Goal: Task Accomplishment & Management: Use online tool/utility

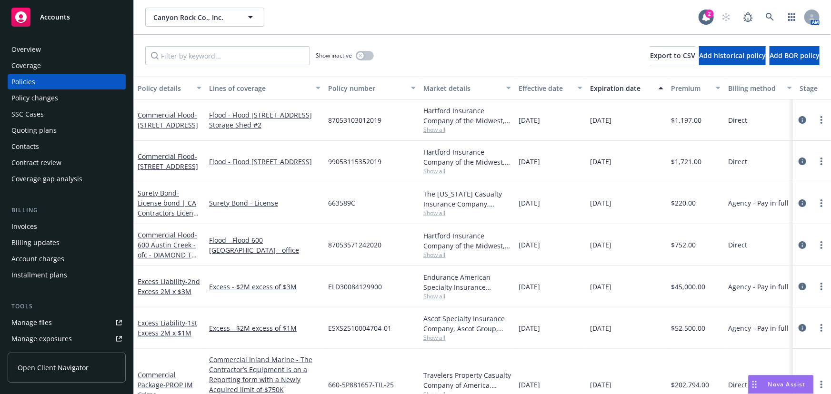
click at [58, 15] on span "Accounts" at bounding box center [55, 17] width 30 height 8
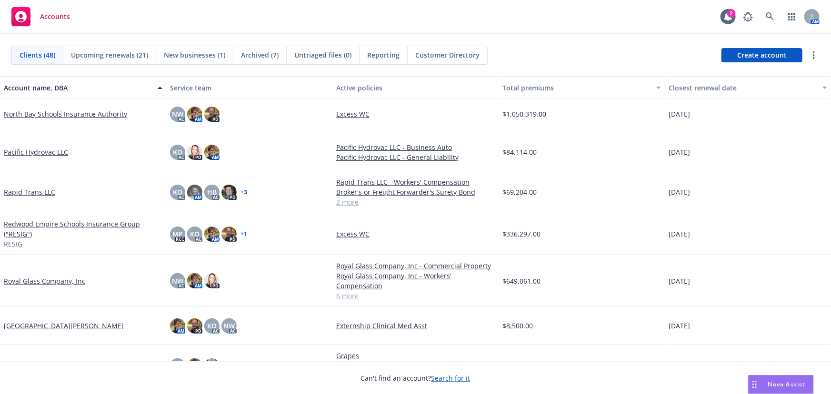
scroll to position [1039, 0]
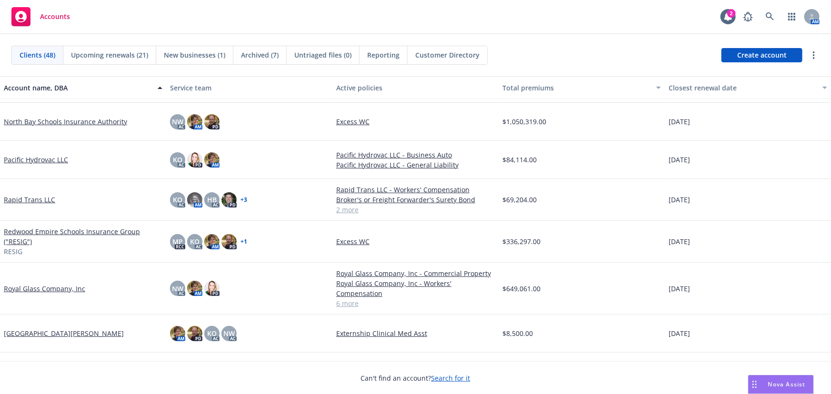
click at [62, 233] on link "Redwood Empire Schools Insurance Group ("RESIG")" at bounding box center [83, 237] width 159 height 20
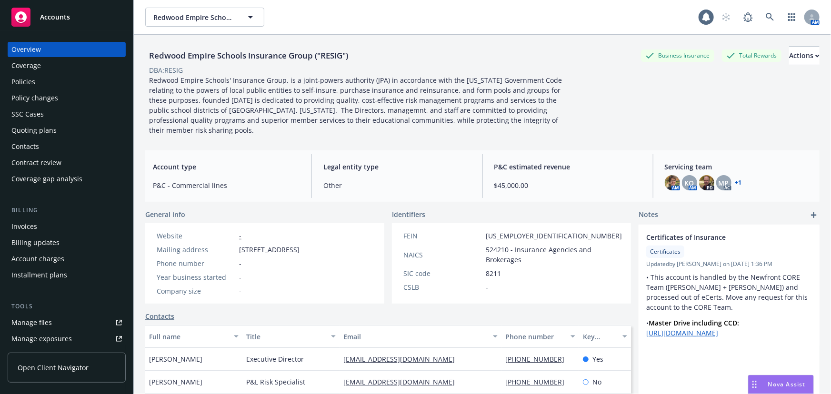
click at [31, 324] on div "Manage files" at bounding box center [31, 322] width 40 height 15
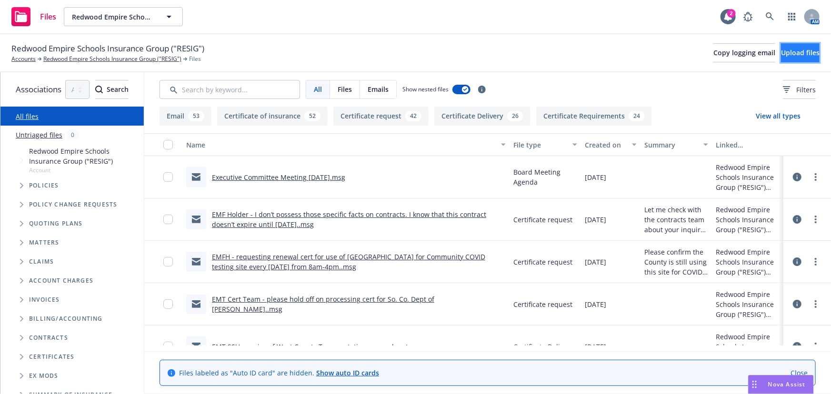
click at [781, 56] on span "Upload files" at bounding box center [800, 52] width 39 height 9
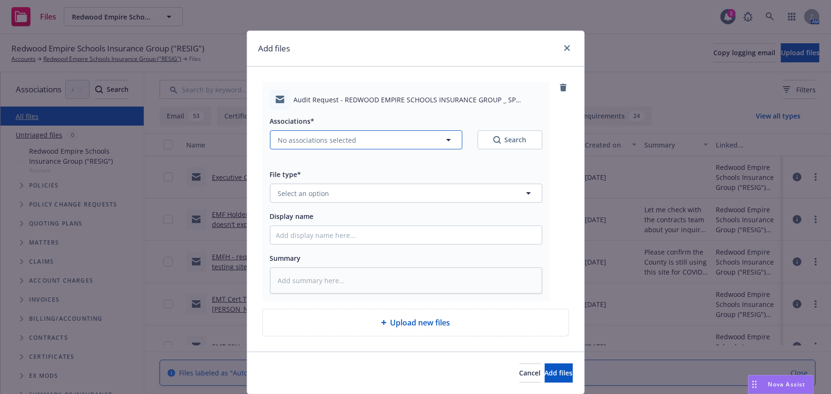
click at [327, 140] on span "No associations selected" at bounding box center [317, 140] width 79 height 10
type textarea "x"
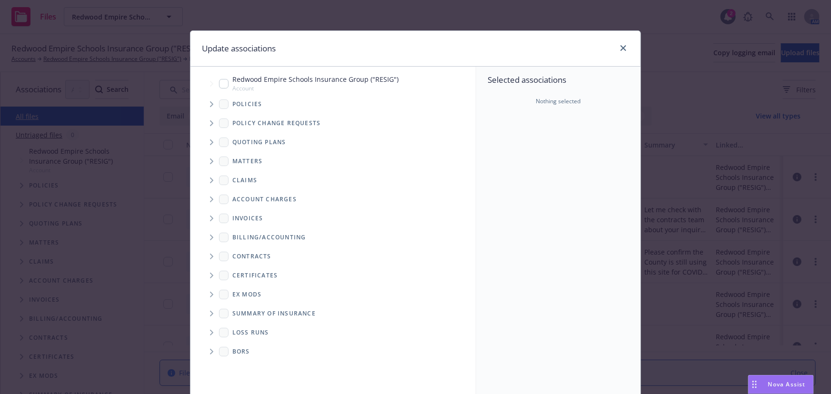
click at [210, 104] on icon "Tree Example" at bounding box center [212, 104] width 4 height 6
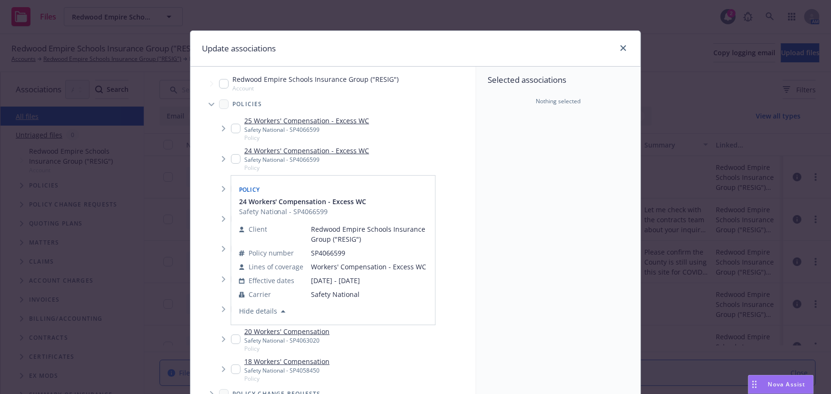
click at [231, 159] on input "Tree Example" at bounding box center [236, 159] width 10 height 10
checkbox input "true"
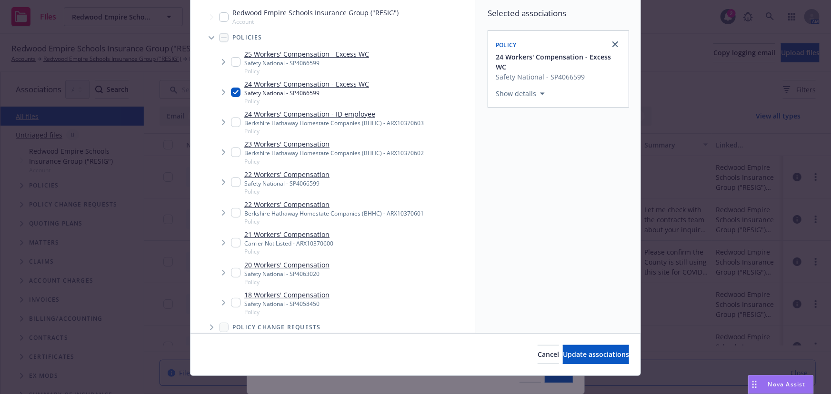
scroll to position [79, 0]
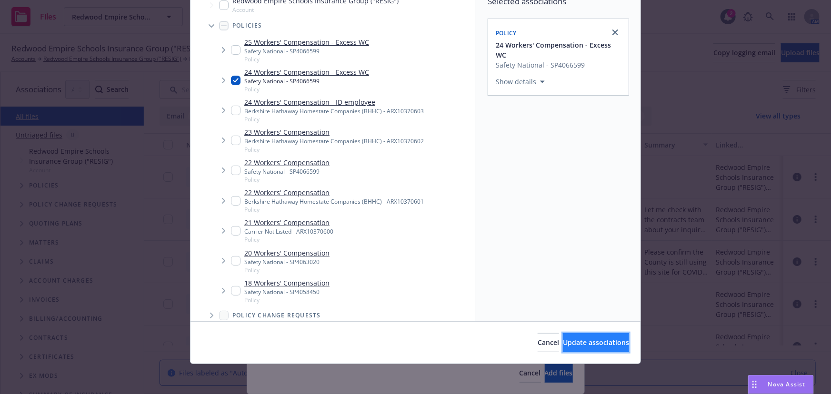
click at [586, 350] on button "Update associations" at bounding box center [596, 342] width 66 height 19
type textarea "x"
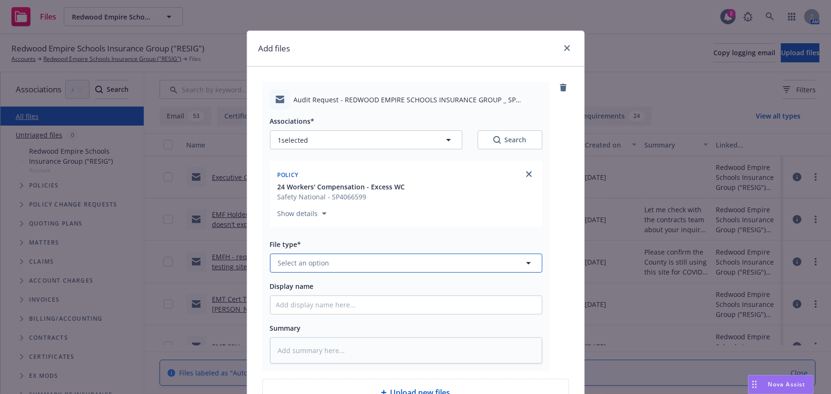
click at [292, 270] on button "Select an option" at bounding box center [406, 263] width 272 height 19
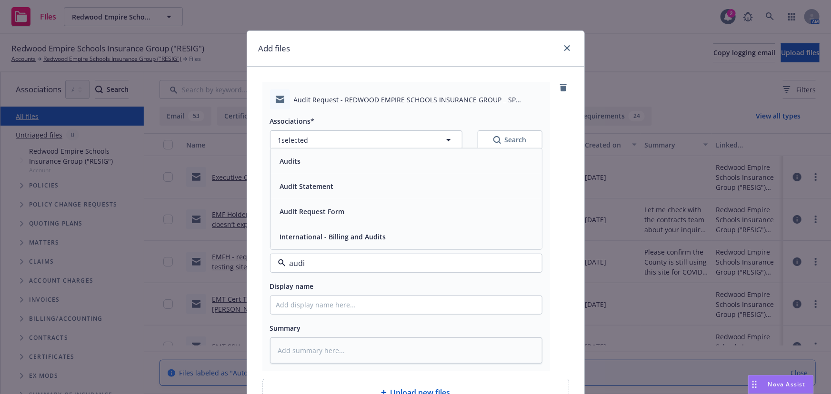
type input "audit"
click at [328, 218] on div "Audit Request Form" at bounding box center [311, 212] width 70 height 14
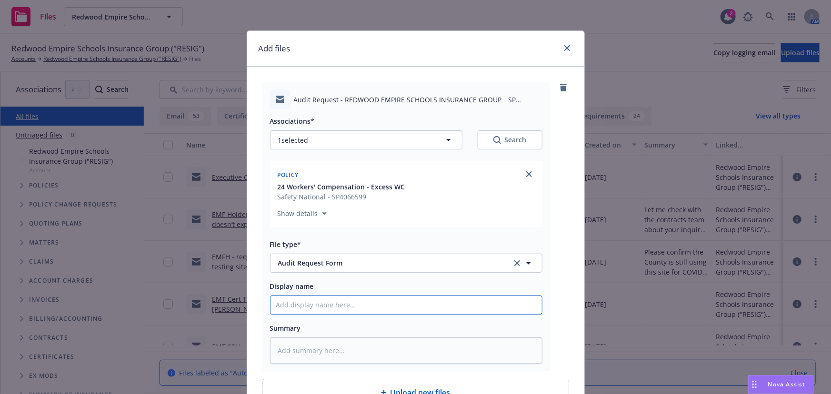
click at [296, 308] on input "Display name" at bounding box center [407, 305] width 272 height 18
type textarea "x"
type input "E"
type textarea "x"
type input "EM"
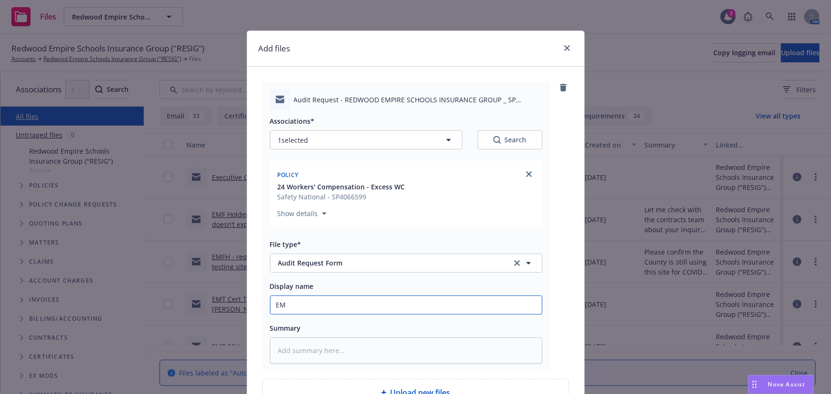
type textarea "x"
type input "EMF"
type textarea "x"
type input "EMFC"
type textarea "x"
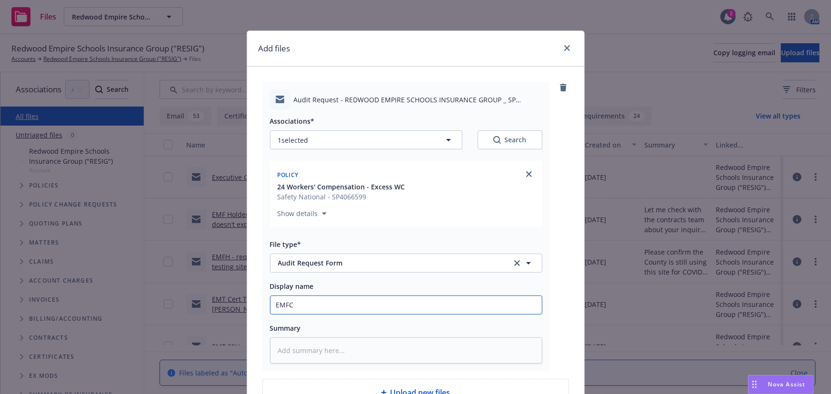
type input "EMFC"
type textarea "x"
type input "EMFC -"
type textarea "x"
type input "EMFC -"
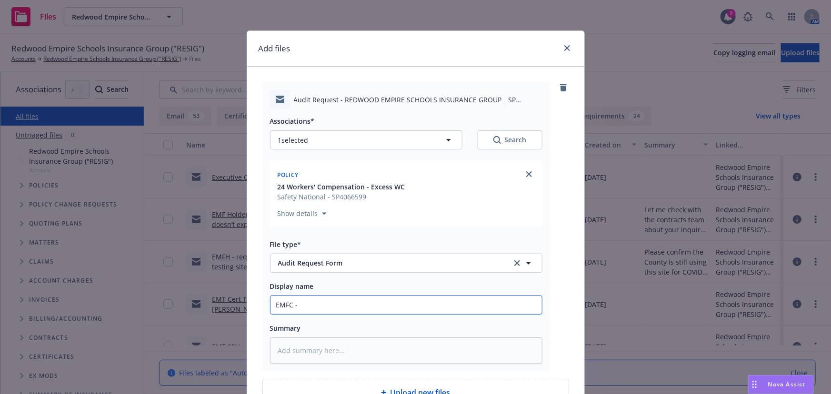
type textarea "x"
type input "EMFC - r"
type textarea "x"
type input "EMFC - re"
type textarea "x"
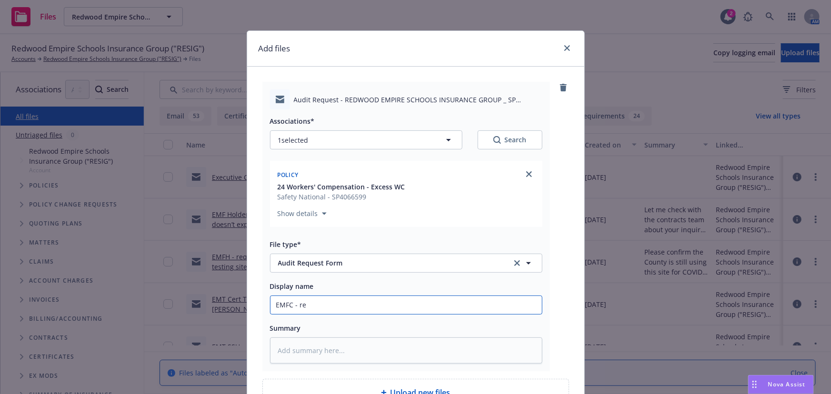
type input "EMFC - req"
type textarea "x"
type input "EMFC - requ"
type textarea "x"
type input "EMFC - reque"
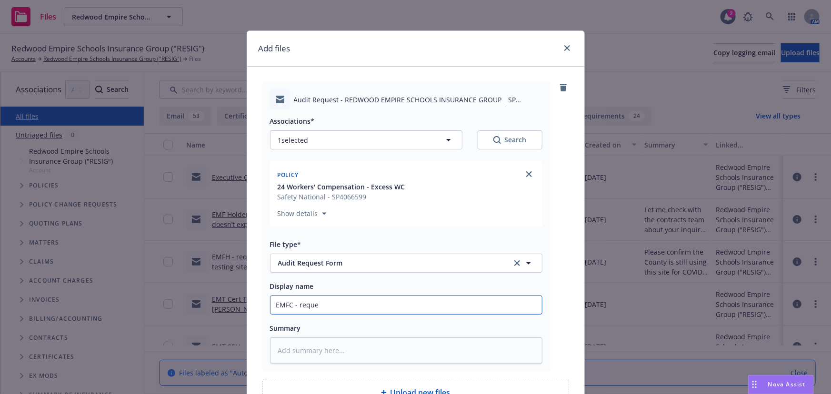
type textarea "x"
type input "EMFC - reques"
type textarea "x"
type input "EMFC - request"
type textarea "x"
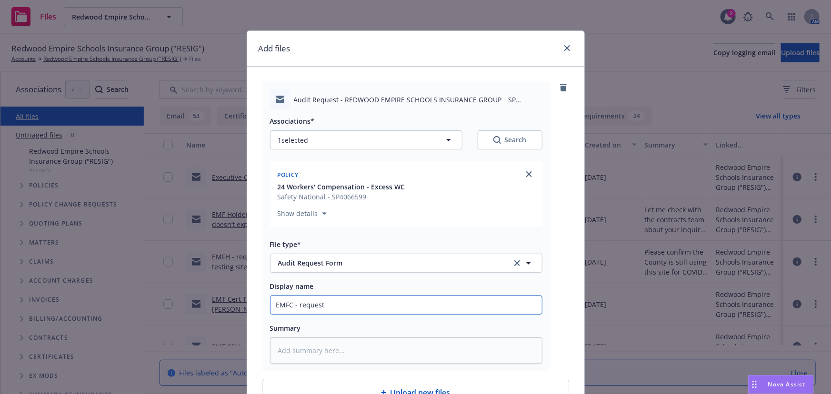
type input "EMFC - requesti"
type textarea "x"
type input "EMFC - requestin"
type textarea "x"
type input "EMFC - requesting"
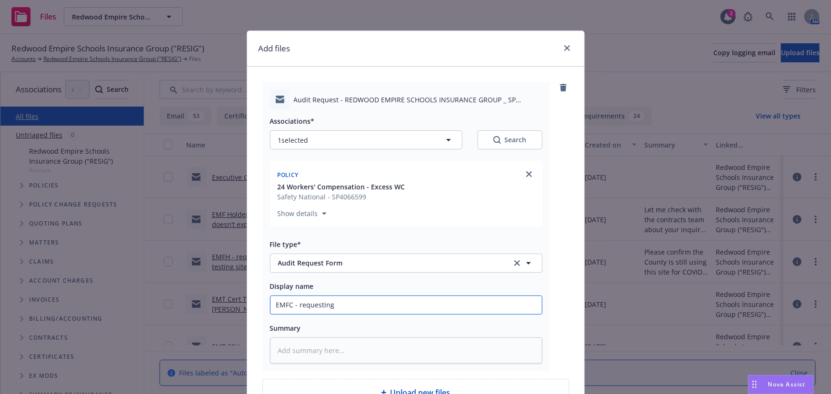
type textarea "x"
type input "EMFC - requesting"
type textarea "x"
type input "EMFC - requesting f"
type textarea "x"
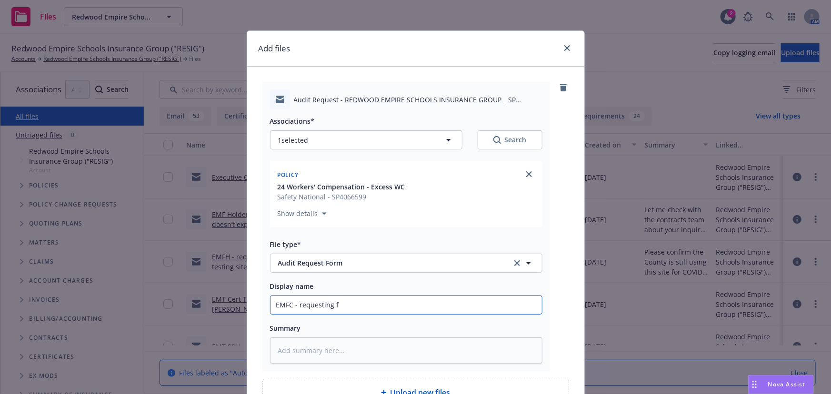
type input "EMFC - requesting fi"
type textarea "x"
type input "EMFC - requesting fin"
type textarea "x"
type input "EMFC - requesting fina"
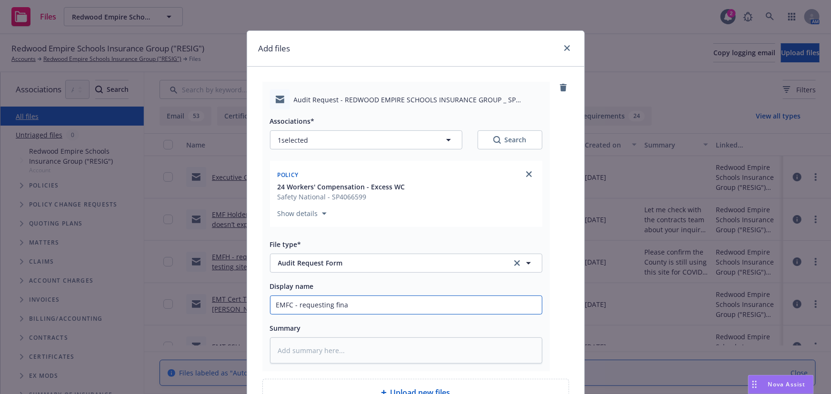
type textarea "x"
type input "EMFC - requesting final"
type textarea "x"
type input "EMFC - requesting final"
type textarea "x"
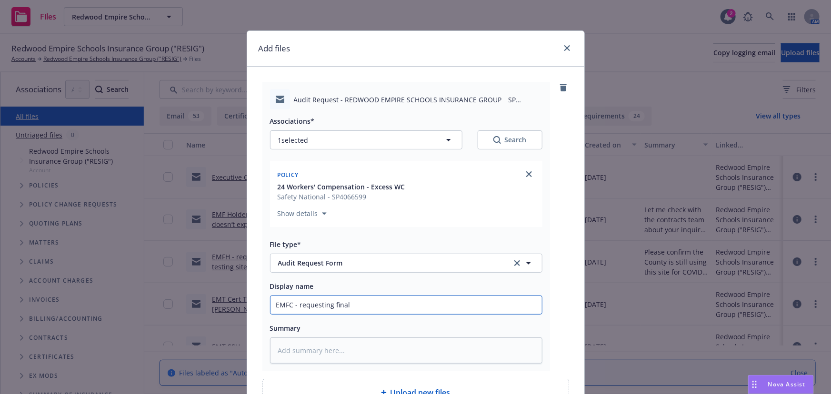
type input "EMFC - requesting final a"
type textarea "x"
type input "EMFC - requesting final au"
type textarea "x"
type input "EMFC - requesting final aud"
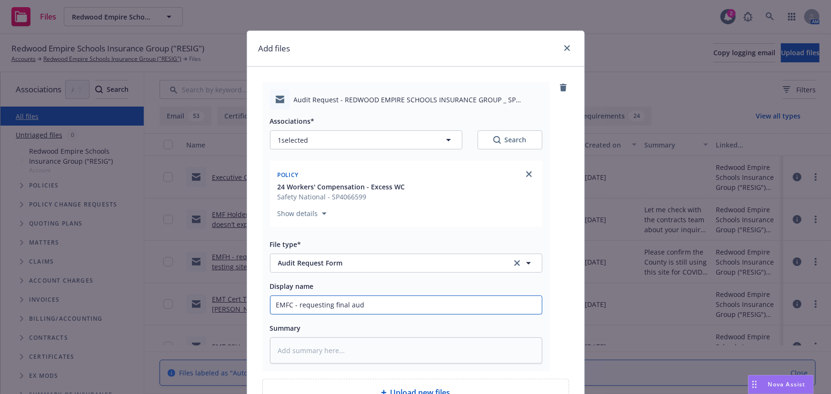
type textarea "x"
type input "EMFC - requesting final audi"
type textarea "x"
type input "EMFC - requesting final audit"
type textarea "x"
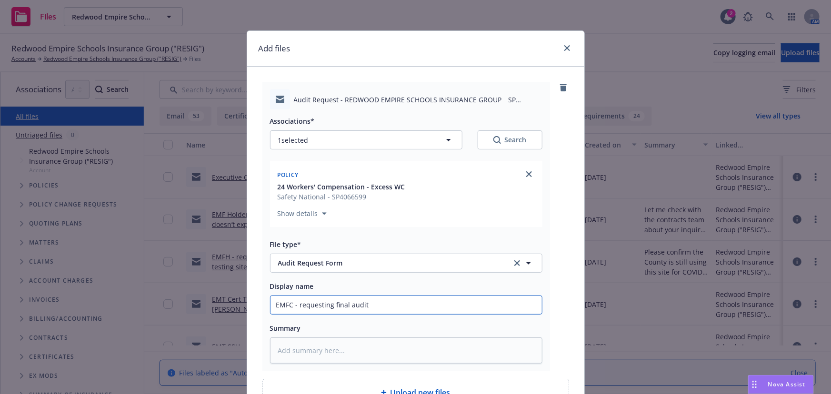
type input "EMFC - requesting final audita"
type textarea "x"
type input "EMFC - requesting final auditab"
type textarea "x"
type input "EMFC - requesting final auditabl"
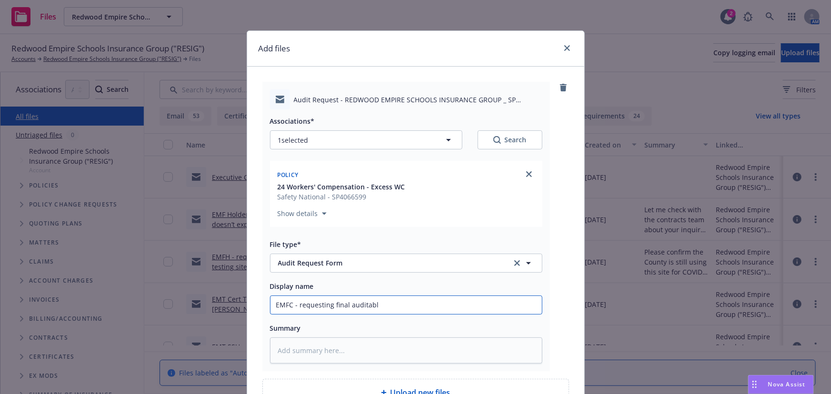
type textarea "x"
type input "EMFC - requesting final auditable"
type textarea "x"
type input "EMFC - requesting final auditable p"
type textarea "x"
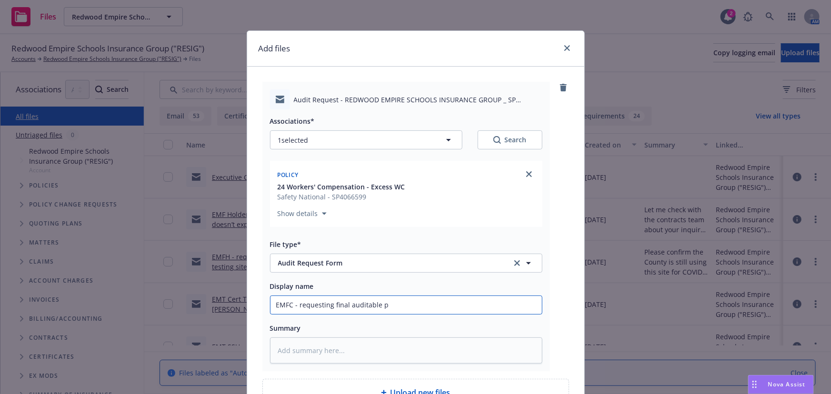
type input "EMFC - requesting final auditable pa"
type textarea "x"
type input "EMFC - requesting final auditable pay"
type textarea "x"
type input "EMFC - requesting final auditable payr"
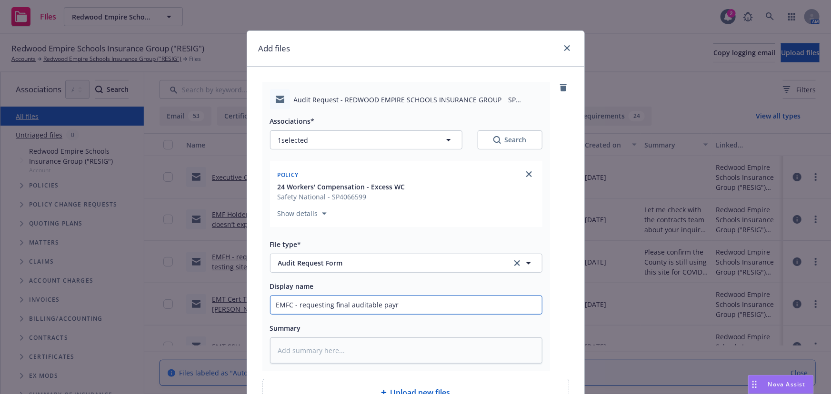
type textarea "x"
type input "EMFC - requesting final auditable payro"
type textarea "x"
type input "EMFC - requesting final auditable payrol"
type textarea "x"
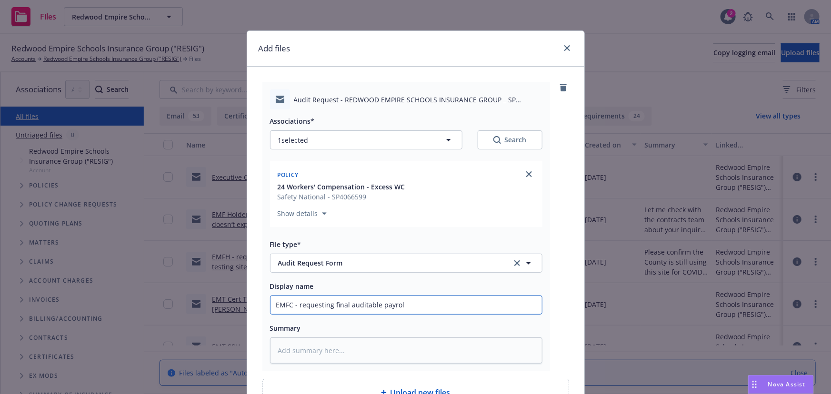
type input "EMFC - requesting final auditable payroll"
type textarea "x"
type input "EMFC - requesting final auditable payrolls"
type textarea "x"
type input "EMFC - requesting final auditable payrolls"
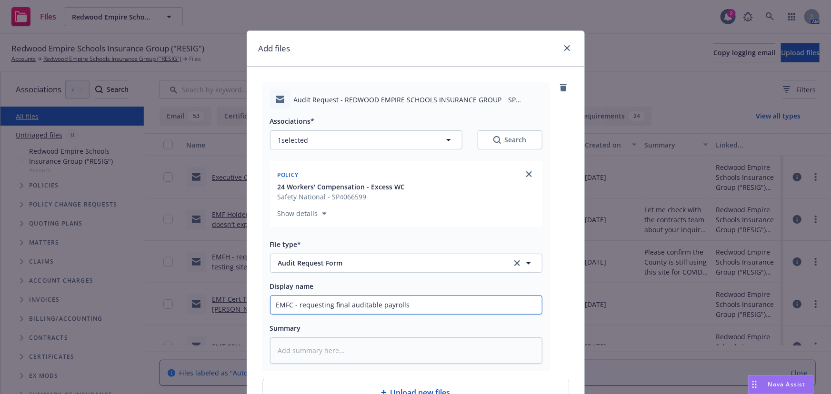
type textarea "x"
type input "EMFC - requesting final auditable payrolls f"
type textarea "x"
type input "EMFC - requesting final auditable payrolls fo"
type textarea "x"
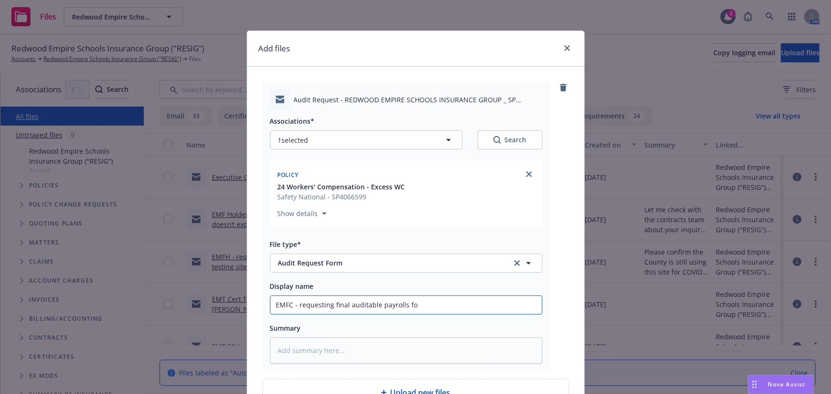
type input "EMFC - requesting final auditable payrolls for"
type textarea "x"
type input "EMFC - requesting final auditable payrolls for"
type textarea "x"
type input "EMFC - requesting final auditable payrolls for 2"
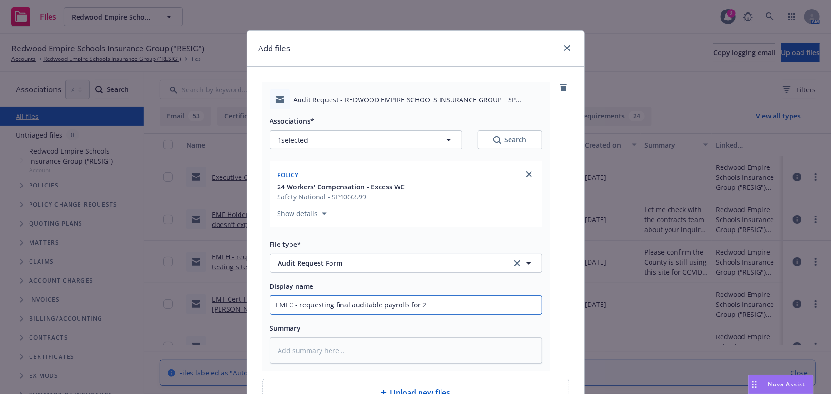
type textarea "x"
type input "EMFC - requesting final auditable payrolls for 20"
type textarea "x"
type input "EMFC - requesting final auditable payrolls for 202"
type textarea "x"
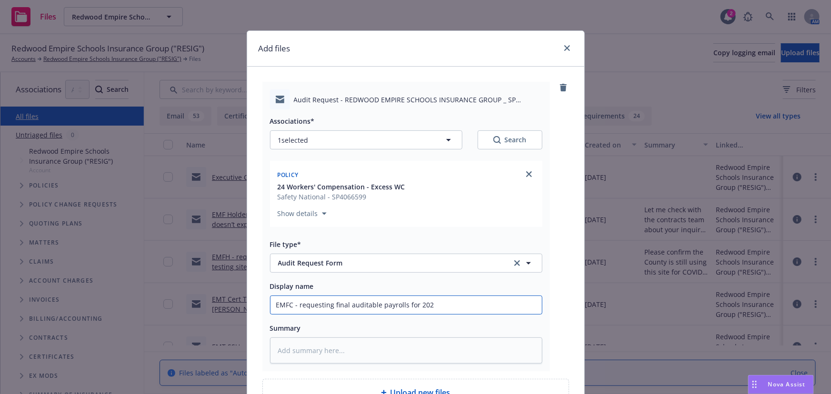
type input "EMFC - requesting final auditable payrolls for 2024"
type textarea "x"
type input "EMFC - requesting final auditable payrolls for 2024-"
type textarea "x"
type input "EMFC - requesting final auditable payrolls for 2024-2"
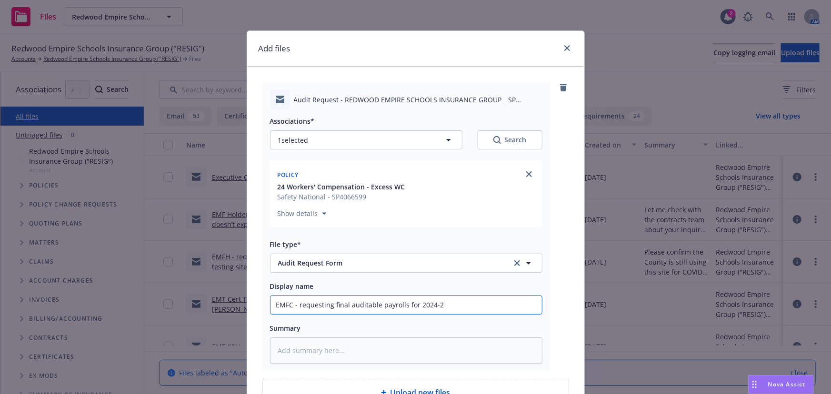
type textarea "x"
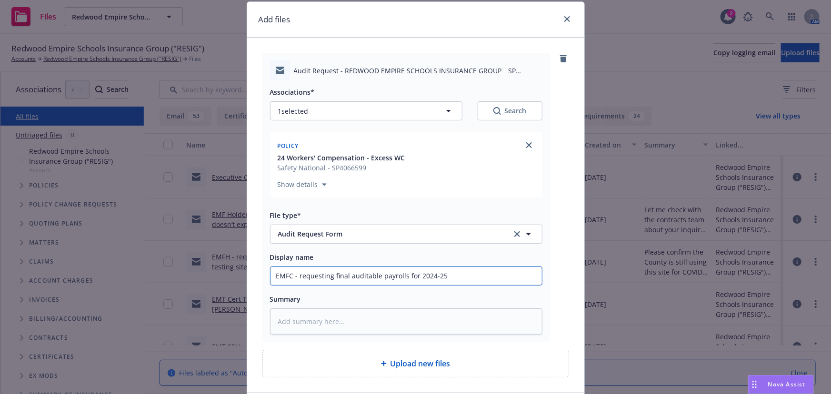
scroll to position [101, 0]
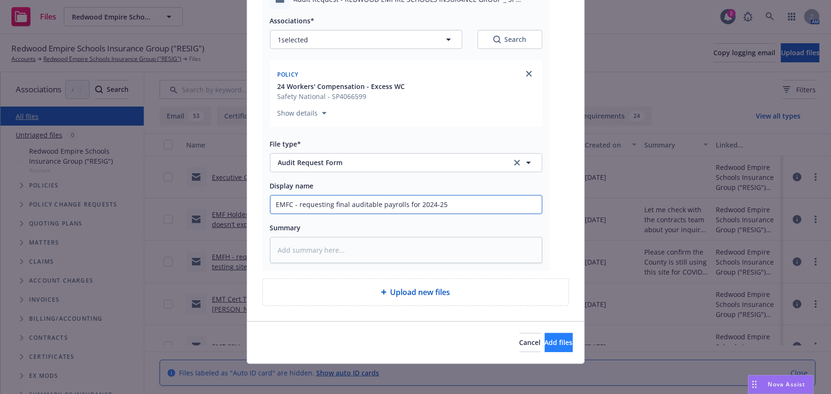
type input "EMFC - requesting final auditable payrolls for 2024-25"
click at [545, 342] on span "Add files" at bounding box center [559, 342] width 28 height 9
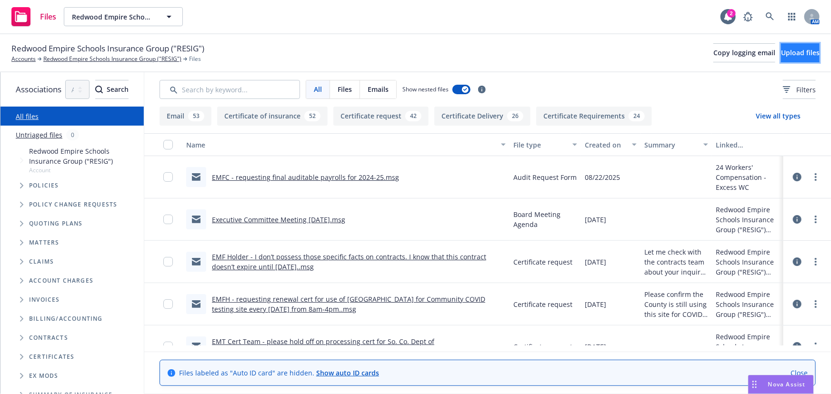
click at [781, 52] on span "Upload files" at bounding box center [800, 52] width 39 height 9
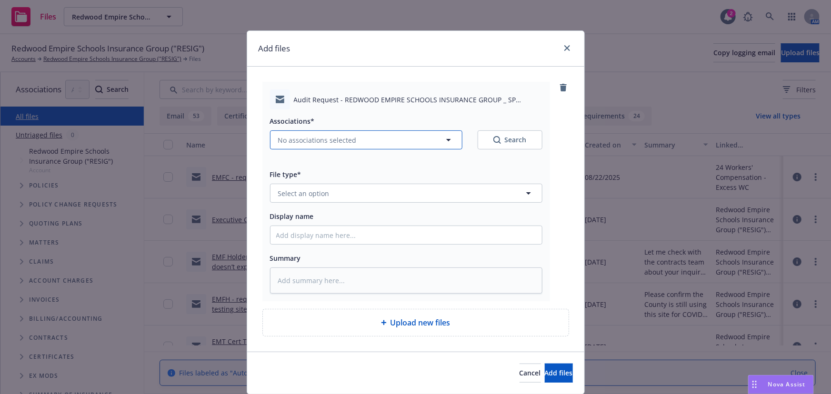
click at [332, 139] on span "No associations selected" at bounding box center [317, 140] width 79 height 10
type textarea "x"
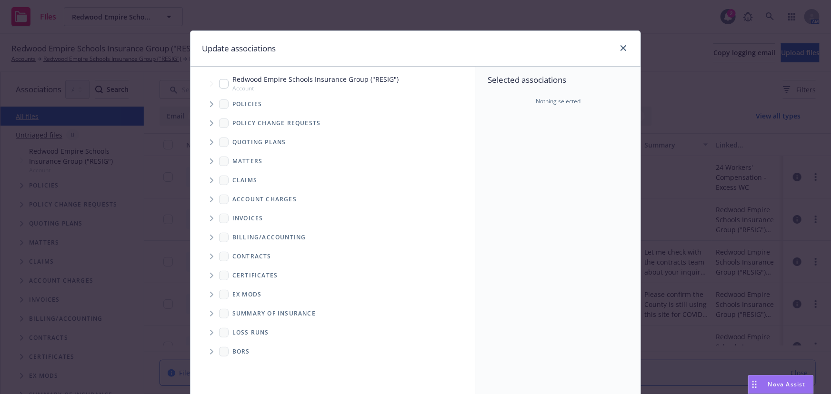
click at [205, 104] on span "Tree Example" at bounding box center [211, 104] width 15 height 15
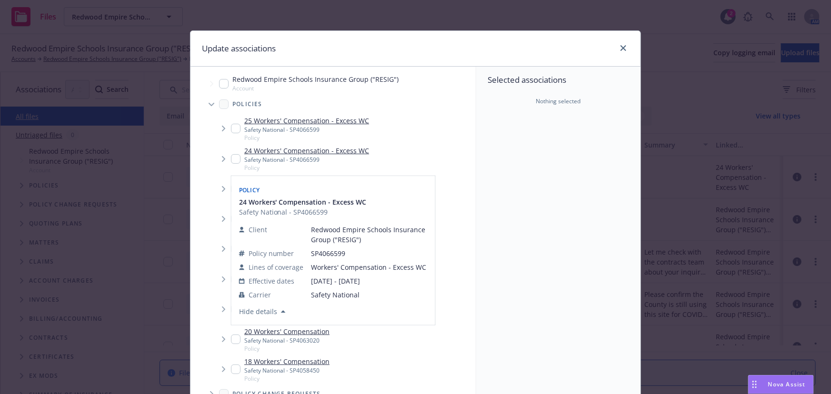
click at [340, 151] on link "24 Workers' Compensation - Excess WC" at bounding box center [306, 151] width 125 height 10
checkbox input "true"
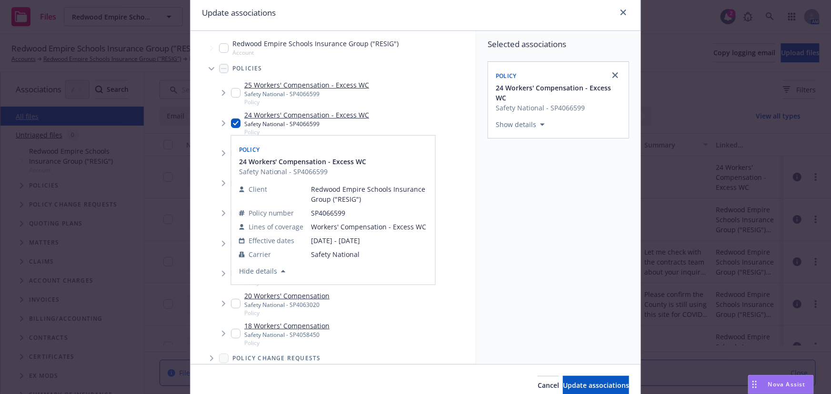
scroll to position [79, 0]
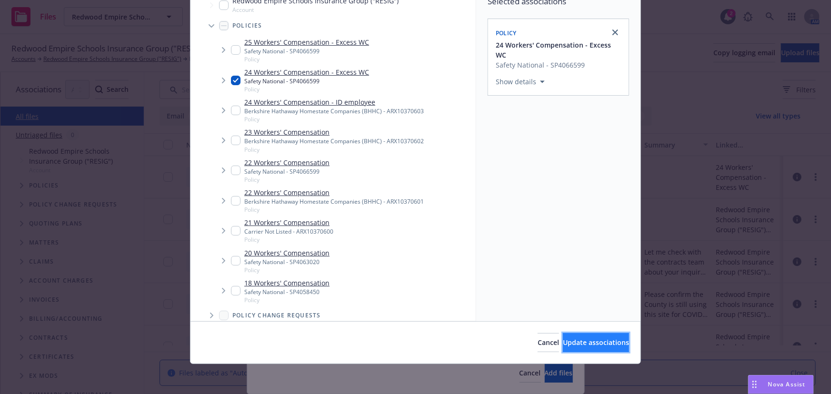
click at [563, 345] on span "Update associations" at bounding box center [596, 342] width 66 height 9
type textarea "x"
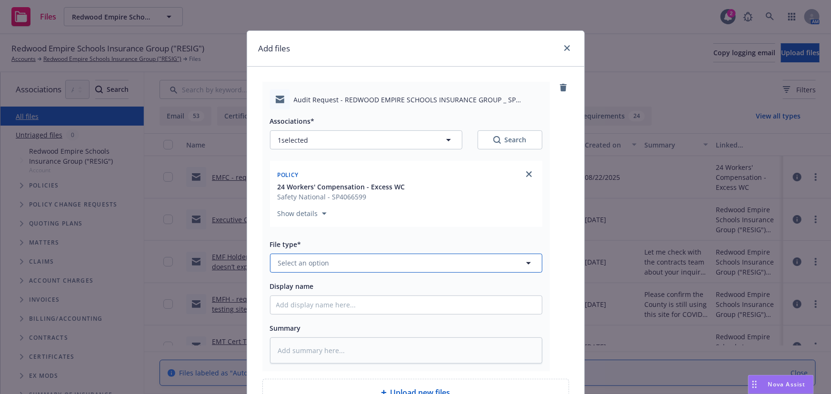
click at [305, 263] on span "Select an option" at bounding box center [303, 263] width 51 height 10
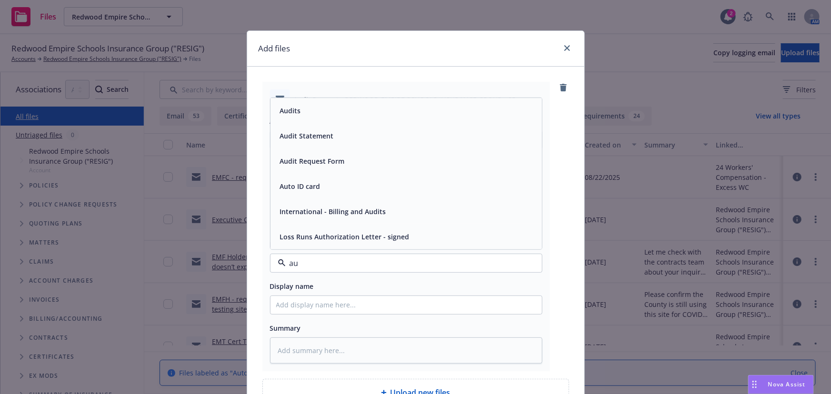
type input "aud"
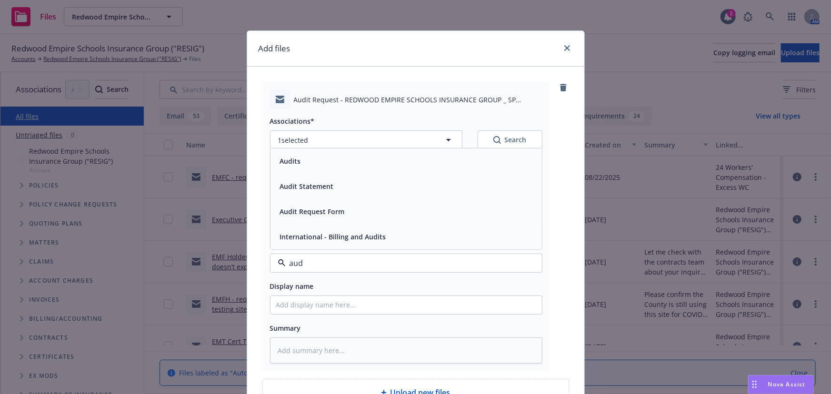
click at [308, 214] on span "Audit Request Form" at bounding box center [312, 212] width 65 height 10
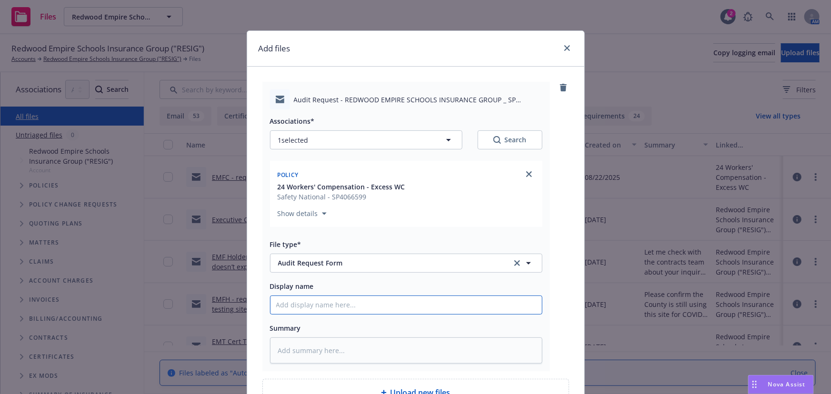
click at [292, 302] on input "Display name" at bounding box center [407, 305] width 272 height 18
type textarea "x"
type input "E"
type textarea "x"
type input "EM"
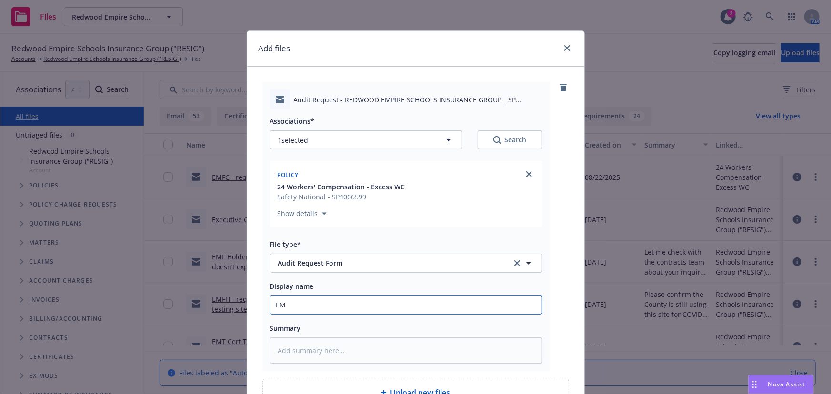
type textarea "x"
type input "EMT"
type textarea "x"
type input "EMTI"
type textarea "x"
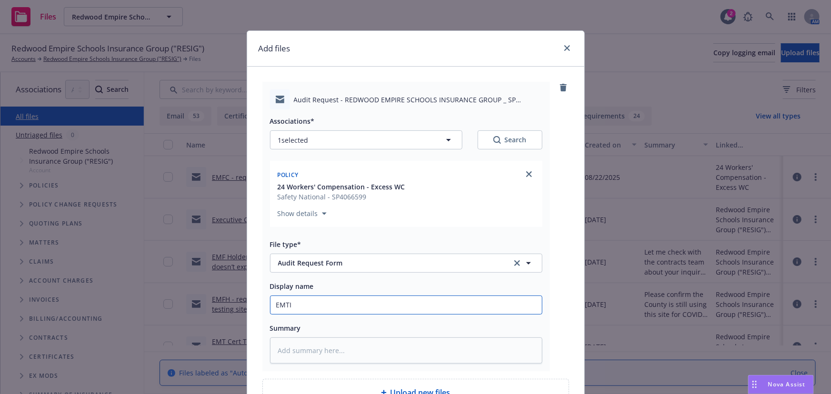
type input "EMTI"
type textarea "x"
type input "EMTI -"
type textarea "x"
type input "EMTI -"
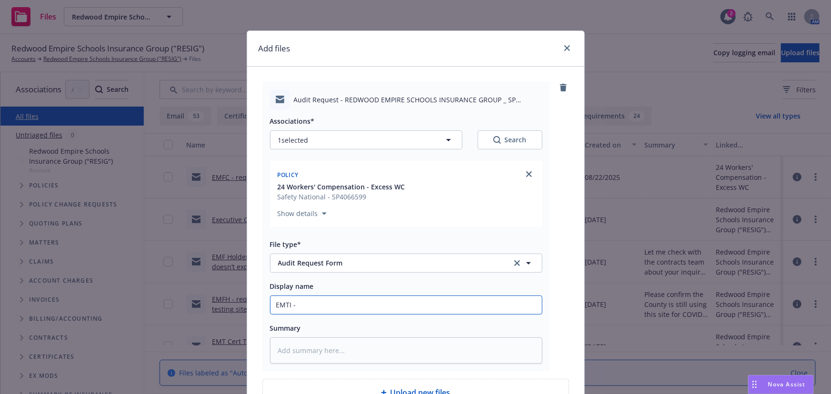
type textarea "x"
type input "EMTI - r"
type textarea "x"
type input "EMTI - req"
type textarea "x"
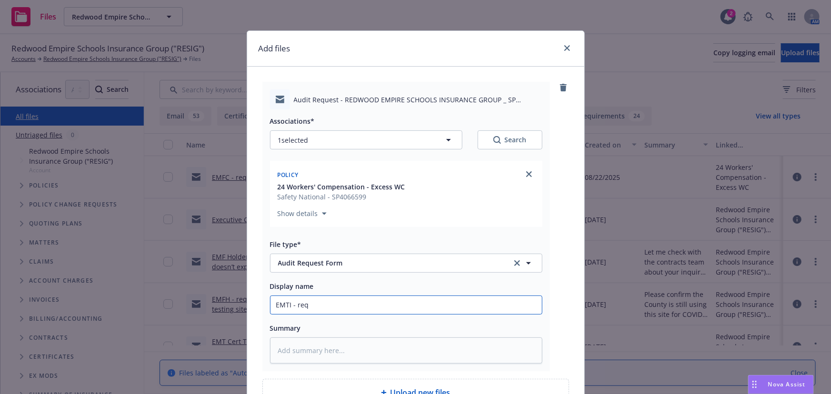
type input "EMTI - requ"
type textarea "x"
type input "EMTI - reques"
type textarea "x"
type input "EMTI - request"
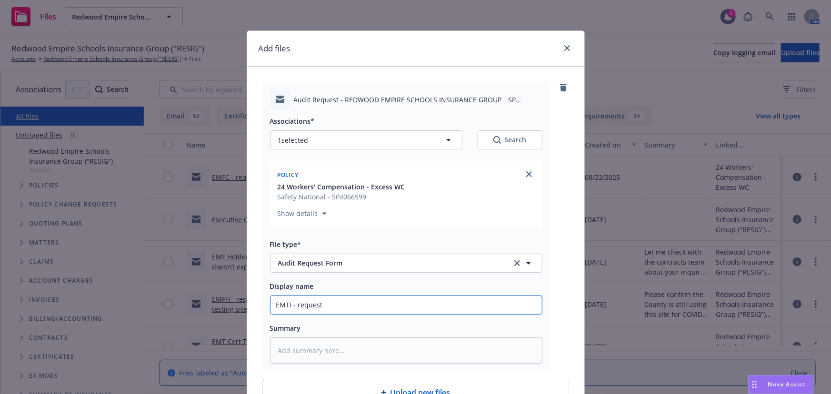
type textarea "x"
type input "EMTI - requeste"
type textarea "x"
type input "EMTI - requested"
type textarea "x"
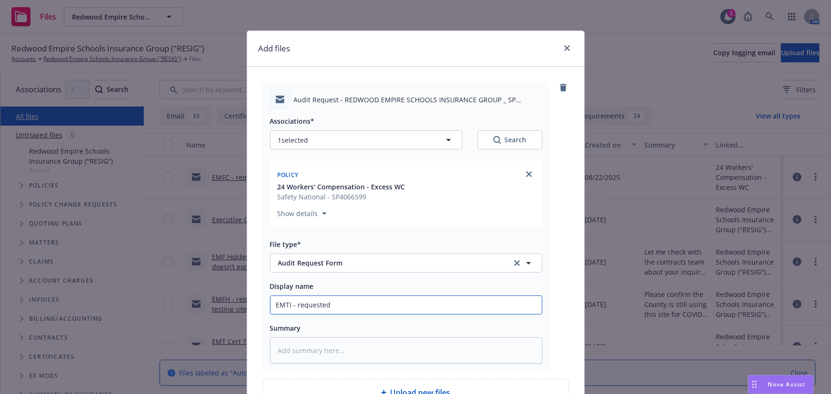
type input "EMTI - requested"
type textarea "x"
type input "EMTI - requested a"
type textarea "x"
type input "EMTI - requested au"
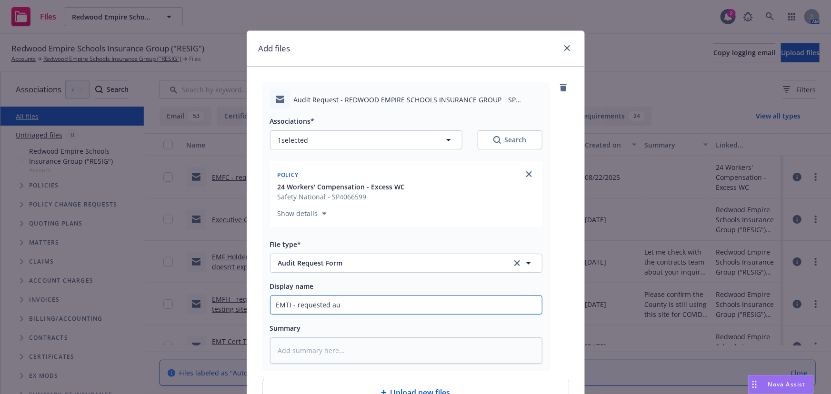
type textarea "x"
type input "EMTI - requested aud"
type textarea "x"
type input "EMTI - requested audi"
type textarea "x"
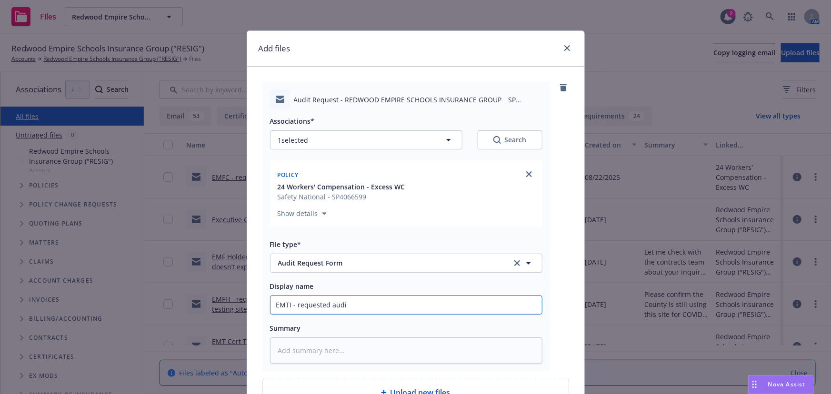
type input "EMTI - requested audit"
type textarea "x"
type input "EMTI - requested audita"
type textarea "x"
type input "EMTI - requested auditab"
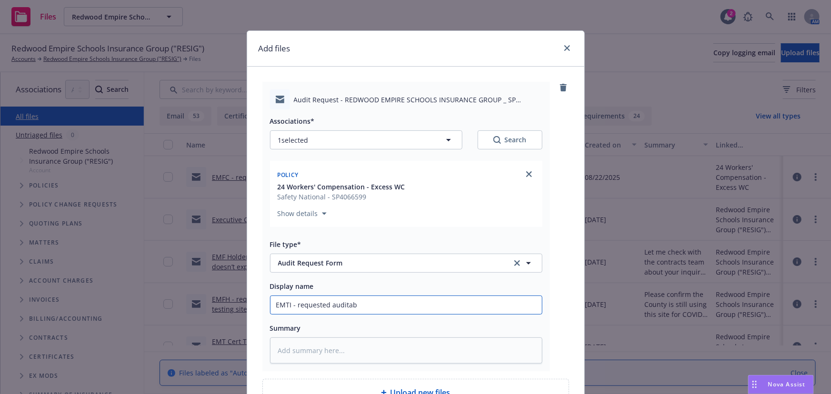
type textarea "x"
type input "EMTI - requested auditabl"
type textarea "x"
type input "EMTI - requested auditable"
type textarea "x"
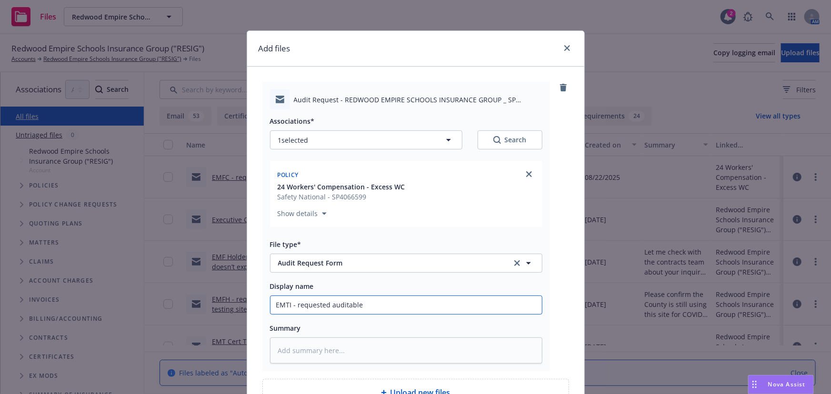
type input "EMTI - requested auditable"
type textarea "x"
type input "EMTI - requested auditable p"
type textarea "x"
type input "EMTI - requested auditable pa"
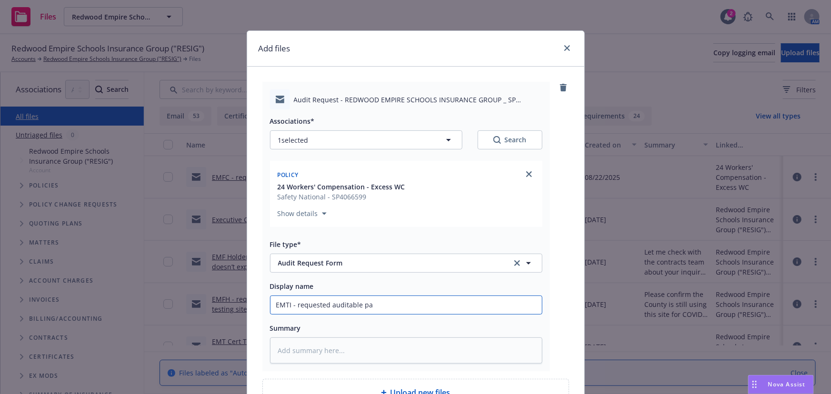
type textarea "x"
type input "EMTI - requested auditable pay"
type textarea "x"
type input "EMTI - requested auditable payr"
type textarea "x"
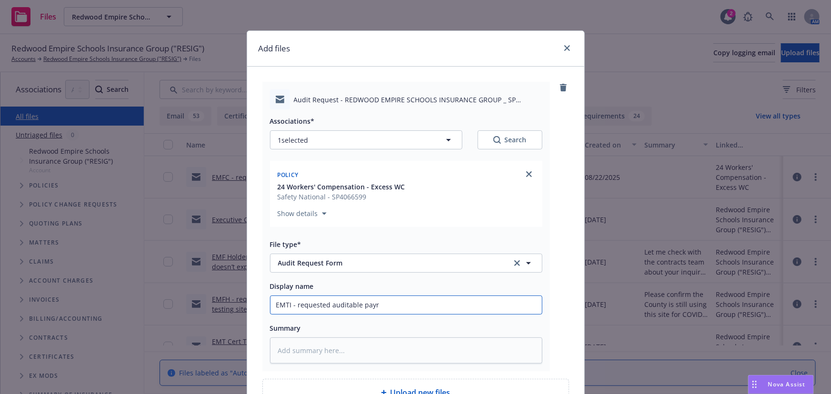
type input "EMTI - requested auditable payro"
type textarea "x"
type input "EMTI - requested auditable payrol"
type textarea "x"
type input "EMTI - requested auditable payroll"
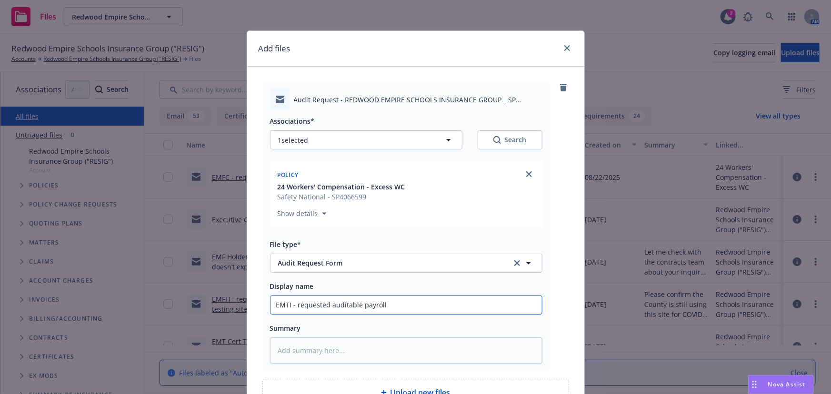
type textarea "x"
type input "EMTI - requested auditable payroll"
type textarea "x"
type input "EMTI - requested auditable payroll b"
type textarea "x"
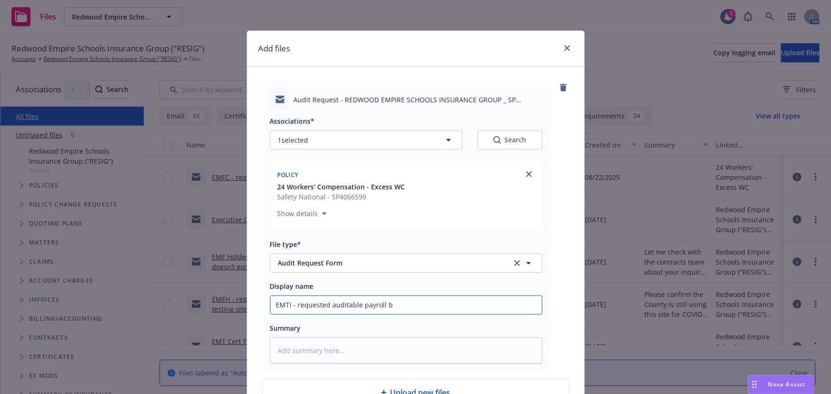
type input "EMTI - requested auditable payroll by"
type textarea "x"
type input "EMTI - requested auditable payroll by"
type textarea "x"
type input "EMTI - requested auditable payroll by m"
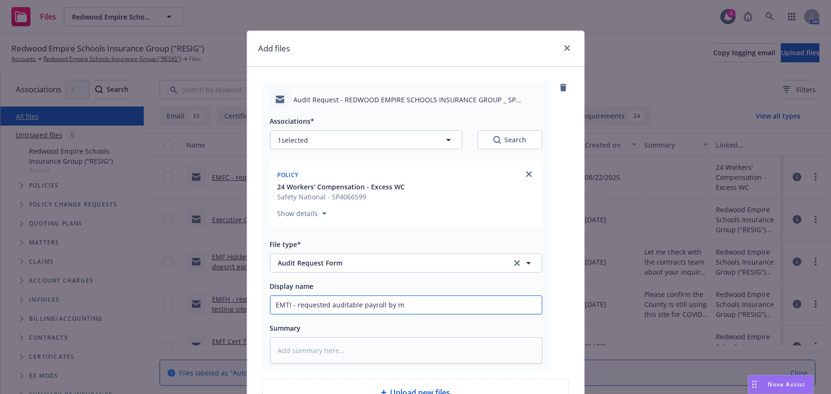
type textarea "x"
type input "EMTI - requested auditable payroll by me"
type textarea "x"
type input "EMTI - requested auditable payroll by mem"
type textarea "x"
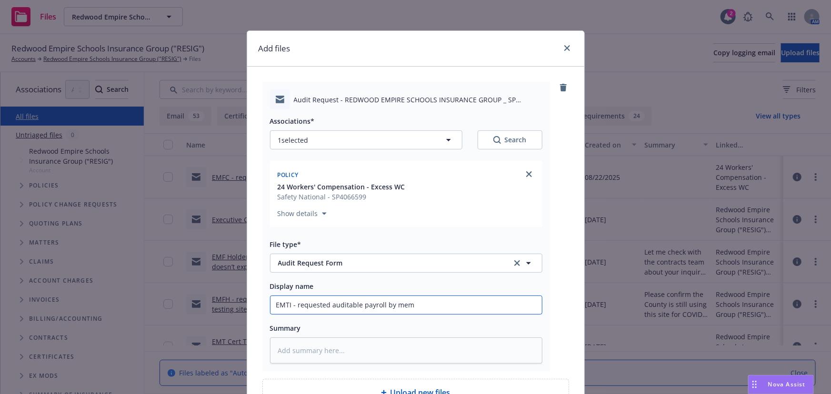
type input "EMTI - requested auditable payroll by memb"
type textarea "x"
type input "EMTI - requested auditable payroll by membe"
type textarea "x"
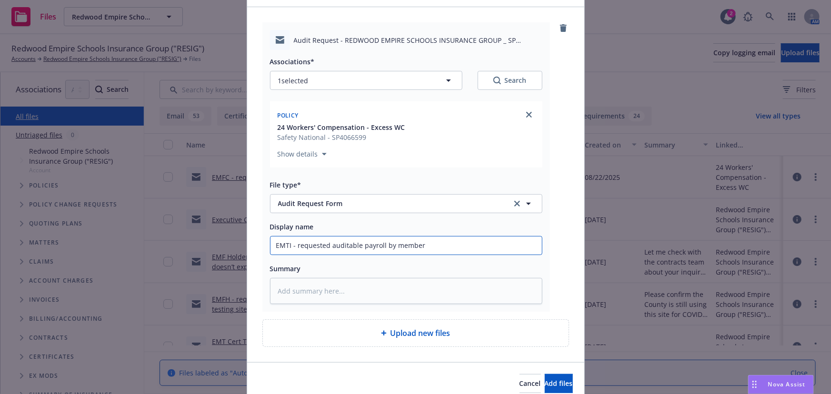
scroll to position [101, 0]
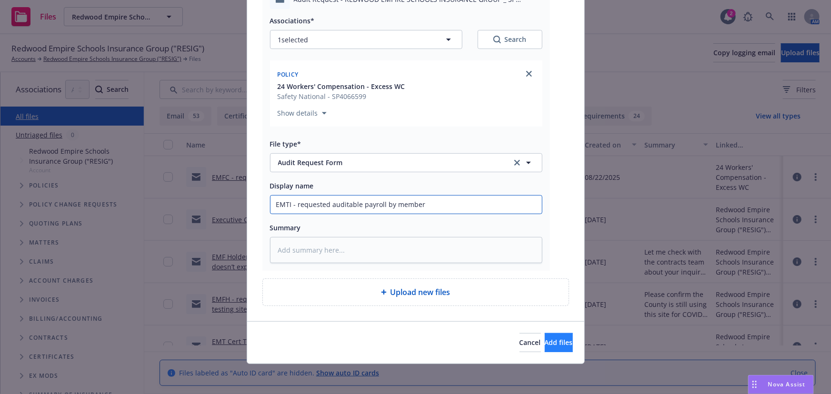
type input "EMTI - requested auditable payroll by member"
click at [545, 338] on span "Add files" at bounding box center [559, 342] width 28 height 9
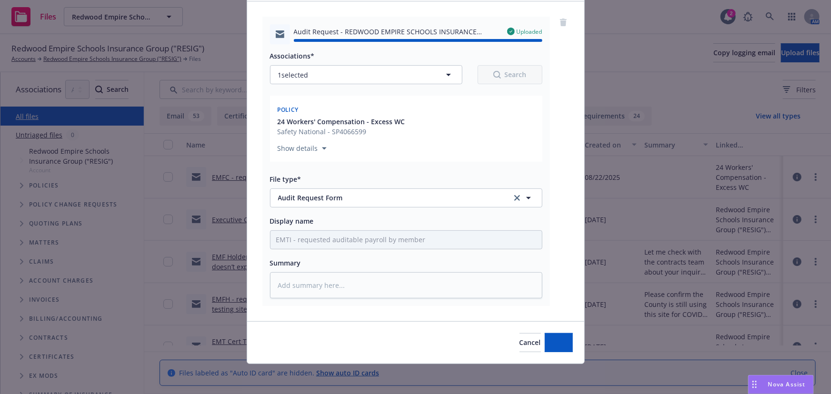
type textarea "x"
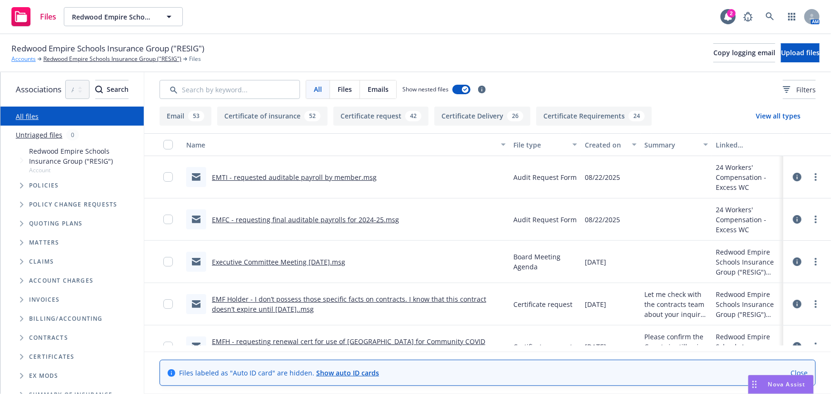
click at [18, 61] on link "Accounts" at bounding box center [23, 59] width 24 height 9
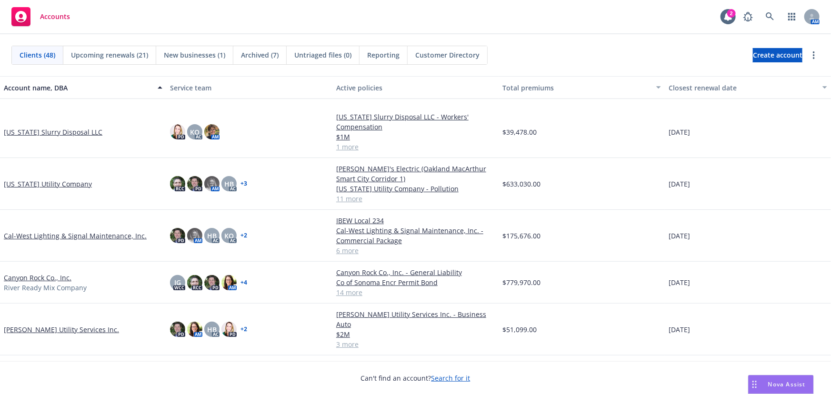
scroll to position [390, 0]
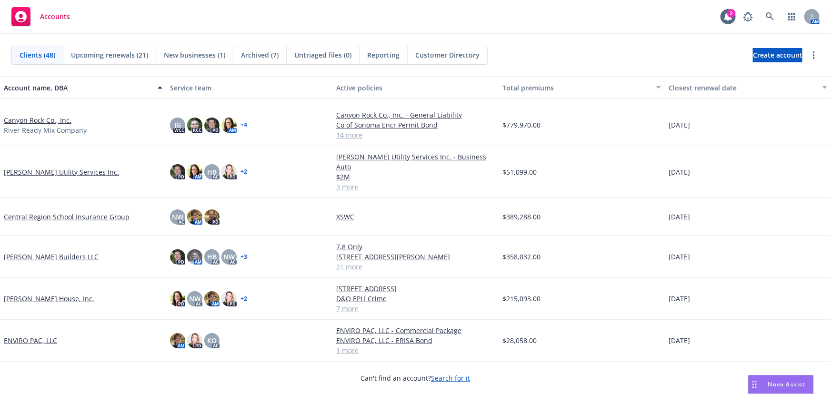
click at [59, 212] on link "Central Region School Insurance Group" at bounding box center [67, 217] width 126 height 10
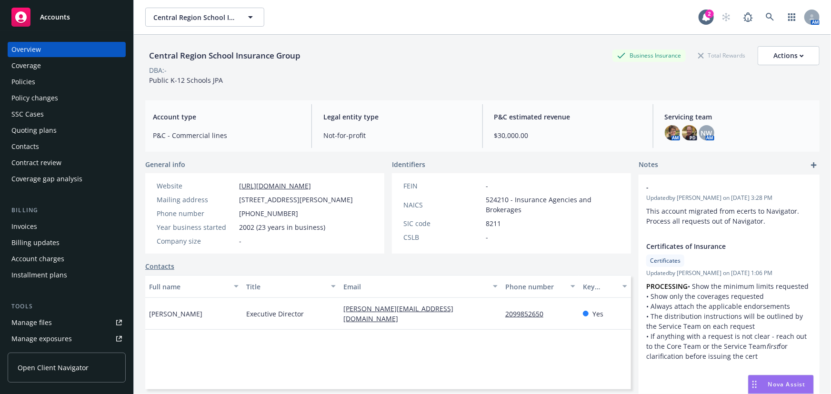
click at [37, 315] on div "Manage files" at bounding box center [31, 322] width 40 height 15
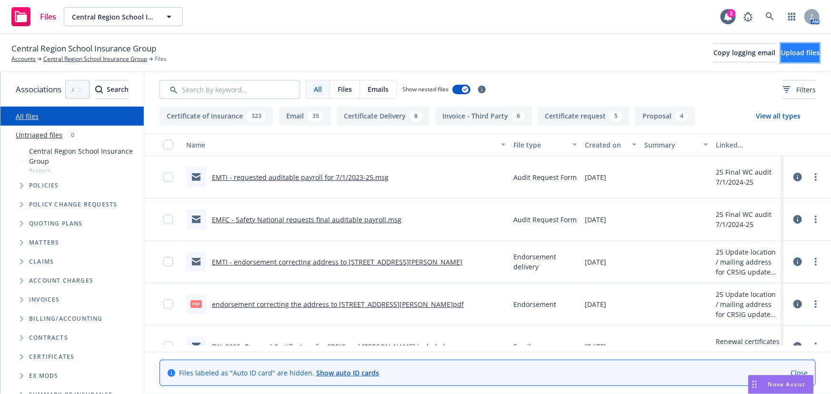
click at [795, 52] on span "Upload files" at bounding box center [800, 52] width 39 height 9
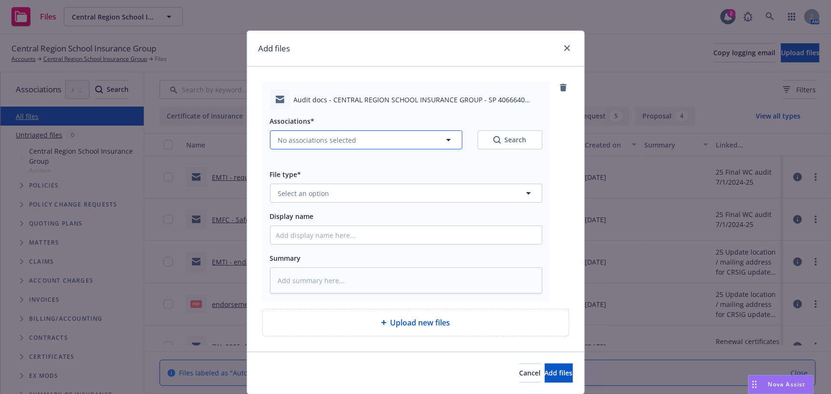
click at [303, 145] on span "No associations selected" at bounding box center [317, 140] width 79 height 10
type textarea "x"
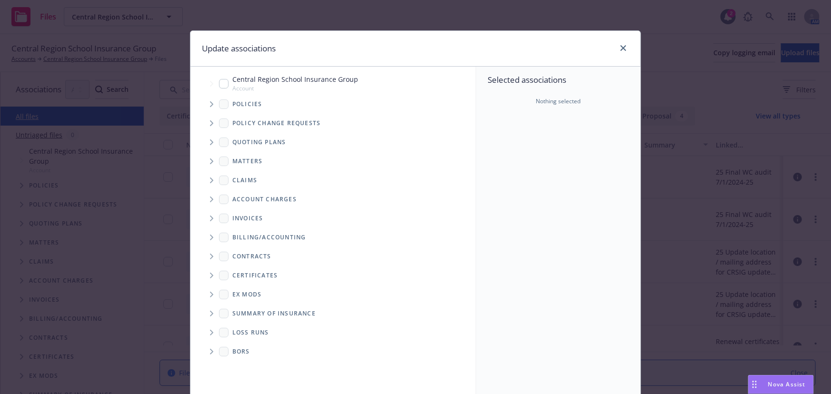
click at [210, 103] on icon "Tree Example" at bounding box center [212, 104] width 4 height 6
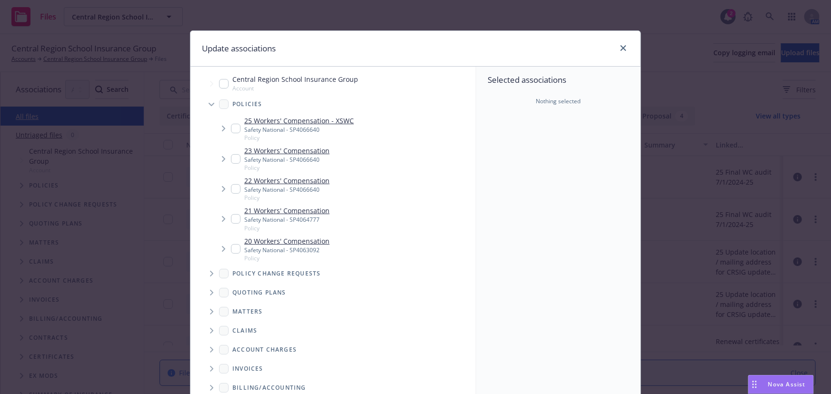
click at [236, 163] on div "23 Workers' Compensation Safety National - SP4066640 Policy" at bounding box center [280, 159] width 99 height 26
checkbox input "true"
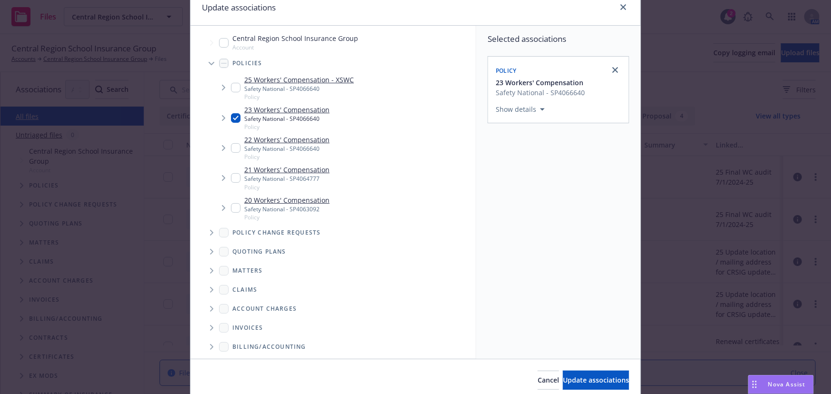
scroll to position [79, 0]
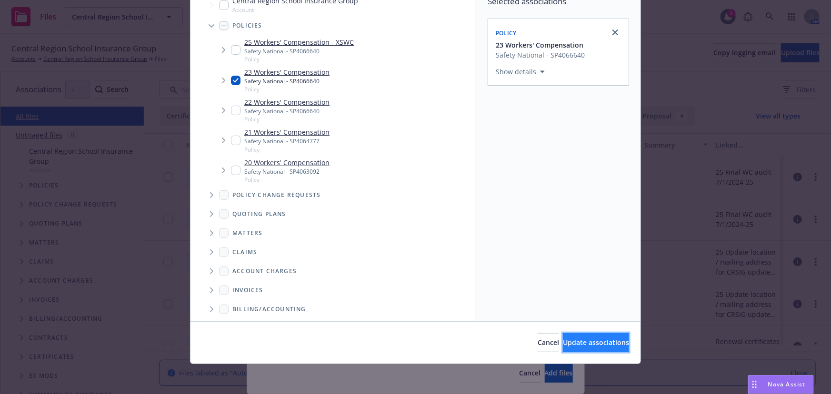
click at [574, 346] on span "Update associations" at bounding box center [596, 342] width 66 height 9
type textarea "x"
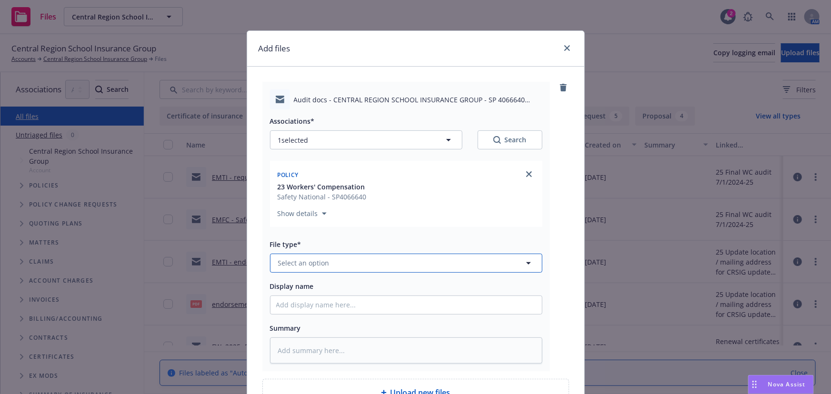
click at [296, 267] on span "Select an option" at bounding box center [303, 263] width 51 height 10
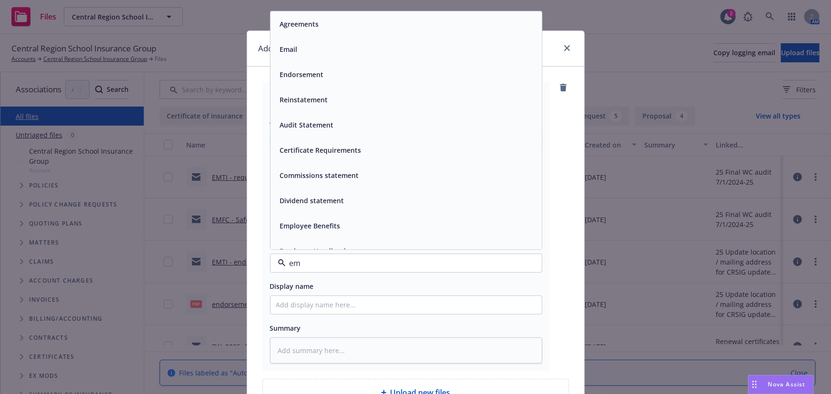
type input "e"
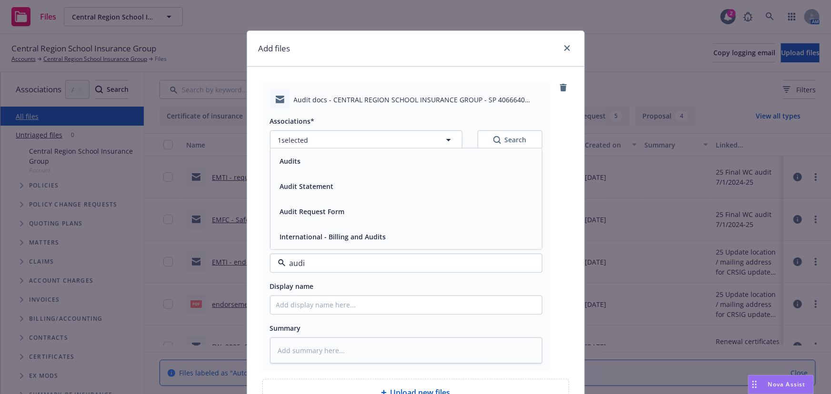
type input "audit"
click at [321, 209] on span "Audit Request Form" at bounding box center [312, 212] width 65 height 10
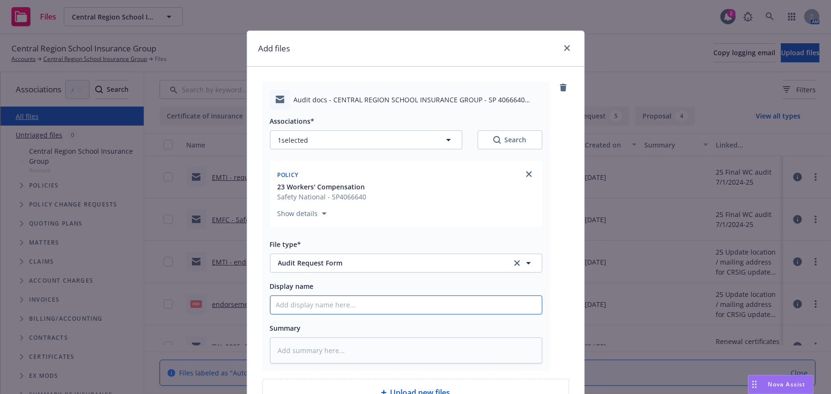
click at [295, 306] on input "Display name" at bounding box center [407, 305] width 272 height 18
type textarea "x"
type input "E"
type textarea "x"
type input "EM"
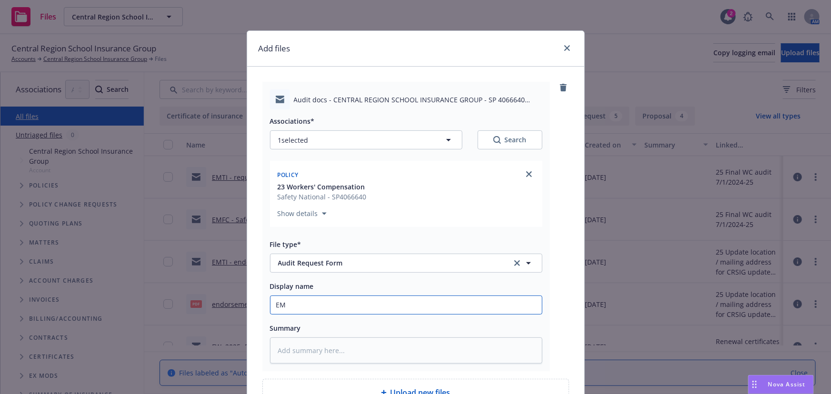
type textarea "x"
type input "EMT"
type textarea "x"
type input "EMTC"
type textarea "x"
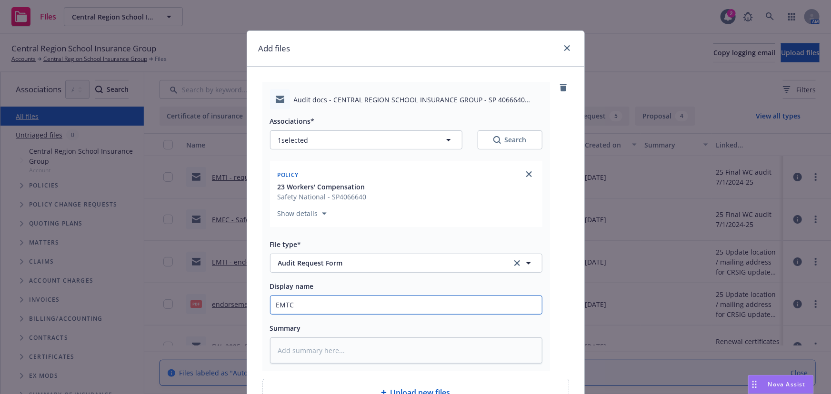
type input "EMTC"
type textarea "x"
type input "EMTC -"
type textarea "x"
type input "EMTC -"
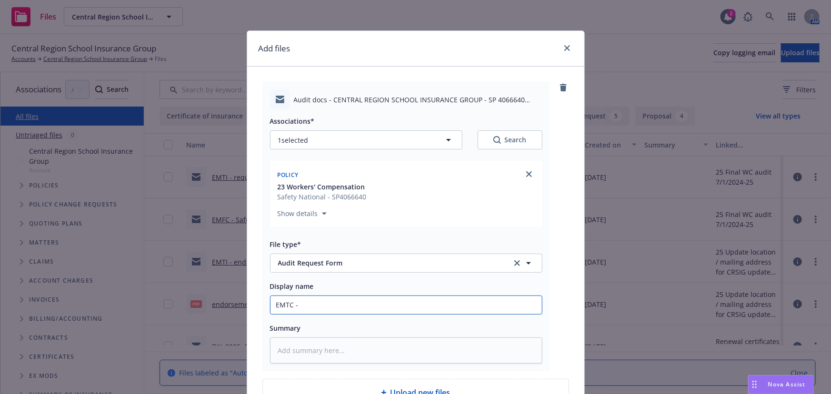
type textarea "x"
type input "EMTC - c"
type textarea "x"
type input "EMTC - com"
type textarea "x"
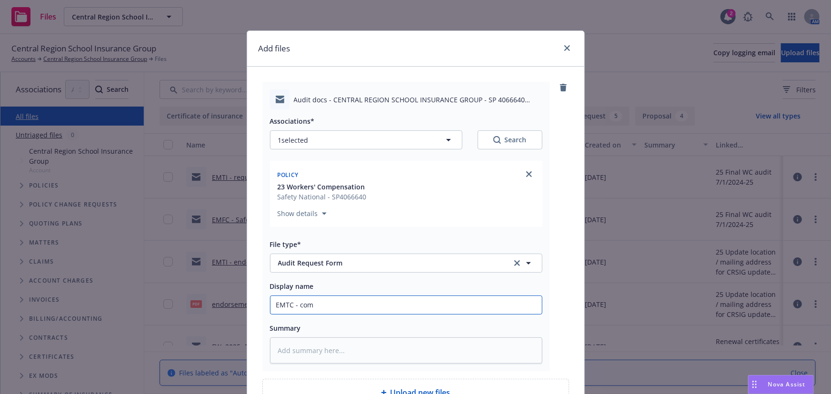
type input "EMTC - comp"
type textarea "x"
type input "EMTC - compl"
type textarea "x"
type input "EMTC - comple"
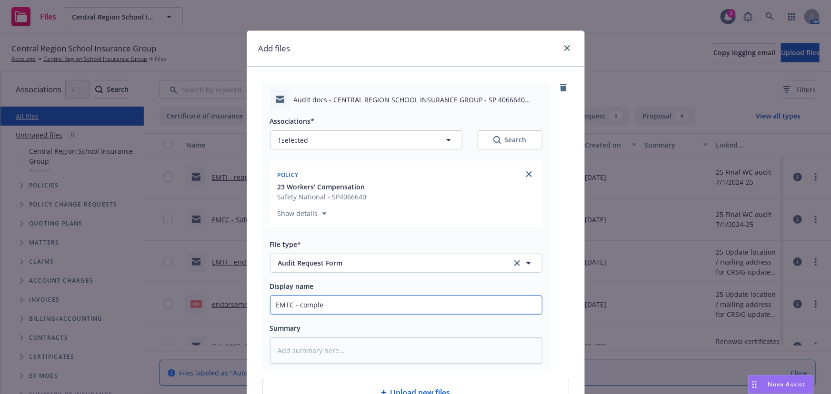
type textarea "x"
type input "EMTC - complet"
type textarea "x"
type input "EMTC - complete"
type textarea "x"
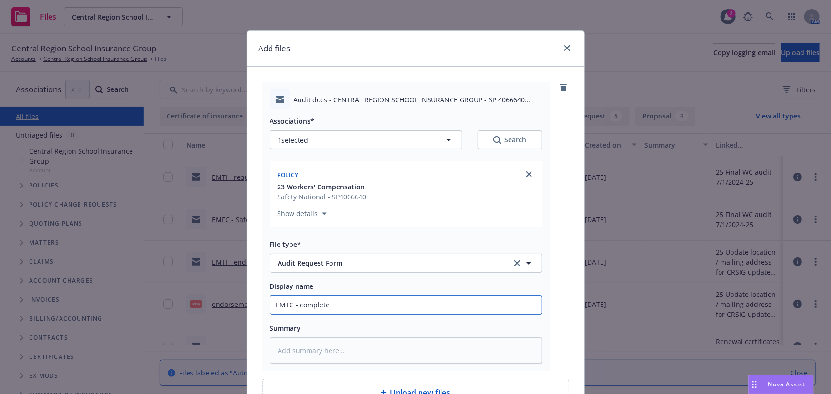
type input "EMTC - completed"
type textarea "x"
type input "EMTC - completed"
type textarea "x"
type input "EMTC - completed a"
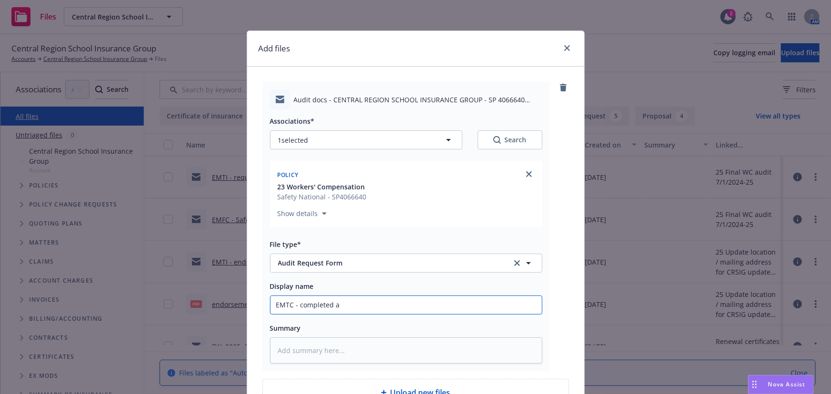
type textarea "x"
type input "EMTC - completed au"
type textarea "x"
type input "EMTC - completed aud"
type textarea "x"
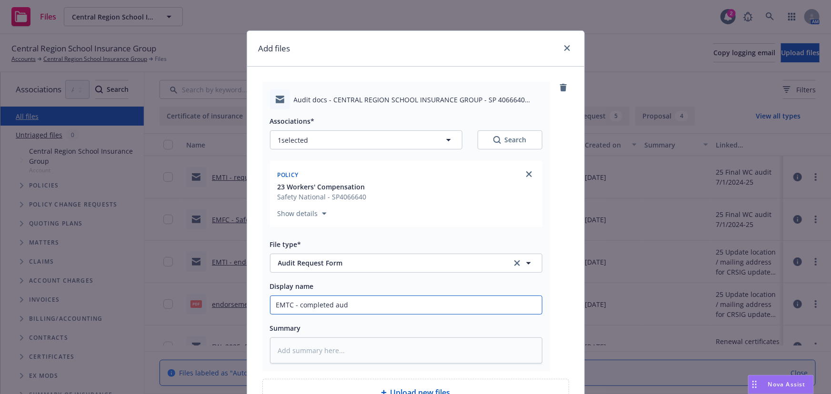
type input "EMTC - completed audi"
type textarea "x"
type input "EMTC - completed audit"
type textarea "x"
type input "EMTC - completed audit"
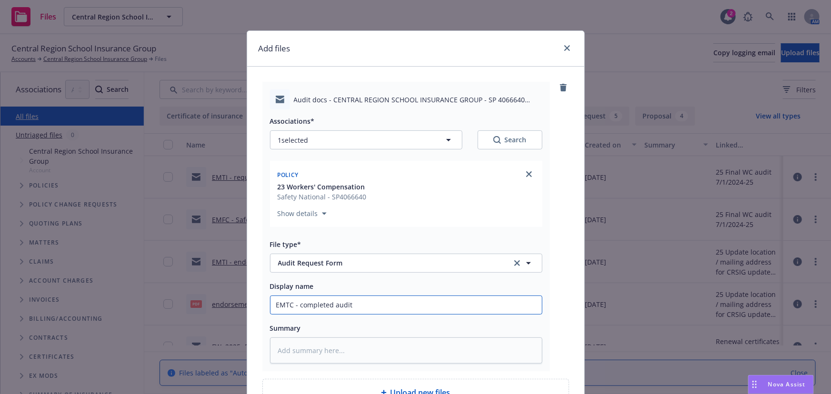
type textarea "x"
type input "EMTC - completed audit r"
type textarea "x"
type input "EMTC - completed audit re"
type textarea "x"
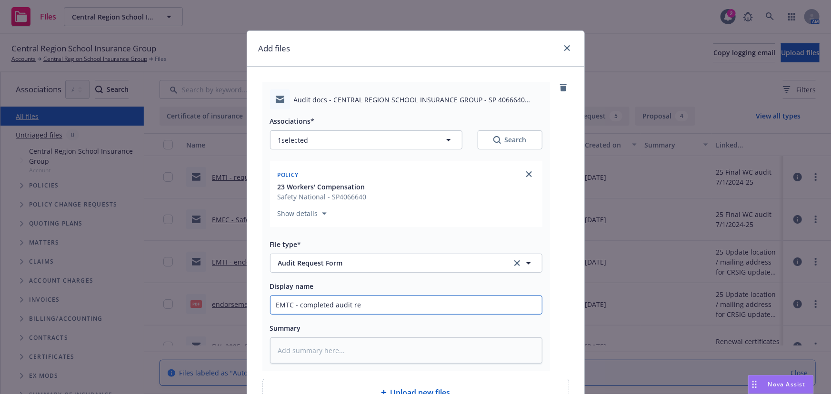
type input "EMTC - completed audit req"
type textarea "x"
type input "EMTC - completed audit requ"
type textarea "x"
type input "EMTC - completed audit reque"
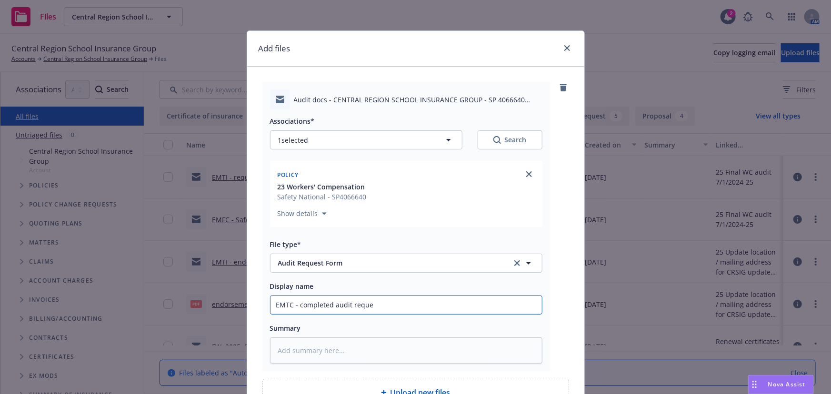
type textarea "x"
type input "EMTC - completed audit reques"
type textarea "x"
type input "EMTC - completed audit request"
type textarea "x"
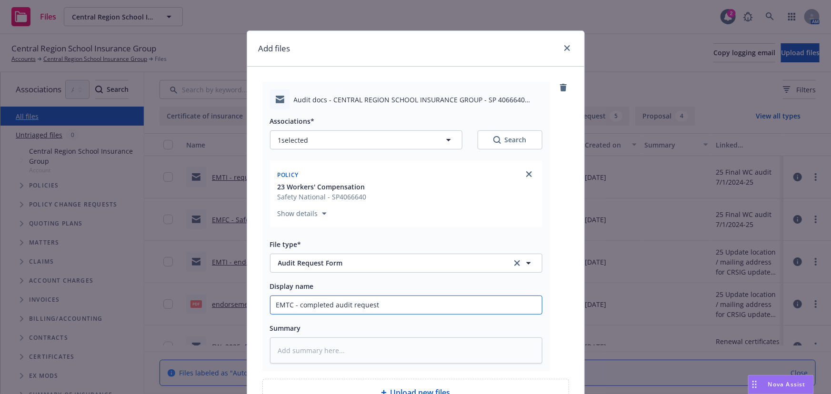
type input "EMTC - completed audit request"
type textarea "x"
type input "EMTC - completed audit request f"
type textarea "x"
type input "EMTC - completed audit request fo"
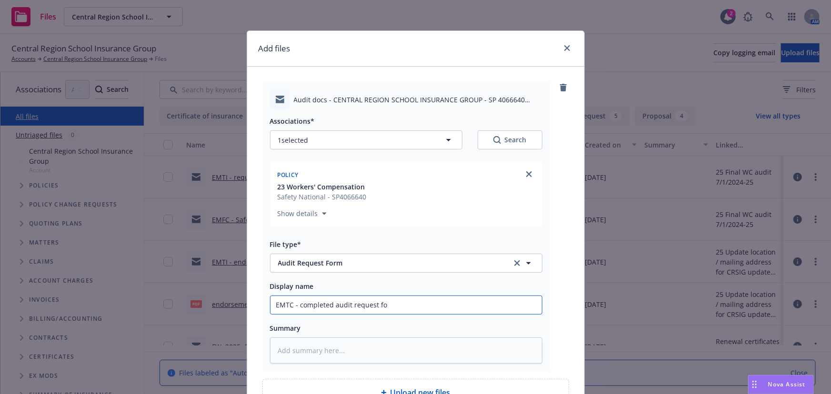
type textarea "x"
type input "EMTC - completed audit request for"
type textarea "x"
type input "EMTC - completed audit request form"
type textarea "x"
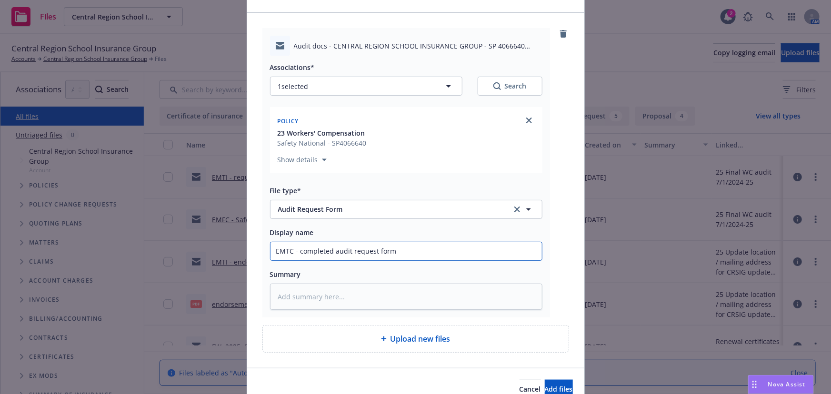
scroll to position [101, 0]
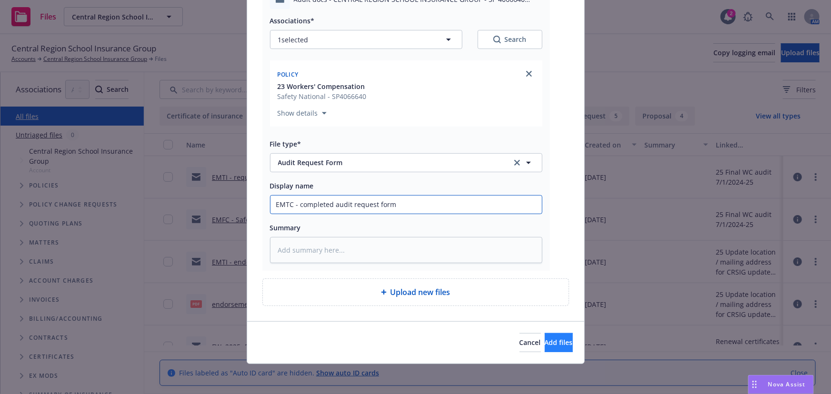
type input "EMTC - completed audit request form"
click at [545, 339] on span "Add files" at bounding box center [559, 342] width 28 height 9
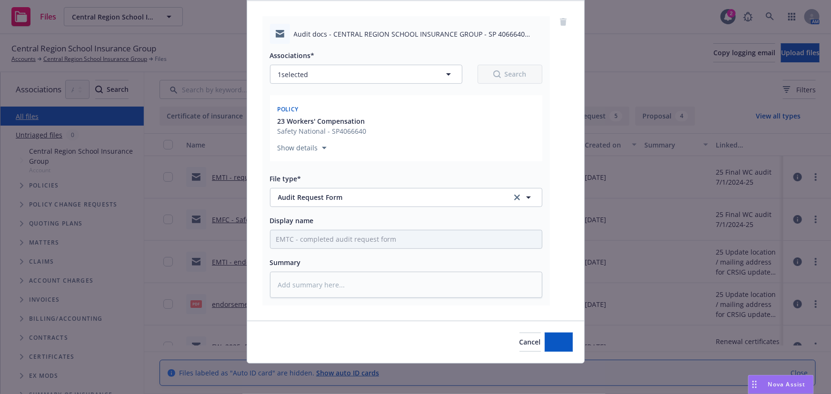
scroll to position [65, 0]
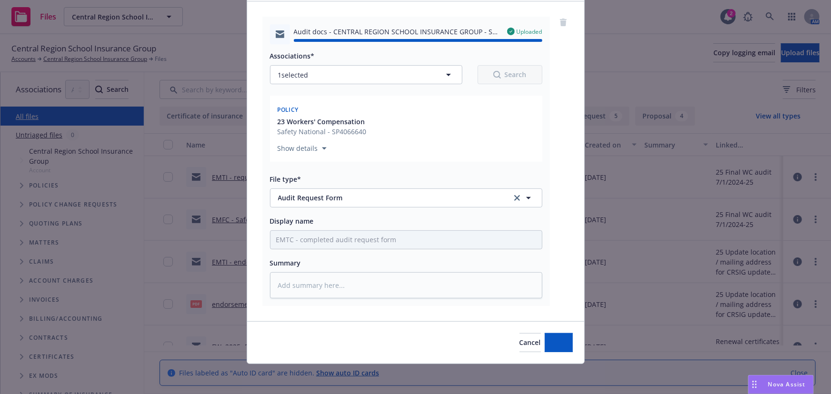
type textarea "x"
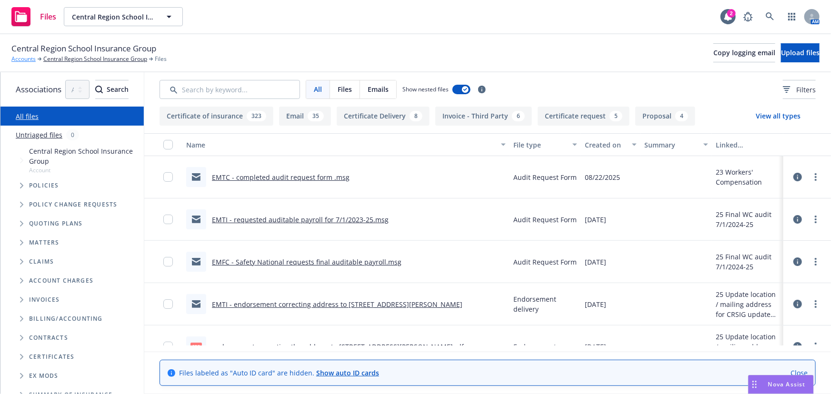
click at [20, 60] on link "Accounts" at bounding box center [23, 59] width 24 height 9
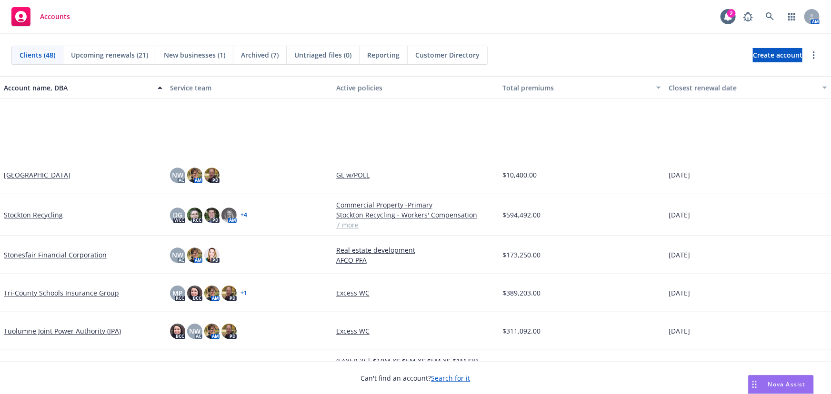
scroll to position [1567, 0]
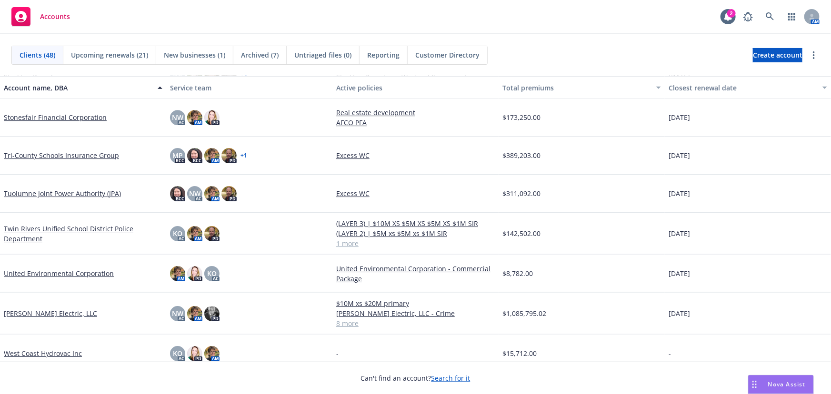
click at [45, 192] on link "Tuolumne Joint Power Authority (JPA)" at bounding box center [62, 194] width 117 height 10
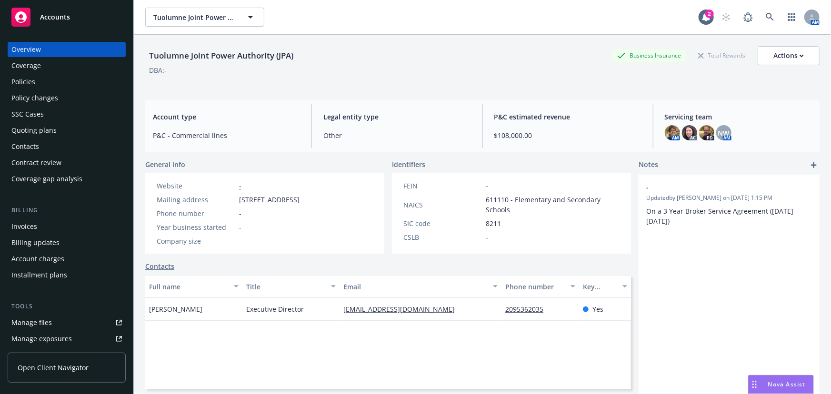
click at [32, 321] on div "Manage files" at bounding box center [31, 322] width 40 height 15
click at [41, 326] on div "Manage files" at bounding box center [31, 322] width 40 height 15
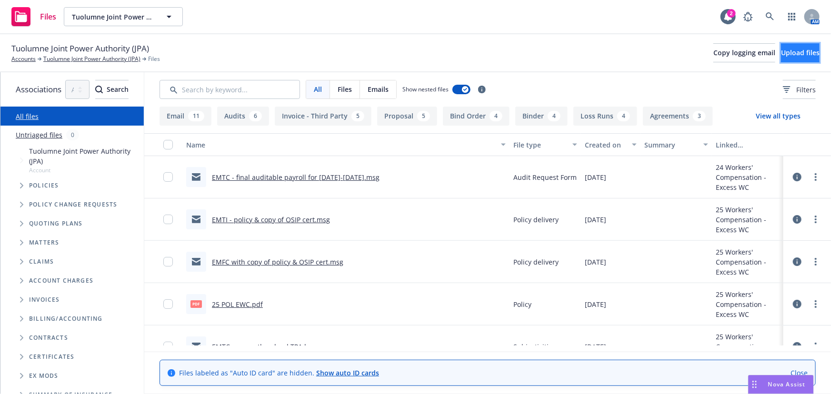
click at [781, 54] on span "Upload files" at bounding box center [800, 52] width 39 height 9
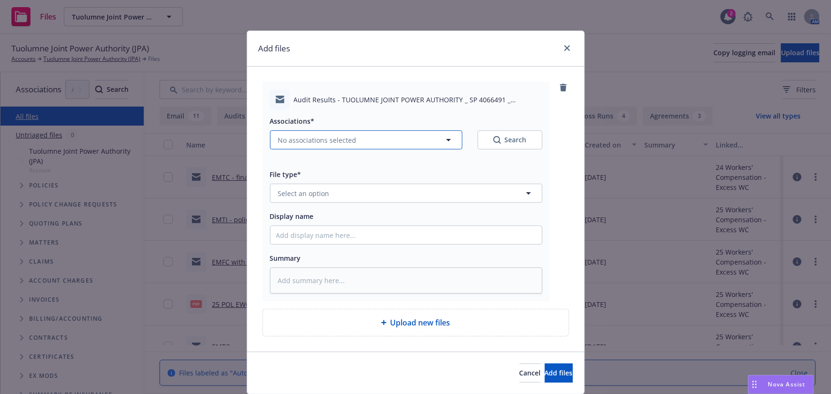
click at [352, 138] on button "No associations selected" at bounding box center [366, 140] width 192 height 19
type textarea "x"
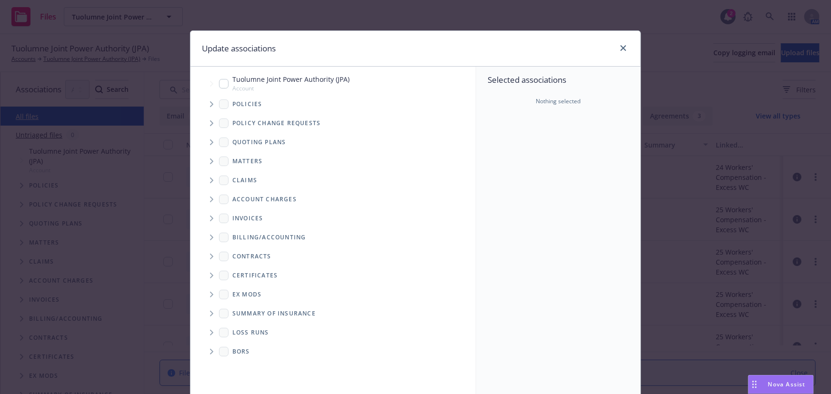
click at [210, 106] on icon "Tree Example" at bounding box center [211, 104] width 3 height 6
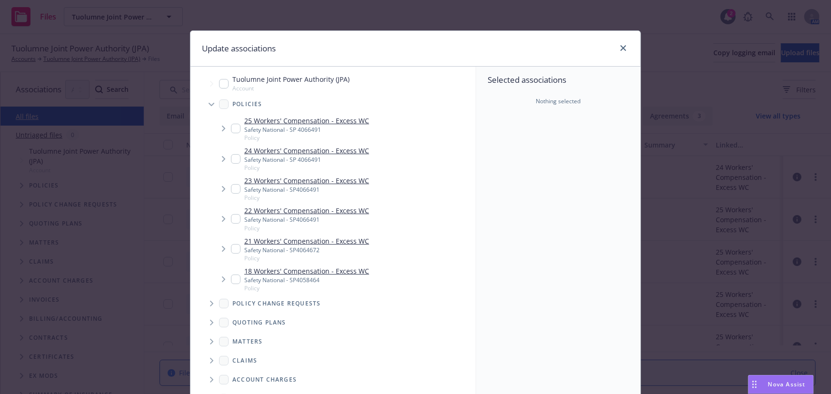
click at [234, 157] on input "Tree Example" at bounding box center [236, 159] width 10 height 10
checkbox input "true"
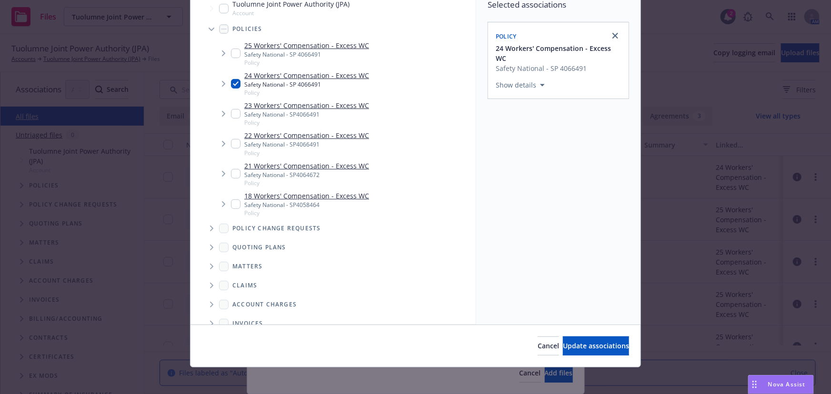
scroll to position [79, 0]
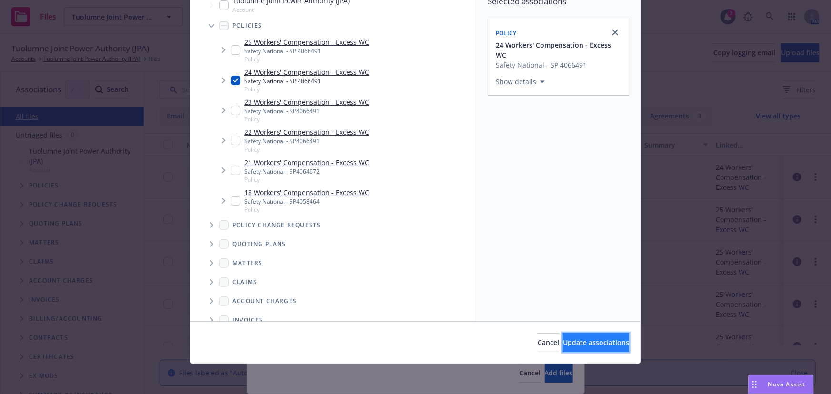
click at [572, 343] on span "Update associations" at bounding box center [596, 342] width 66 height 9
type textarea "x"
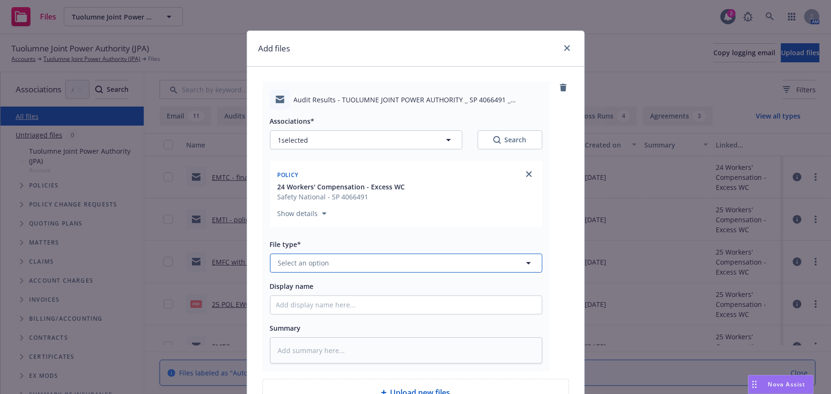
click at [321, 265] on span "Select an option" at bounding box center [303, 263] width 51 height 10
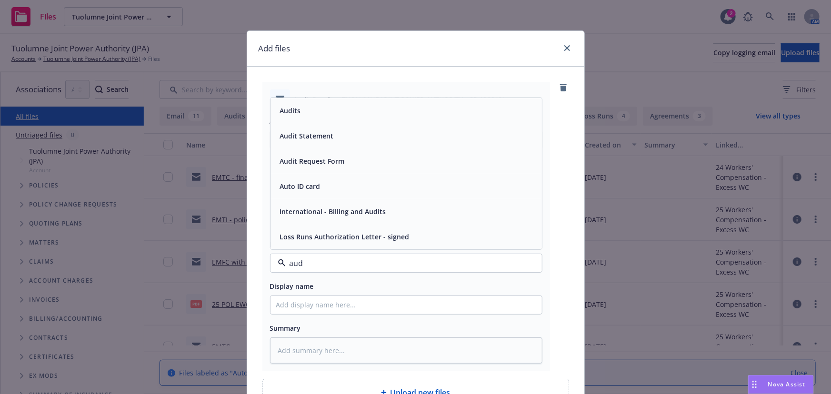
type input "audi"
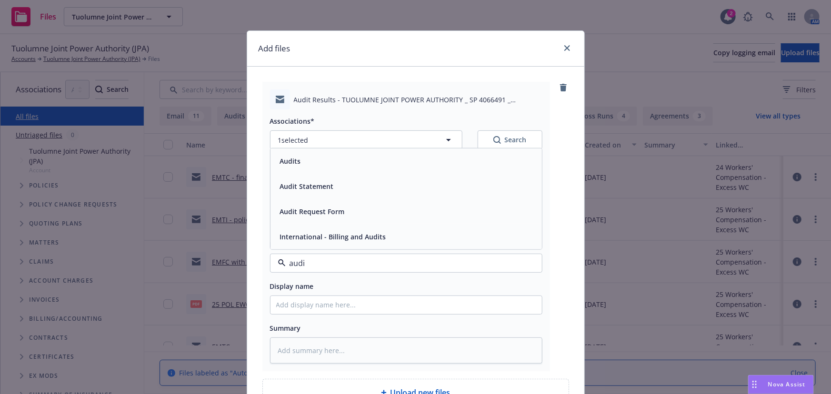
click at [316, 189] on span "Audit Statement" at bounding box center [307, 186] width 54 height 10
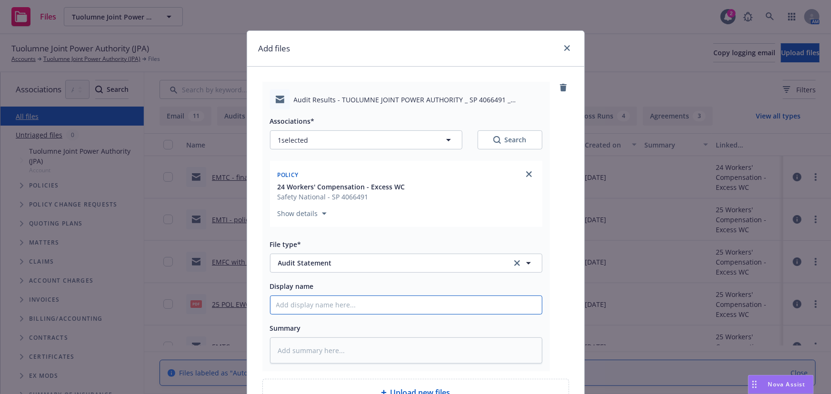
click at [300, 303] on input "Display name" at bounding box center [407, 305] width 272 height 18
type textarea "x"
type input "E"
type textarea "x"
type input "EM"
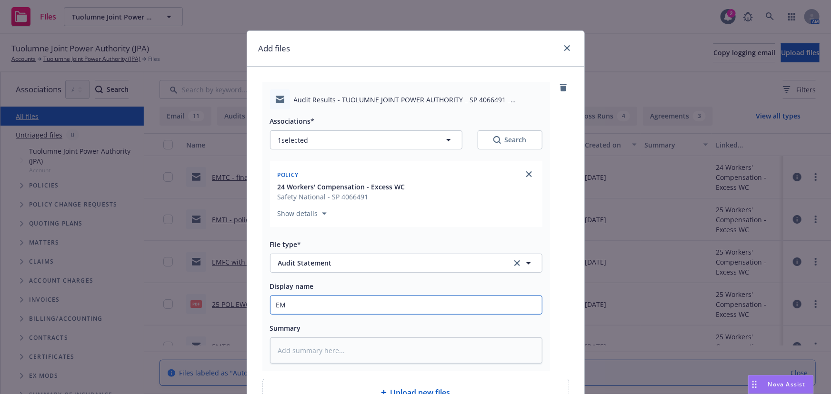
type textarea "x"
type input "EMF"
type textarea "x"
type input "EMFC"
type textarea "x"
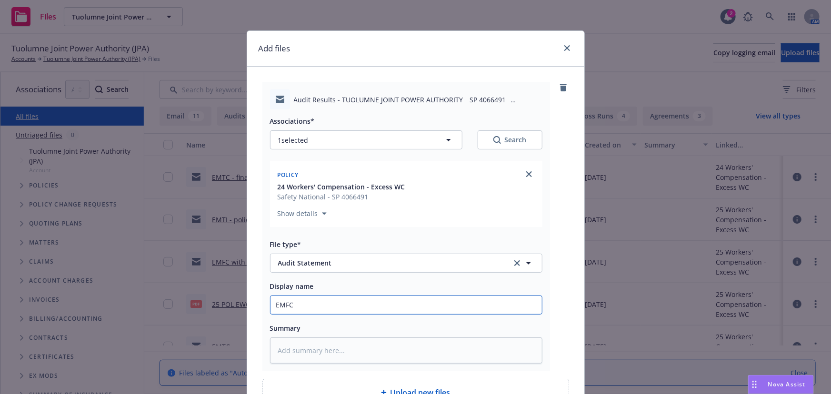
type input "EMFC"
type textarea "x"
type input "EMFC -"
type textarea "x"
type input "EMFC -"
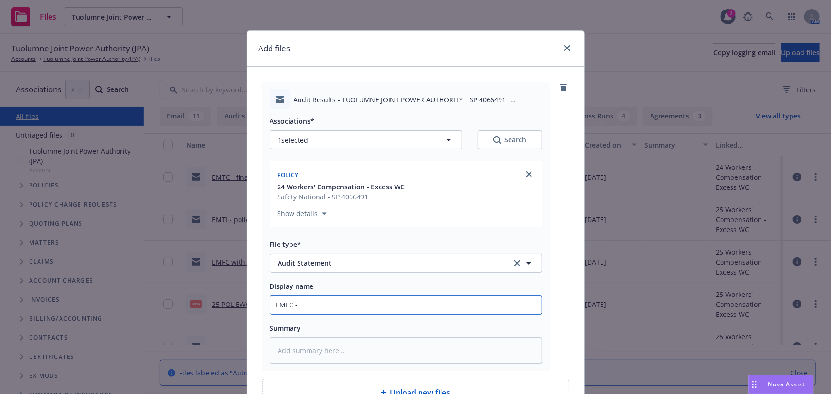
type textarea "x"
type input "EMFC - r"
type textarea "x"
type input "EMFC - re"
type textarea "x"
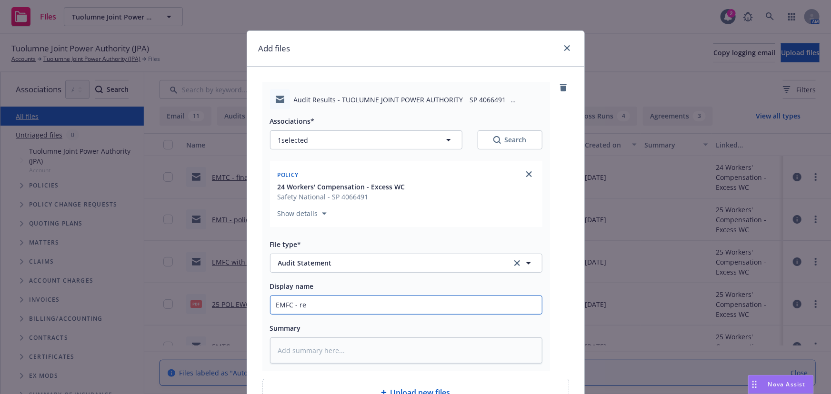
type input "EMFC - req"
type textarea "x"
type input "EMFC - reque"
type textarea "x"
type input "EMFC - reques"
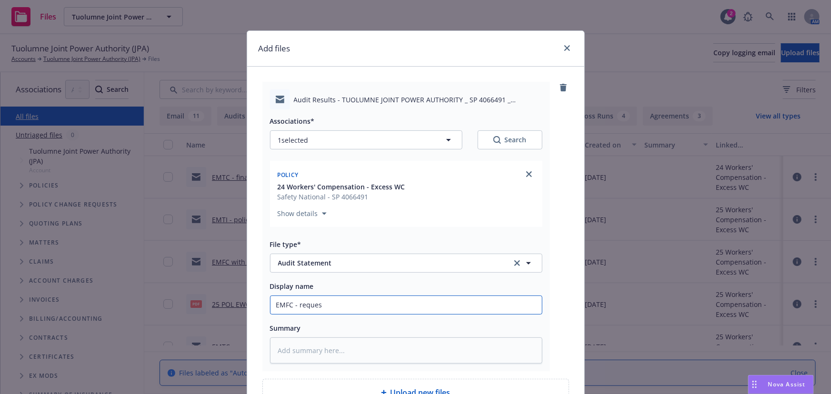
type textarea "x"
type input "EMFC - request"
type textarea "x"
type input "EMFC - request"
type textarea "x"
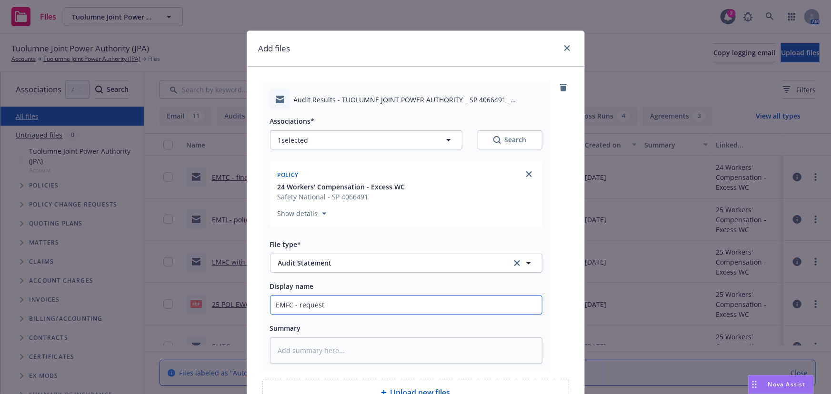
type input "EMFC - request f"
type textarea "x"
type input "EMFC - request fo"
type textarea "x"
type input "EMFC - request for"
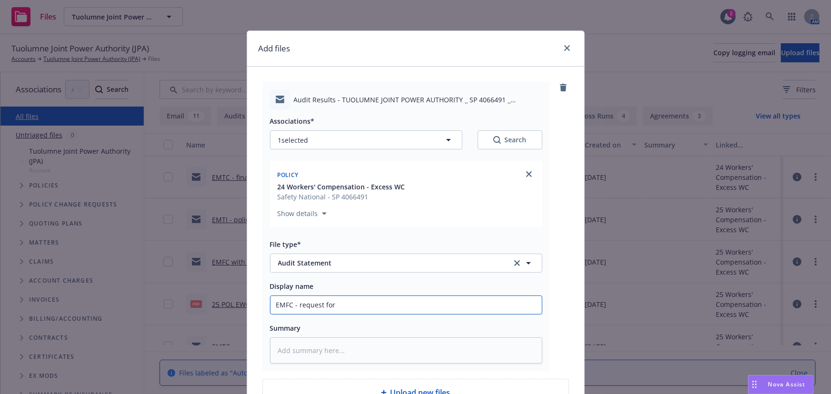
type textarea "x"
type input "EMFC - request for"
type textarea "x"
type input "EMFC - request for a"
type textarea "x"
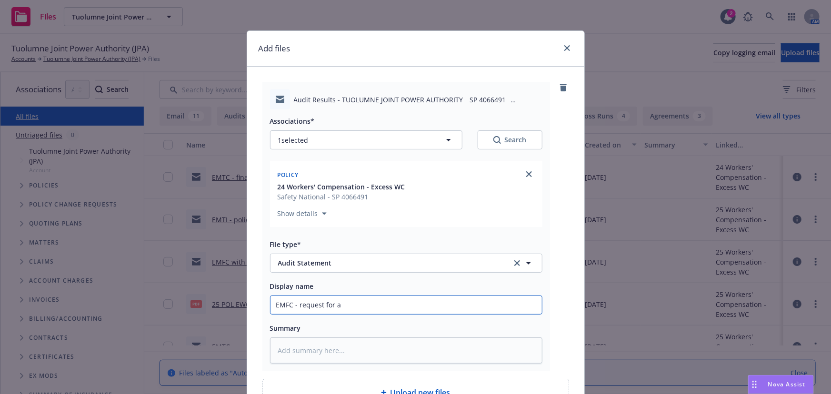
type input "EMFC - request for au"
type textarea "x"
type input "EMFC - request for aud"
type textarea "x"
type input "EMFC - request for audi"
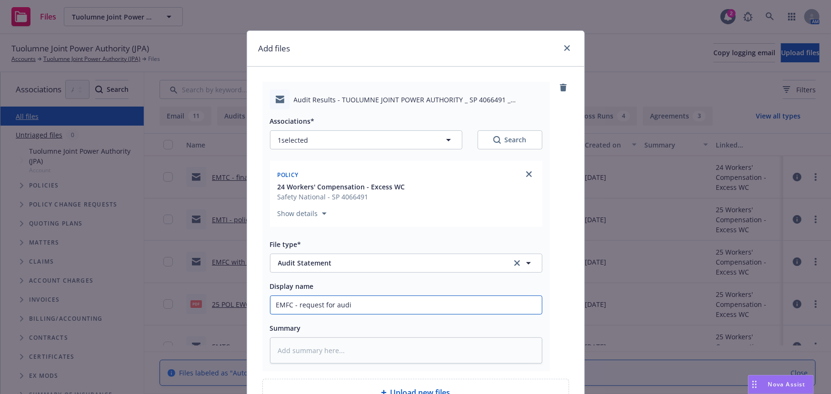
type textarea "x"
type input "EMFC - request for audit"
type textarea "x"
type input "EMFC - request for audita"
type textarea "x"
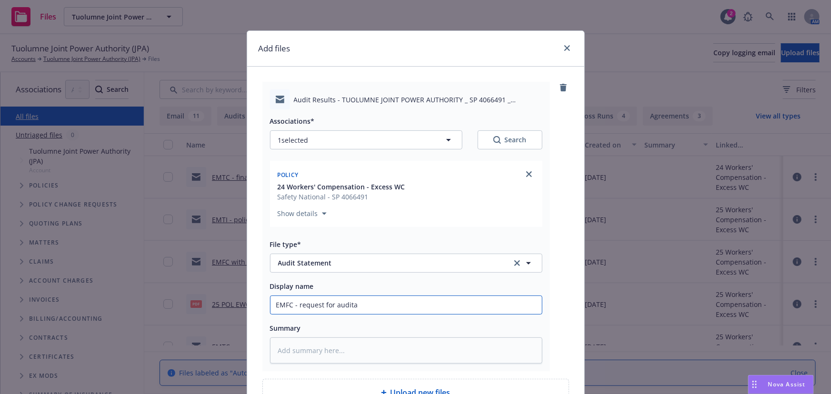
type input "EMFC - request for auditab"
type textarea "x"
type input "EMFC - request for auditabl"
type textarea "x"
type input "EMFC - request for auditable"
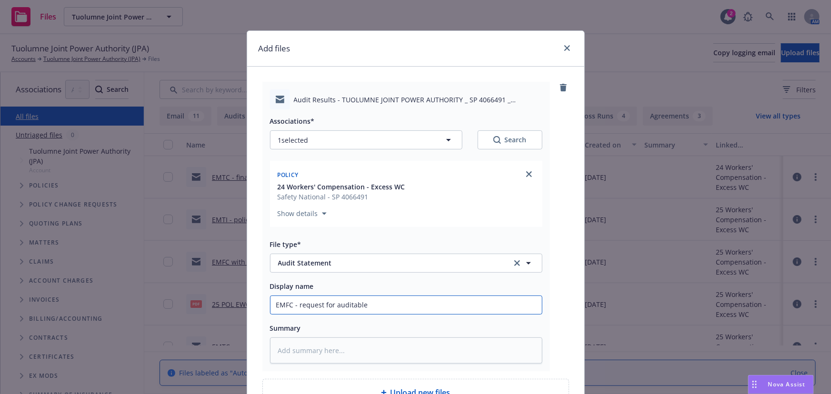
type textarea "x"
type input "EMFC - request for auditable p"
type textarea "x"
type input "EMFC - request for auditable pay"
type textarea "x"
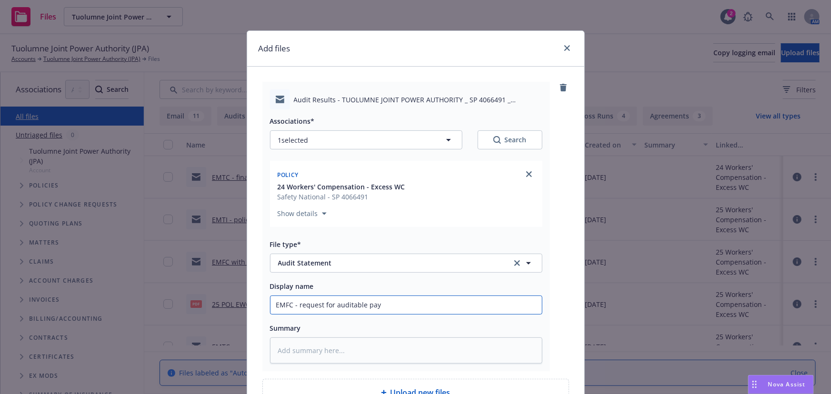
type input "EMFC - request for auditable payr"
type textarea "x"
type input "EMFC - request for auditable payro"
type textarea "x"
type input "EMFC - request for auditable payrol"
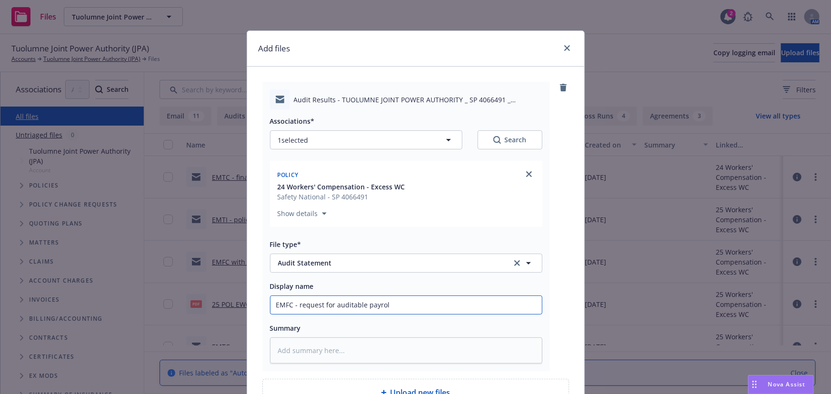
type textarea "x"
type input "EMFC - request for auditable payroll"
type textarea "x"
type input "EMFC - request for auditable payroll b"
type textarea "x"
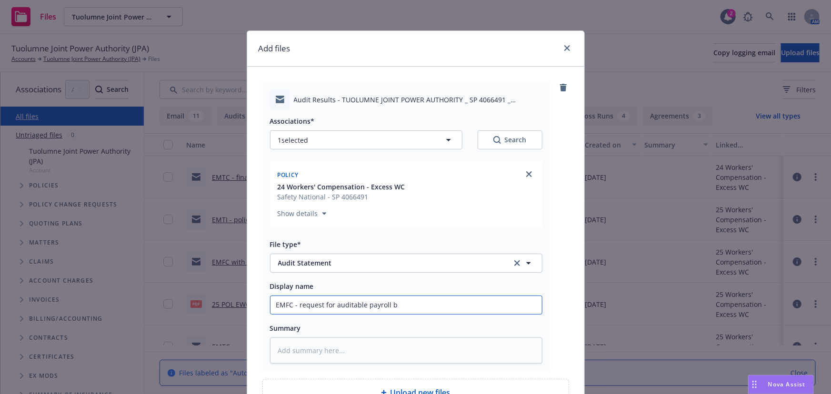
type input "EMFC - request for auditable payroll by"
type textarea "x"
type input "EMFC - request for auditable payroll by"
type textarea "x"
type input "EMFC - request for auditable payroll by M"
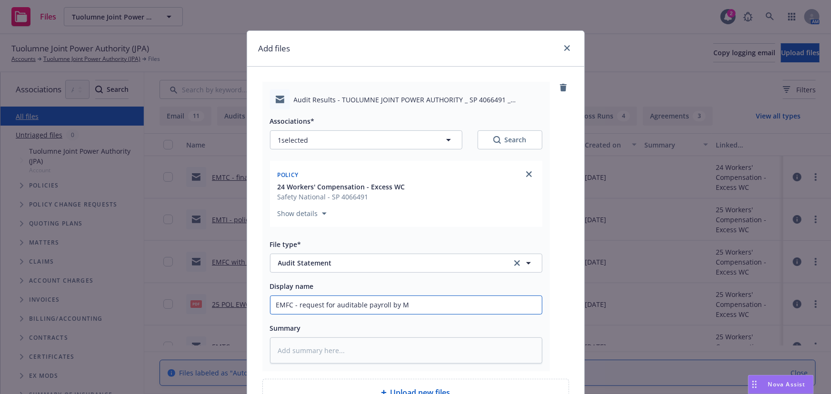
type textarea "x"
type input "EMFC - request for auditable payroll by Me"
type textarea "x"
type input "EMFC - request for auditable payroll by Mem"
type textarea "x"
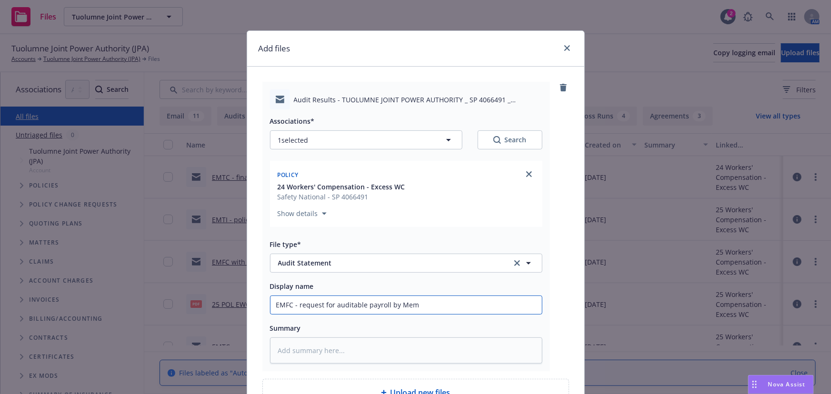
type input "EMFC - request for auditable payroll by Memb"
type textarea "x"
type input "EMFC - request for auditable payroll by Membe"
type textarea "x"
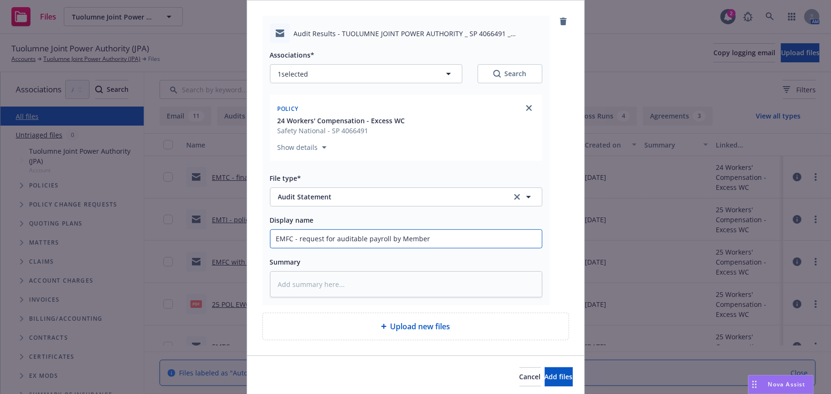
scroll to position [101, 0]
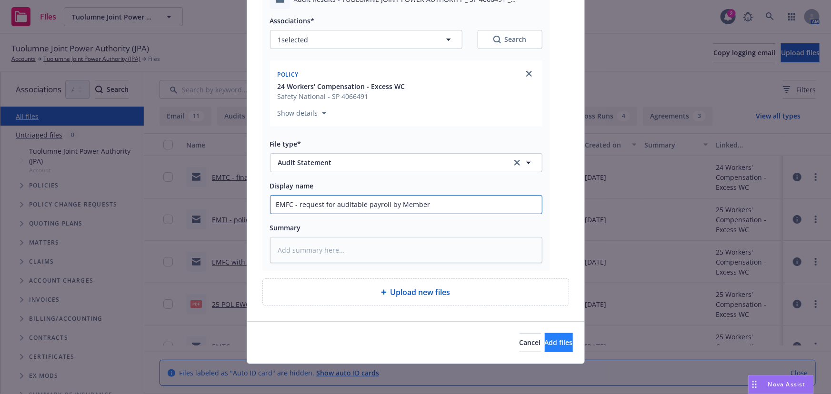
type input "EMFC - request for auditable payroll by Member"
click at [552, 342] on span "Add files" at bounding box center [559, 342] width 28 height 9
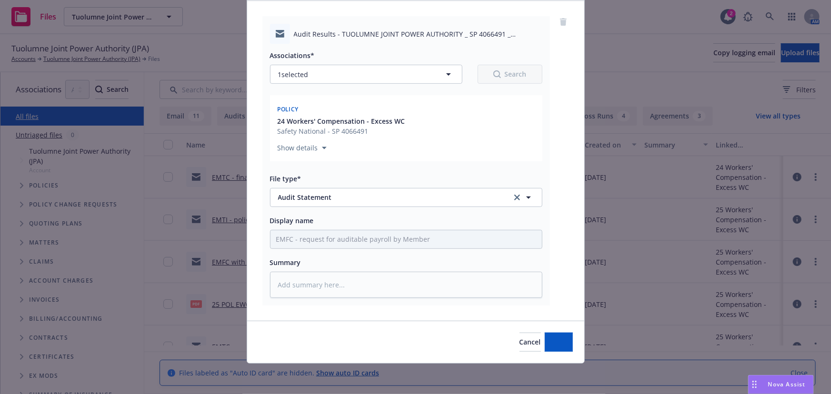
scroll to position [65, 0]
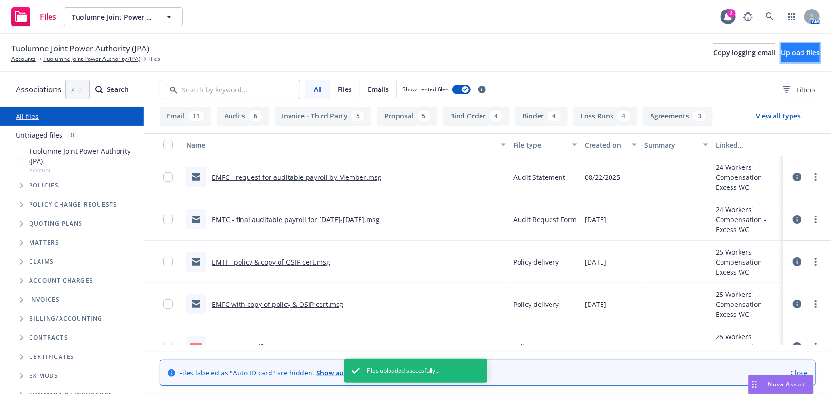
click at [786, 53] on span "Upload files" at bounding box center [800, 52] width 39 height 9
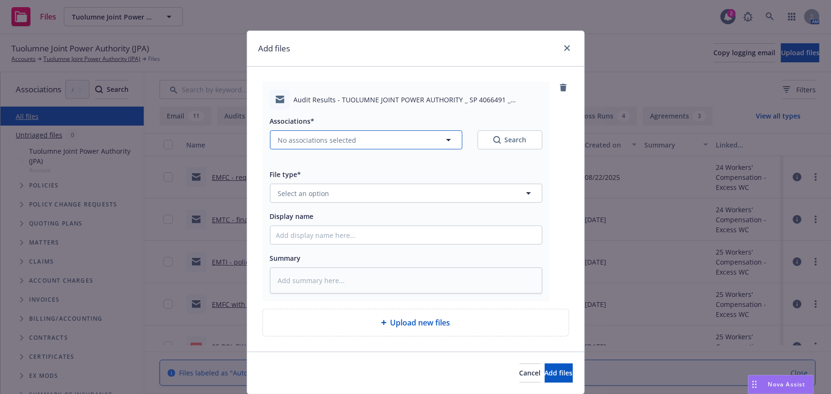
click at [334, 139] on span "No associations selected" at bounding box center [317, 140] width 79 height 10
type textarea "x"
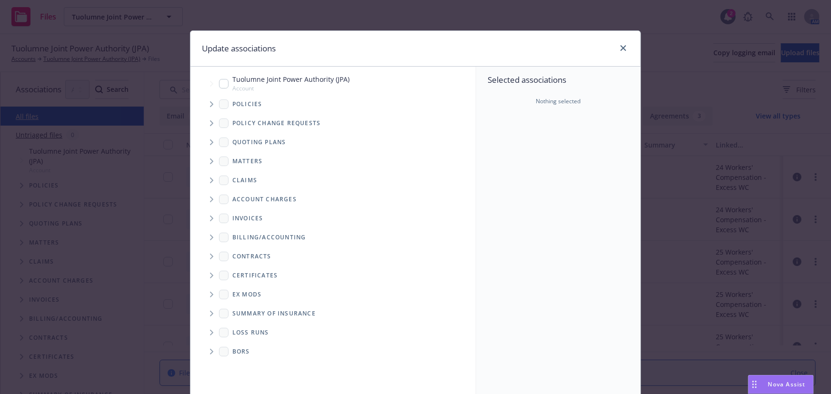
click at [210, 106] on icon "Tree Example" at bounding box center [211, 104] width 3 height 6
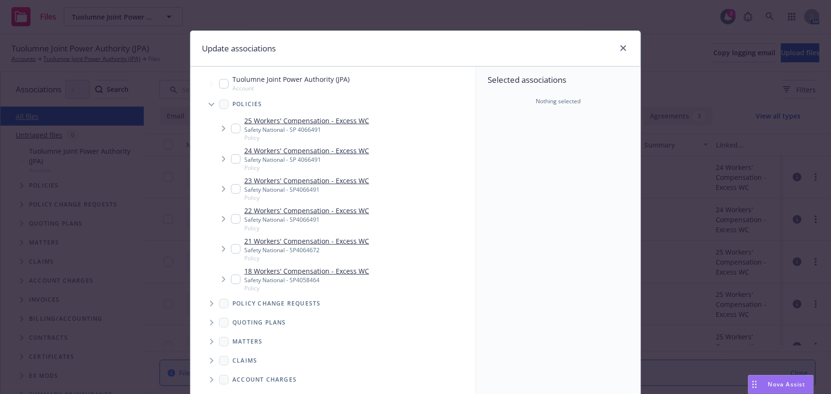
click at [272, 149] on link "24 Workers' Compensation - Excess WC" at bounding box center [306, 151] width 125 height 10
checkbox input "true"
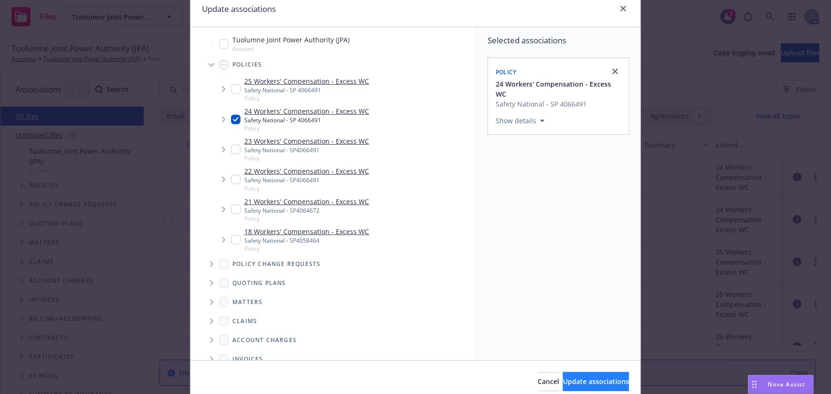
scroll to position [79, 0]
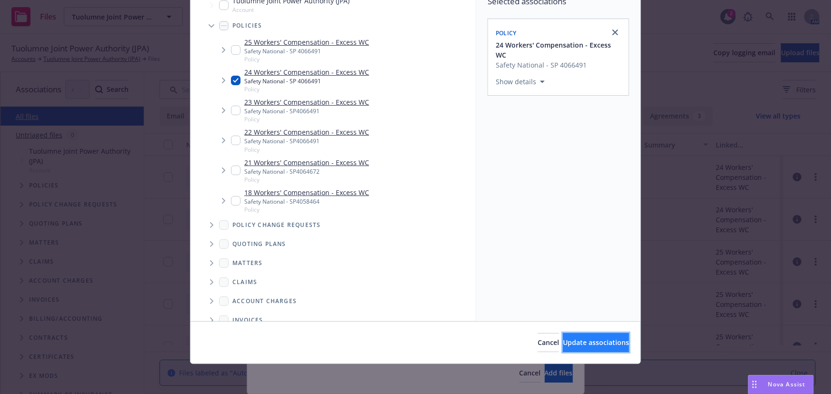
click at [584, 345] on span "Update associations" at bounding box center [596, 342] width 66 height 9
type textarea "x"
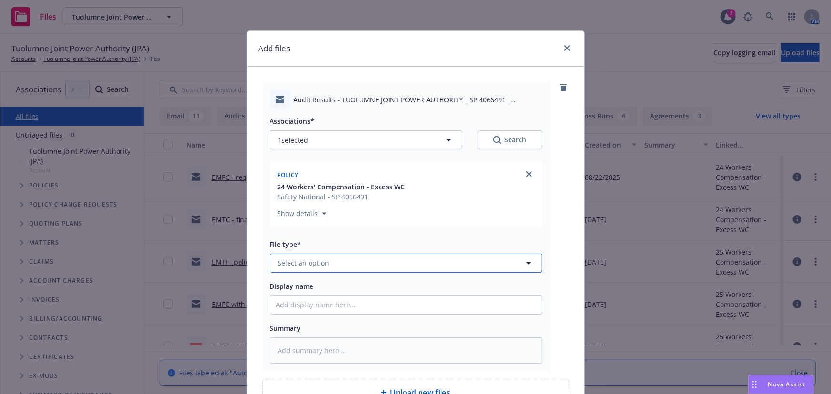
click at [314, 268] on span "Select an option" at bounding box center [303, 263] width 51 height 10
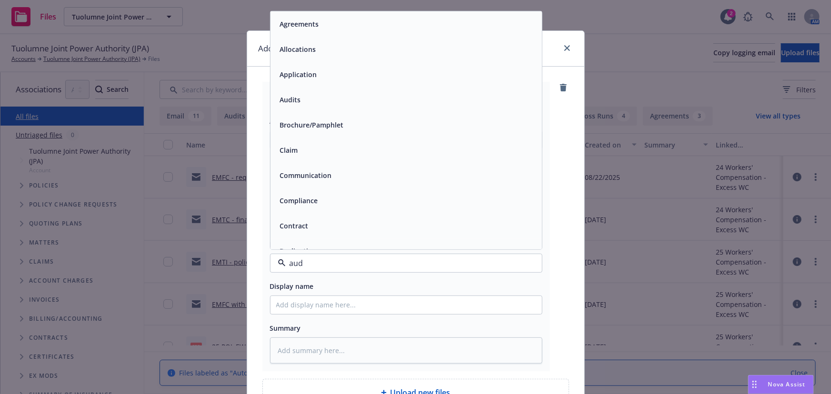
type input "audi"
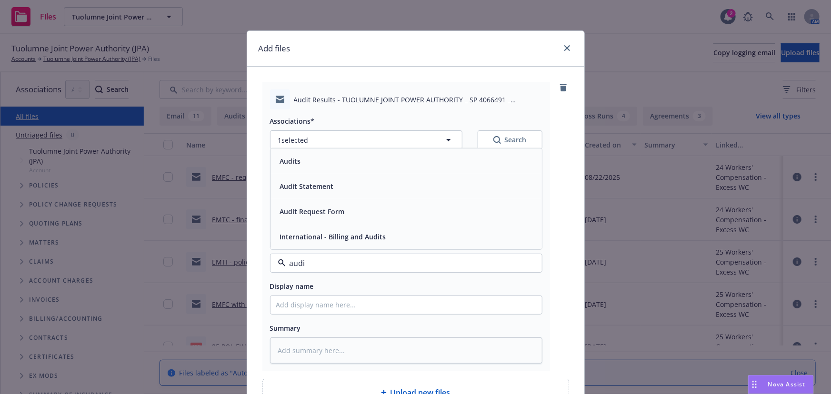
click at [329, 190] on span "Audit Statement" at bounding box center [307, 186] width 54 height 10
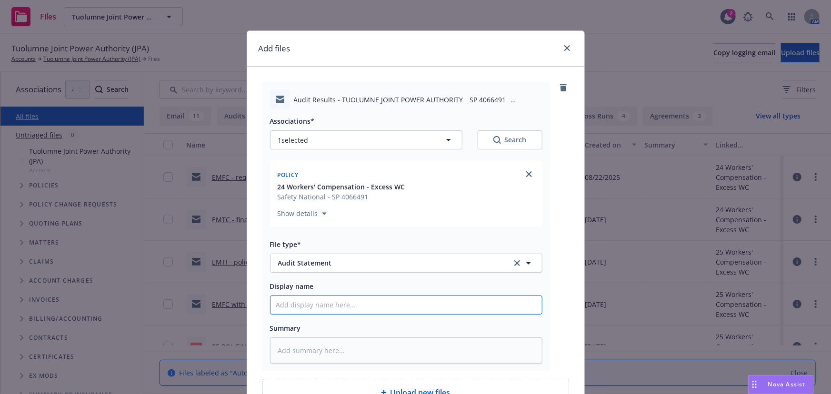
click at [294, 304] on input "Display name" at bounding box center [407, 305] width 272 height 18
type textarea "x"
type input "E"
type textarea "x"
type input "EM"
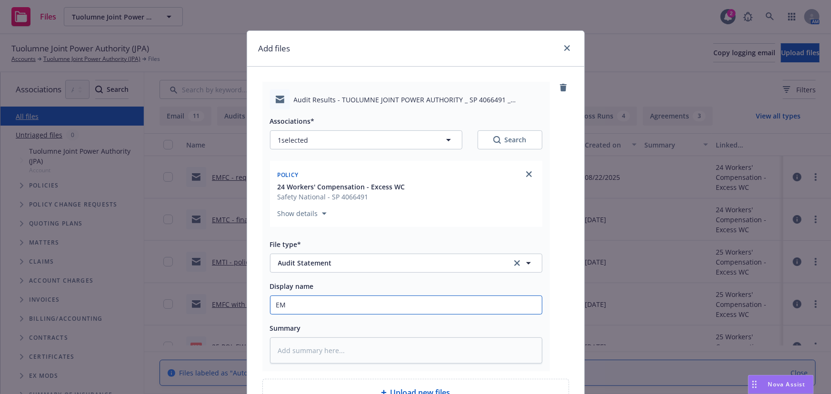
type textarea "x"
type input "EMT"
type textarea "x"
type input "EMTI"
type textarea "x"
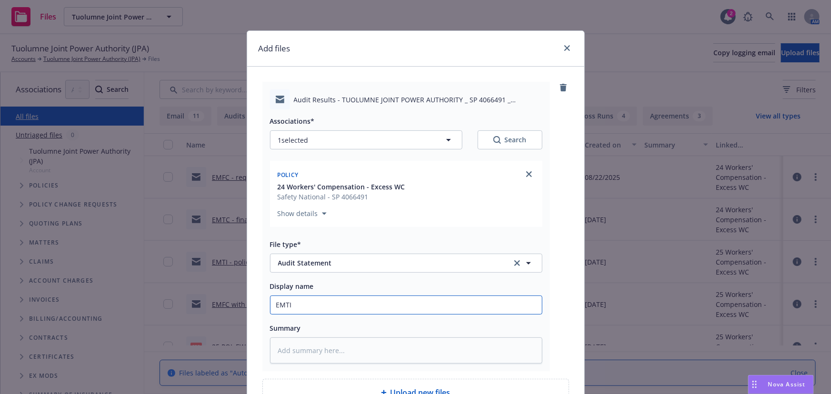
type input "EMTI"
type textarea "x"
type input "EMTI -"
type textarea "x"
type input "EMTI -"
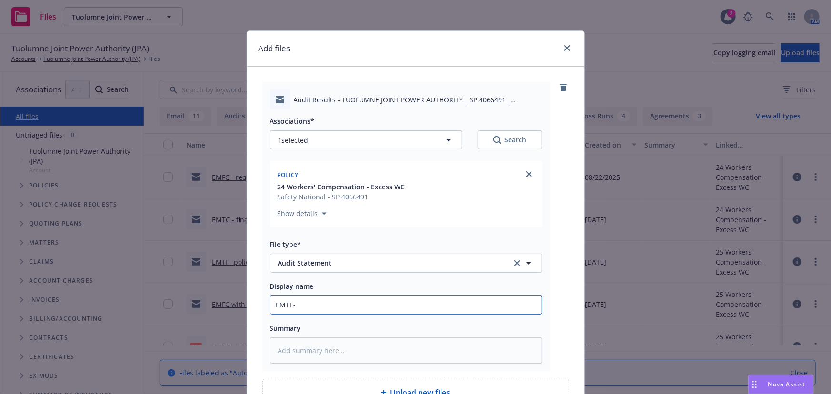
type textarea "x"
type input "EMTI - r"
type textarea "x"
type input "EMTI - re"
type textarea "x"
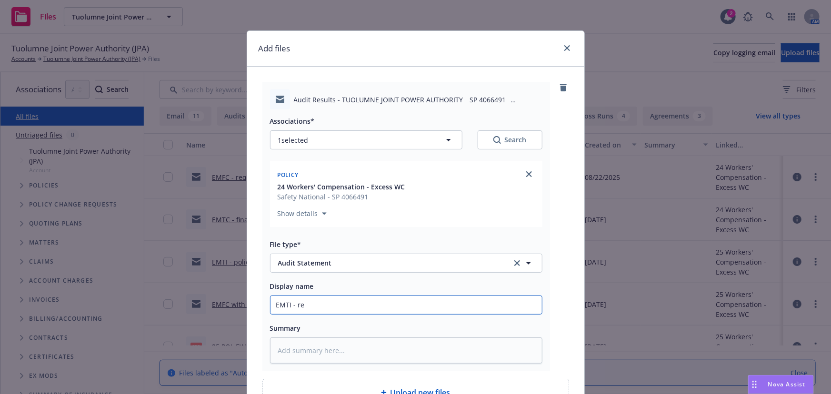
type input "EMTI - ree"
type textarea "x"
type input "EMTI - re"
type textarea "x"
type input "EMTI - req"
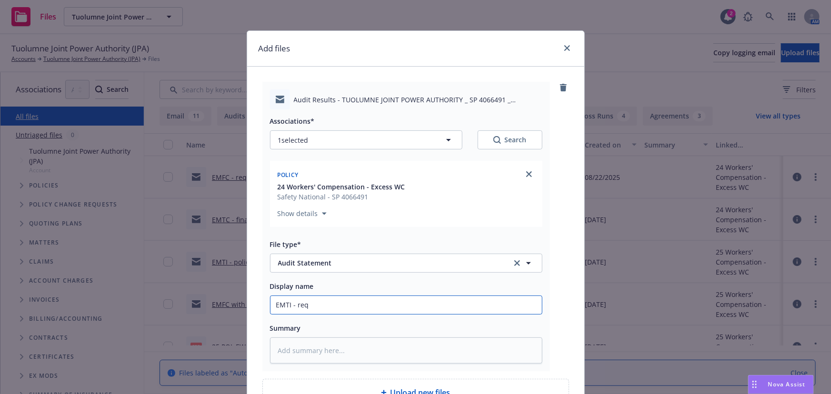
type textarea "x"
type input "EMTI - requ"
type textarea "x"
type input "EMTI - reques"
type textarea "x"
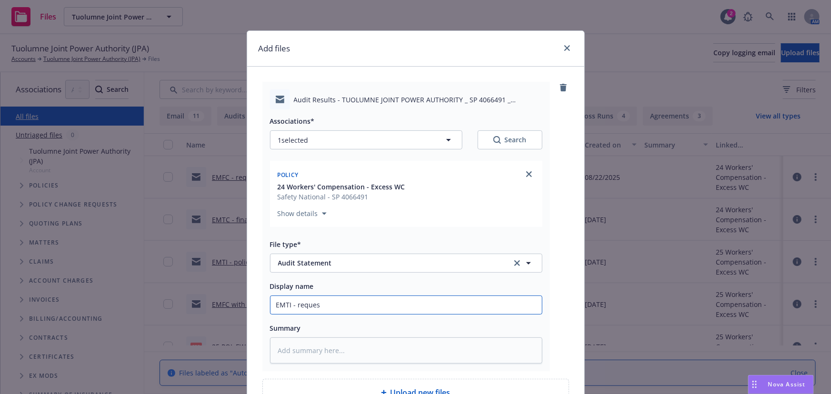
type input "EMTI - request"
type textarea "x"
type input "EMTI - requeste"
type textarea "x"
type input "EMTI - requested"
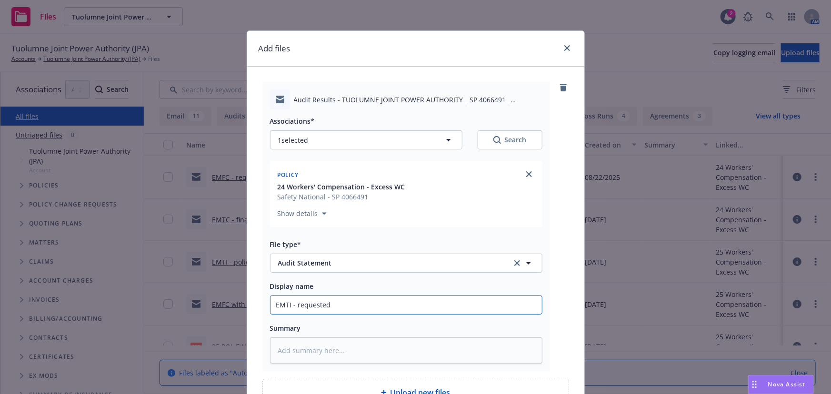
type textarea "x"
type input "EMTI - requested"
type textarea "x"
type input "EMTI - requested au"
type textarea "x"
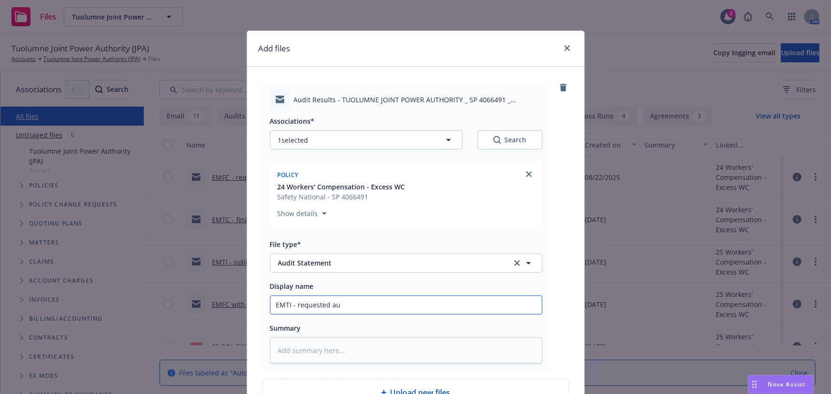
type input "EMTI - requested aud"
type textarea "x"
type input "EMTI - requested audi"
type textarea "x"
type input "EMTI - requested audit"
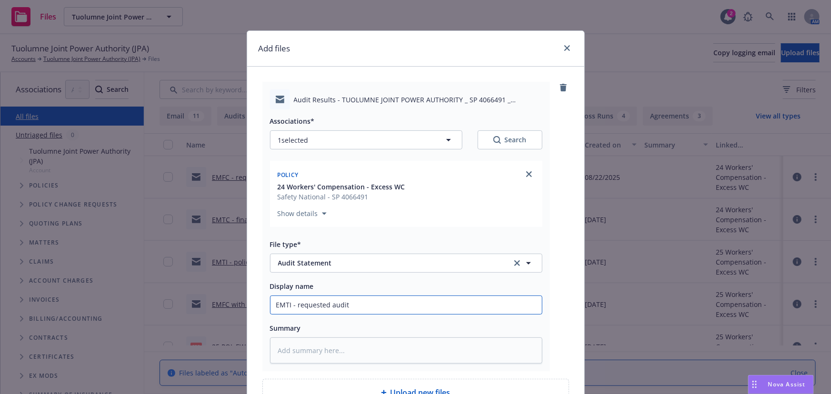
type textarea "x"
type input "EMTI - requested audita"
type textarea "x"
type input "EMTI - requested auditab"
type textarea "x"
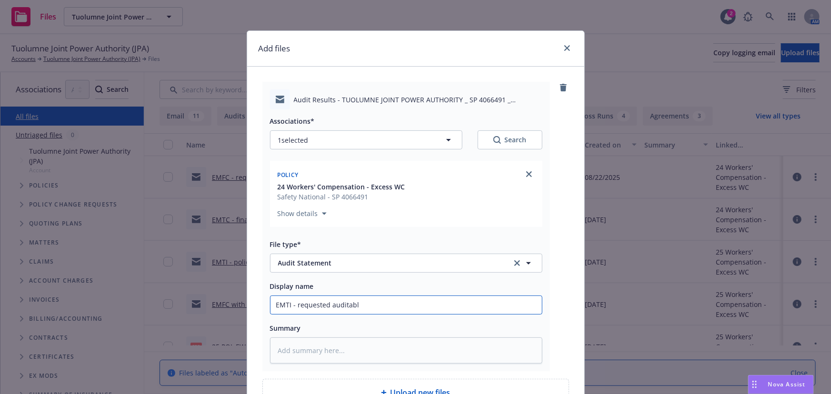
type input "EMTI - requested auditable"
type textarea "x"
type input "EMTI - requested auditable"
type textarea "x"
type input "EMTI - requested auditable p"
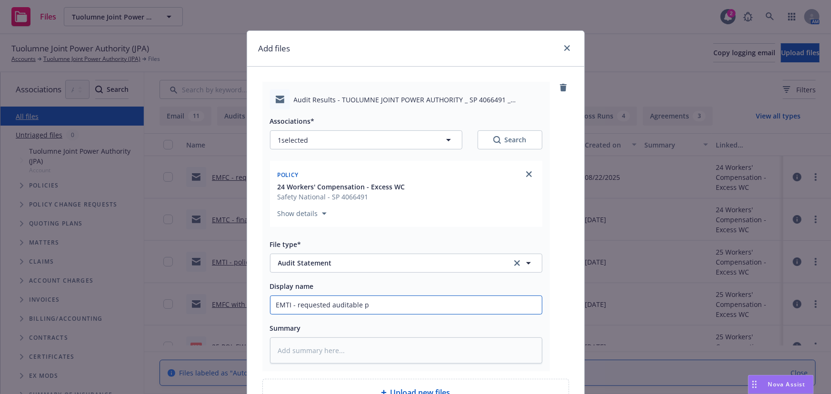
type textarea "x"
type input "EMTI - requested auditable pay"
type textarea "x"
type input "EMTI - requested auditable payr"
type textarea "x"
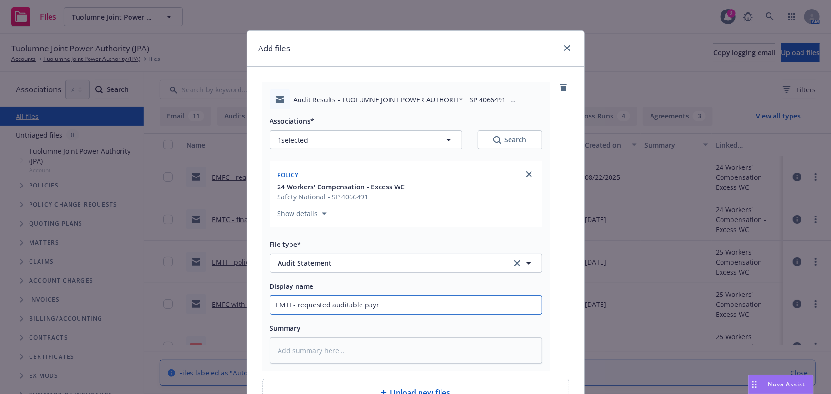
type input "EMTI - requested auditable payro"
type textarea "x"
type input "EMTI - requested auditable payrol"
type textarea "x"
type input "EMTI - requested auditable payroll"
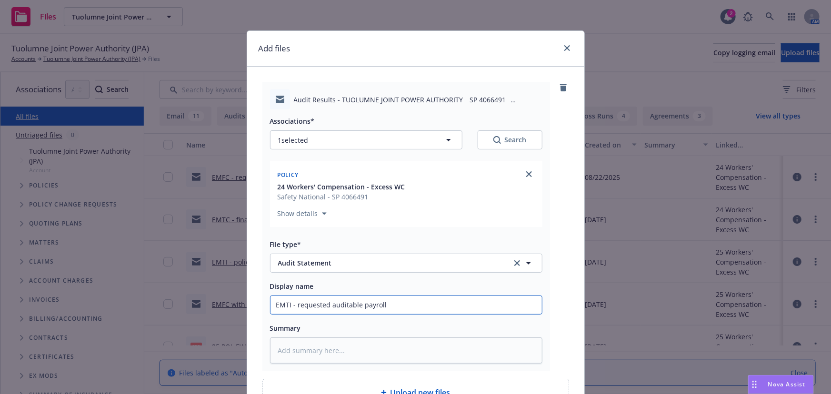
type textarea "x"
type input "EMTI - requested auditable payroll"
type textarea "x"
type input "EMTI - requested auditable payroll b"
type textarea "x"
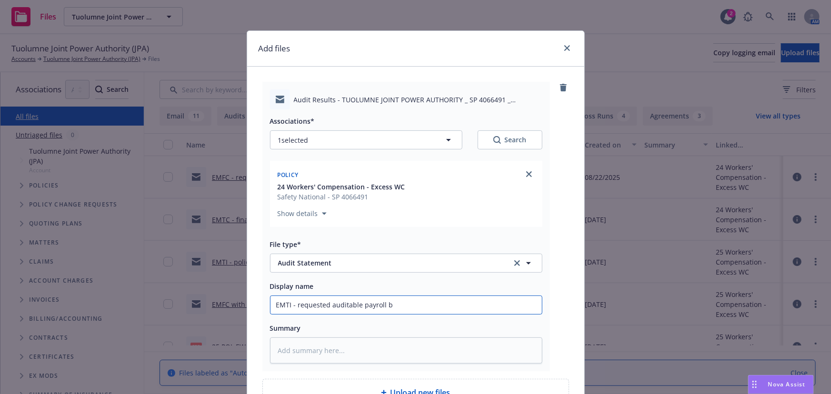
type input "EMTI - requested auditable payroll by"
type textarea "x"
type input "EMTI - requested auditable payroll by"
type textarea "x"
type input "EMTI - requested auditable payroll by m"
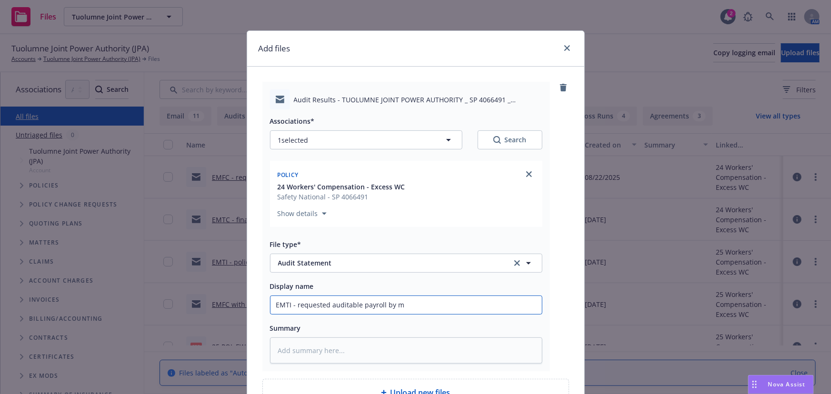
type textarea "x"
type input "EMTI - requested auditable payroll by me"
type textarea "x"
type input "EMTI - requested auditable payroll by mem"
type textarea "x"
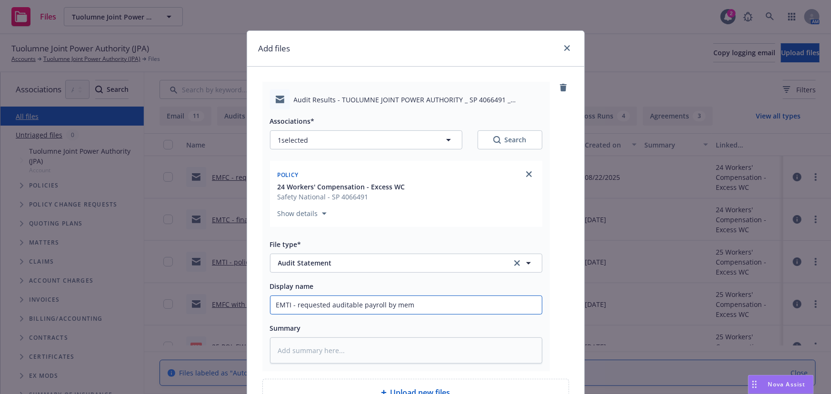
type input "EMTI - requested auditable payroll by memb"
type textarea "x"
type input "EMTI - requested auditable payroll by membe"
type textarea "x"
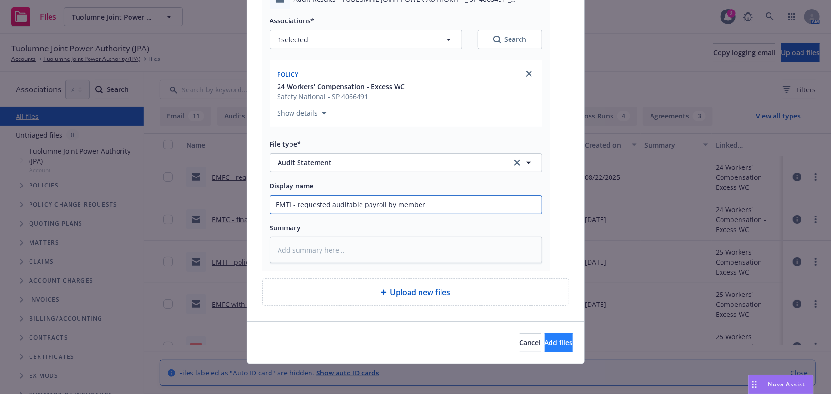
type input "EMTI - requested auditable payroll by member"
click at [545, 342] on span "Add files" at bounding box center [559, 342] width 28 height 9
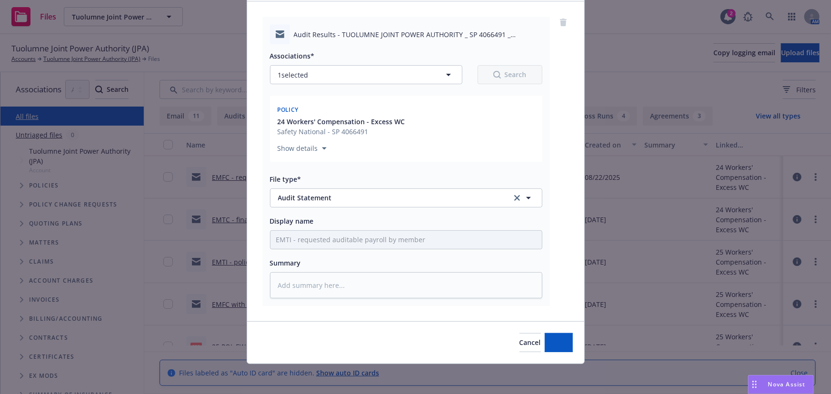
type textarea "x"
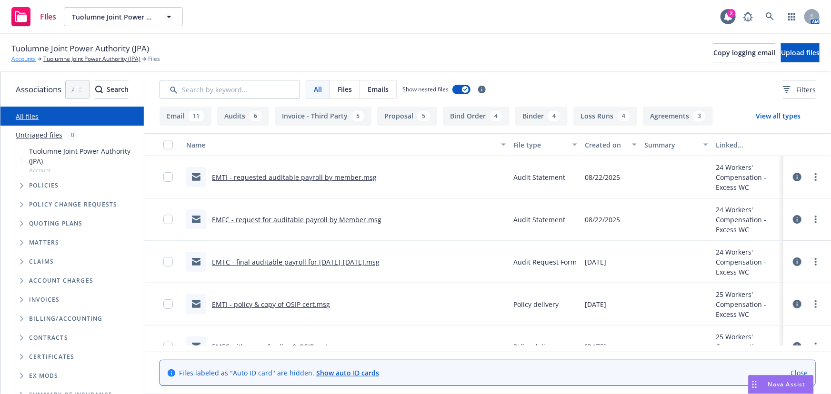
click at [22, 59] on link "Accounts" at bounding box center [23, 59] width 24 height 9
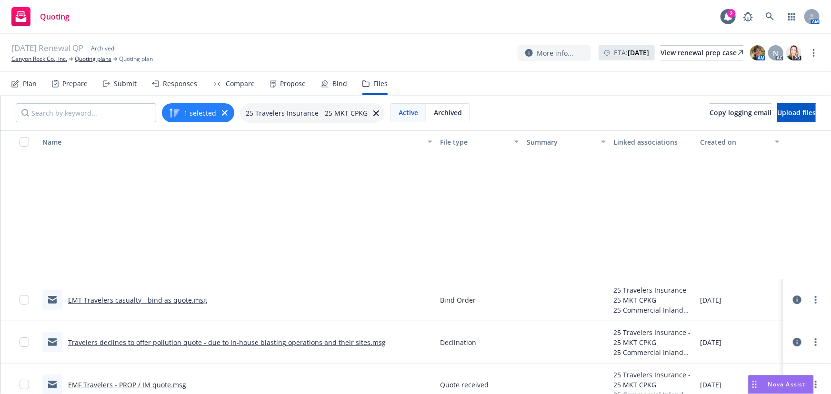
scroll to position [173, 0]
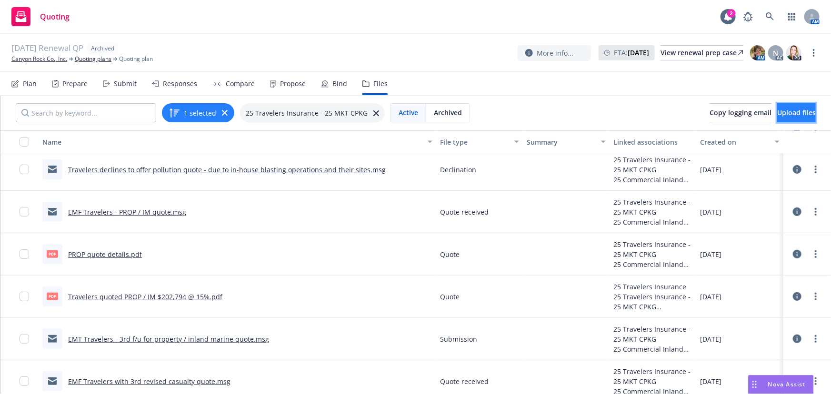
click at [790, 114] on span "Upload files" at bounding box center [796, 112] width 39 height 9
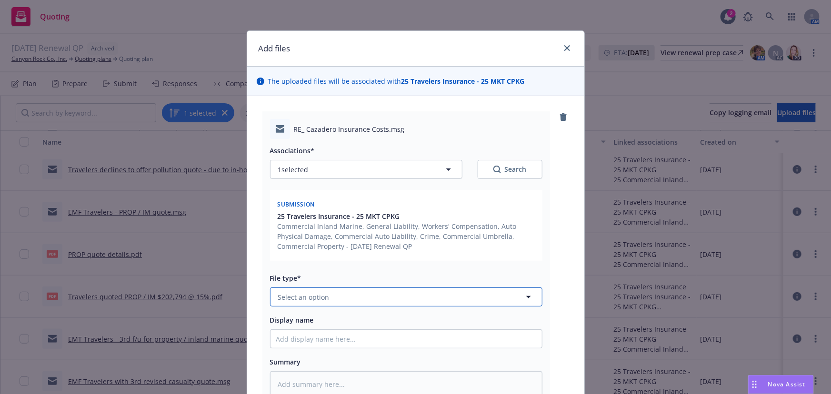
click at [325, 295] on button "Select an option" at bounding box center [406, 297] width 272 height 19
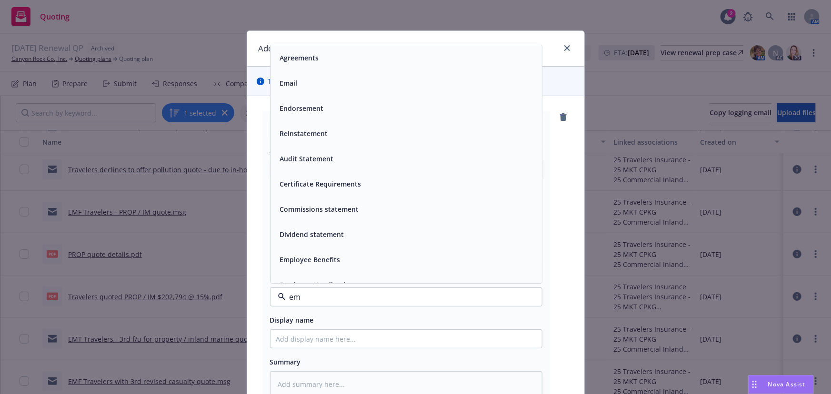
type input "ema"
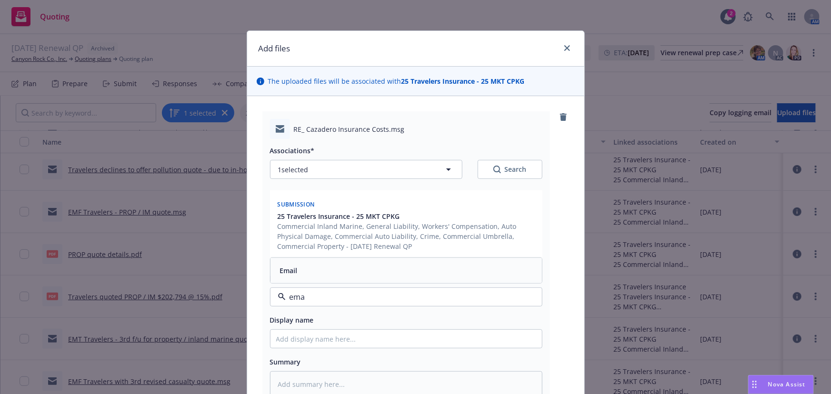
click at [308, 275] on div "Email" at bounding box center [406, 271] width 260 height 14
click at [305, 336] on input "Display name" at bounding box center [407, 339] width 272 height 18
type textarea "x"
type input "EM"
type textarea "x"
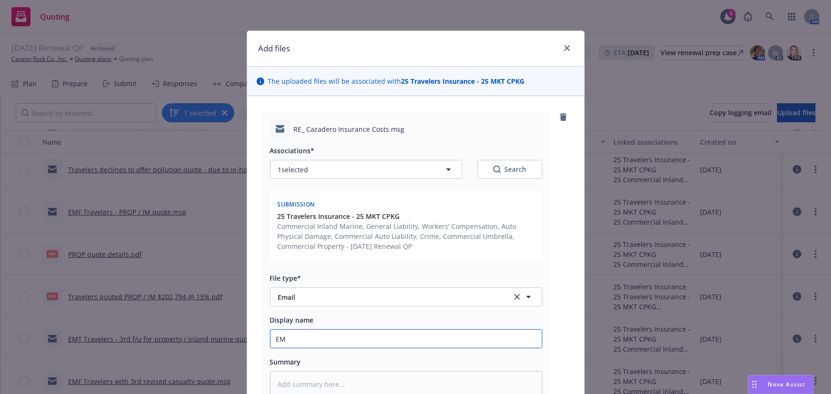
type input "EMT"
type textarea "x"
type input "EMTI"
type textarea "x"
type input "EMTI"
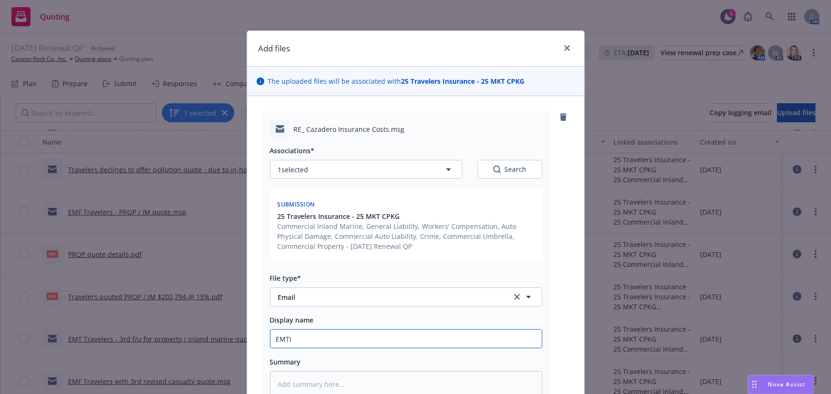
type textarea "x"
type input "EMTI -"
type textarea "x"
type input "EMTI -"
type textarea "x"
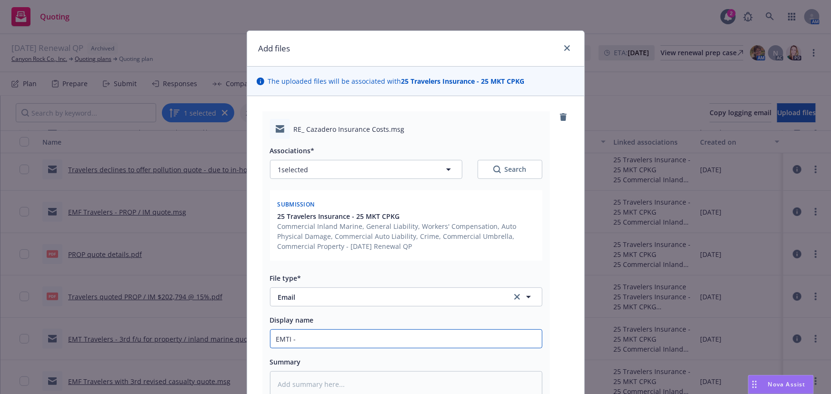
type input "EMTI - 2"
type textarea "x"
type input "EMTI - 20"
type textarea "x"
type input "EMTI - 202"
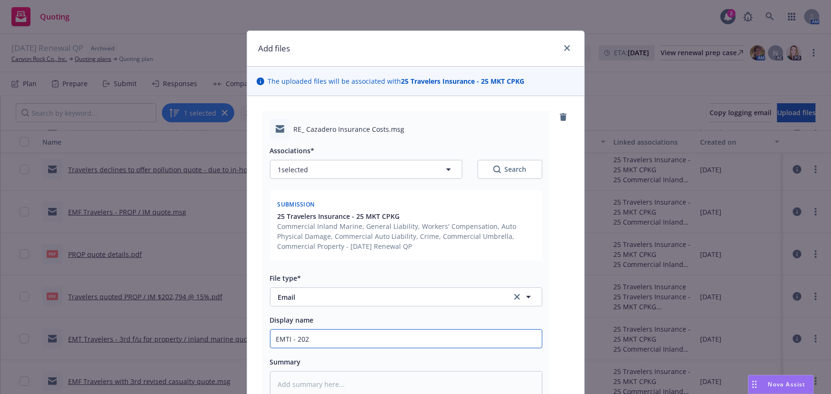
type textarea "x"
type input "EMTI - 2025"
type textarea "x"
type input "EMTI - 2025-"
type textarea "x"
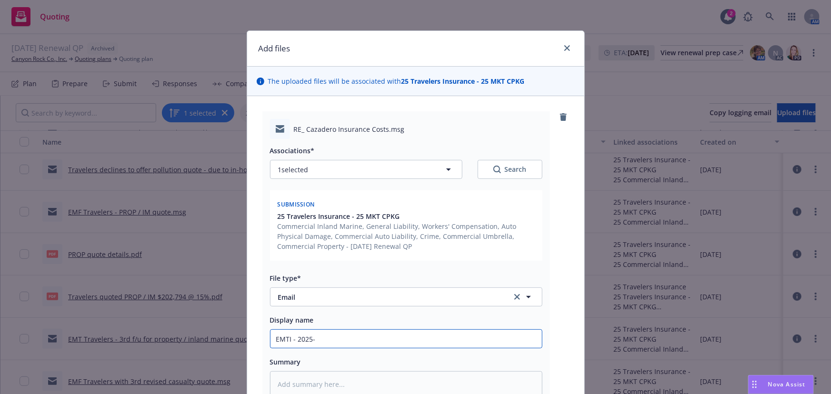
type input "EMTI - 2025-2"
type textarea "x"
type input "EMTI - 2025-26"
type textarea "x"
type input "EMTI - 2025-26"
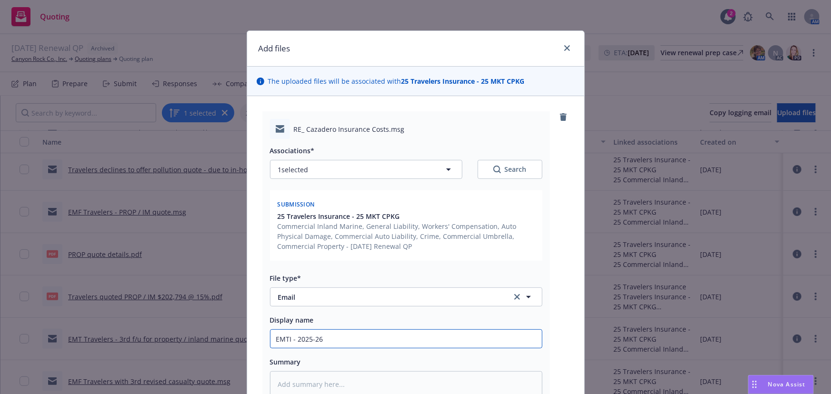
type textarea "x"
type input "EMTI - 2025-26 p"
type textarea "x"
type input "EMTI - 2025-26 pr"
type textarea "x"
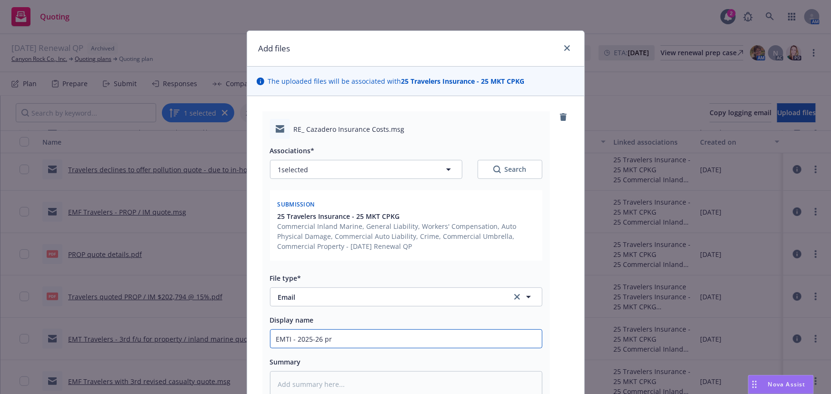
type input "EMTI - 2025-26 pre"
type textarea "x"
type input "EMTI - 2025-26 prem"
type textarea "x"
type input "EMTI - 2025-26 premiu"
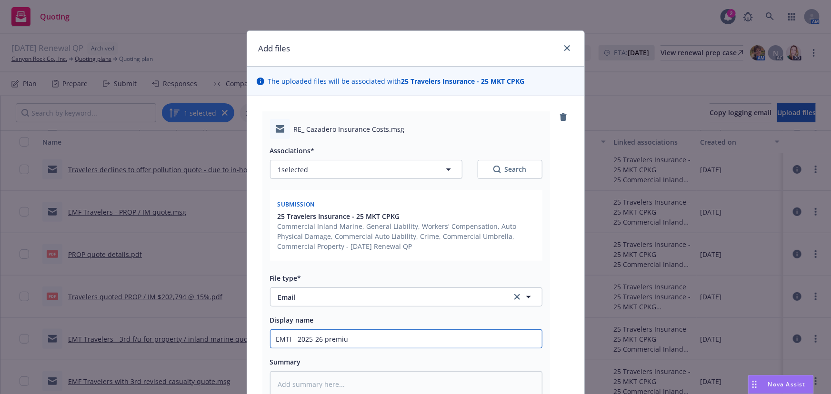
type textarea "x"
type input "EMTI - 2025-26 premium"
type textarea "x"
type input "EMTI - 2025-26 premium"
type textarea "x"
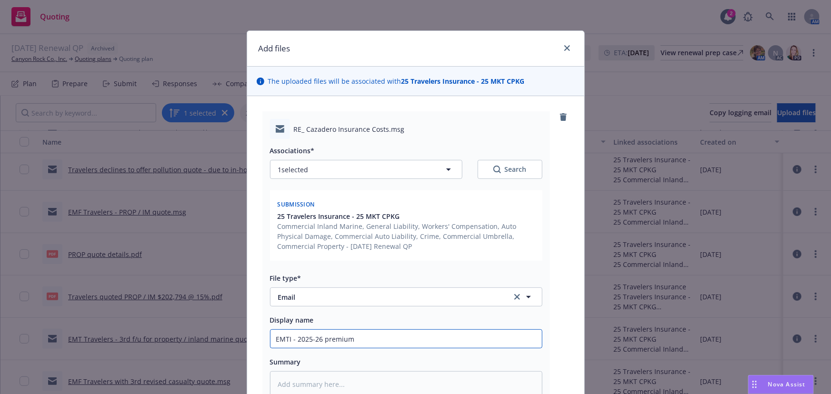
type input "EMTI - 2025-26 premium f"
type textarea "x"
type input "EMTI - 2025-26 premium fo"
type textarea "x"
type input "EMTI - 2025-26 premium for"
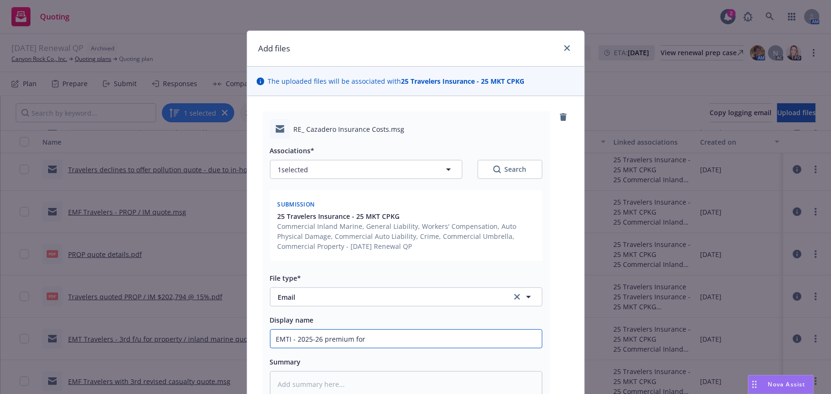
type textarea "x"
type input "EMTI - 2025-26 premium for"
type textarea "x"
type input "EMTI - 2025-26 premium for C"
type textarea "x"
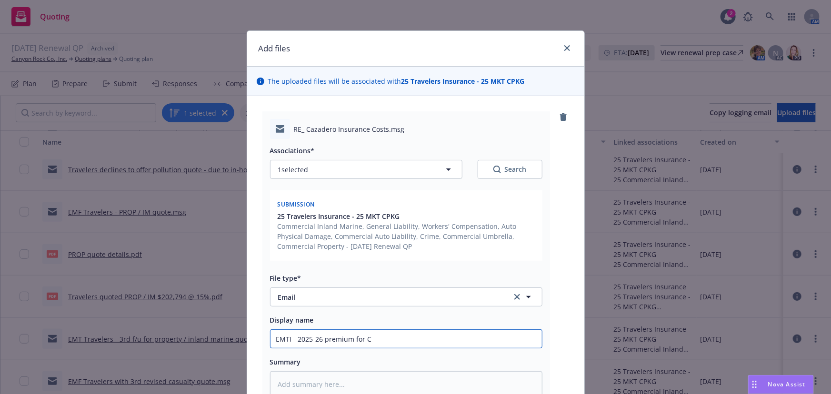
type input "EMTI - 2025-26 premium for Ca"
type textarea "x"
type input "EMTI - 2025-26 premium for Caz"
type textarea "x"
type input "EMTI - 2025-26 premium for Caza"
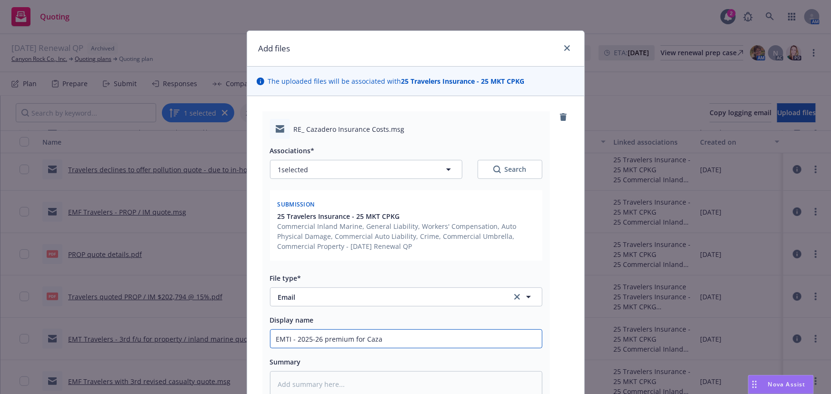
type textarea "x"
type input "EMTI - 2025-26 premium for Cazad"
type textarea "x"
type input "EMTI - 2025-26 premium for Cazade"
type textarea "x"
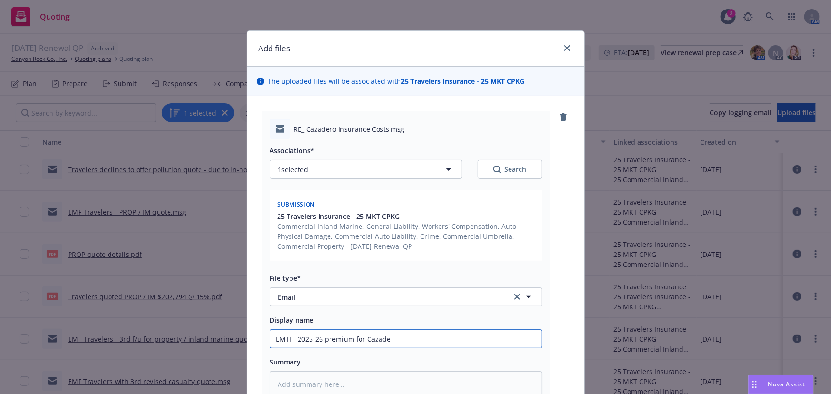
type input "EMTI - 2025-26 premium for Cazader"
type textarea "x"
type input "EMTI - 2025-26 premium for Cazadero"
type textarea "x"
type input "EMTI - 2025-26 premium for Cazadero"
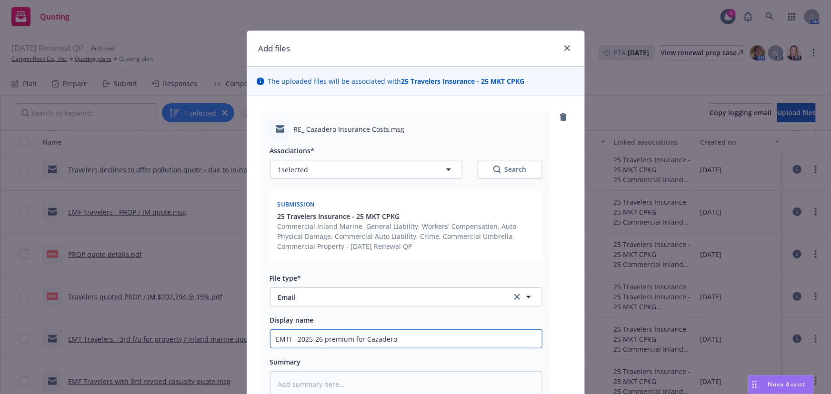
type textarea "x"
type input "EMTI - 2025-26 premium for Cazadero p"
type textarea "x"
type input "EMTI - 2025-26 premium for Cazadero pl"
type textarea "x"
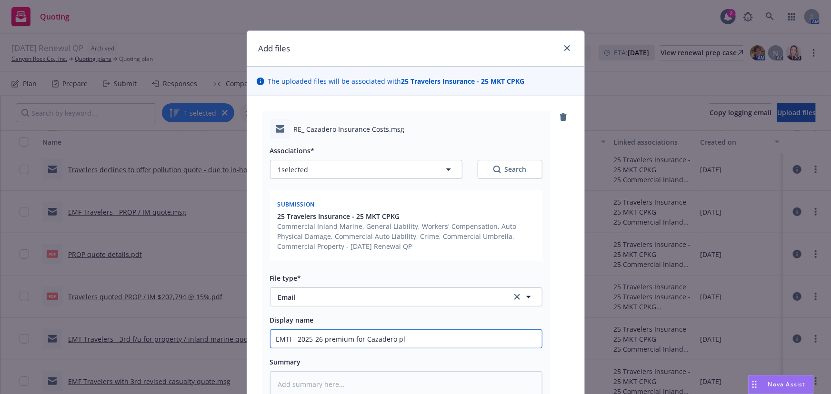
type input "EMTI - 2025-26 premium for Cazadero pln"
type textarea "x"
type input "EMTI - 2025-26 premium for Cazadero pl"
type textarea "x"
type input "EMTI - 2025-26 premium for Cazadero pla"
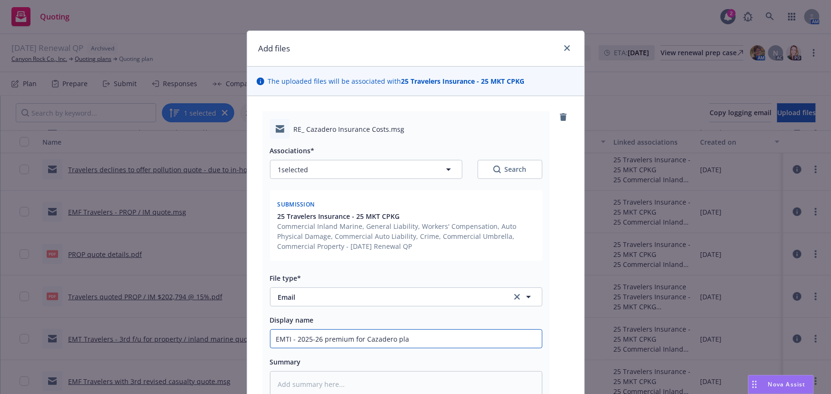
type textarea "x"
type input "EMTI - 2025-26 premium for Cazadero pl"
type textarea "x"
type input "EMTI - 2025-26 premium for Cazadero p"
type textarea "x"
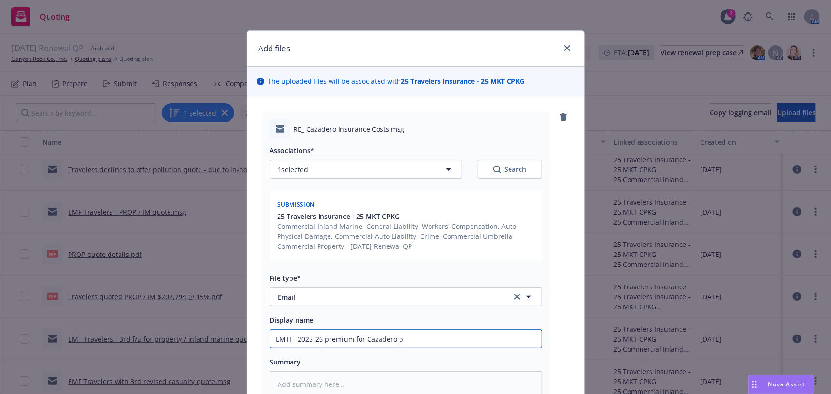
type input "EMTI - 2025-26 premium for Cazadero"
type textarea "x"
type input "EMTI - 2025-26 premium for Cazadero q"
type textarea "x"
type input "EMTI - 2025-26 premium for Cazadero qu"
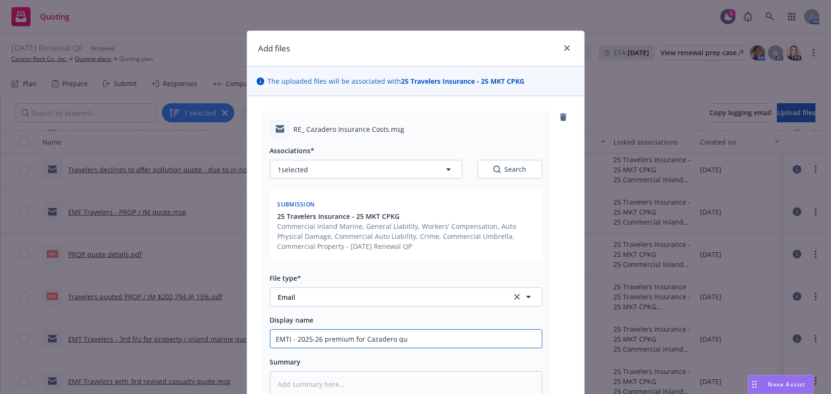
type textarea "x"
type input "EMTI - 2025-26 premium for Cazadero qua"
type textarea "x"
type input "EMTI - 2025-26 premium for Cazadero quar"
type textarea "x"
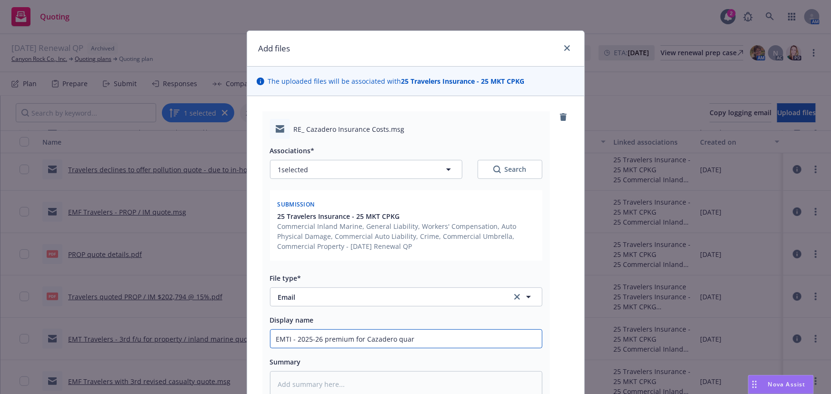
type input "EMTI - 2025-26 premium for Cazadero quarr"
type textarea "x"
type input "EMTI - 2025-26 premium for Cazadero quarry"
click at [414, 342] on input "EMTI - 2025-26 premium for Cazadero quarry" at bounding box center [407, 339] width 272 height 18
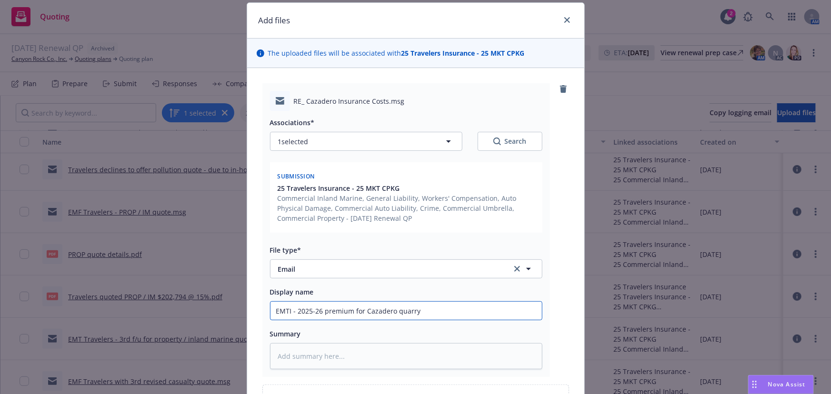
scroll to position [43, 0]
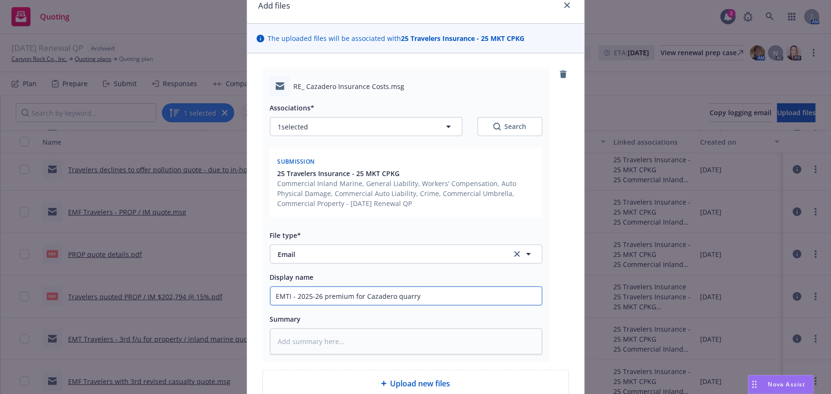
type textarea "x"
type input "EMTI - 2025-26 premium for Cazadero quarr"
type textarea "x"
type input "EMTI - 2025-26 premium for Cazadero quar"
type textarea "x"
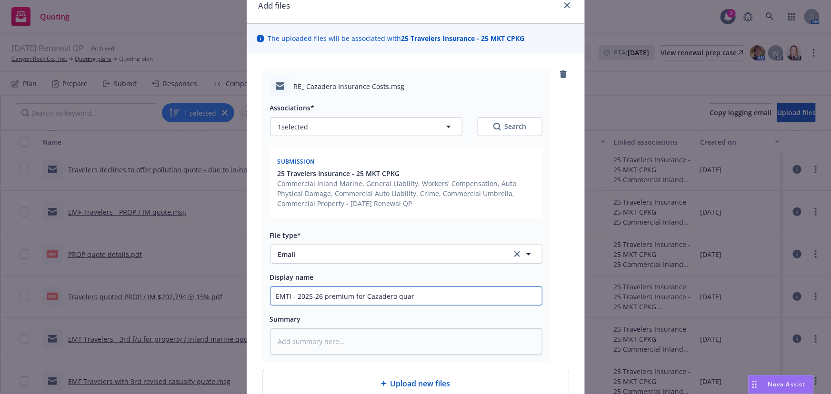
type input "EMTI - 2025-26 premium for Cazadero qua"
type textarea "x"
type input "EMTI - 2025-26 premium for Cazadero qu"
type textarea "x"
type input "EMTI - 2025-26 premium for Cazadero q"
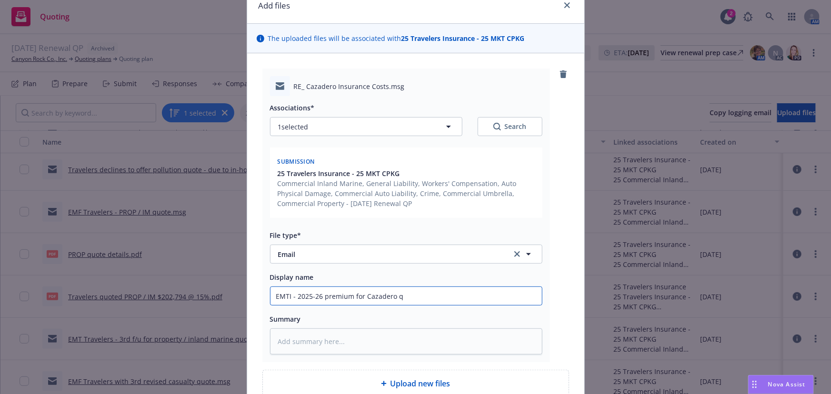
type textarea "x"
type input "EMTI - 2025-26 premium for Cazadero"
type textarea "x"
type input "EMTI - 2025-26 premium for Cazadero p"
type textarea "x"
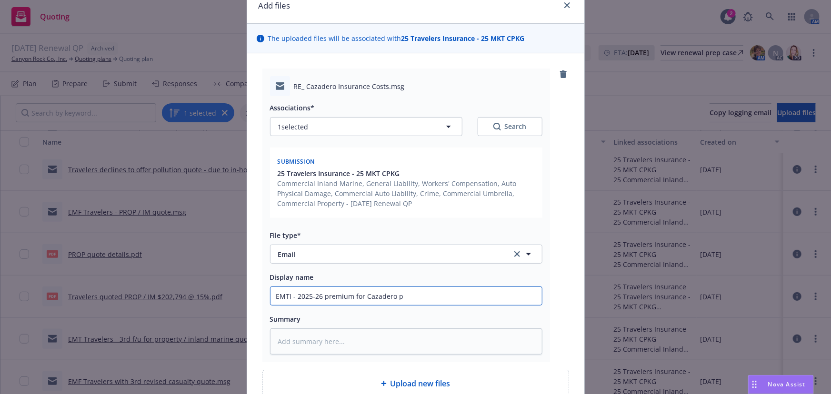
type input "EMTI - 2025-26 premium for Cazadero pl"
type textarea "x"
type input "EMTI - 2025-26 premium for Cazadero pla"
type textarea "x"
type input "EMTI - 2025-26 premium for Cazadero plan"
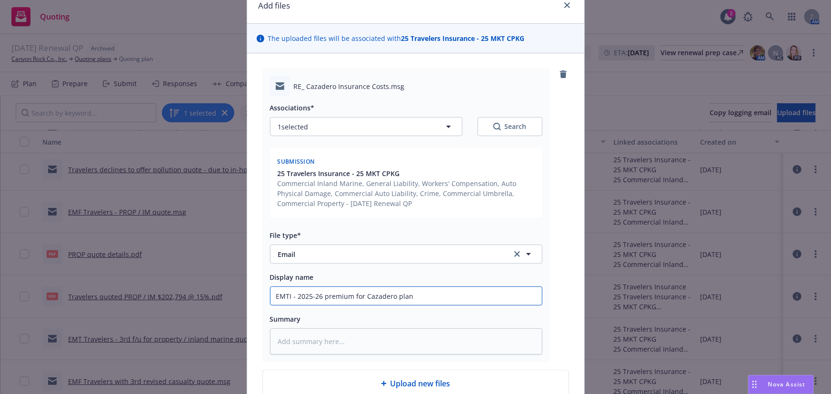
type textarea "x"
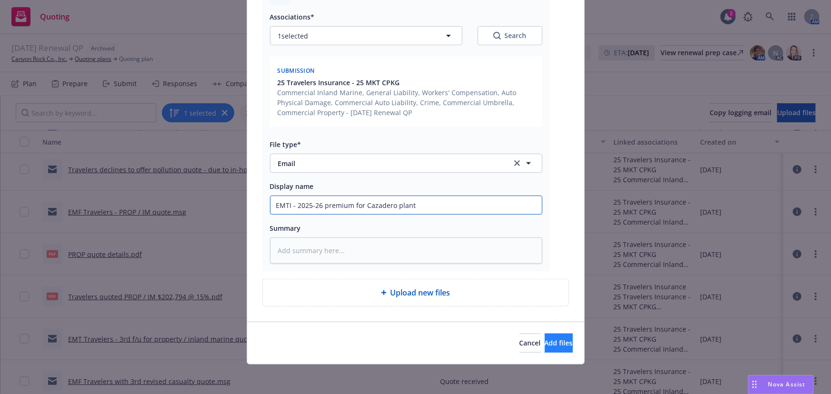
type input "EMTI - 2025-26 premium for Cazadero plant"
click at [545, 343] on span "Add files" at bounding box center [559, 343] width 28 height 9
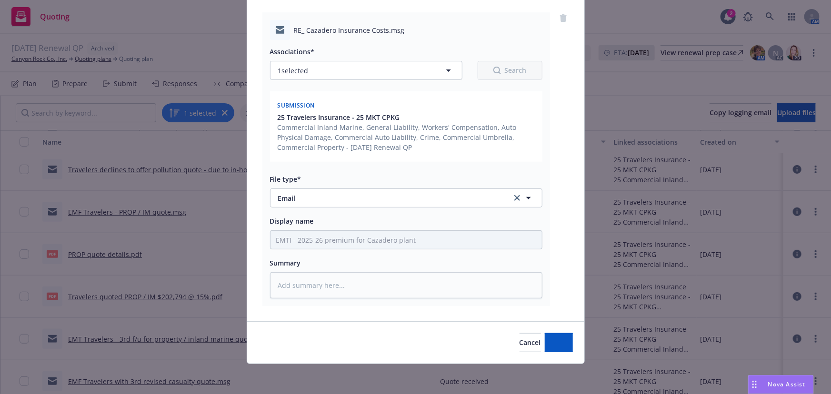
type textarea "x"
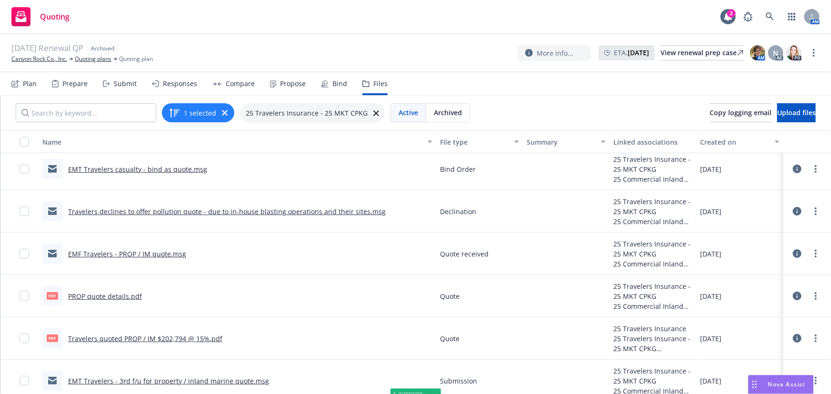
scroll to position [215, 0]
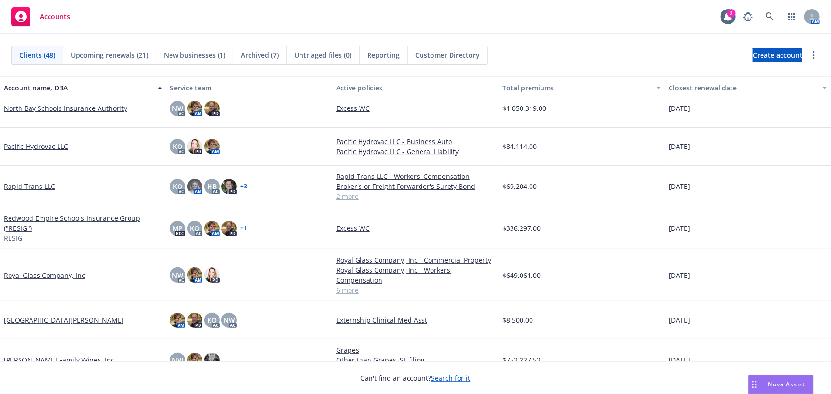
scroll to position [1082, 0]
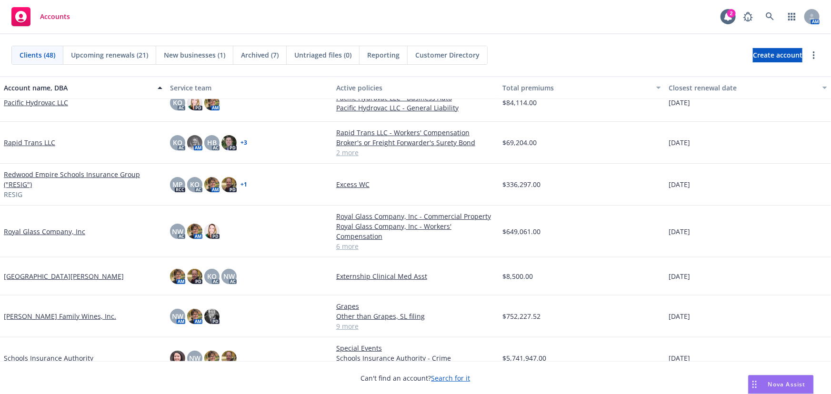
click at [48, 228] on link "Royal Glass Company, Inc" at bounding box center [44, 232] width 81 height 10
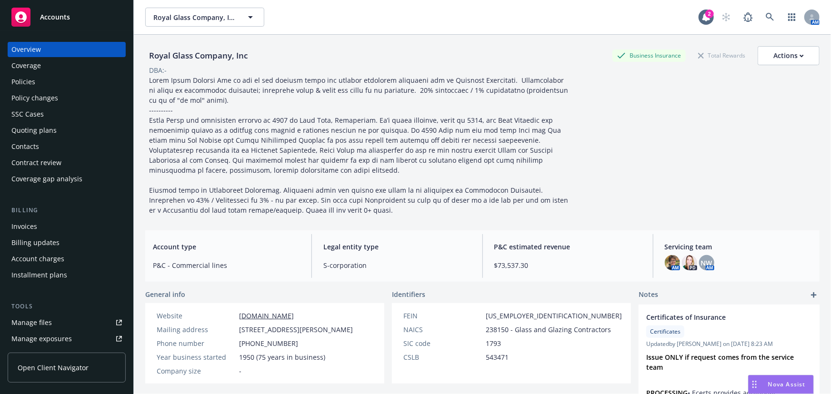
click at [34, 135] on div "Quoting plans" at bounding box center [33, 130] width 45 height 15
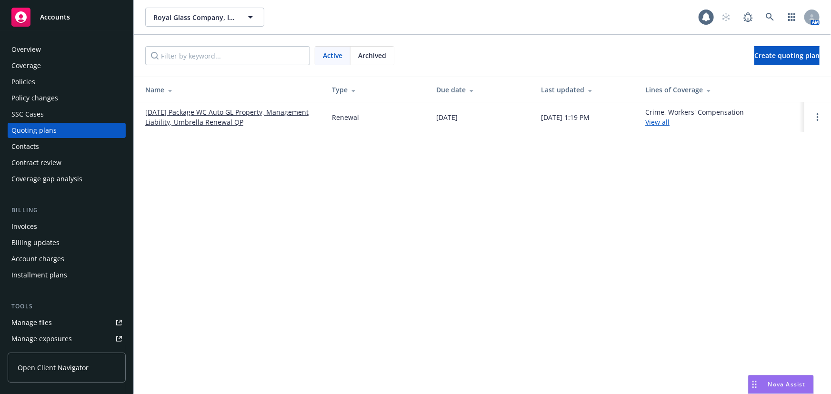
click at [193, 126] on link "[DATE] Package WC Auto GL Property, Management Liability, Umbrella Renewal QP" at bounding box center [230, 117] width 171 height 20
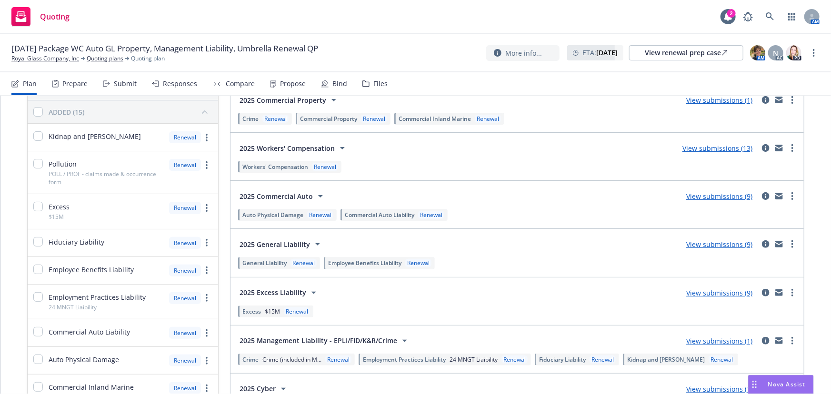
scroll to position [86, 0]
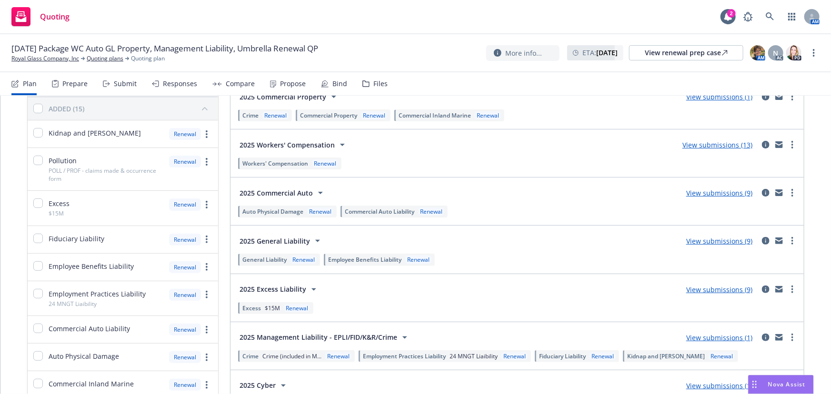
click at [712, 145] on link "View submissions (13)" at bounding box center [718, 145] width 70 height 9
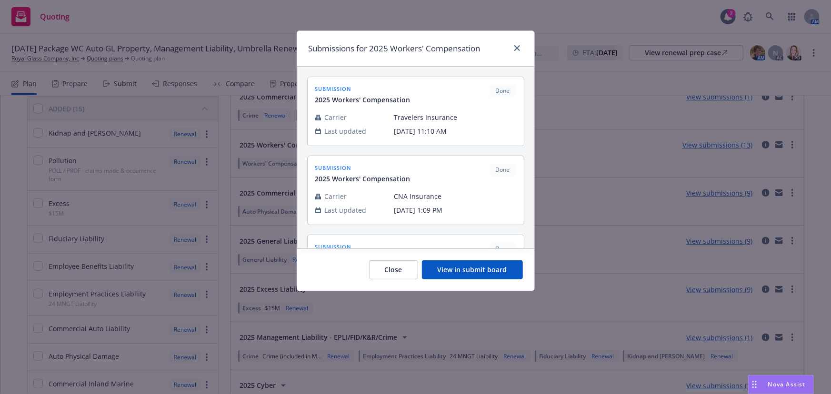
click at [451, 272] on button "View in submit board" at bounding box center [472, 270] width 101 height 19
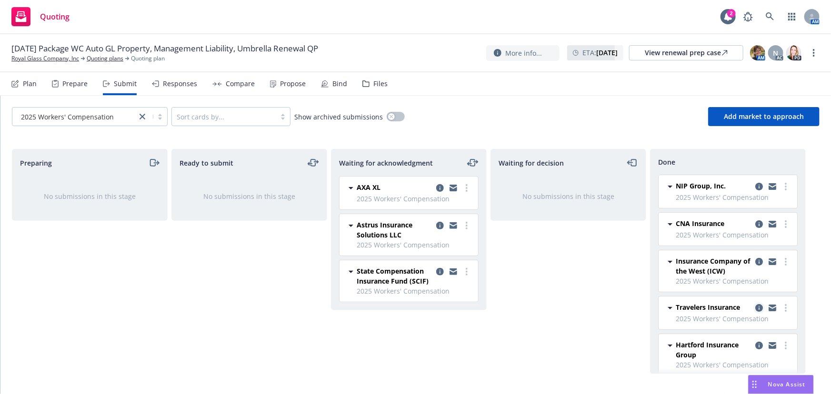
click at [755, 307] on icon "copy logging email" at bounding box center [759, 308] width 8 height 8
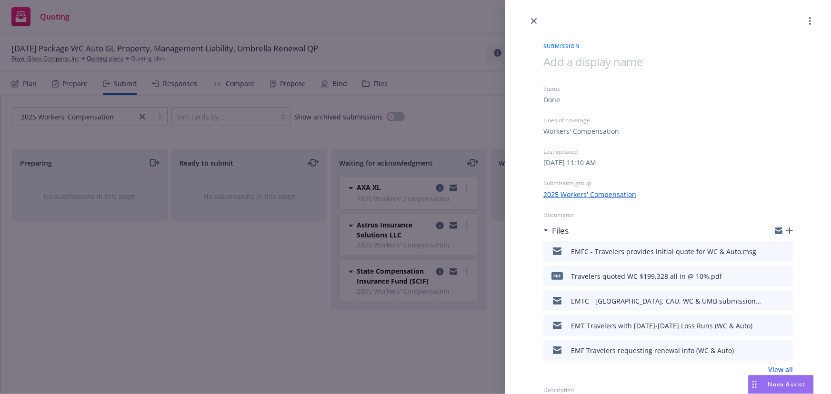
click at [778, 230] on div at bounding box center [784, 231] width 18 height 8
click at [786, 232] on icon "button" at bounding box center [789, 231] width 7 height 7
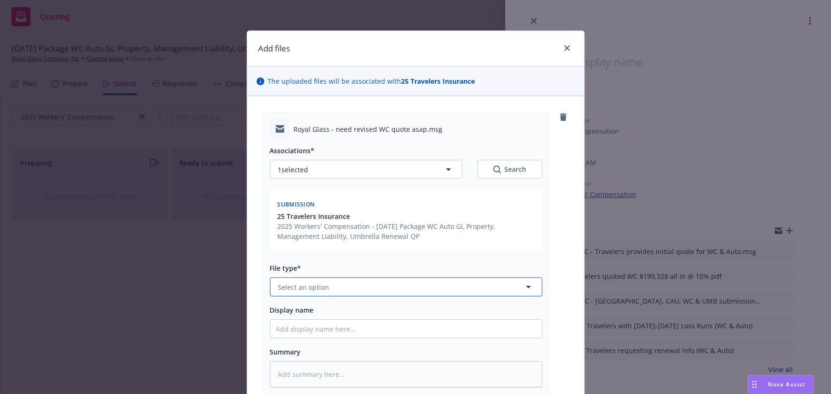
click at [333, 291] on button "Select an option" at bounding box center [406, 287] width 272 height 19
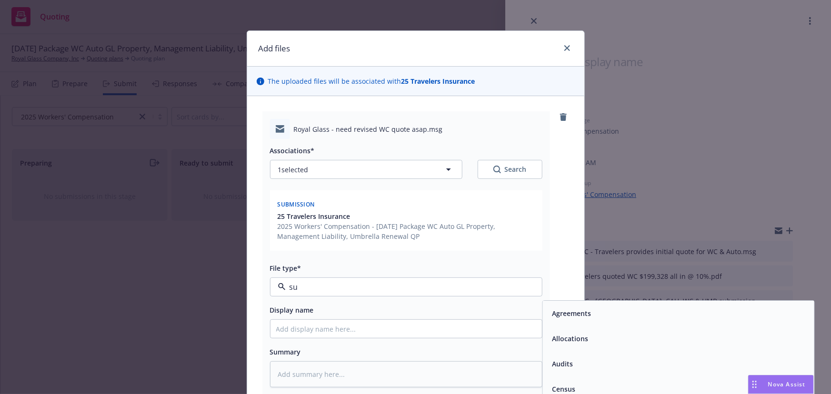
type input "sub"
click at [567, 337] on span "Submission" at bounding box center [571, 339] width 38 height 10
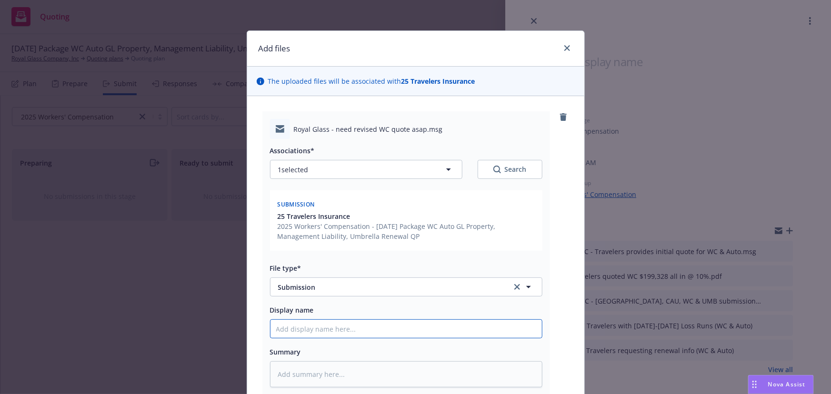
click at [376, 332] on input "Display name" at bounding box center [407, 329] width 272 height 18
type textarea "x"
type input "E"
type textarea "x"
type input "EM"
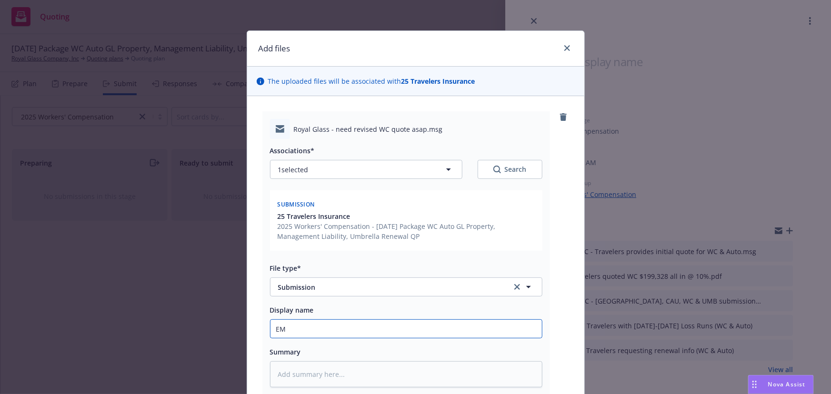
type textarea "x"
type input "EMT"
type textarea "x"
type input "EMTC"
type textarea "x"
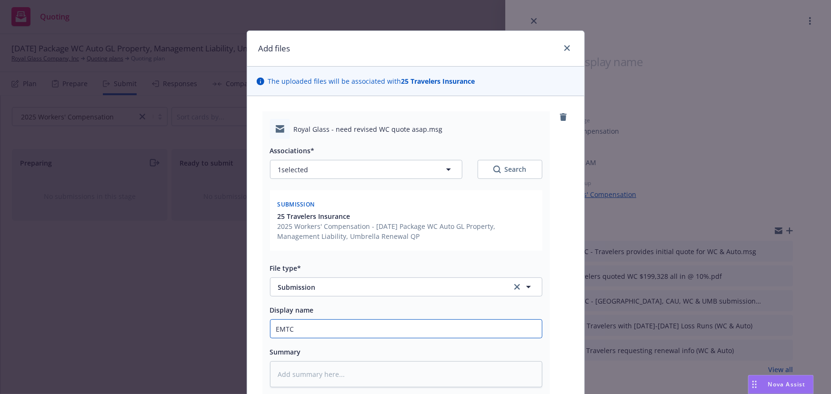
type input "EMTC"
type textarea "x"
type input "EMTC -"
type textarea "x"
type input "EMTC -"
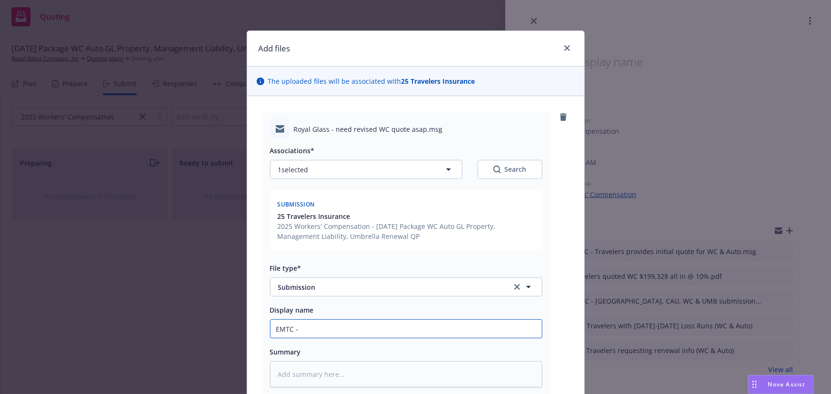
type textarea "x"
type input "EMTC - r"
type textarea "x"
type input "EMTC - req"
type textarea "x"
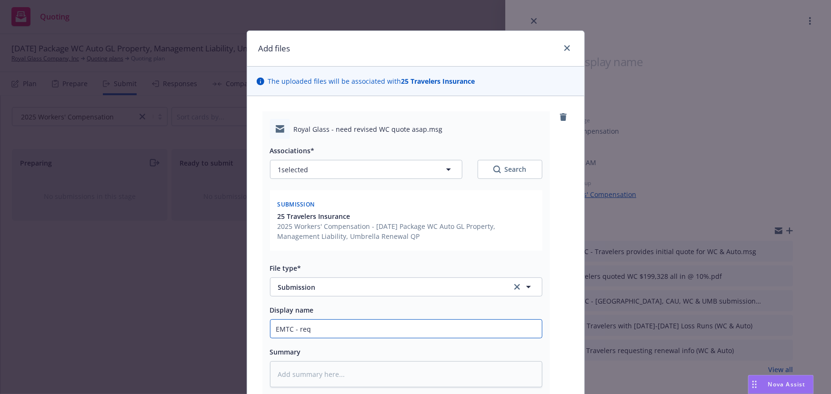
type input "EMTC - req'"
type textarea "x"
type input "EMTC - req'd"
type textarea "x"
type input "EMTC - req'd"
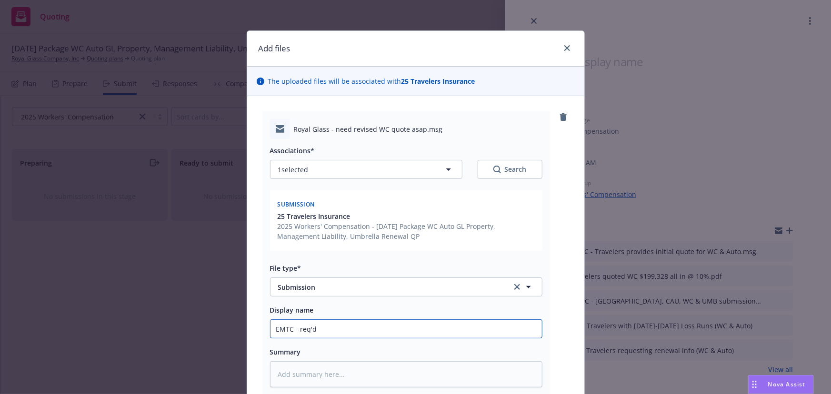
type textarea "x"
type input "EMTC - req'd r"
type textarea "x"
type input "EMTC - req'd re"
type textarea "x"
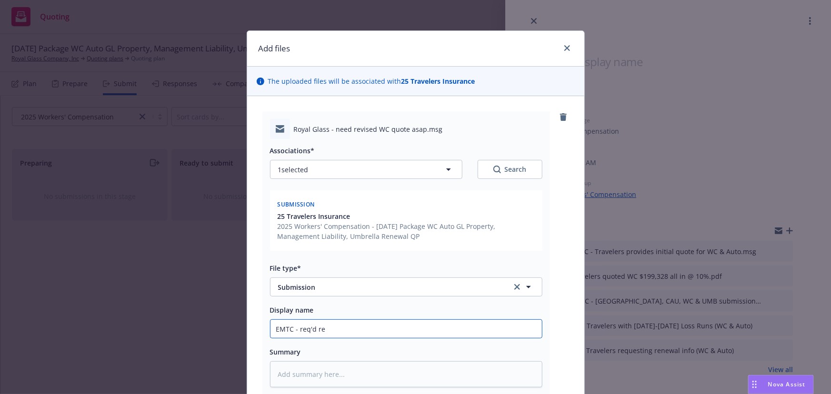
type input "EMTC - req'd rev"
type textarea "x"
type input "EMTC - req'd revi"
type textarea "x"
type input "EMTC - req'[PERSON_NAME]"
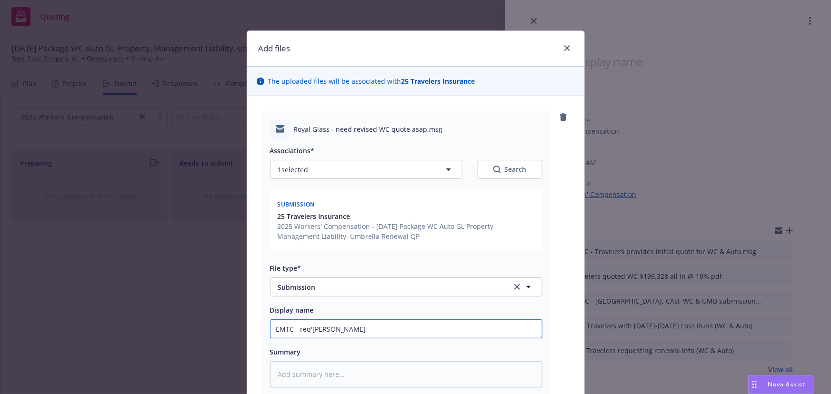
type textarea "x"
type input "EMTC - req'd revise"
type textarea "x"
type input "EMTC - req'd revised"
type textarea "x"
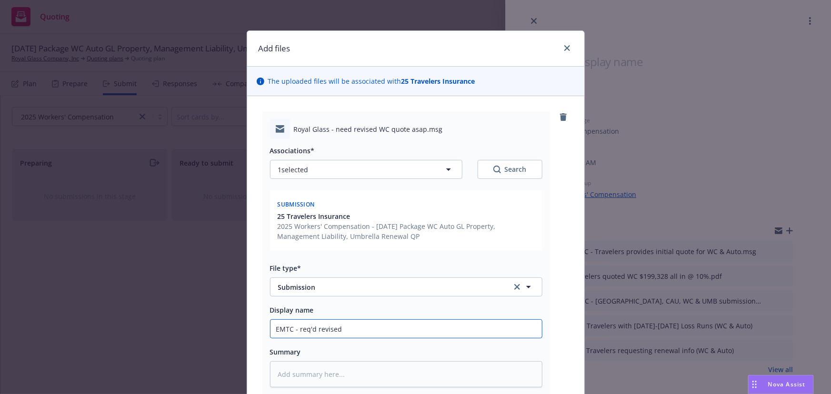
type input "EMTC - req'd revised"
type textarea "x"
type input "EMTC - req'd revised q"
type textarea "x"
type input "EMTC - req'd revised qu"
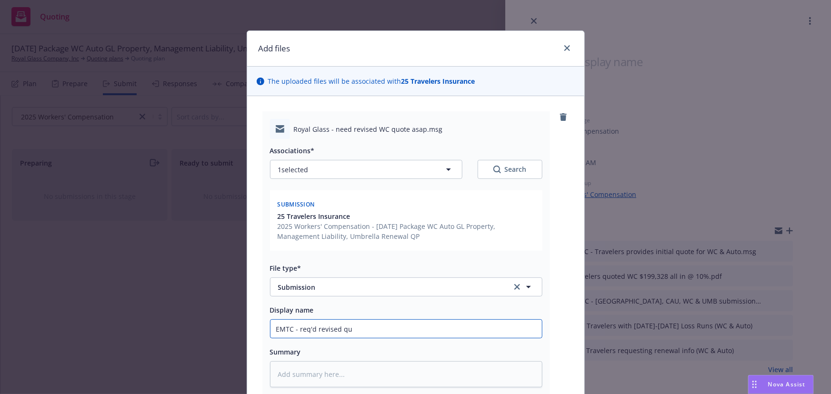
type textarea "x"
type input "EMTC - req'd revised quo"
type textarea "x"
type input "EMTC - req'd revised quote"
type textarea "x"
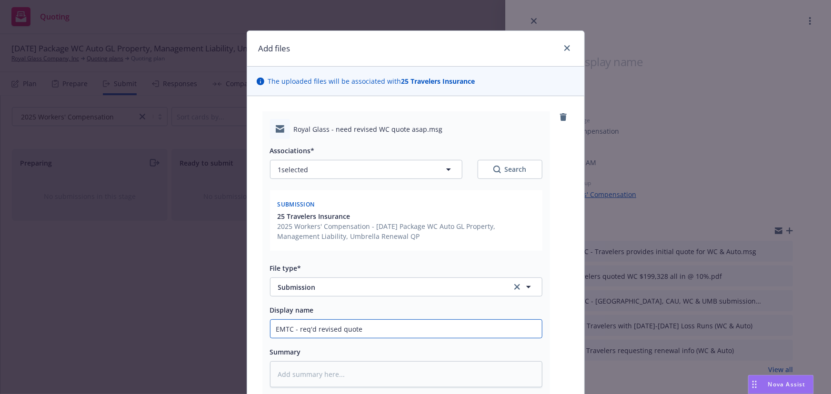
type input "EMTC - req'd revised quote"
type textarea "x"
type input "EMTC - req'd revised quote du"
type textarea "x"
type input "EMTC - req'd revised quote due"
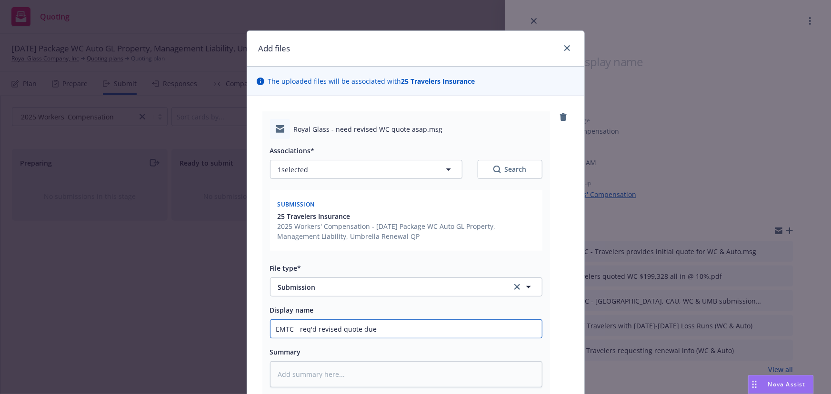
type textarea "x"
type input "EMTC - req'd revised quote due"
type textarea "x"
type input "EMTC - req'd revised quote due t"
type textarea "x"
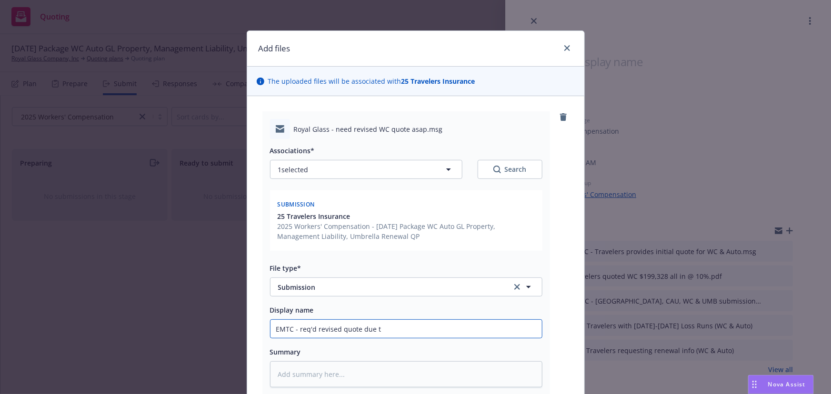
type input "EMTC - req'd revised quote due to"
type textarea "x"
type input "EMTC - req'd revised quote due to"
type textarea "x"
type input "EMTC - req'd revised quote due to e"
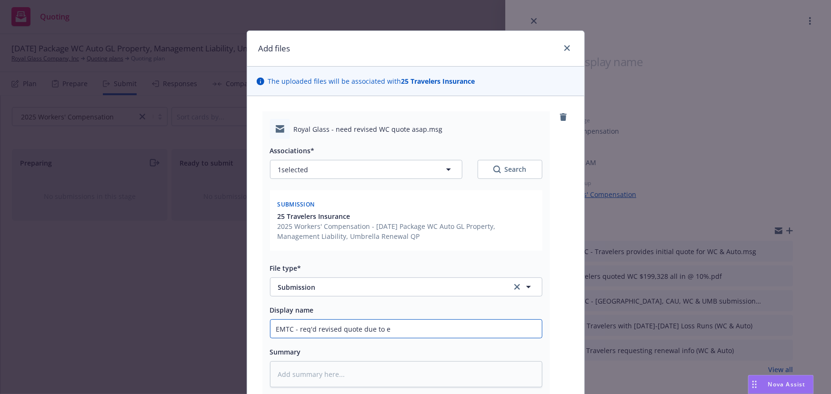
type textarea "x"
type input "EMTC - req'd revised quote due to ex"
type textarea "x"
type input "EMTC - req'd revised quote due to ex-"
type textarea "x"
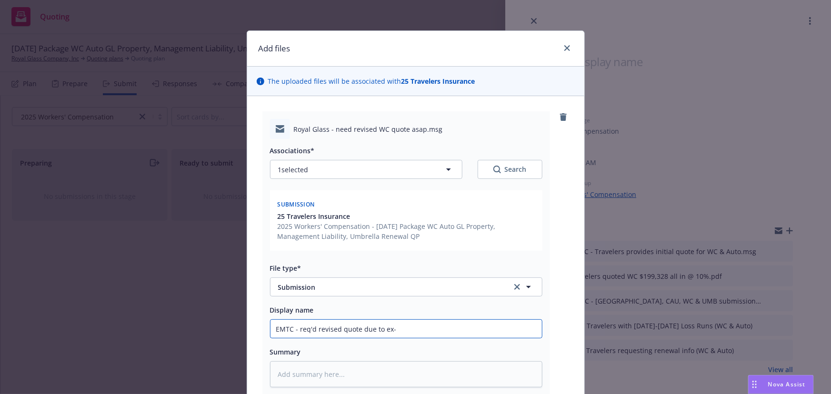
type input "EMTC - req'd revised quote due to ex-m"
type textarea "x"
type input "EMTC - req'd revised quote due to ex-mo"
type textarea "x"
type input "EMTC - req'd revised quote due to ex-mod"
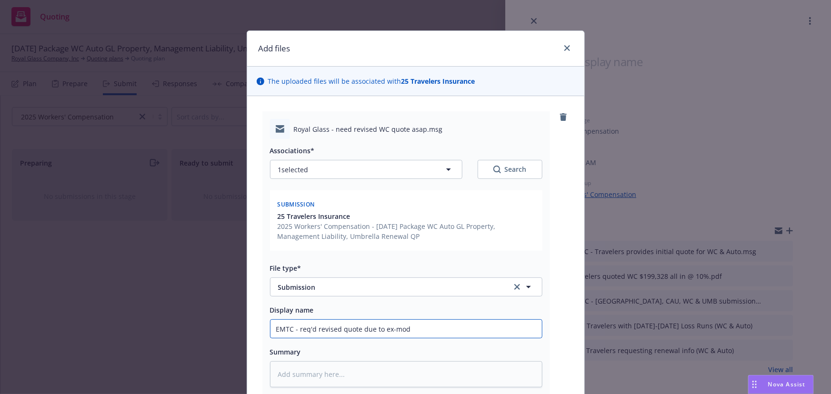
type textarea "x"
type input "EMTC - req'd revised quote due to ex-mod"
type textarea "x"
type input "EMTC - req'd revised quote due to ex-mod r"
type textarea "x"
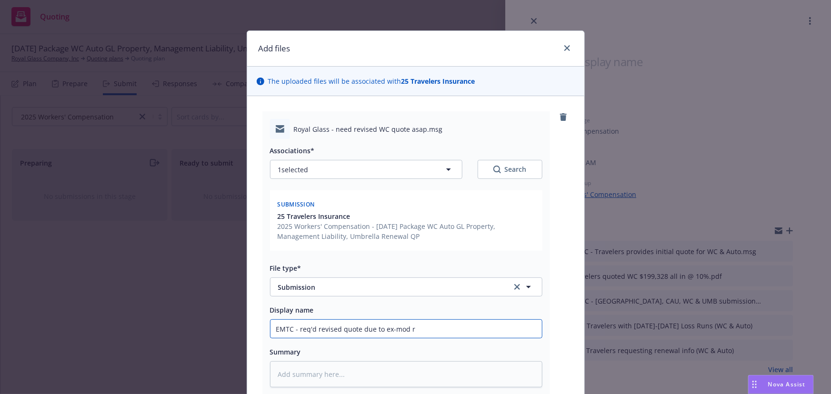
type input "EMTC - req'd revised quote due to ex-mod re"
type textarea "x"
type input "EMTC - req'd revised quote due to ex-mod rev"
type textarea "x"
type input "EMTC - req'd revised quote due to ex-mod revi"
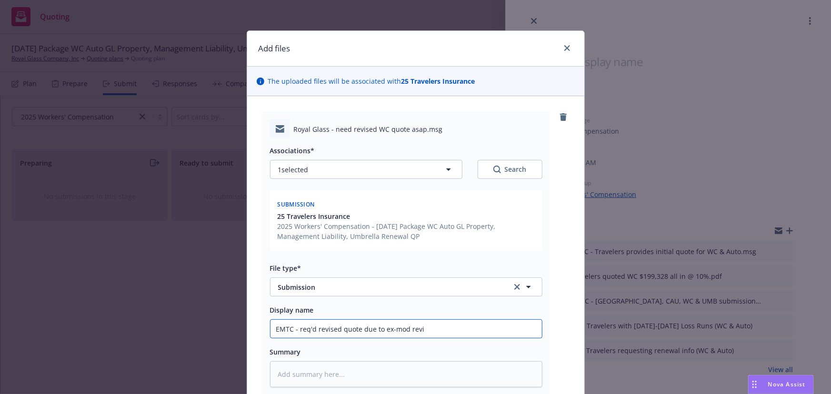
type textarea "x"
type input "EMTC - req'd revised quote due to ex-mod revis"
type textarea "x"
type input "EMTC - req'd revised quote due to ex-mod revisi"
type textarea "x"
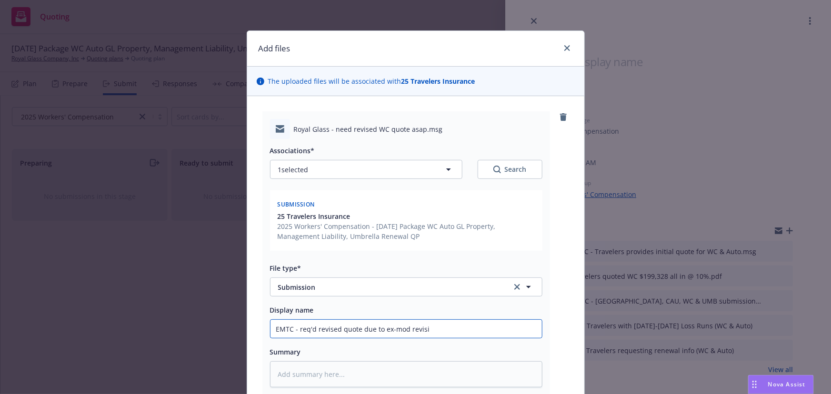
type input "EMTC - req'd revised quote due to ex-mod revisio"
type textarea "x"
type input "EMTC - req'd revised quote due to ex-mod revision"
click at [319, 375] on textarea at bounding box center [406, 375] width 272 height 26
paste textarea "We received an alert from Compline that client’s ex-mod has been recalculated a…"
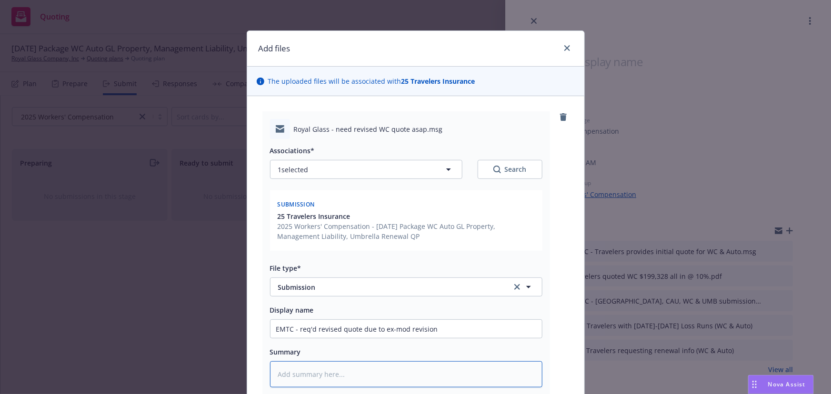
type textarea "x"
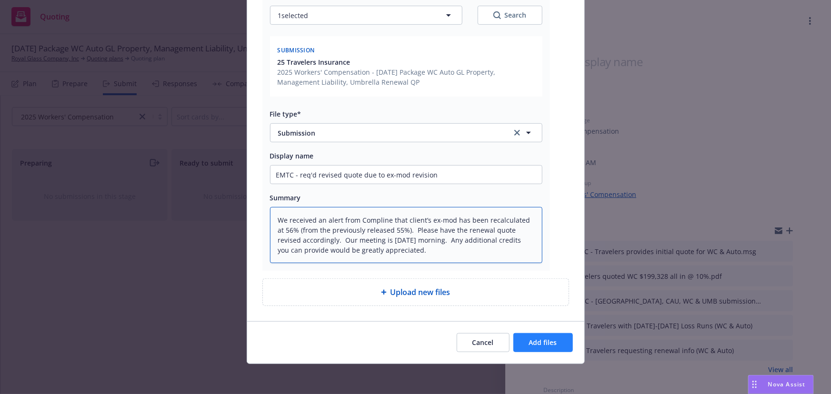
type textarea "We received an alert from Compline that client’s ex-mod has been recalculated a…"
click at [540, 343] on span "Add files" at bounding box center [543, 342] width 28 height 9
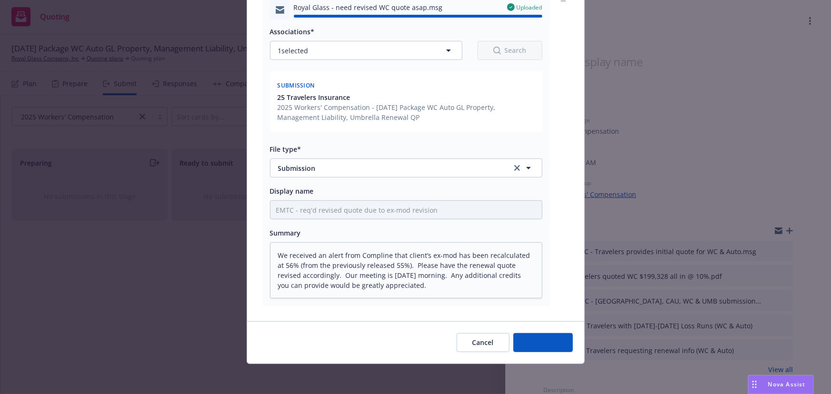
type textarea "x"
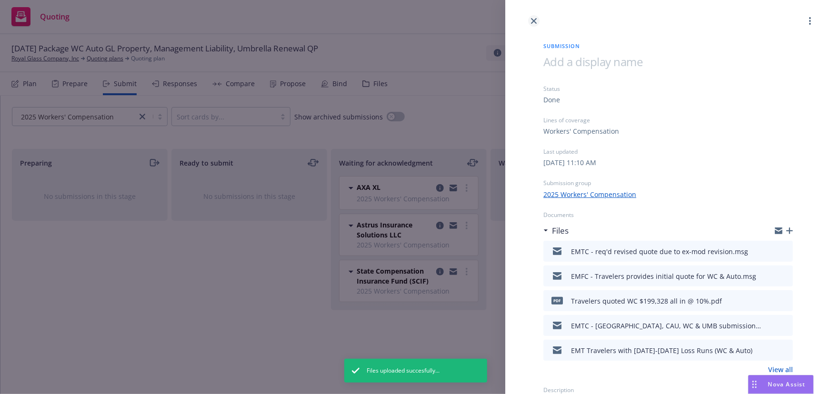
click at [537, 17] on link "close" at bounding box center [533, 20] width 11 height 11
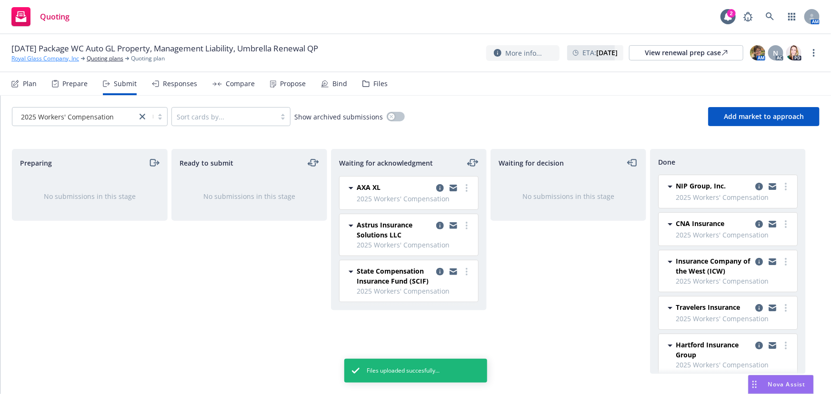
click at [51, 59] on link "Royal Glass Company, Inc" at bounding box center [45, 58] width 68 height 9
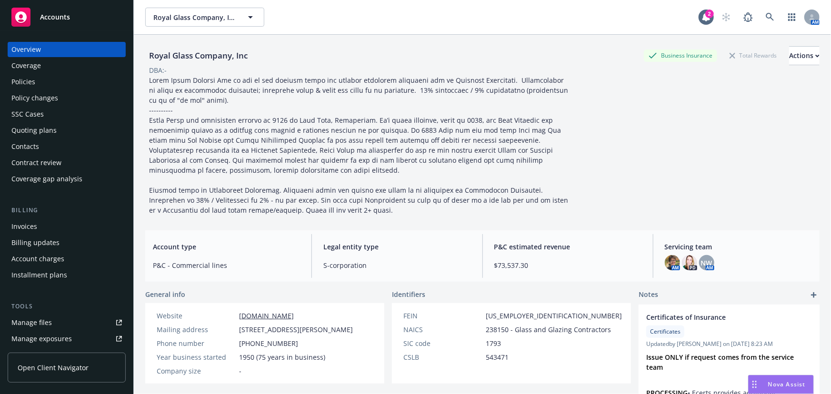
click at [33, 324] on div "Manage files" at bounding box center [31, 322] width 40 height 15
click at [57, 18] on span "Accounts" at bounding box center [55, 17] width 30 height 8
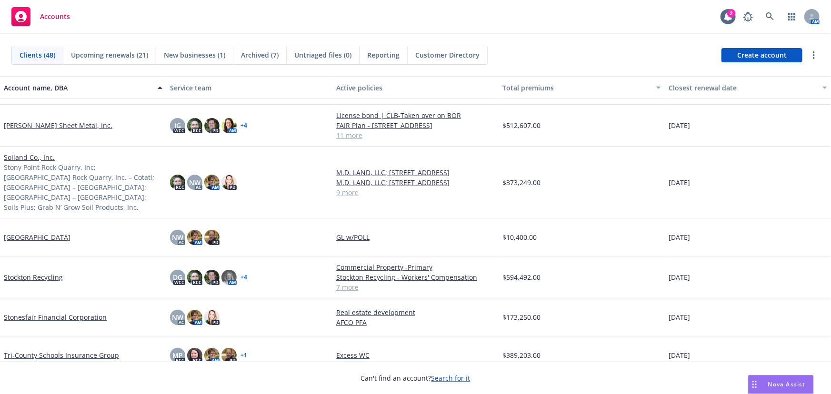
scroll to position [1429, 0]
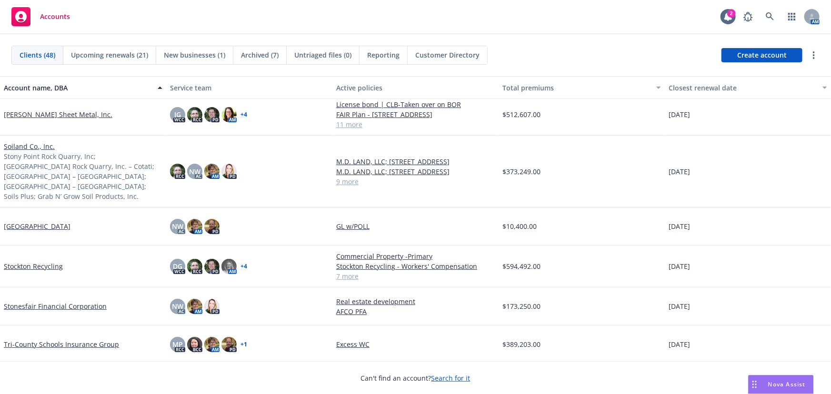
click at [68, 302] on link "Stonesfair Financial Corporation" at bounding box center [55, 307] width 103 height 10
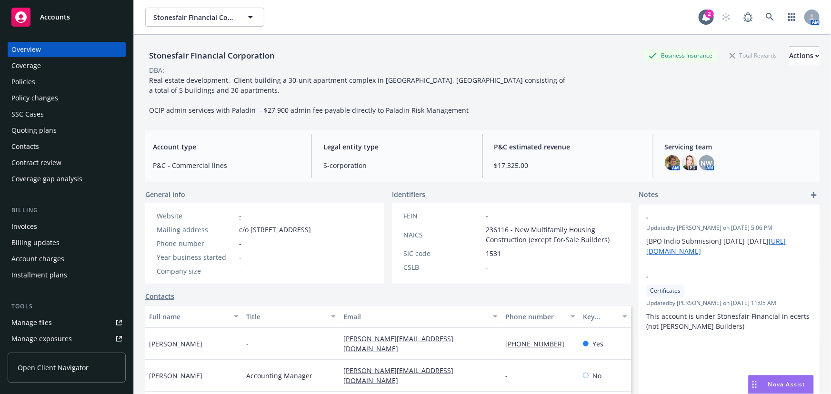
click at [43, 81] on div "Policies" at bounding box center [66, 81] width 111 height 15
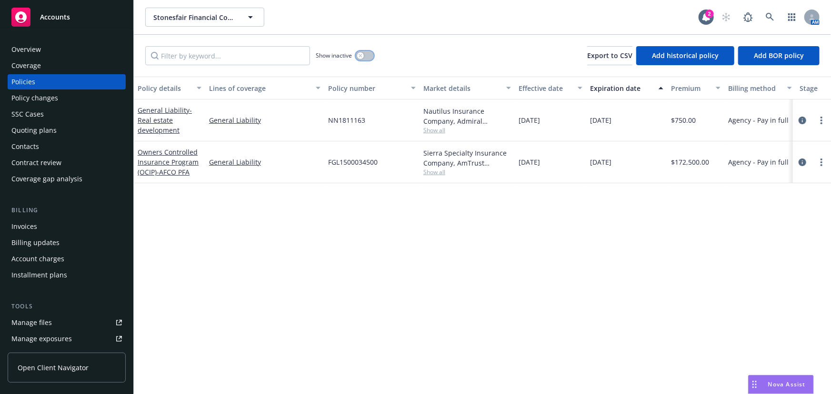
click at [369, 56] on button "button" at bounding box center [365, 56] width 18 height 10
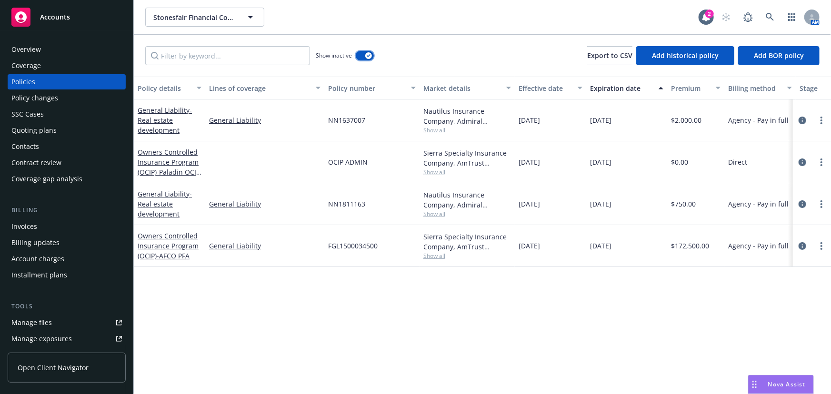
click at [361, 56] on button "button" at bounding box center [365, 56] width 18 height 10
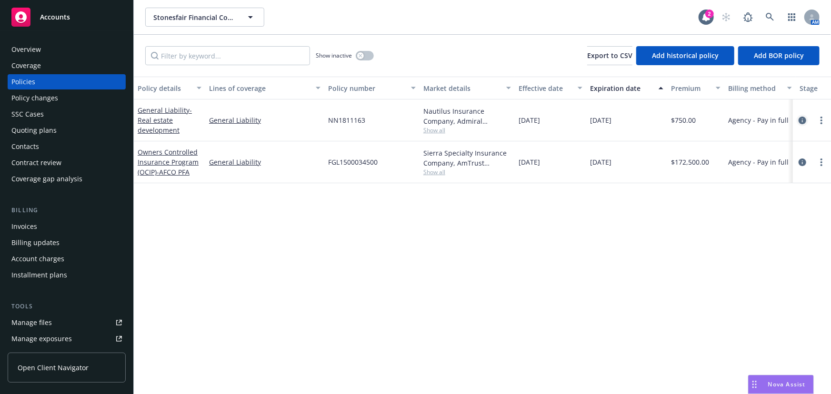
click at [803, 120] on icon "circleInformation" at bounding box center [803, 121] width 8 height 8
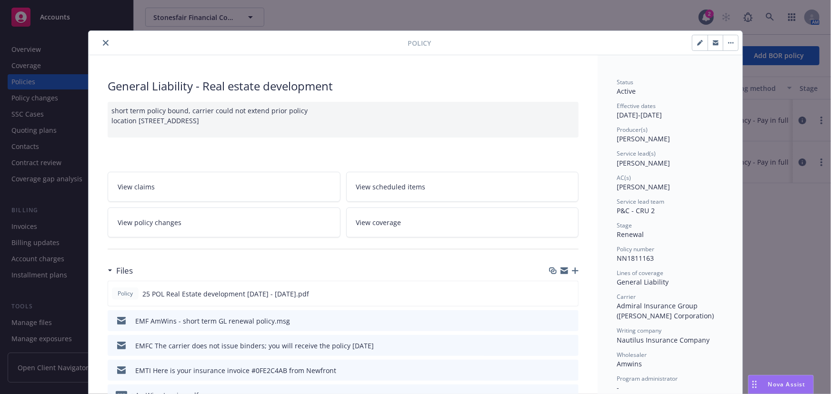
click at [697, 45] on icon "button" at bounding box center [700, 43] width 6 height 6
select select "RENEWAL"
select select "6"
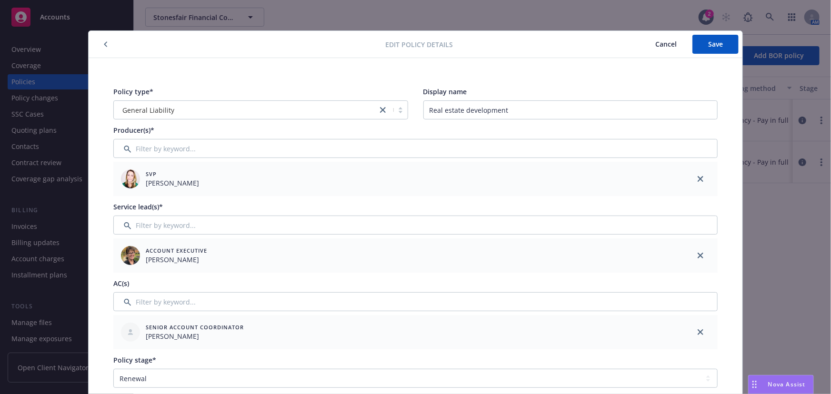
scroll to position [173, 0]
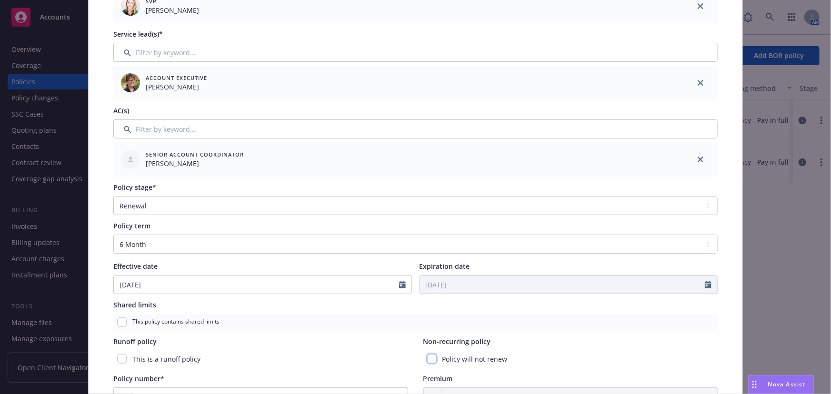
click at [432, 360] on input "checkbox" at bounding box center [432, 359] width 10 height 10
checkbox input "true"
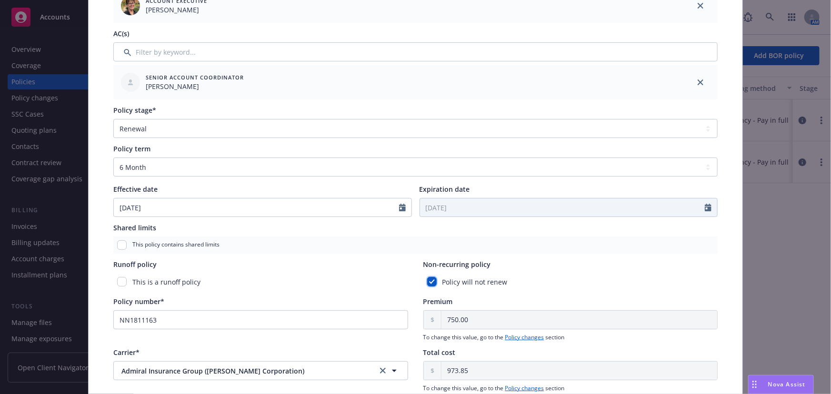
scroll to position [0, 0]
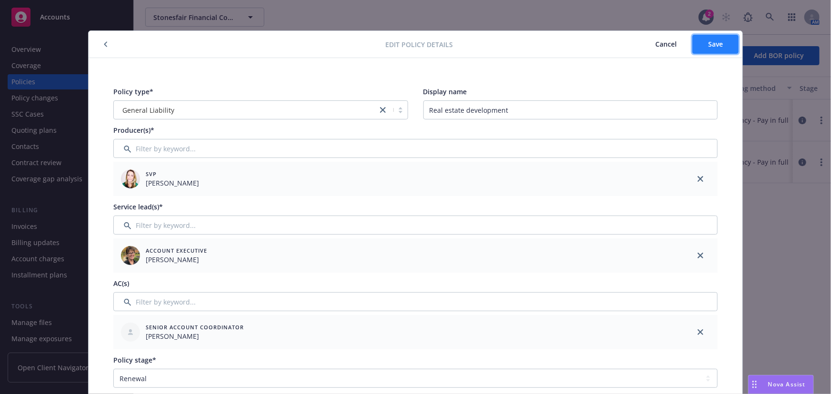
click at [715, 48] on span "Save" at bounding box center [715, 44] width 15 height 9
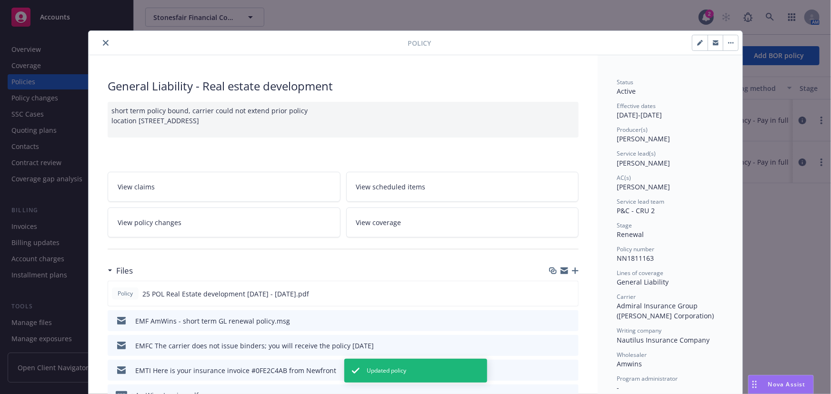
click at [103, 43] on icon "close" at bounding box center [106, 43] width 6 height 6
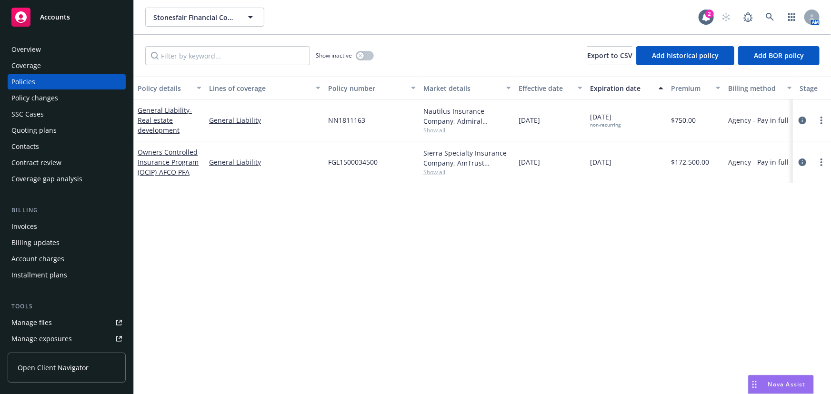
click at [69, 18] on span "Accounts" at bounding box center [55, 17] width 30 height 8
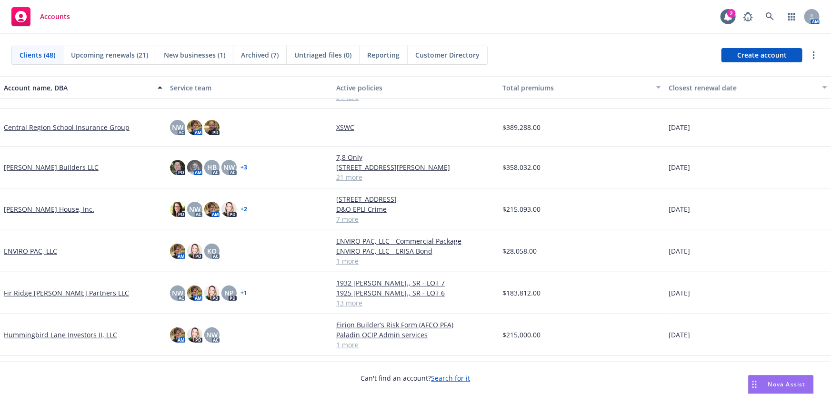
scroll to position [433, 0]
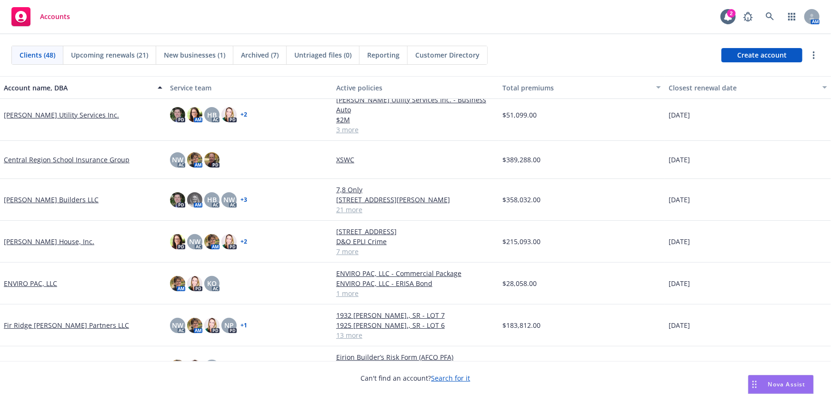
click at [43, 195] on link "Christopherson Builders LLC" at bounding box center [51, 200] width 95 height 10
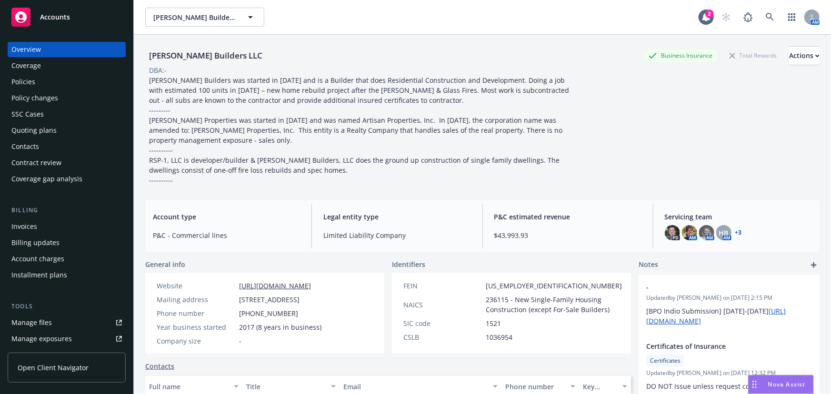
click at [20, 81] on div "Policies" at bounding box center [23, 81] width 24 height 15
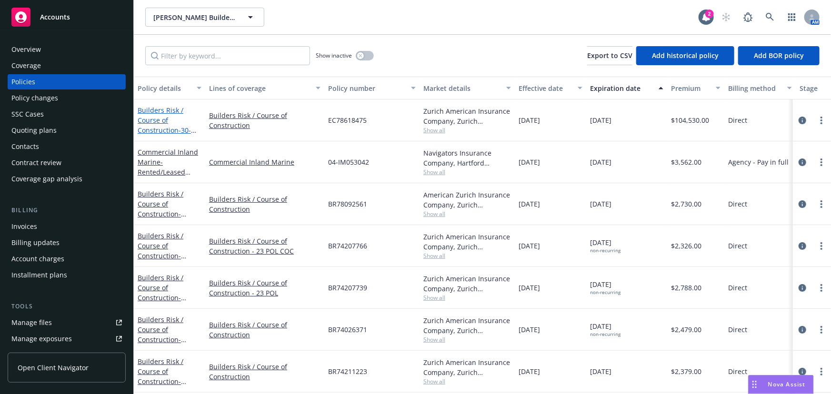
click at [148, 121] on link "Builders Risk / Course of Construction - 30-unit apt bldg Healdsburg - Stonesfa…" at bounding box center [168, 140] width 60 height 69
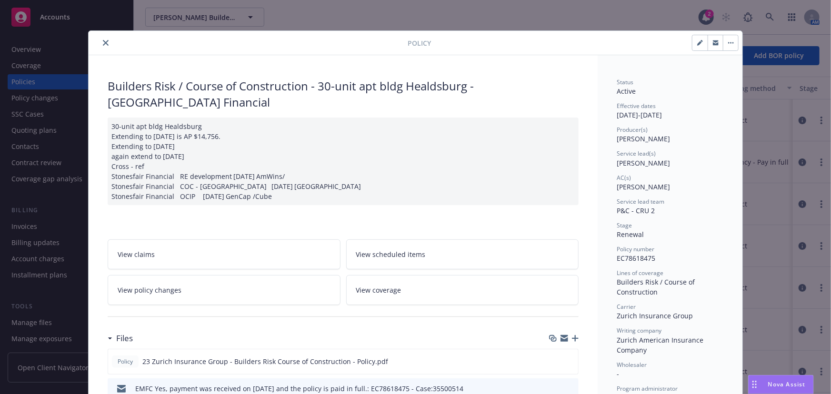
click at [102, 39] on button "close" at bounding box center [105, 42] width 11 height 11
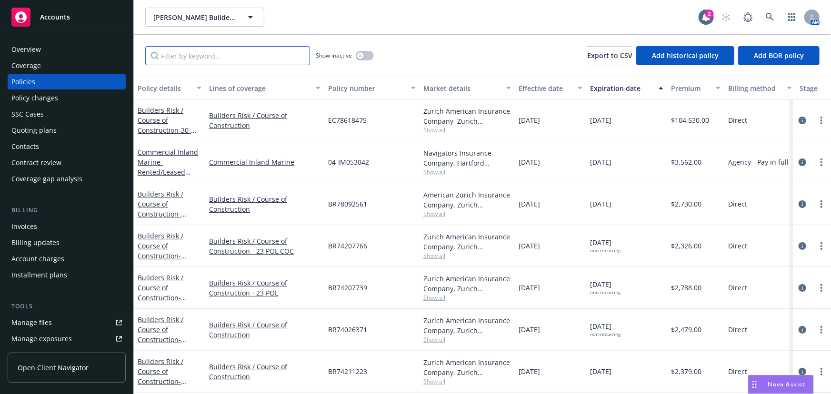
click at [191, 57] on input "Filter by keyword..." at bounding box center [227, 55] width 165 height 19
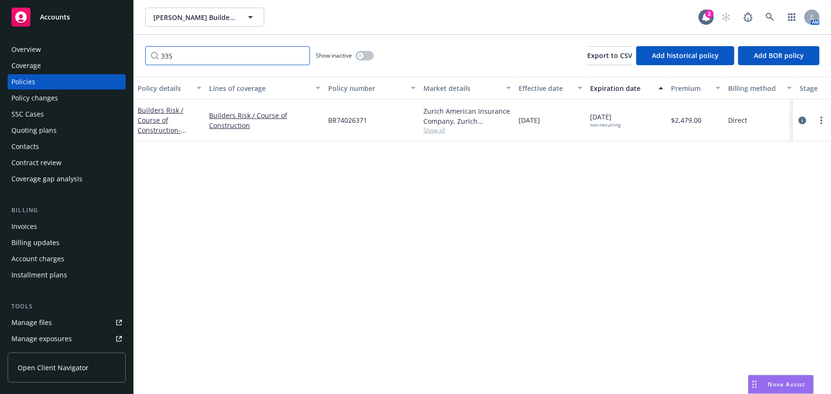
type input "335"
click at [38, 52] on div "Overview" at bounding box center [26, 49] width 30 height 15
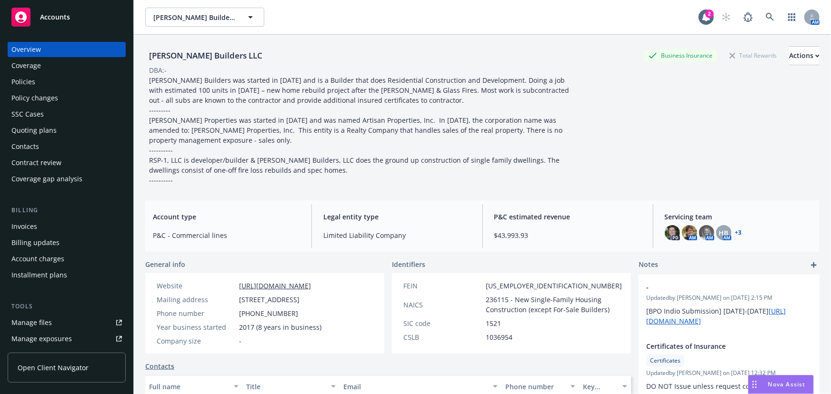
click at [27, 81] on div "Policies" at bounding box center [23, 81] width 24 height 15
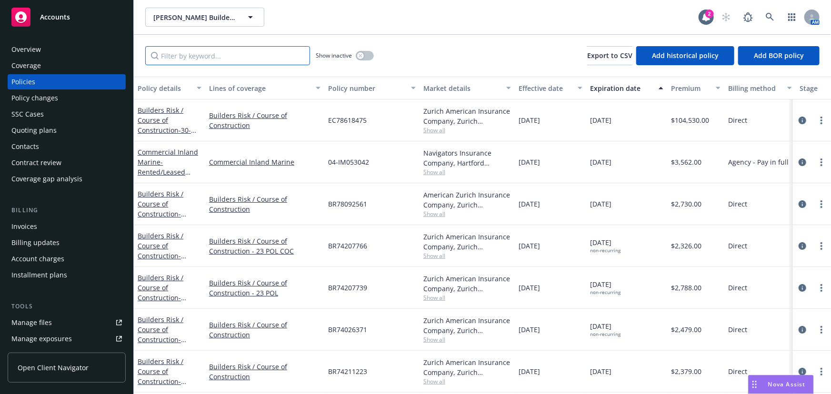
click at [191, 58] on input "Filter by keyword..." at bounding box center [227, 55] width 165 height 19
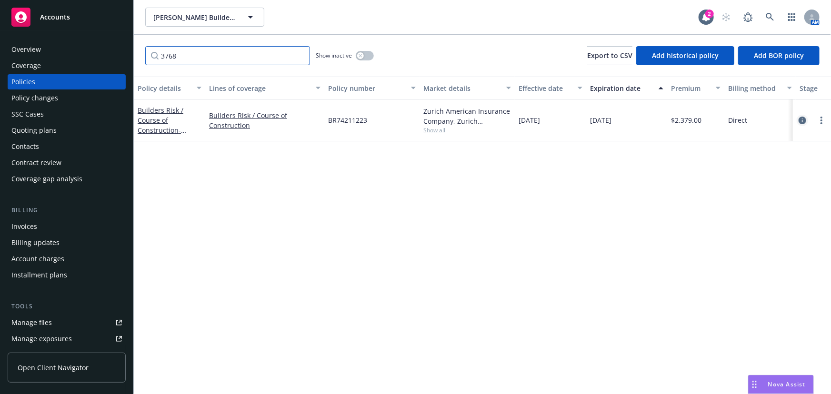
type input "3768"
click at [800, 120] on icon "circleInformation" at bounding box center [803, 121] width 8 height 8
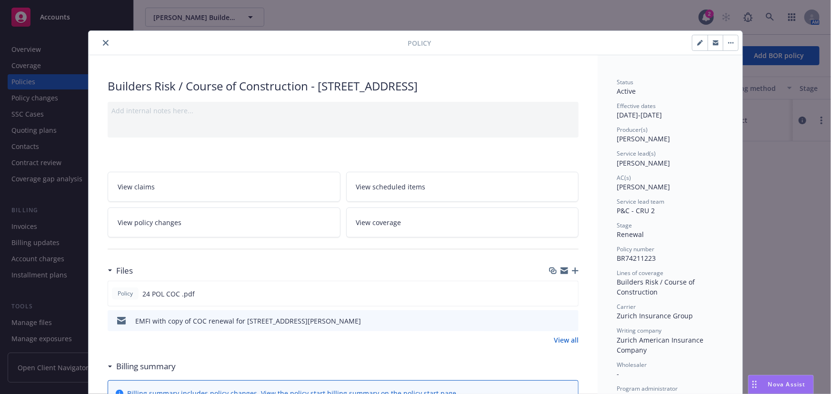
click at [695, 47] on button "button" at bounding box center [700, 42] width 15 height 15
select select "RENEWAL"
select select "12"
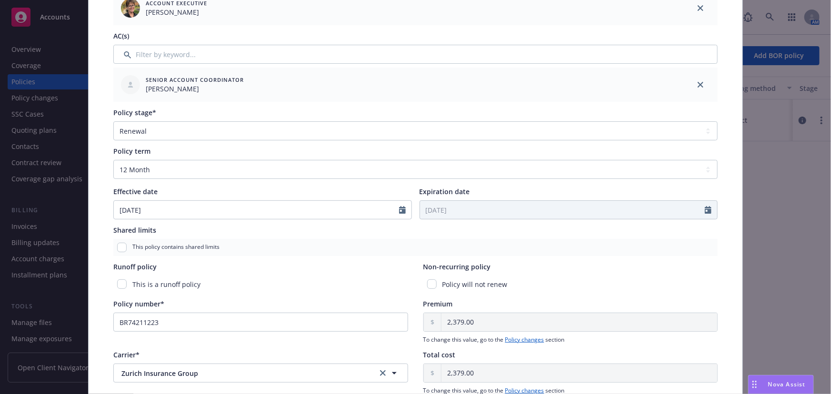
scroll to position [260, 0]
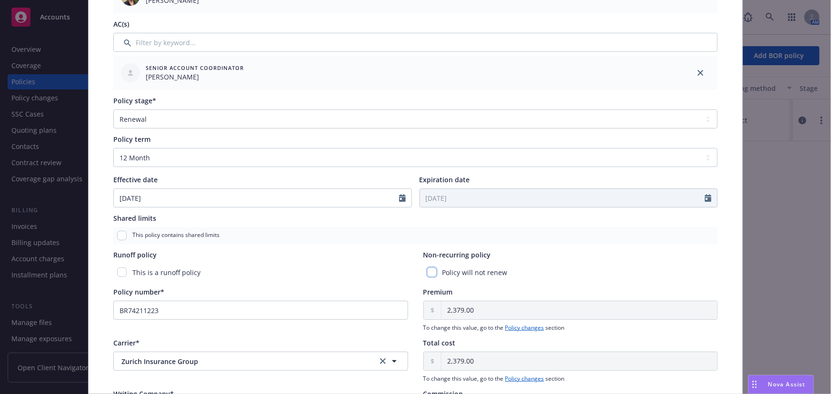
click at [429, 270] on input "checkbox" at bounding box center [432, 273] width 10 height 10
checkbox input "true"
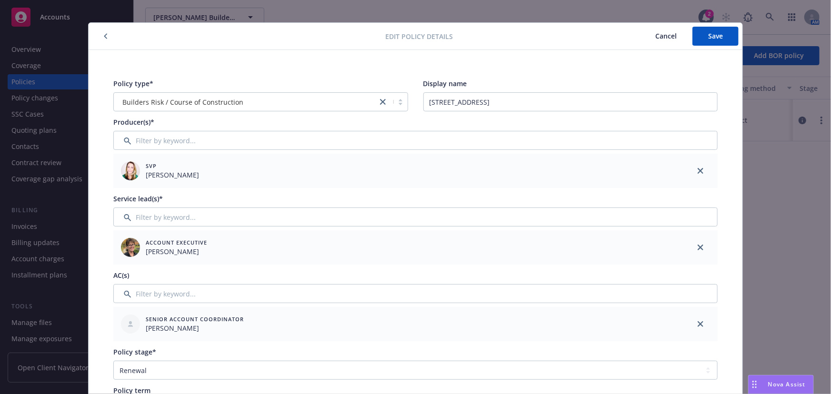
scroll to position [0, 0]
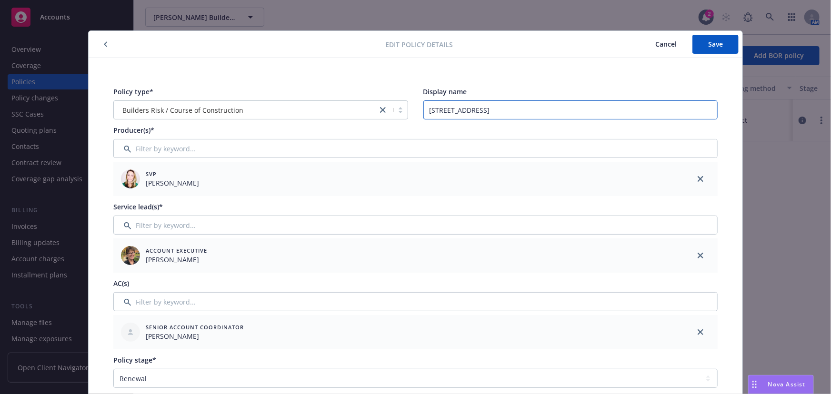
click at [537, 109] on input "3768 Crown Hill Dr., SR" at bounding box center [570, 110] width 295 height 19
click at [503, 109] on input "3768 Crown Hill Dr., SR - final construction" at bounding box center [570, 110] width 295 height 19
click at [609, 110] on input "3768 Crown Hill Dr., SR - construction final construction" at bounding box center [570, 110] width 295 height 19
click at [567, 107] on input "3768 Crown Hill Dr., SR - construction final" at bounding box center [570, 110] width 295 height 19
type input "3768 Crown Hill Dr., SR - construction final 12/13/2024"
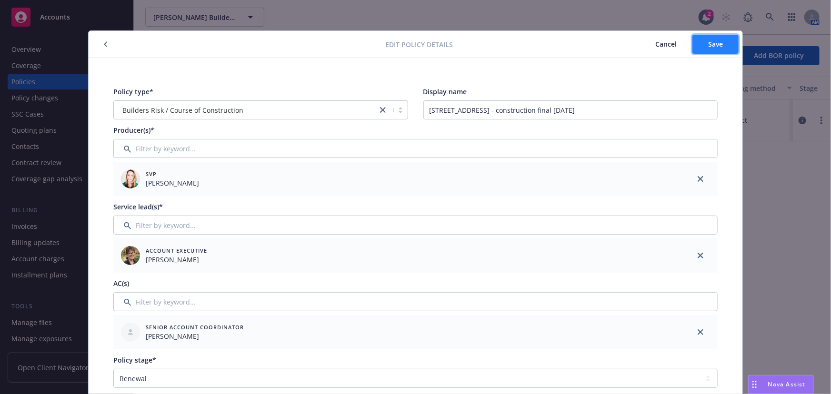
click at [710, 40] on span "Save" at bounding box center [715, 44] width 15 height 9
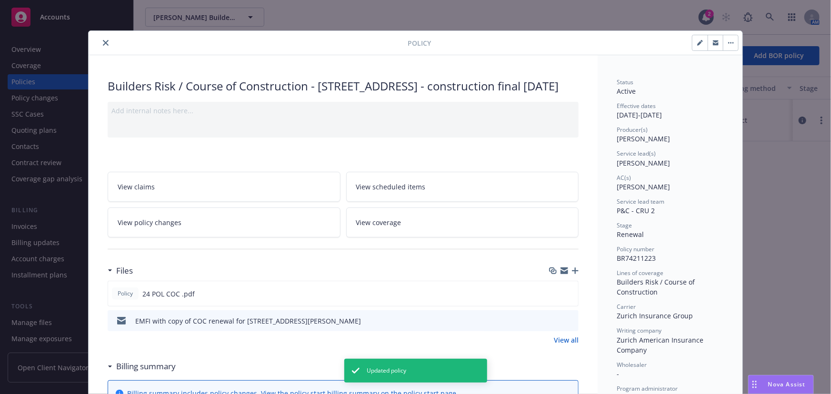
click at [103, 42] on icon "close" at bounding box center [106, 43] width 6 height 6
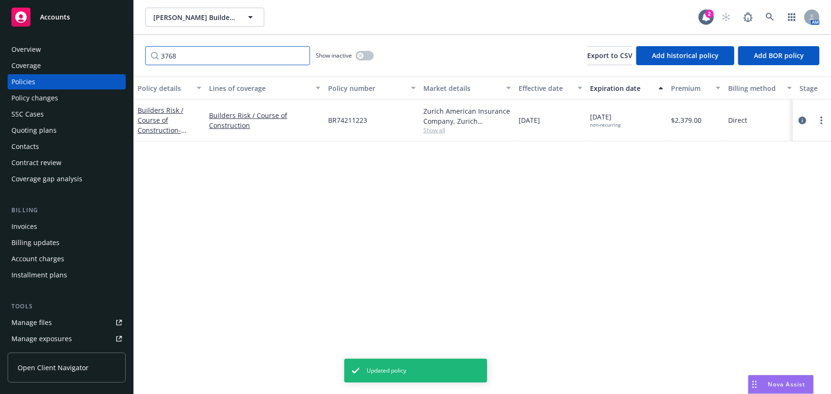
drag, startPoint x: 186, startPoint y: 53, endPoint x: 126, endPoint y: 48, distance: 60.2
click at [128, 48] on div "Accounts Overview Coverage Policies Policy changes SSC Cases Quoting plans Cont…" at bounding box center [415, 197] width 831 height 394
click at [126, 48] on div "Overview Coverage Policies Policy changes SSC Cases Quoting plans Contacts Cont…" at bounding box center [66, 212] width 133 height 364
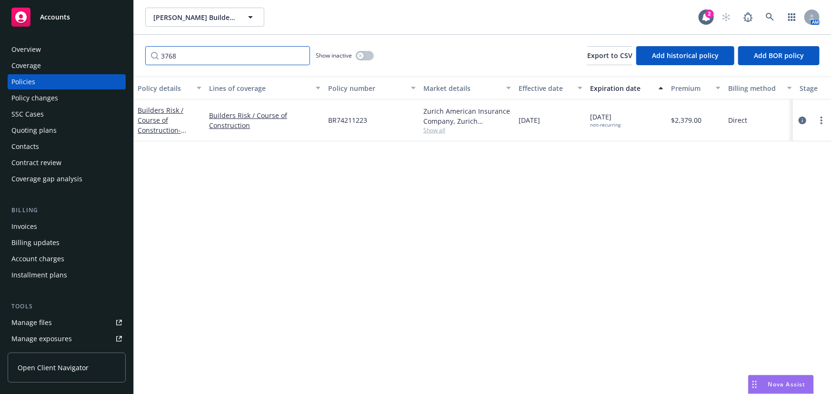
click at [188, 61] on input "3768" at bounding box center [227, 55] width 165 height 19
type input "3"
type input "335"
click at [801, 122] on icon "circleInformation" at bounding box center [803, 121] width 8 height 8
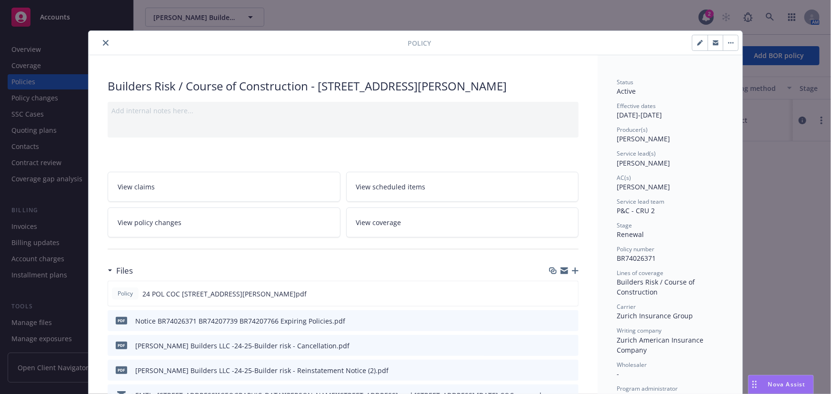
click at [693, 39] on button "button" at bounding box center [700, 42] width 15 height 15
select select "RENEWAL"
select select "12"
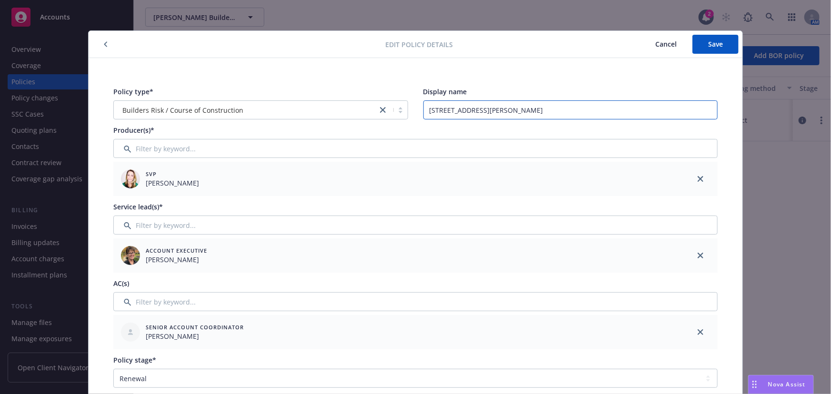
click at [515, 109] on input "335 Alta Mesa Cir., Napa" at bounding box center [570, 110] width 295 height 19
type input "335 Alta Mesa Cir., Napa - final construction 2/27/2025"
click at [695, 45] on button "Save" at bounding box center [716, 44] width 46 height 19
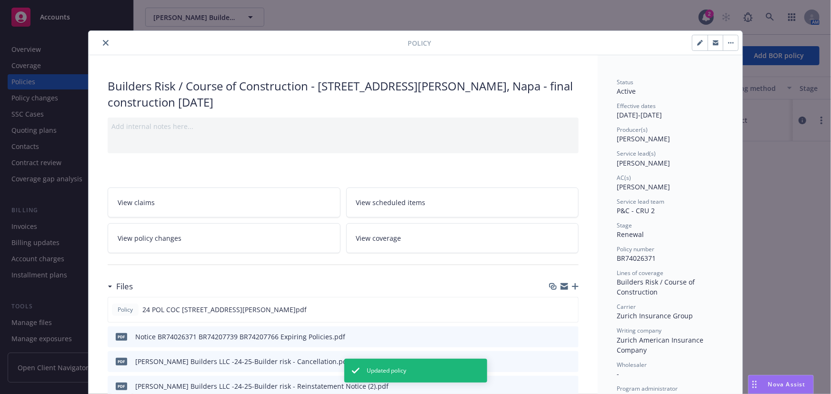
click at [103, 41] on icon "close" at bounding box center [106, 43] width 6 height 6
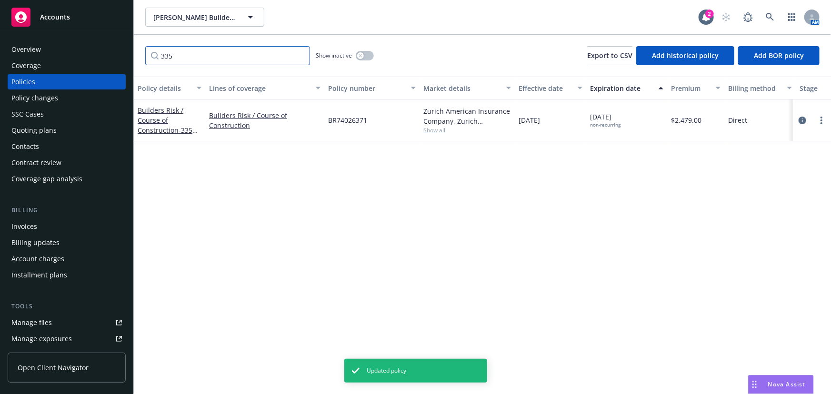
click at [185, 55] on input "335" at bounding box center [227, 55] width 165 height 19
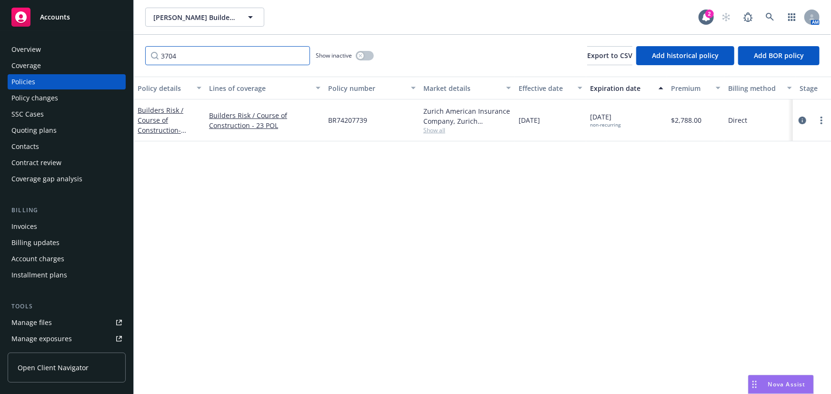
type input "3704"
click at [367, 48] on div "Show inactive" at bounding box center [345, 55] width 58 height 19
click at [363, 56] on div "button" at bounding box center [360, 55] width 7 height 7
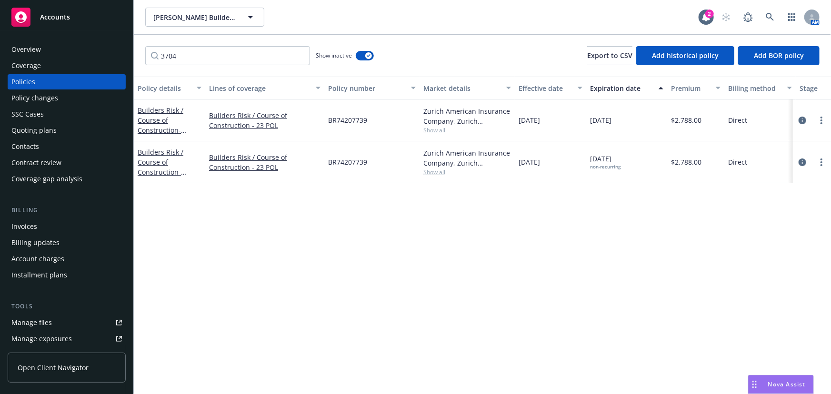
click at [86, 14] on div "Accounts" at bounding box center [66, 17] width 111 height 19
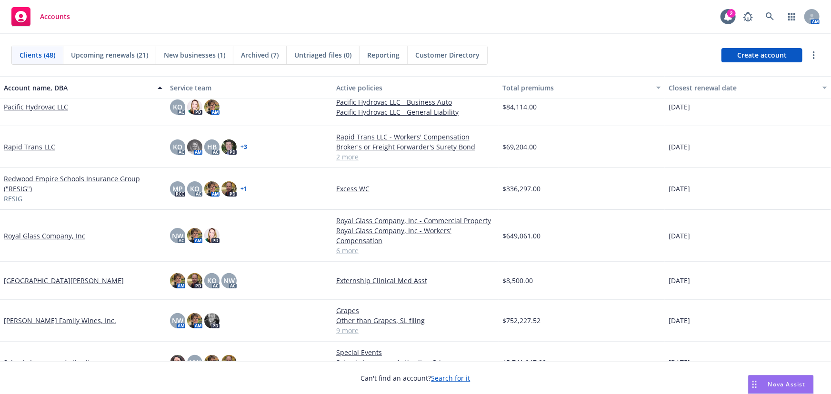
scroll to position [1039, 0]
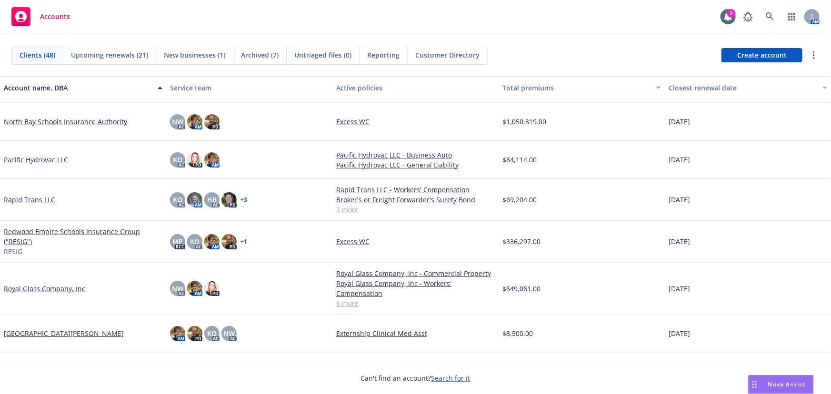
click at [35, 290] on link "Royal Glass Company, Inc" at bounding box center [44, 289] width 81 height 10
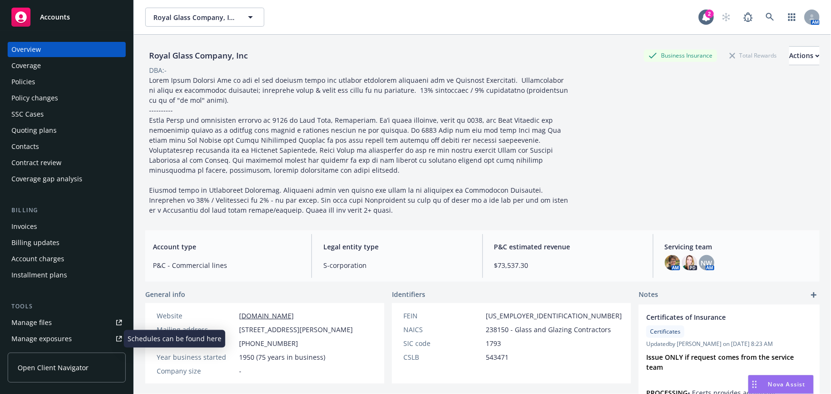
click at [34, 336] on div "Manage exposures" at bounding box center [41, 339] width 60 height 15
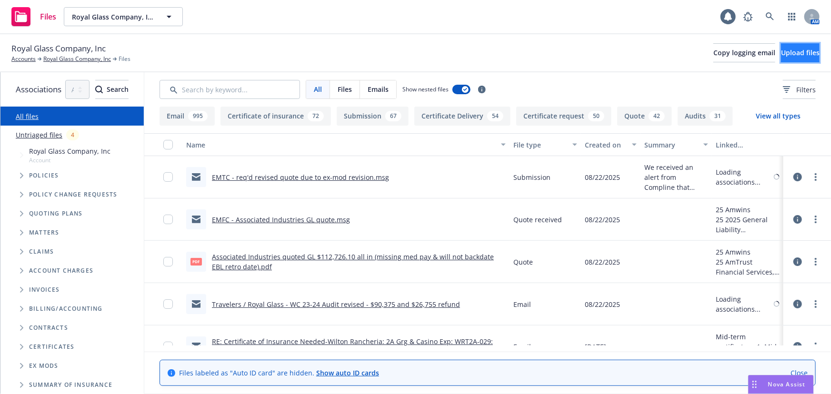
click at [781, 53] on span "Upload files" at bounding box center [800, 52] width 39 height 9
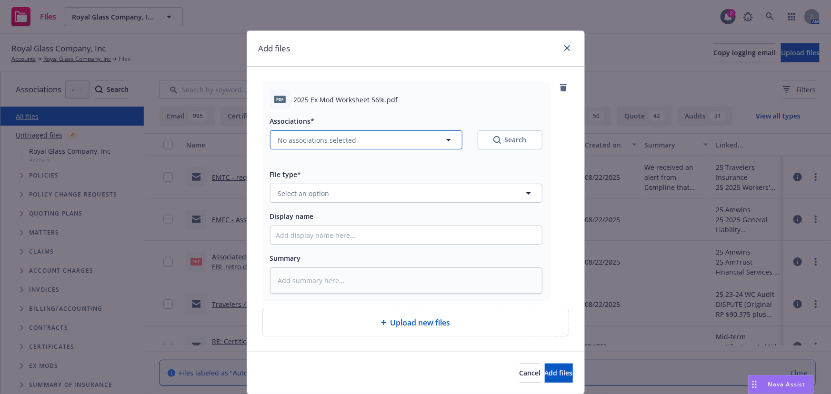
click at [335, 141] on span "No associations selected" at bounding box center [317, 140] width 79 height 10
type textarea "x"
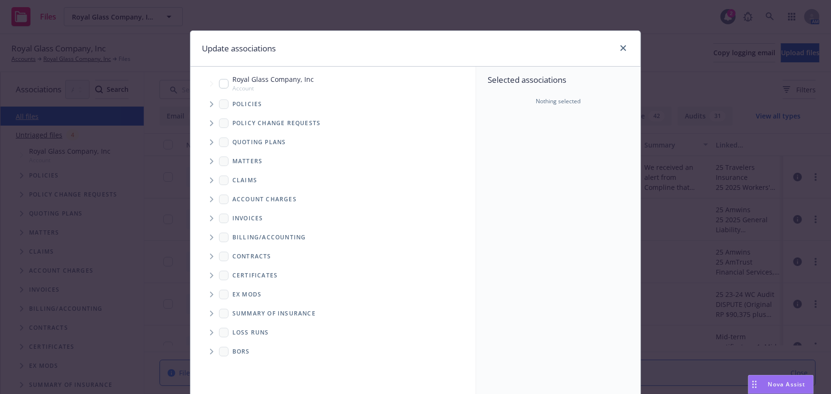
click at [210, 143] on icon "Tree Example" at bounding box center [212, 143] width 4 height 6
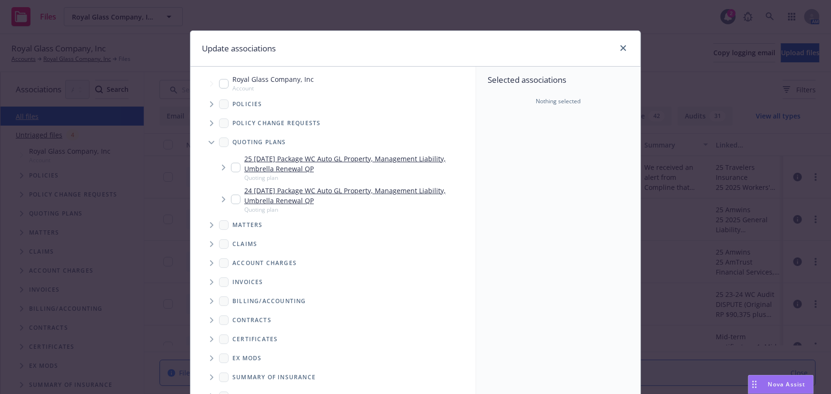
click at [300, 157] on link "25 [DATE] Package WC Auto GL Property, Management Liability, Umbrella Renewal QP" at bounding box center [358, 164] width 228 height 20
checkbox input "true"
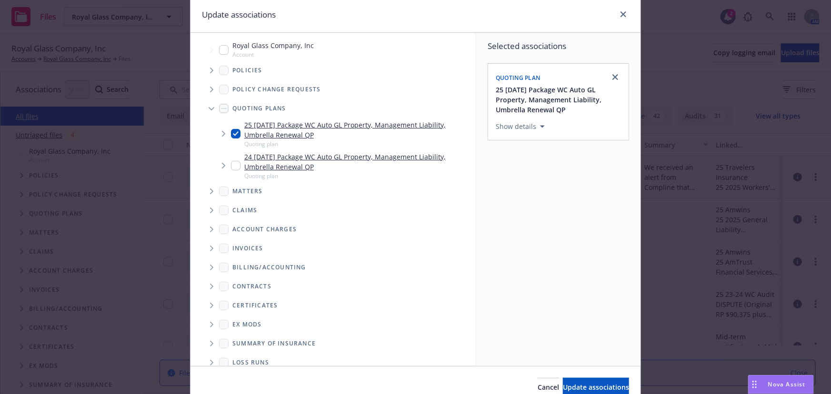
scroll to position [79, 0]
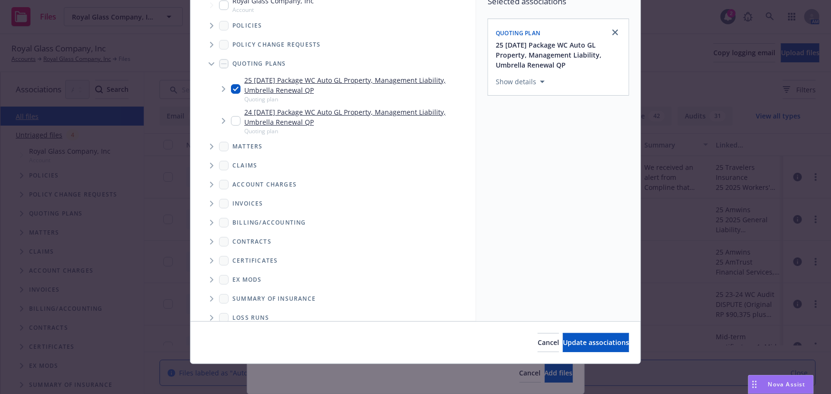
click at [582, 352] on div "Cancel Update associations" at bounding box center [416, 343] width 450 height 42
click at [577, 347] on span "Update associations" at bounding box center [596, 342] width 66 height 9
type textarea "x"
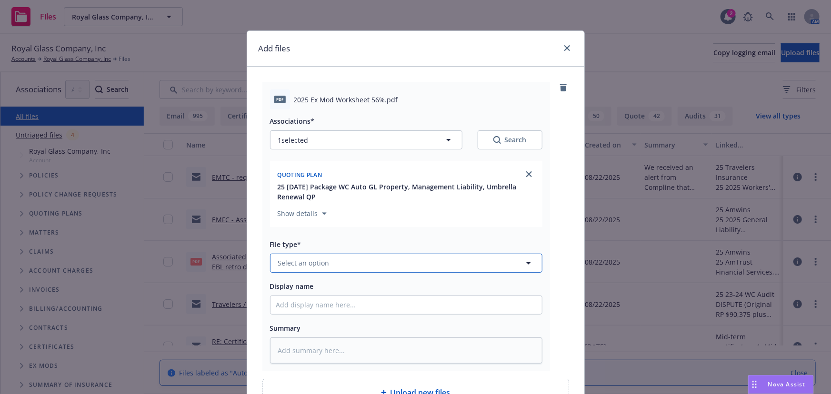
click at [300, 264] on span "Select an option" at bounding box center [303, 263] width 51 height 10
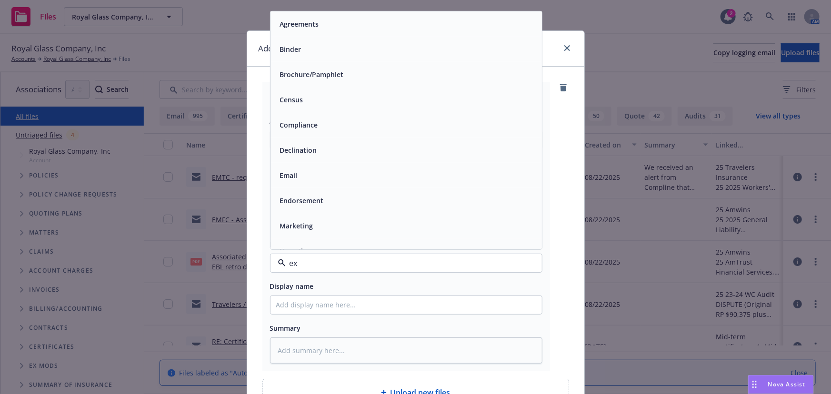
type input "exp"
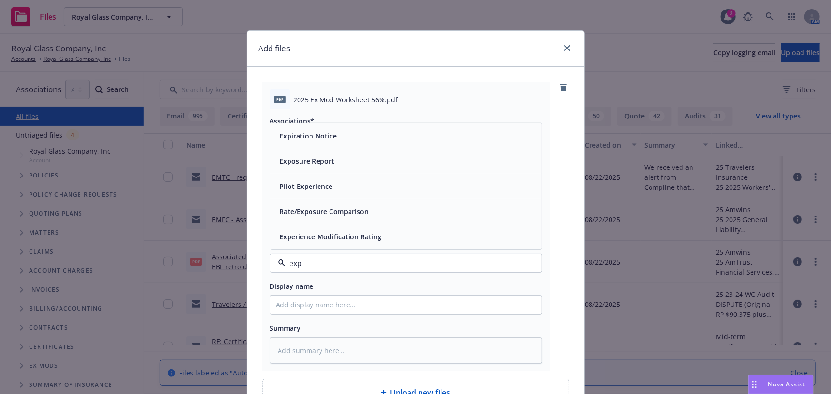
click at [330, 244] on div "Experience Modification Rating" at bounding box center [407, 236] width 272 height 25
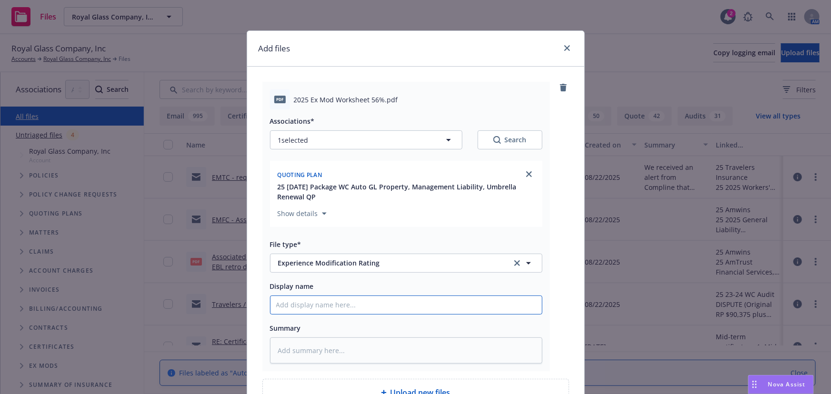
click at [292, 309] on input "Display name" at bounding box center [407, 305] width 272 height 18
type textarea "x"
type input "R"
type textarea "x"
type input "RE"
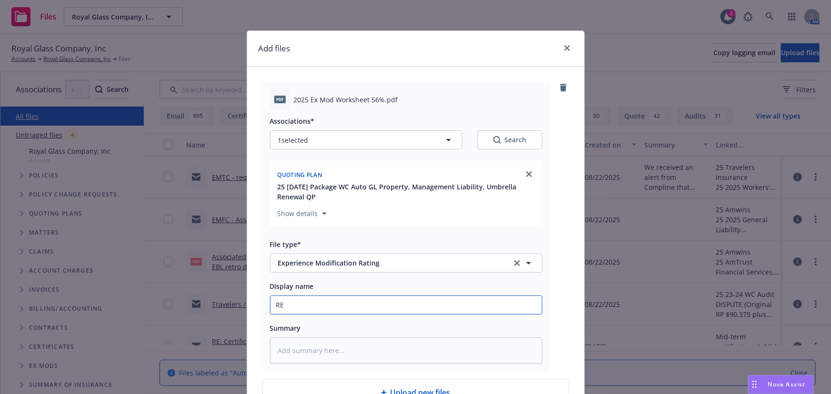
type textarea "x"
type input "REV"
type textarea "x"
type input "REVI"
type textarea "x"
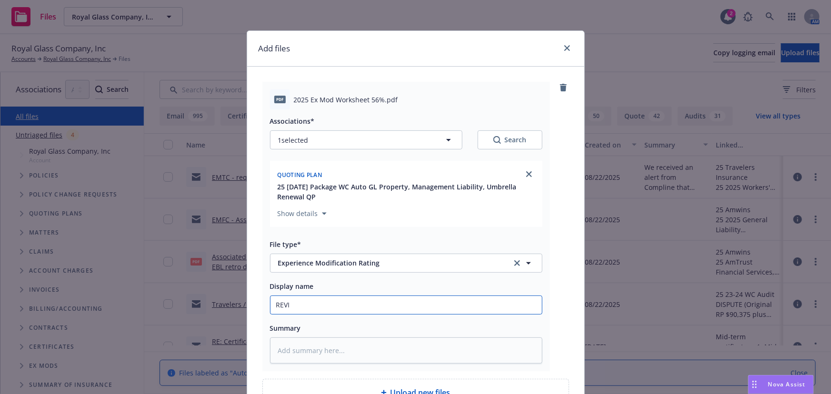
type input "REVIS"
type textarea "x"
type input "REVISE"
type textarea "x"
type input "REVISED"
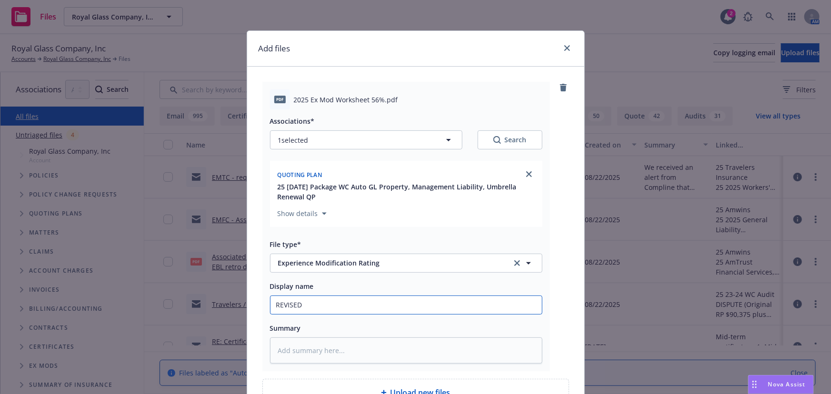
type textarea "x"
type input "REVISED"
type textarea "x"
type input "REVISED 2"
type textarea "x"
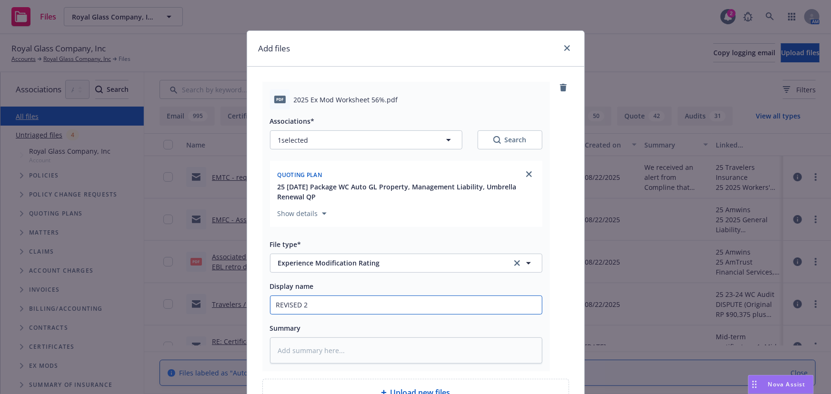
type input "REVISED 25"
type textarea "x"
type input "REVISED 2"
type textarea "x"
type input "REVISED 20"
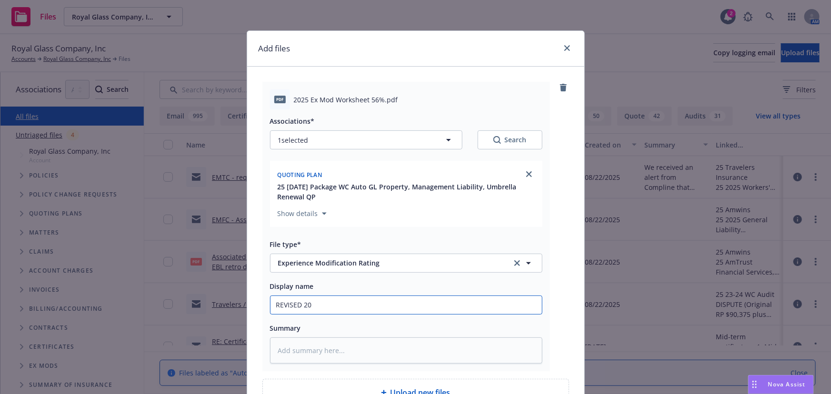
type textarea "x"
type input "REVISED 202"
type textarea "x"
type input "REVISED 2025"
type textarea "x"
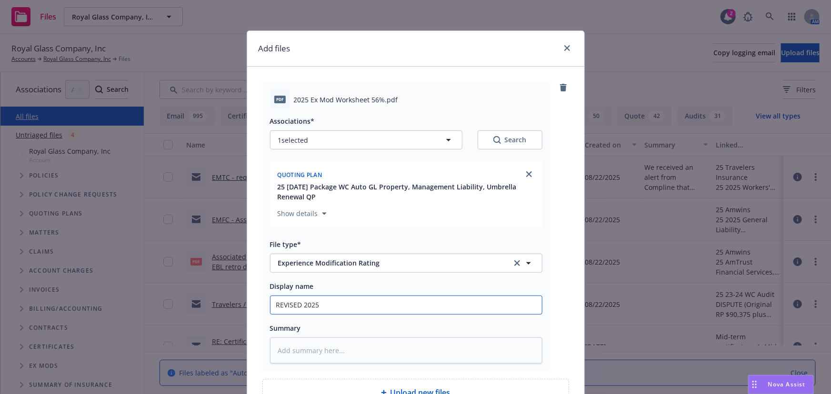
type input "REVISED 2025"
type textarea "x"
type input "REVISED 2025 e"
type textarea "x"
type input "REVISED 2025 ex"
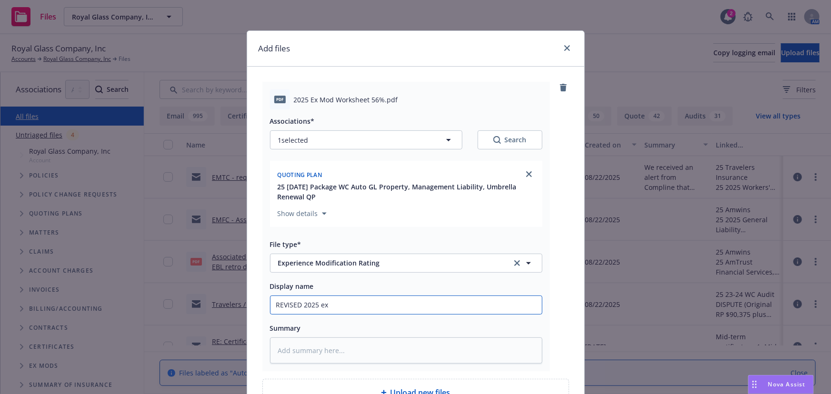
type textarea "x"
type input "REVISED 2025 ex-"
type textarea "x"
type input "REVISED 2025 ex-m"
type textarea "x"
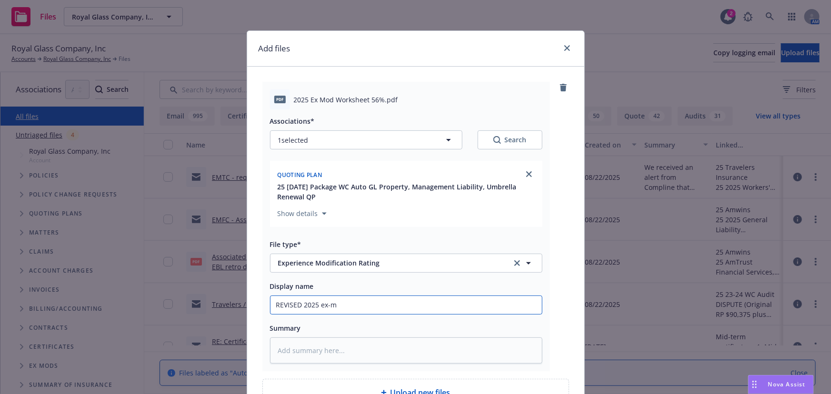
type input "REVISED 2025 ex-mo"
type textarea "x"
type input "REVISED 2025 ex-mod"
type textarea "x"
type input "REVISED 2025 ex-mod"
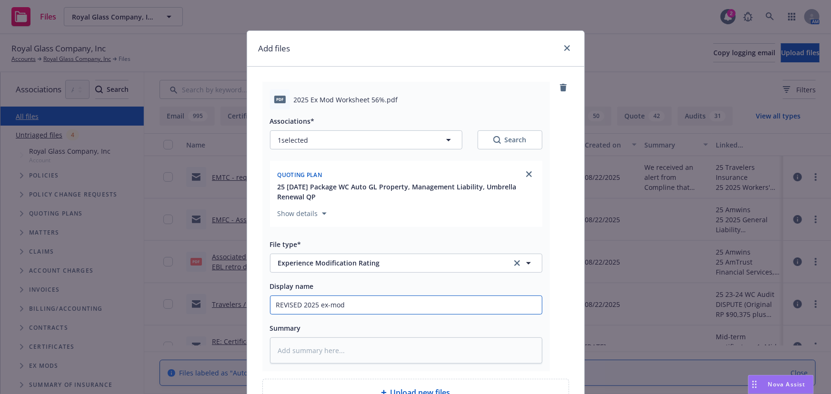
type textarea "x"
type input "REVISED 2025 ex-mod 5"
type textarea "x"
type input "REVISED 2025 ex-mod 56"
type textarea "x"
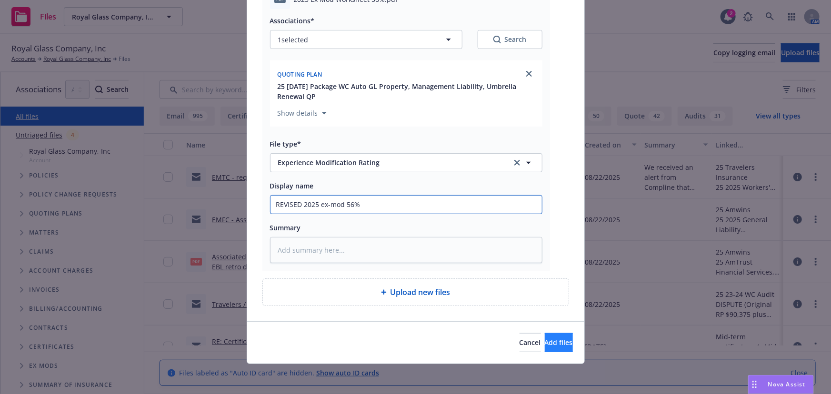
type input "REVISED 2025 ex-mod 56%"
click at [545, 342] on span "Add files" at bounding box center [559, 342] width 28 height 9
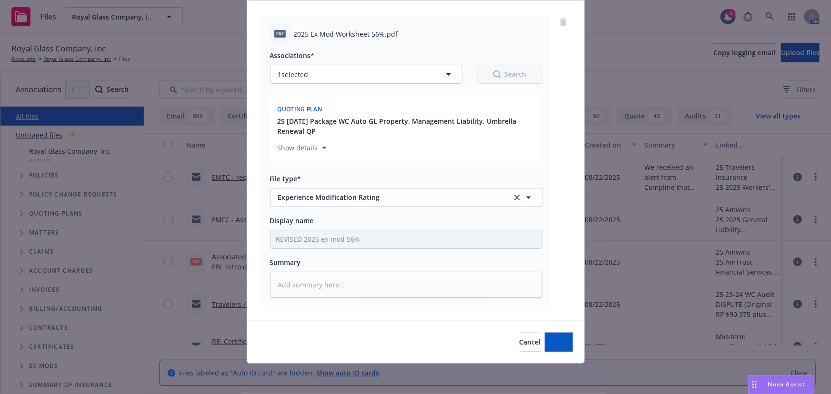
scroll to position [65, 0]
type textarea "x"
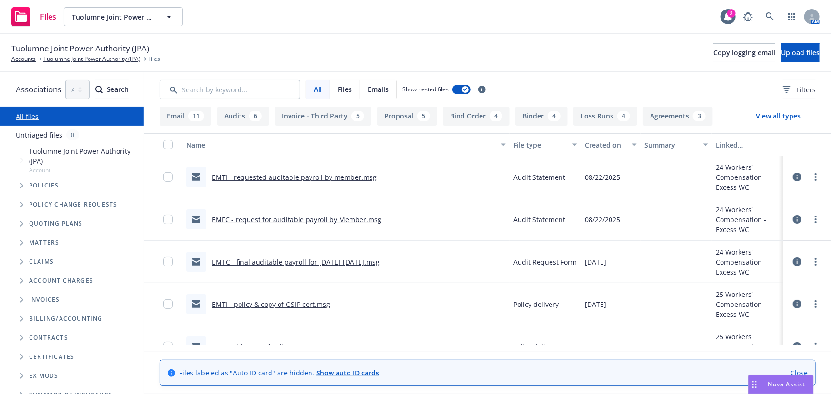
click at [334, 261] on link "EMTC - final auditable payroll for [DATE]-[DATE].msg" at bounding box center [296, 262] width 168 height 9
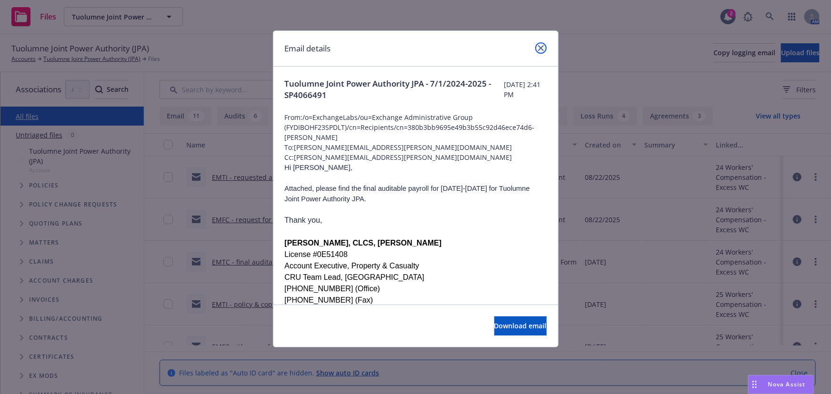
click at [545, 51] on link "close" at bounding box center [540, 47] width 11 height 11
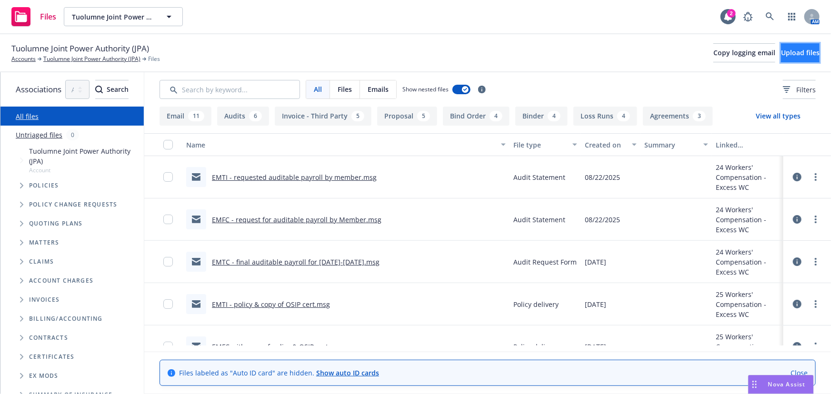
click at [792, 57] on span "Upload files" at bounding box center [800, 52] width 39 height 9
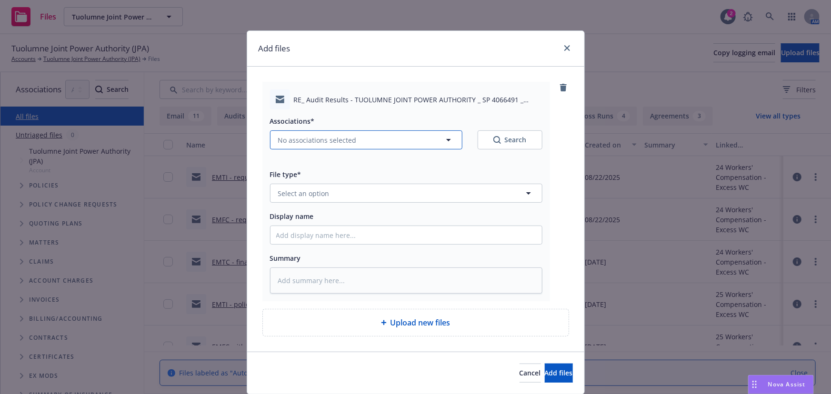
click at [314, 144] on span "No associations selected" at bounding box center [317, 140] width 79 height 10
type textarea "x"
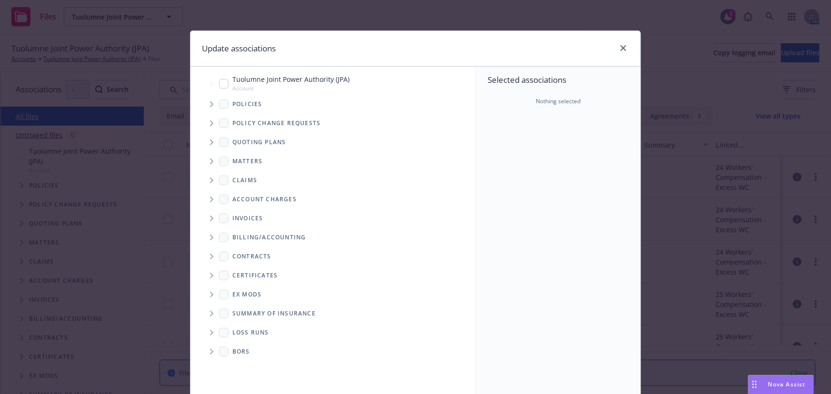
click at [210, 106] on icon "Tree Example" at bounding box center [211, 104] width 3 height 6
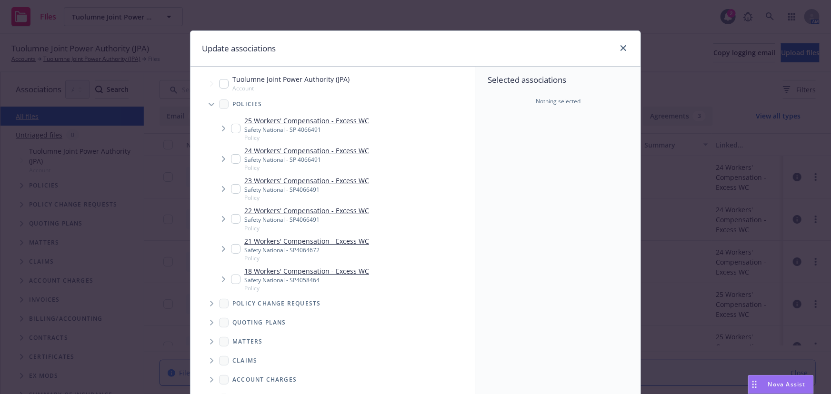
click at [294, 150] on link "24 Workers' Compensation - Excess WC" at bounding box center [306, 151] width 125 height 10
checkbox input "true"
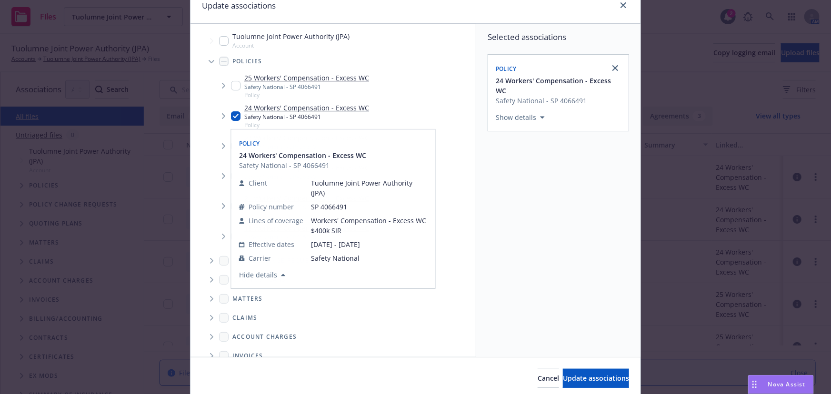
scroll to position [79, 0]
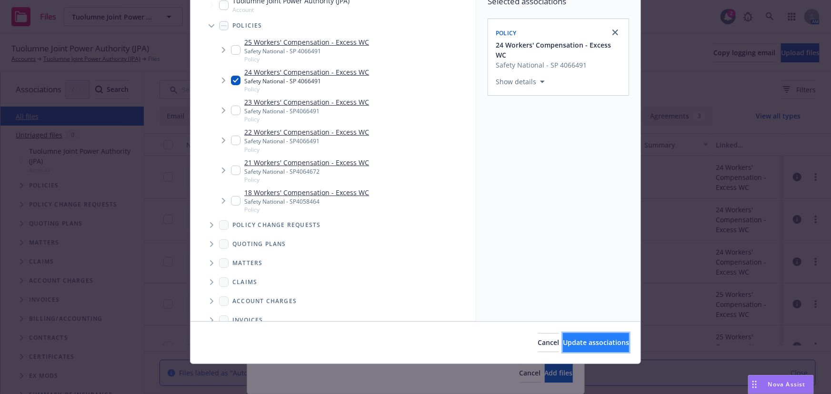
click at [563, 338] on span "Update associations" at bounding box center [596, 342] width 66 height 9
type textarea "x"
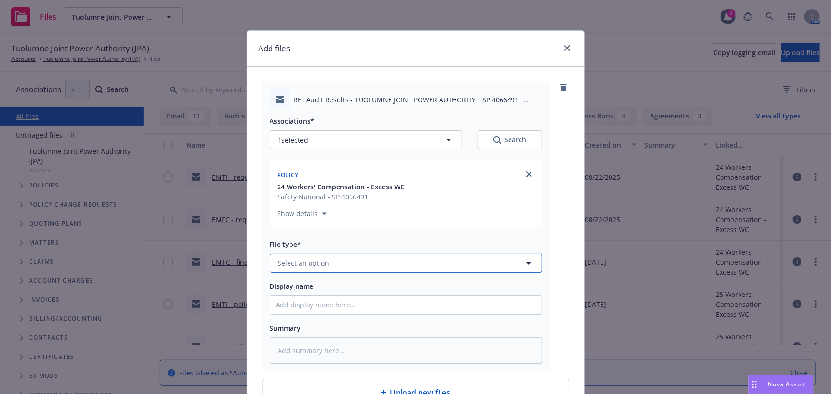
click at [296, 265] on span "Select an option" at bounding box center [303, 263] width 51 height 10
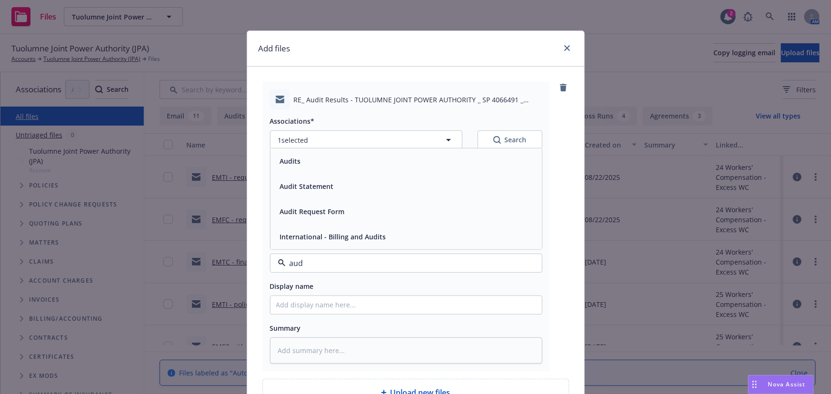
type input "audi"
click at [300, 214] on span "Audit Request Form" at bounding box center [312, 212] width 65 height 10
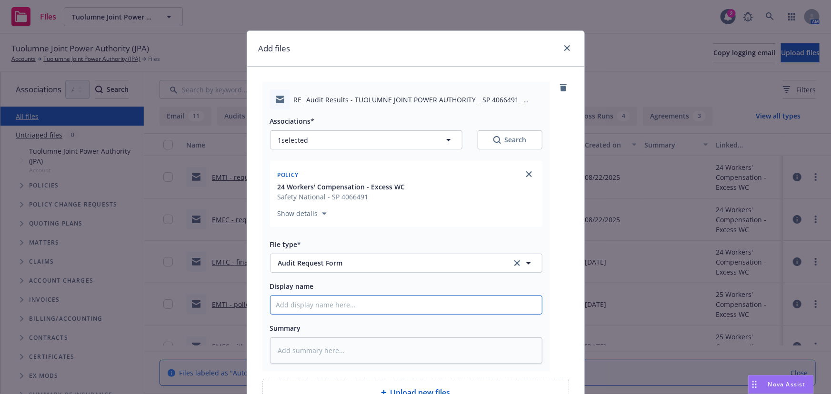
click at [298, 306] on input "Display name" at bounding box center [407, 305] width 272 height 18
type textarea "x"
type input "E"
type textarea "x"
type input "EM"
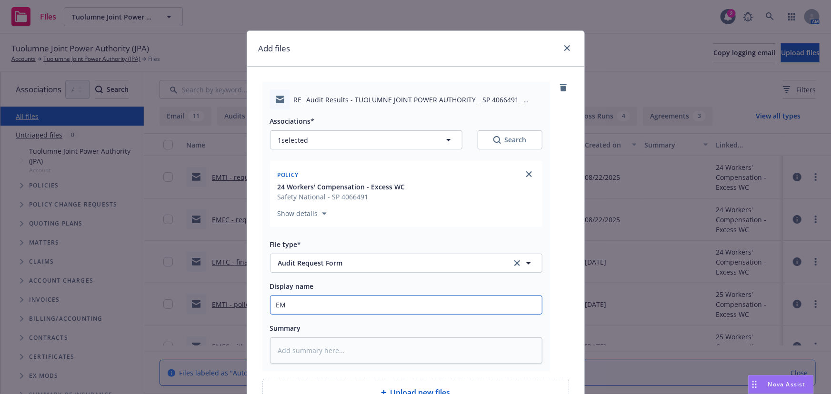
type textarea "x"
type input "EMT"
type textarea "x"
type input "EMTC"
type textarea "x"
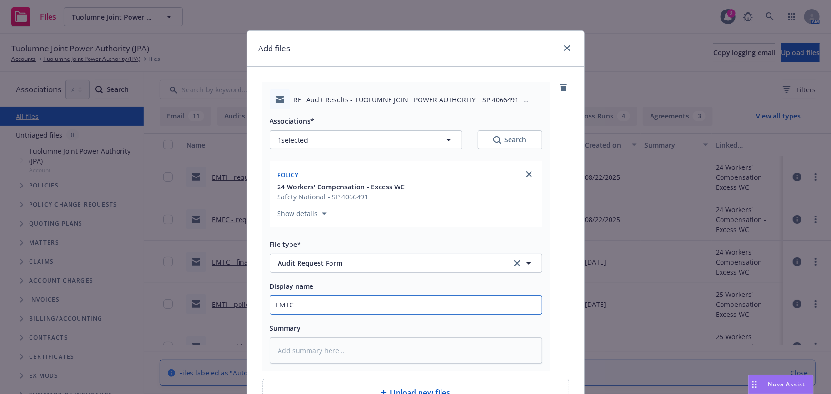
type input "EMTC"
type textarea "x"
type input "EMTC -"
type textarea "x"
type input "EMTC -"
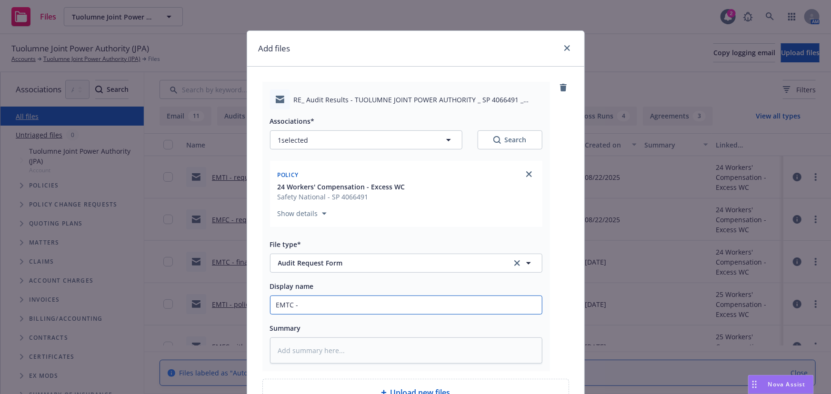
type textarea "x"
type input "EMTC - d"
type textarea "x"
type input "EMTC - du"
type textarea "x"
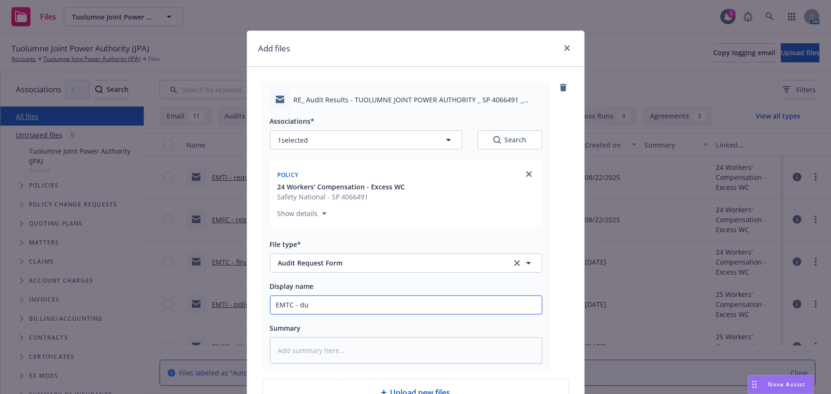
type input "EMTC - dup"
type textarea "x"
type input "EMTC - dupl"
type textarea "x"
type input "EMTC - dupli"
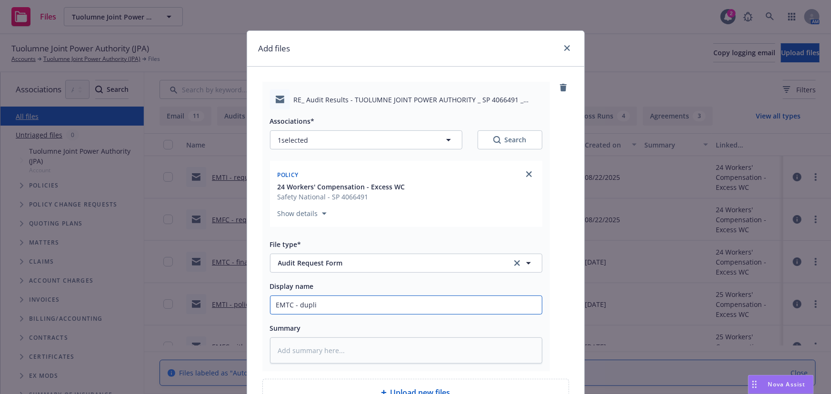
type textarea "x"
type input "EMTC - duplic"
type textarea "x"
type input "EMTC - duplica"
type textarea "x"
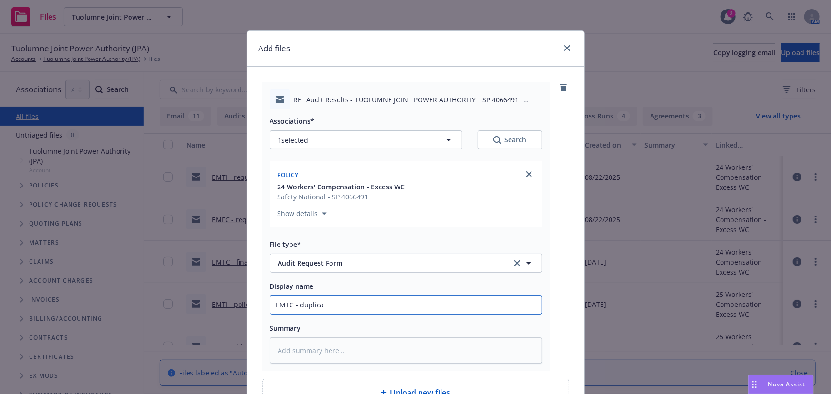
type input "EMTC - duplicat"
type textarea "x"
type input "EMTC - duplicati"
type textarea "x"
type input "EMTC - duplicat"
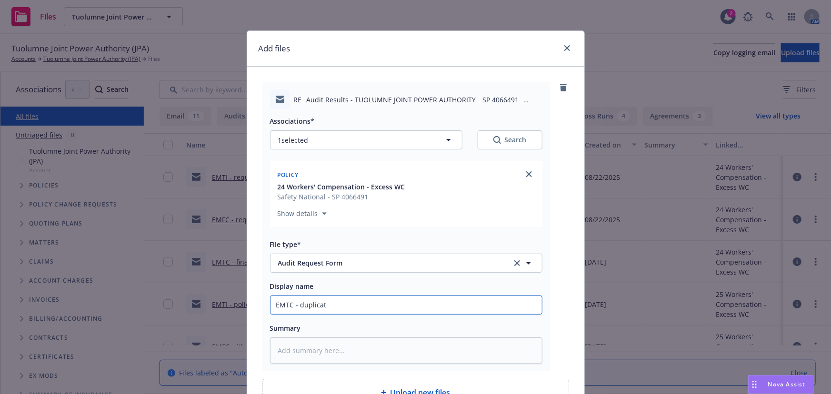
type textarea "x"
type input "EMTC - duplicate"
type textarea "x"
type input "EMTC - duplicate"
type textarea "x"
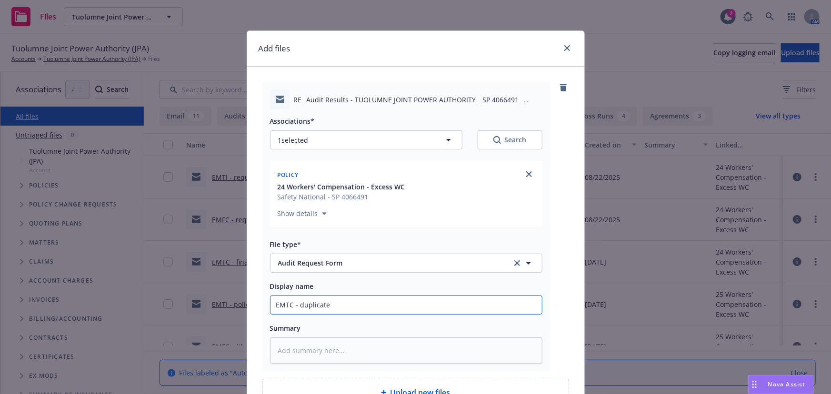
type input "EMTC - duplicate c"
type textarea "x"
type input "EMTC - duplicate co"
type textarea "x"
type input "EMTC - duplicate cop"
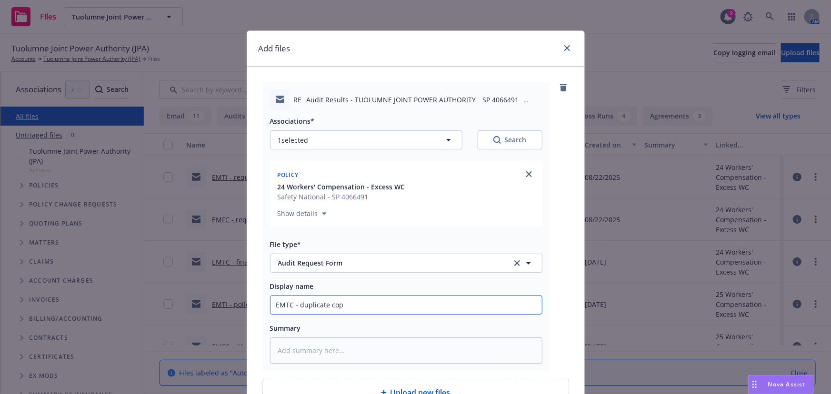
type textarea "x"
type input "EMTC - duplicate copy"
type textarea "x"
type input "EMTC - duplicate copy"
type textarea "x"
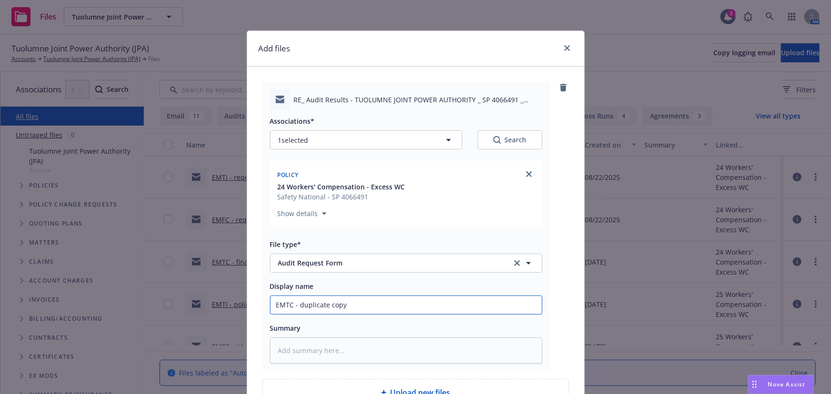
type input "EMTC - duplicate copy o"
type textarea "x"
type input "EMTC - duplicate copy of"
type textarea "x"
type input "EMTC - duplicate copy of"
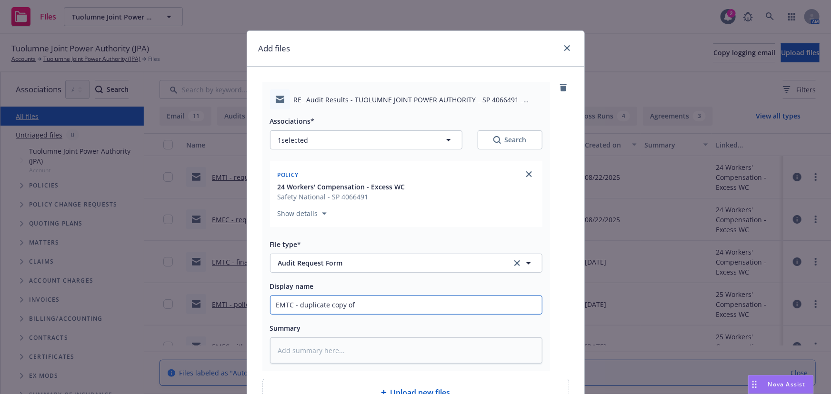
type textarea "x"
type input "EMTC - duplicate copy of a"
type textarea "x"
type input "EMTC - duplicate copy of au"
type textarea "x"
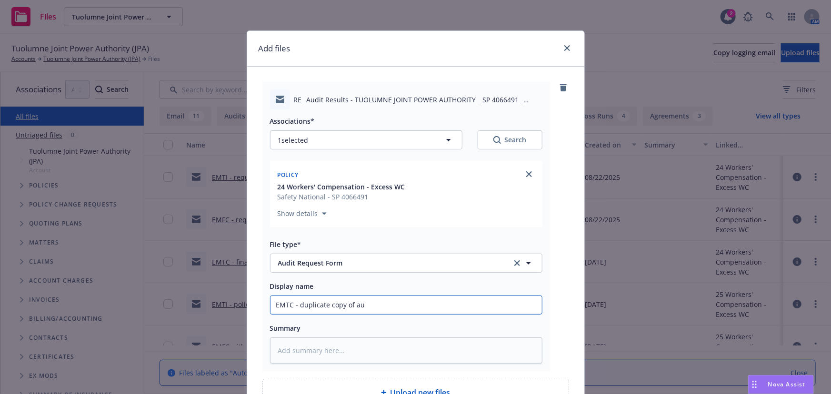
type input "EMTC - duplicate copy of aud"
type textarea "x"
type input "EMTC - duplicate copy of audi"
type textarea "x"
type input "EMTC - duplicate copy of audit"
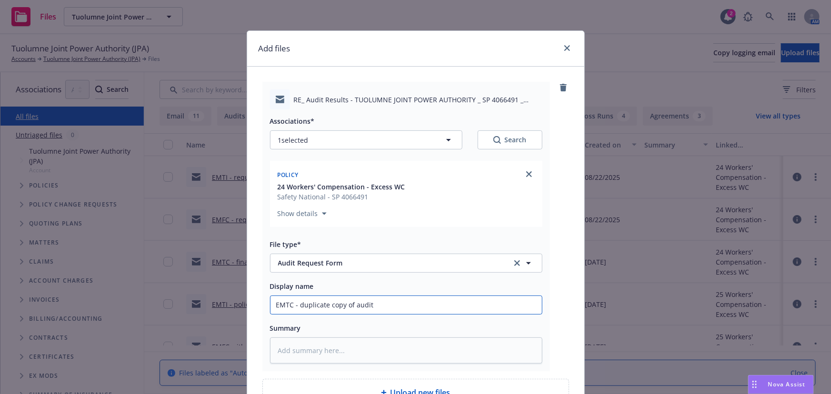
type textarea "x"
type input "EMTC - duplicate copy of audita"
type textarea "x"
type input "EMTC - duplicate copy of auditab"
type textarea "x"
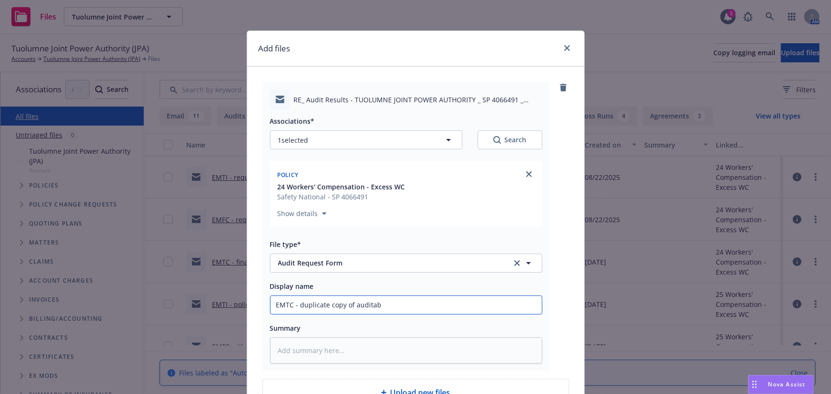
type input "EMTC - duplicate copy of auditabl"
type textarea "x"
type input "EMTC - duplicate copy of auditable"
type textarea "x"
type input "EMTC - duplicate copy of auditable p"
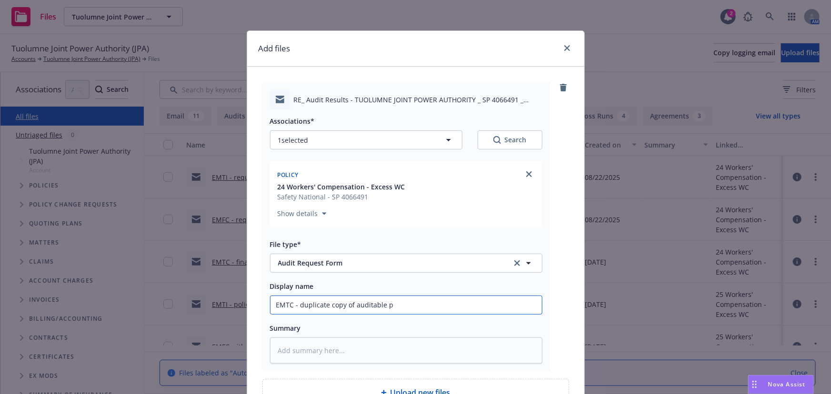
type textarea "x"
type input "EMTC - duplicate copy of auditable pa"
type textarea "x"
type input "EMTC - duplicate copy of auditable pay"
type textarea "x"
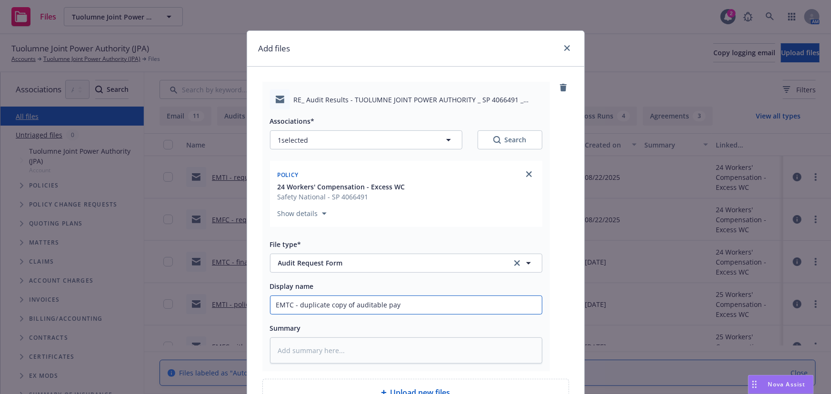
type input "EMTC - duplicate copy of auditable payr"
type textarea "x"
type input "EMTC - duplicate copy of auditable payro"
type textarea "x"
type input "EMTC - duplicate copy of auditable payrol"
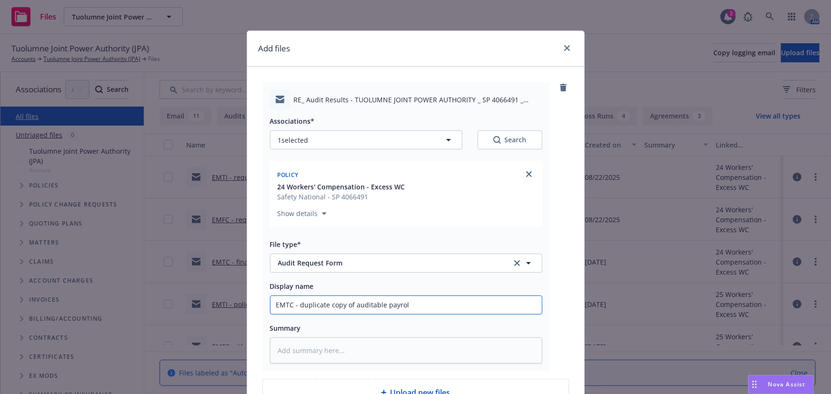
type textarea "x"
type input "EMTC - duplicate copy of auditable payroll"
type textarea "x"
type input "EMTC - duplicate copy of auditable payroll"
type textarea "x"
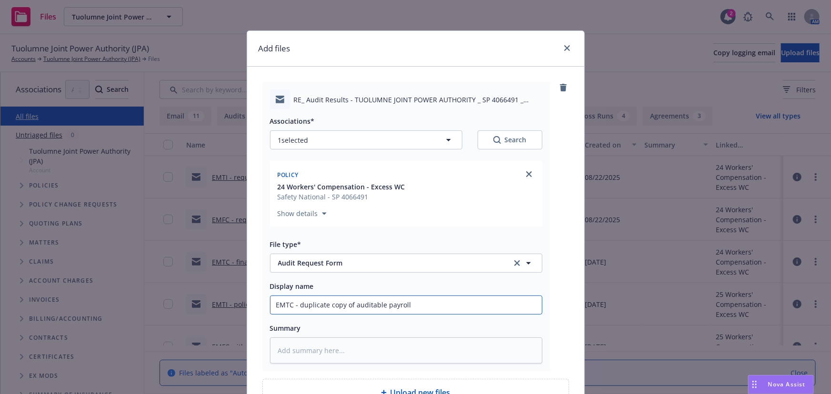
type input "EMTC - duplicate copy of auditable payroll t"
type textarea "x"
type input "EMTC - duplicate copy of auditable payroll to"
type textarea "x"
type input "EMTC - duplicate copy of auditable payroll to"
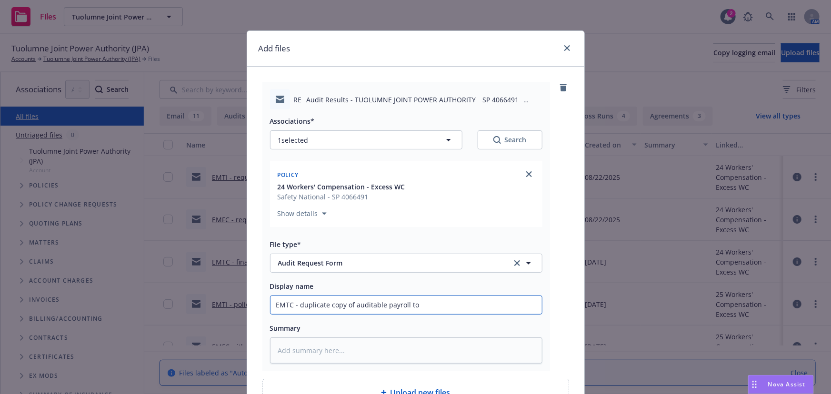
type textarea "x"
type input "EMTC - duplicate copy of auditable payroll to S"
type textarea "x"
type input "EMTC - duplicate copy of auditable payroll to Sa"
type textarea "x"
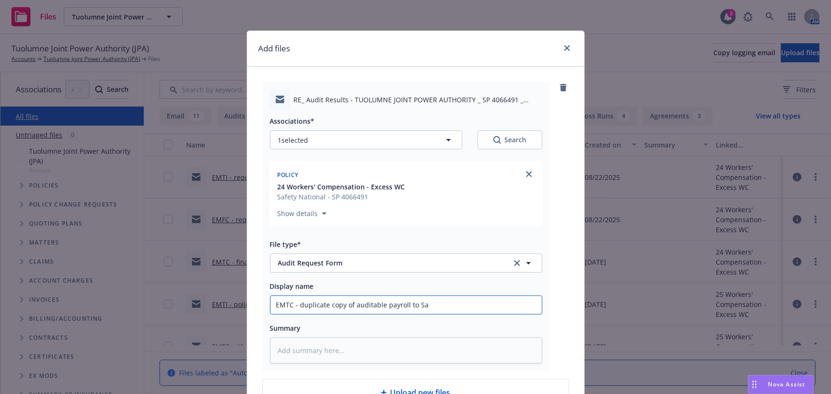
type input "EMTC - duplicate copy of auditable payroll to Saf"
type textarea "x"
type input "EMTC - duplicate copy of auditable payroll to Safe"
type textarea "x"
type input "EMTC - duplicate copy of auditable payroll to Safet"
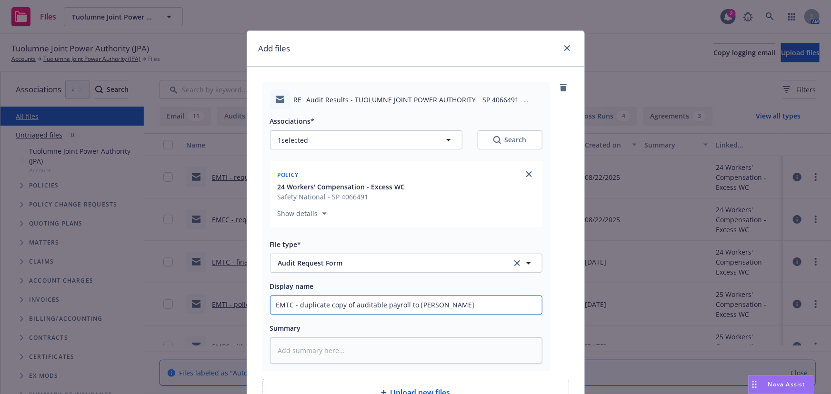
type textarea "x"
type input "EMTC - duplicate copy of auditable payroll to Safety"
type textarea "x"
type input "EMTC - duplicate copy of auditable payroll to Safety"
type textarea "x"
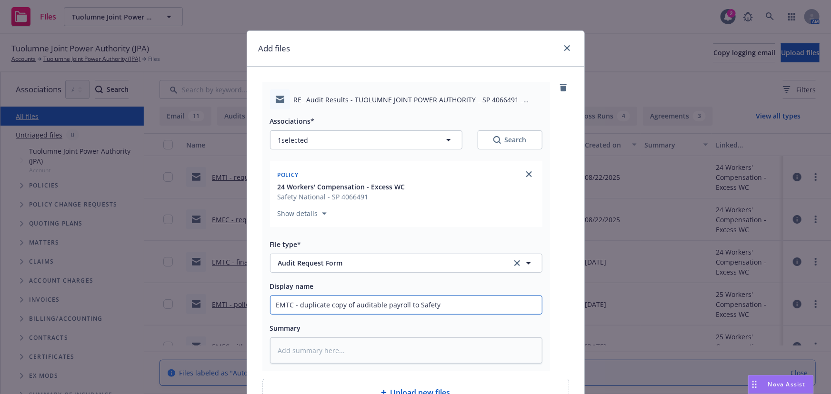
type input "EMTC - duplicate copy of auditable payroll to Safety N"
type textarea "x"
type input "EMTC - duplicate copy of auditable payroll to Safety Na"
type textarea "x"
type input "EMTC - duplicate copy of auditable payroll to Safety Nat"
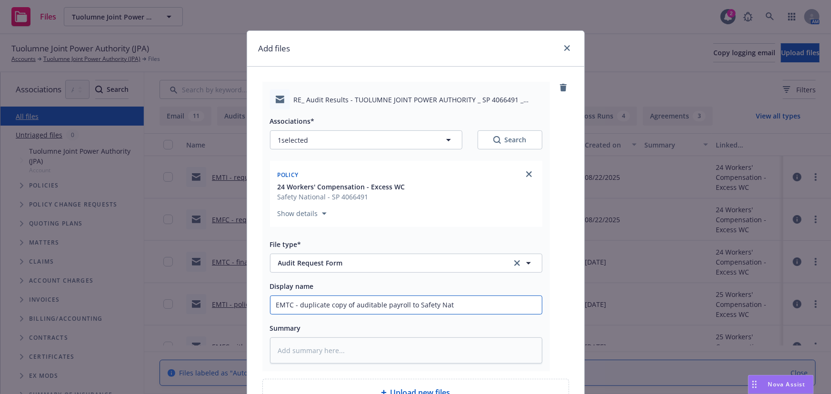
type textarea "x"
type input "EMTC - duplicate copy of auditable payroll to Safety Nati"
type textarea "x"
type input "EMTC - duplicate copy of auditable payroll to Safety Natio"
type textarea "x"
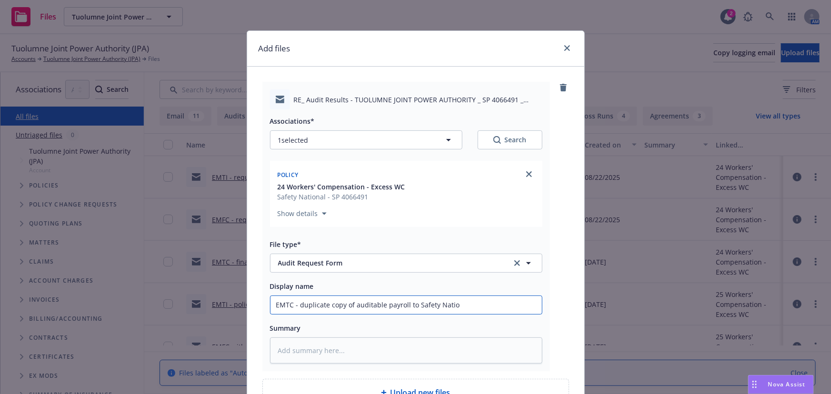
type input "EMTC - duplicate copy of auditable payroll to Safety Nation"
type textarea "x"
type input "EMTC - duplicate copy of auditable payroll to Safety Nationa"
type textarea "x"
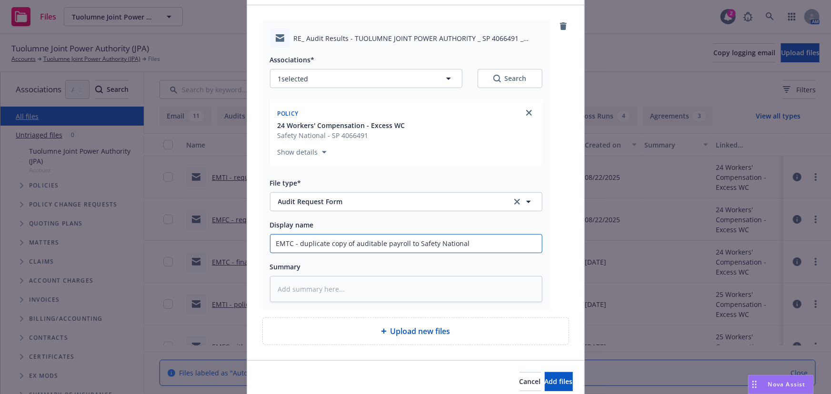
scroll to position [101, 0]
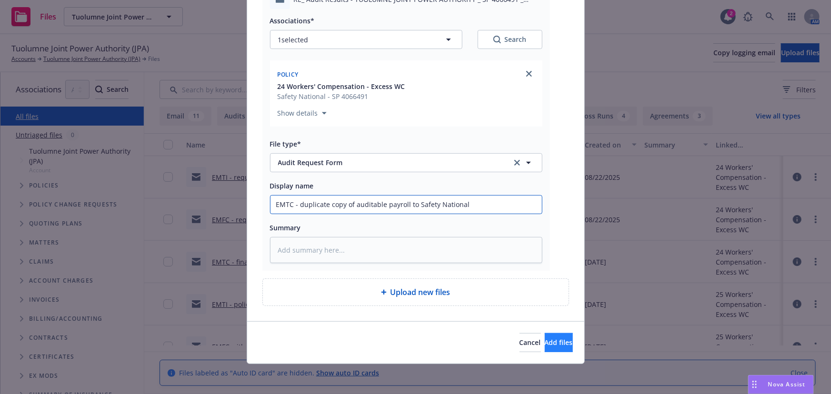
type input "EMTC - duplicate copy of auditable payroll to Safety National"
click at [545, 343] on span "Add files" at bounding box center [559, 342] width 28 height 9
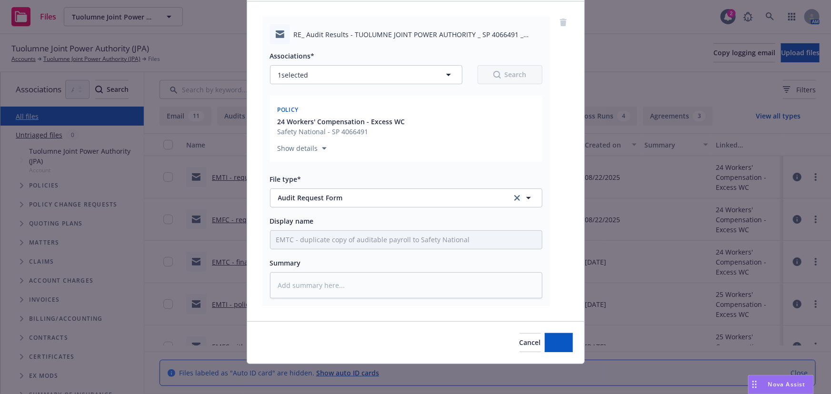
type textarea "x"
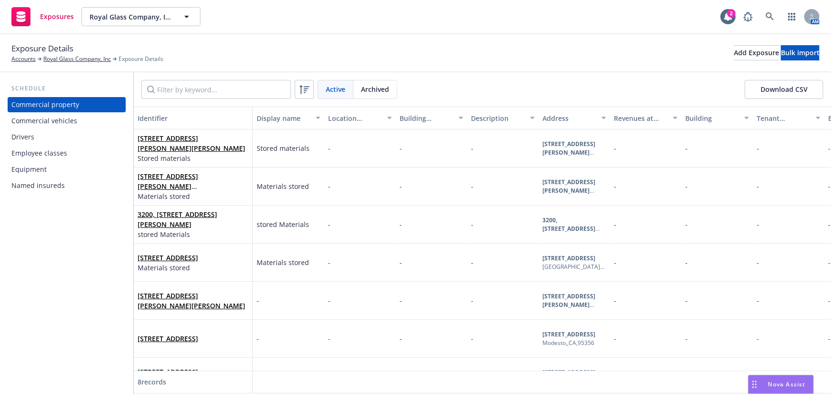
click at [47, 124] on div "Commercial vehicles" at bounding box center [44, 120] width 66 height 15
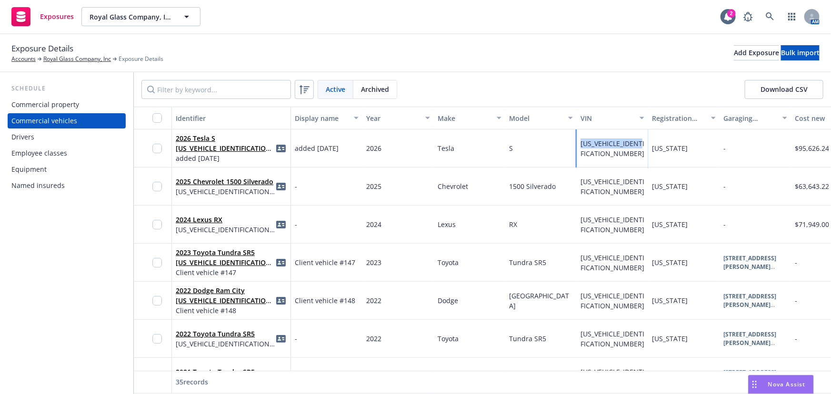
drag, startPoint x: 580, startPoint y: 150, endPoint x: 642, endPoint y: 152, distance: 62.4
click at [642, 152] on div "[US_VEHICLE_IDENTIFICATION_NUMBER]" at bounding box center [612, 149] width 71 height 38
copy span "[US_VEHICLE_IDENTIFICATION_NUMBER]"
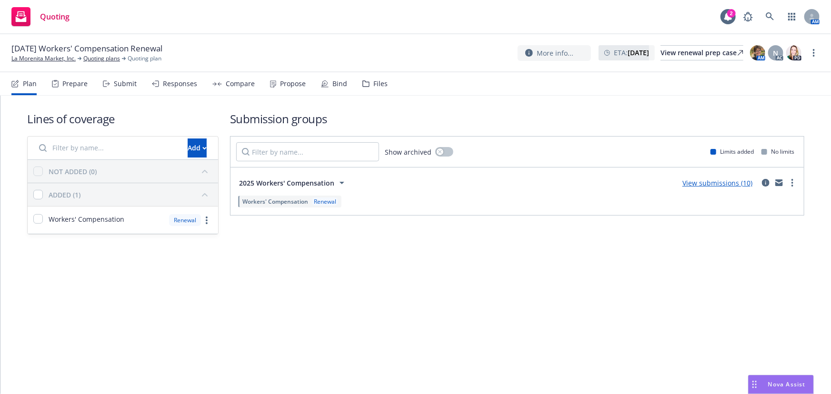
click at [734, 183] on link "View submissions (10)" at bounding box center [718, 183] width 70 height 9
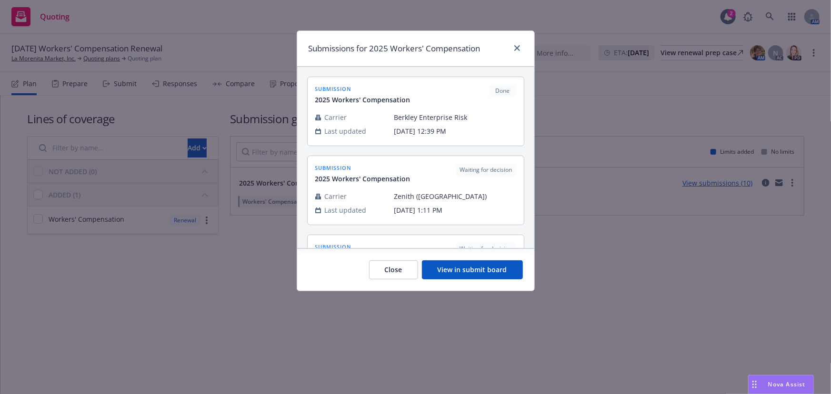
click at [493, 272] on button "View in submit board" at bounding box center [472, 270] width 101 height 19
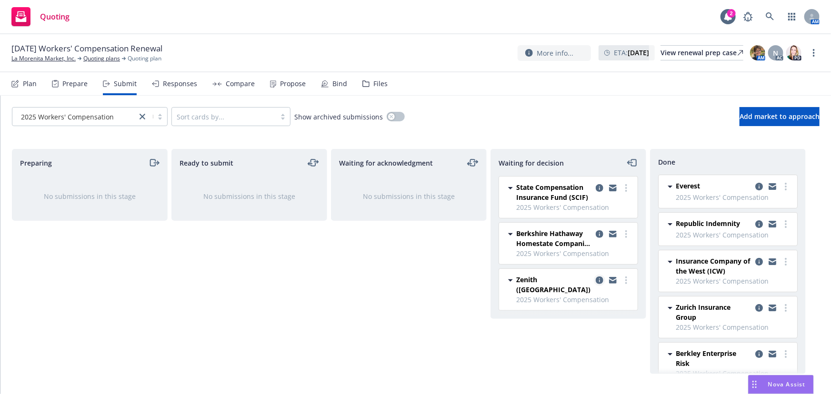
click at [602, 281] on icon "copy logging email" at bounding box center [600, 281] width 8 height 8
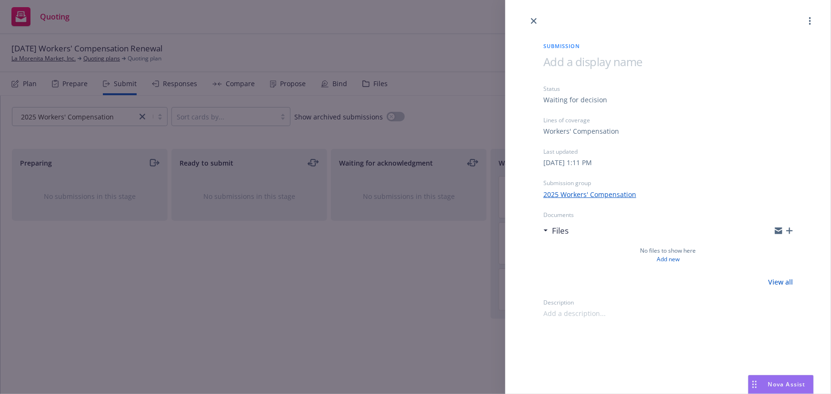
click at [792, 230] on icon "button" at bounding box center [789, 231] width 7 height 7
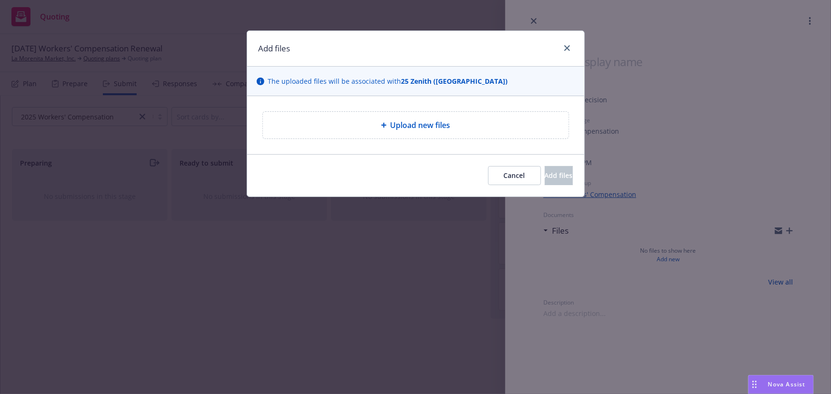
click at [380, 126] on div "Upload new files" at bounding box center [416, 125] width 291 height 11
click at [405, 125] on span "Upload new files" at bounding box center [421, 125] width 60 height 11
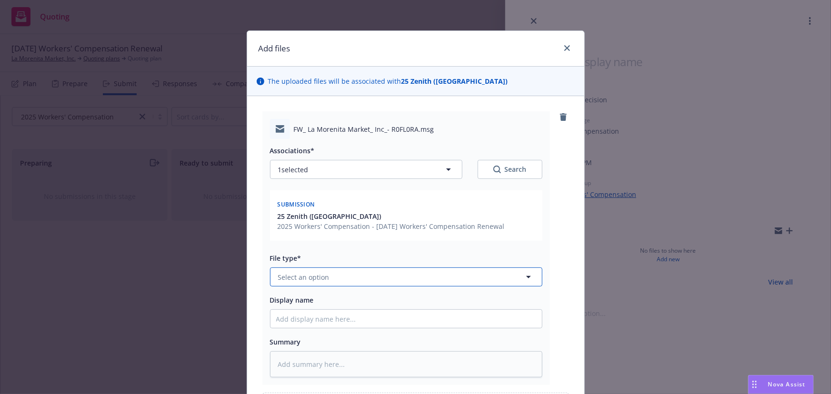
click at [299, 275] on span "Select an option" at bounding box center [303, 277] width 51 height 10
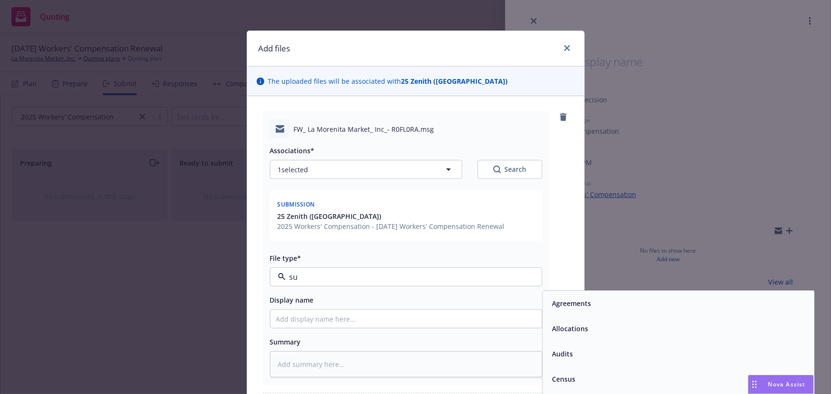
type input "sub"
click at [621, 375] on span "Submission confirmation" at bounding box center [593, 380] width 82 height 10
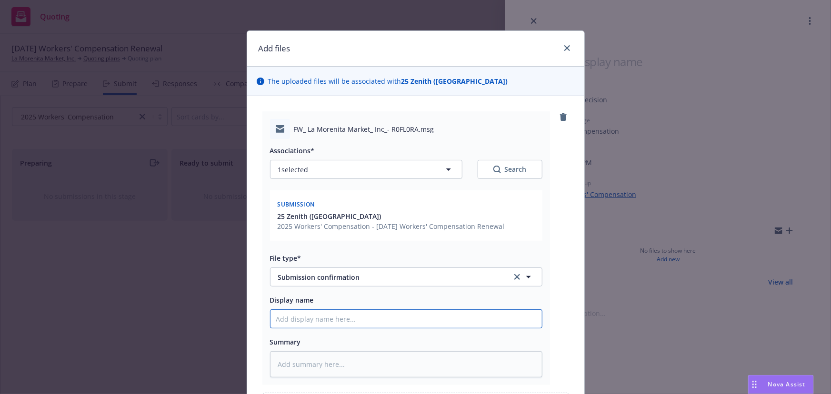
click at [302, 322] on input "Display name" at bounding box center [407, 319] width 272 height 18
type textarea "x"
type input "E"
type textarea "x"
type input "EM"
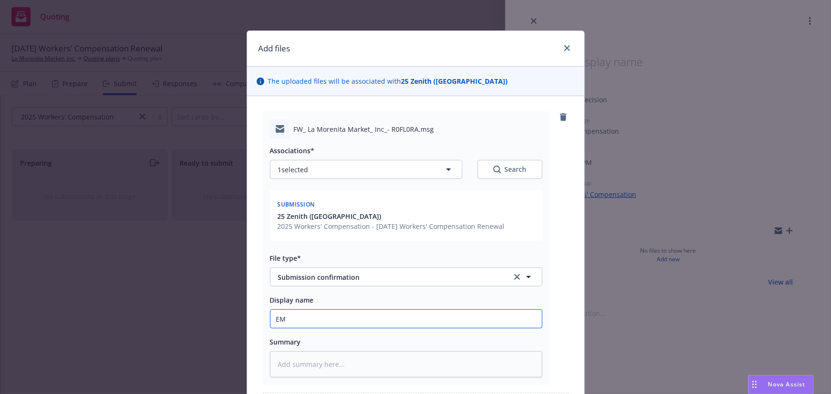
type textarea "x"
type input "EMF"
type textarea "x"
type input "EMFC"
type textarea "x"
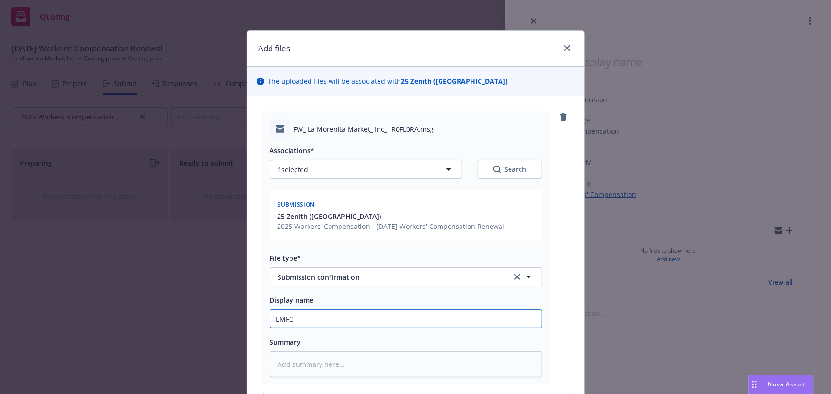
type input "EMFC"
type textarea "x"
type input "EMFC -"
type textarea "x"
type input "EMFC -"
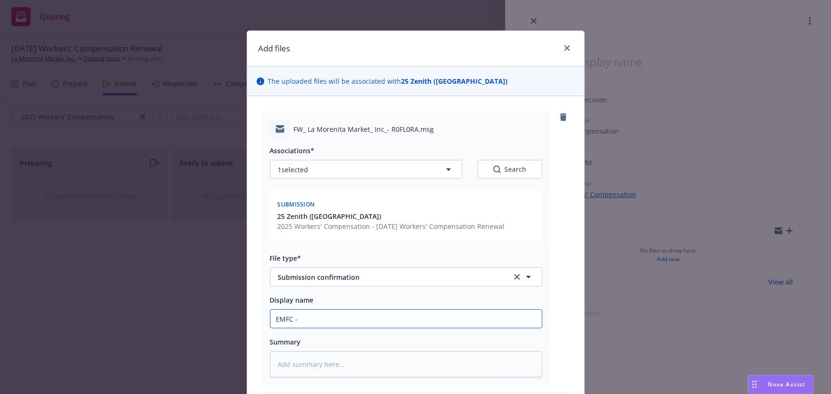
type textarea "x"
type input "EMFC - co"
type textarea "x"
type input "EMFC - con"
type textarea "x"
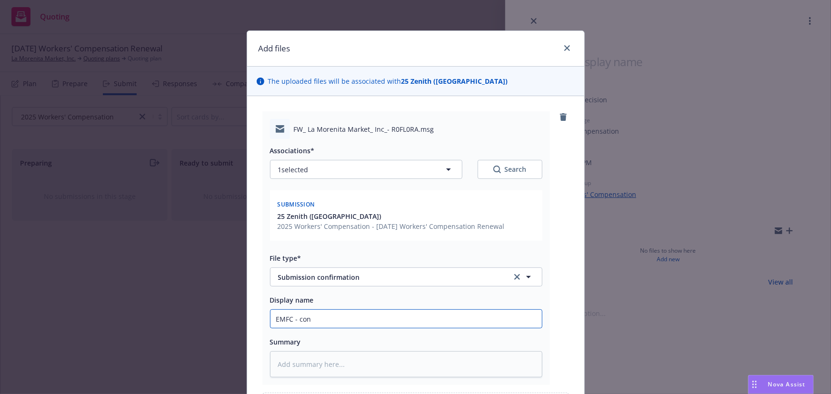
type input "EMFC - conf"
type textarea "x"
type input "EMFC - confi"
type textarea "x"
type input "EMFC - confim"
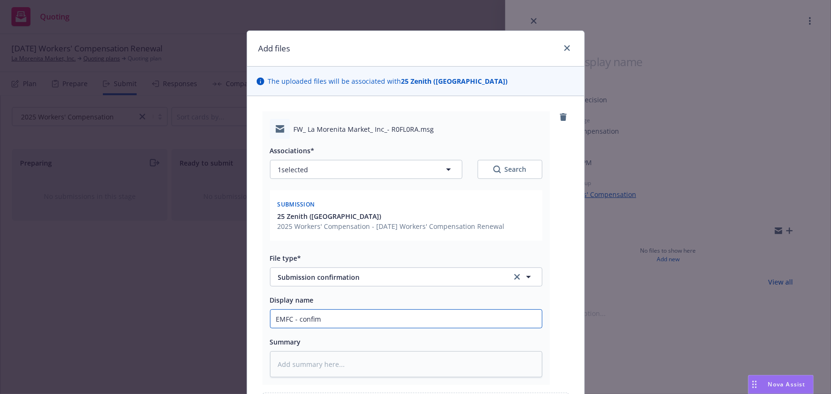
type textarea "x"
type input "EMFC - confimr"
type textarea "x"
type input "EMFC - confimr="
type textarea "x"
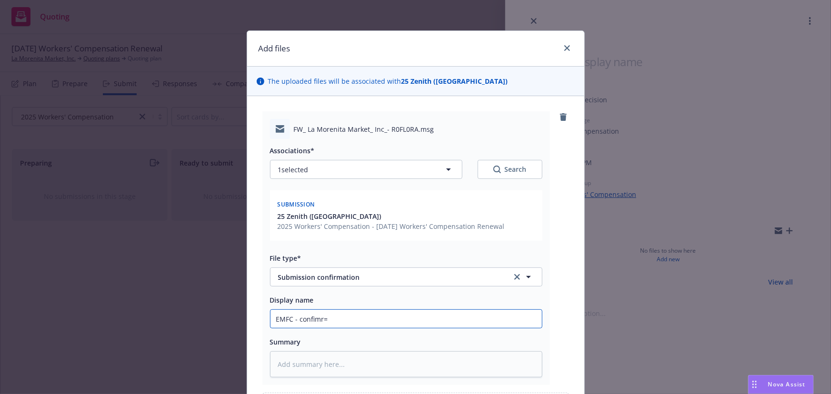
type input "EMFC - confimr"
type textarea "x"
type input "EMFC - confim"
type textarea "x"
type input "EMFC - confi"
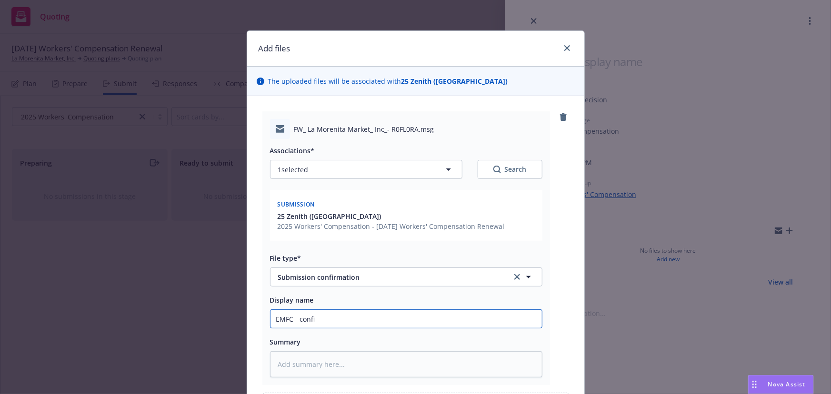
type textarea "x"
type input "EMFC - confir"
type textarea "x"
type input "EMFC - confiri"
type textarea "x"
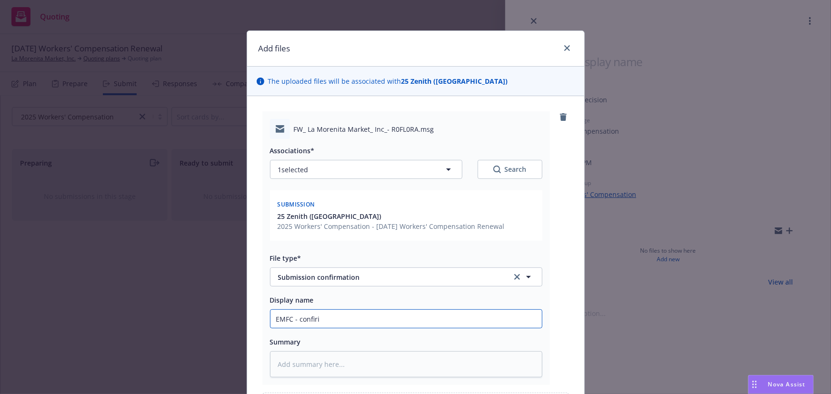
type input "EMFC - confir"
type textarea "x"
type input "EMFC - confirm"
type textarea "x"
type input "EMFC - confirmi"
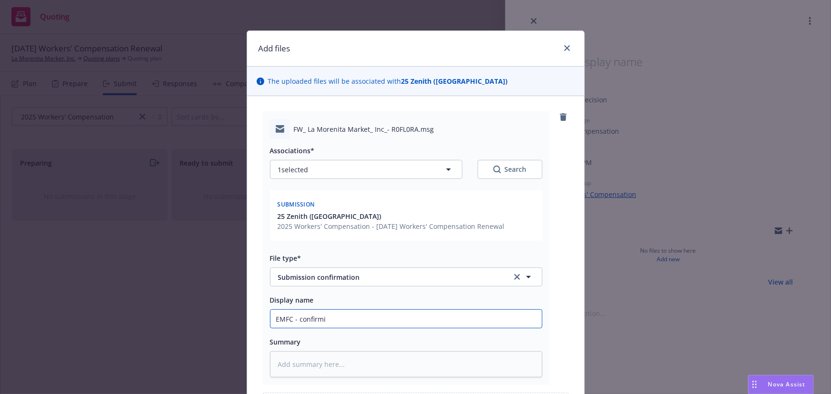
type textarea "x"
type input "EMFC - confirmin"
type textarea "x"
type input "EMFC - confirming"
type textarea "x"
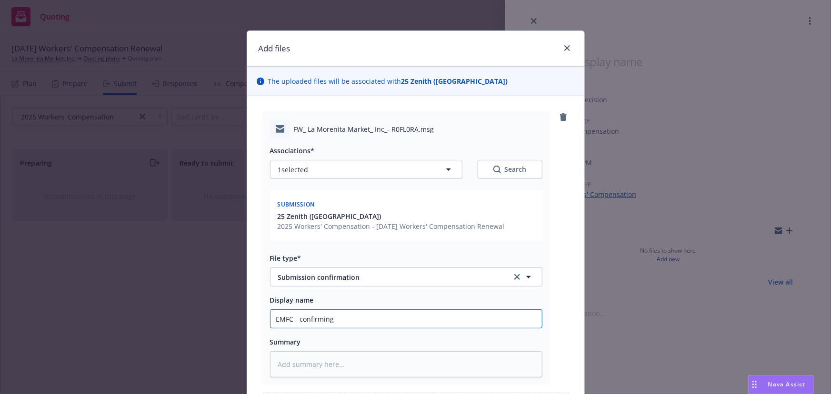
type input "EMFC - confirming"
type textarea "x"
type input "EMFC - confirming r"
type textarea "x"
type input "EMFC - confirming re"
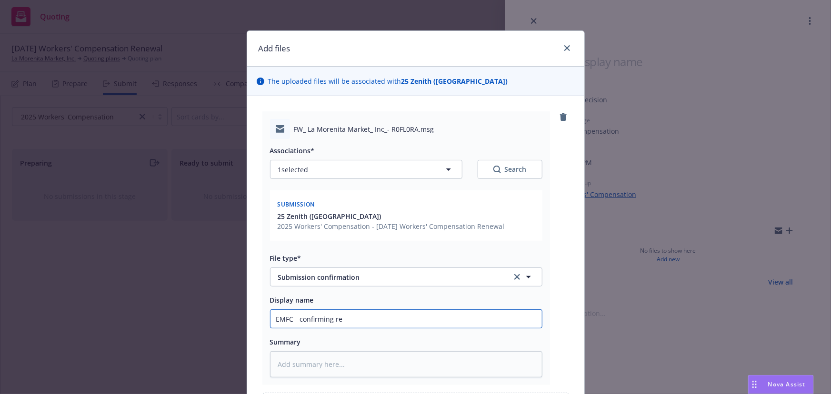
type textarea "x"
type input "EMFC - confirming rec"
type textarea "x"
type input "EMFC - confirming rece"
type textarea "x"
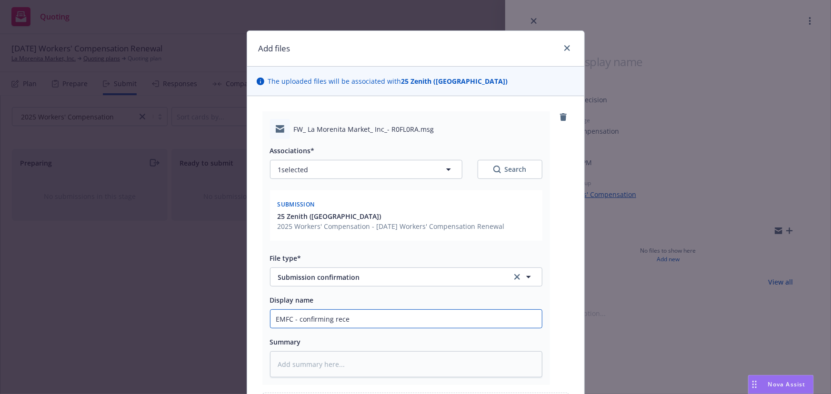
type input "EMFC - confirming recei"
type textarea "x"
type input "EMFC - confirming receit"
type textarea "x"
type input "EMFC - confirming receitp"
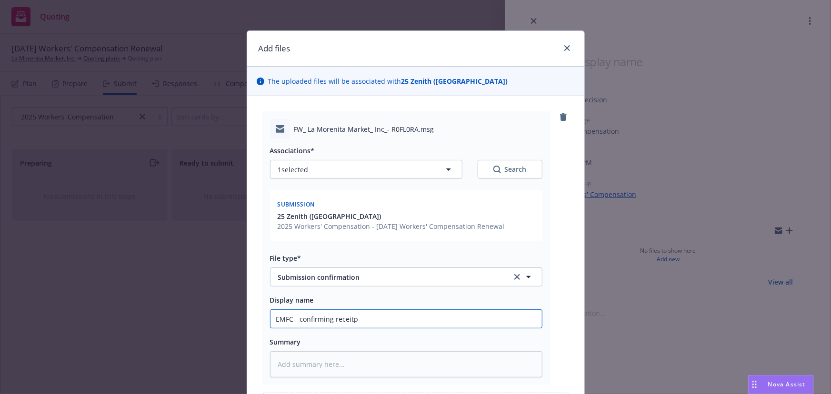
type textarea "x"
type input "EMFC - confirming receit"
type textarea "x"
type input "EMFC - confirming recei"
type textarea "x"
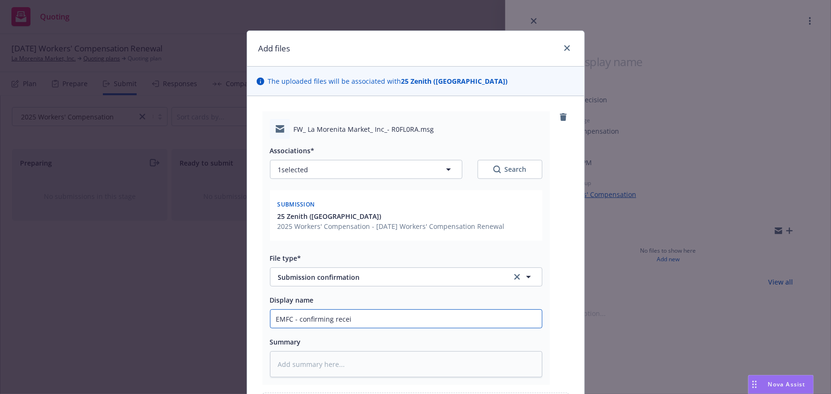
type input "EMFC - confirming receip"
type textarea "x"
type input "EMFC - confirming receipt"
type textarea "x"
type input "EMFC - confirming receipt"
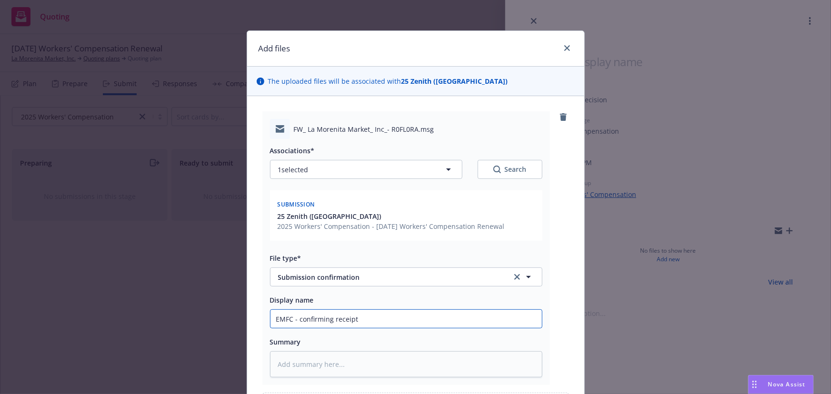
type textarea "x"
type input "EMFC - confirming receipt of"
type textarea "x"
type input "EMFC - confirming receipt of"
type textarea "x"
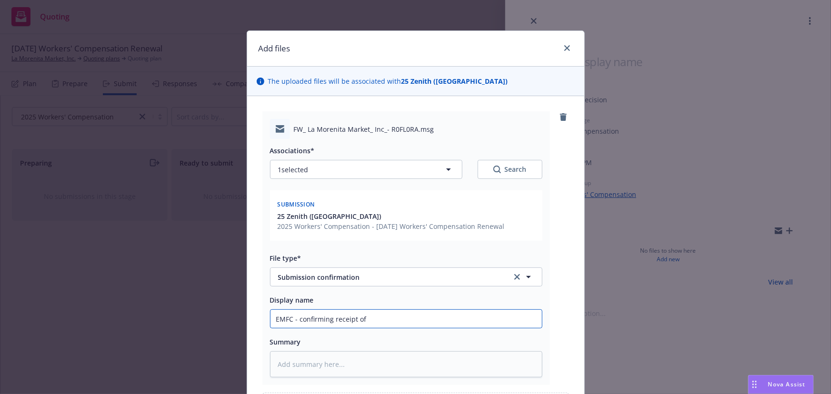
type input "EMFC - confirming receipt of s"
type textarea "x"
type input "EMFC - confirming receipt of su"
type textarea "x"
type input "EMFC - confirming receipt of sub"
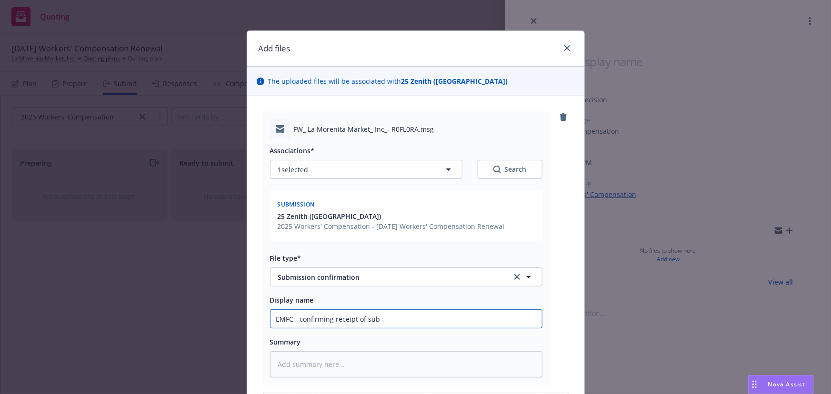
type textarea "x"
type input "EMFC - confirming receipt of subm"
type textarea "x"
type input "EMFC - confirming receipt of submi"
type textarea "x"
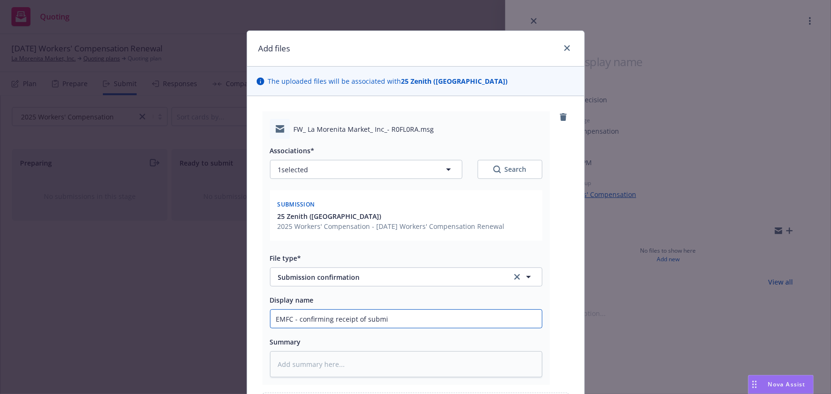
type input "EMFC - confirming receipt of submis"
type textarea "x"
type input "EMFC - confirming receipt of submissi"
type textarea "x"
type input "EMFC - confirming receipt of submissio"
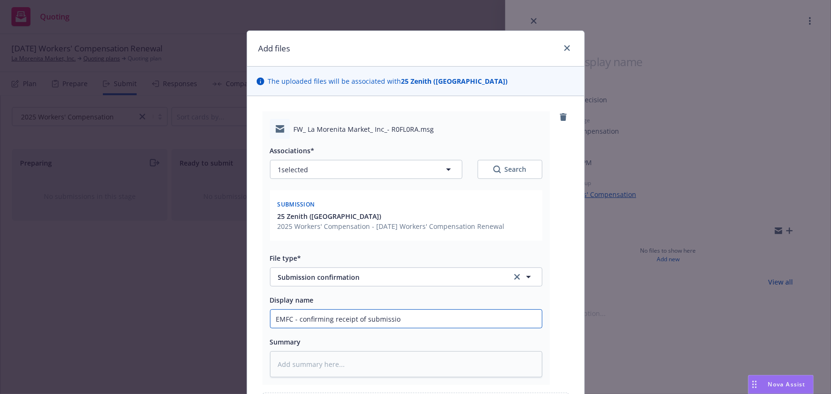
type textarea "x"
type input "EMFC - confirming receipt of submission"
type textarea "x"
type textarea "a"
type textarea "x"
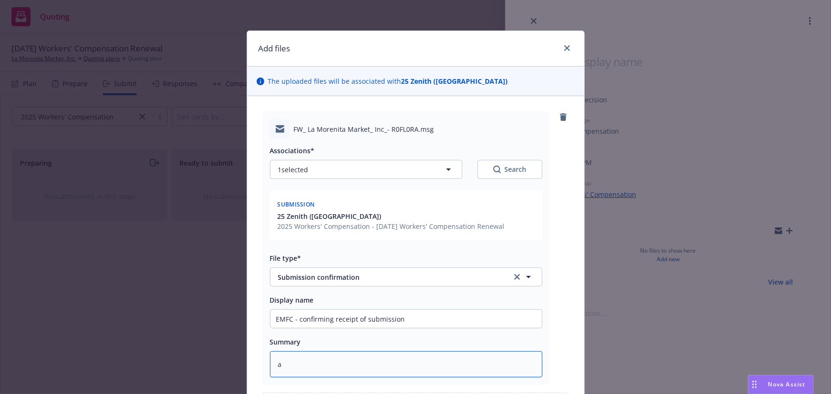
type textarea "ac"
type textarea "x"
type textarea "a"
type textarea "x"
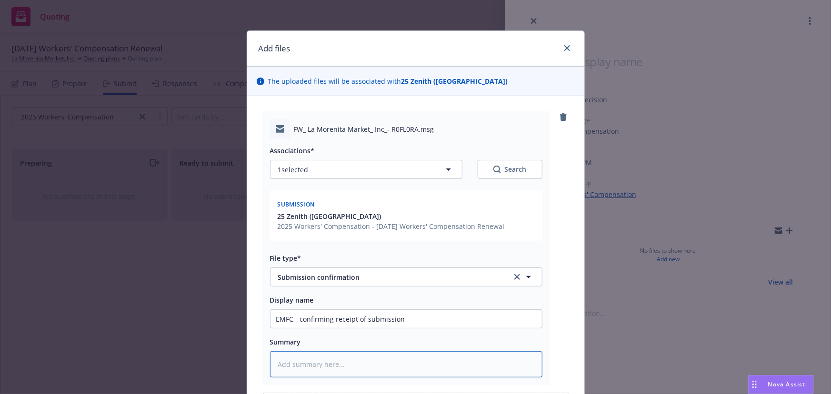
type textarea "L"
type textarea "x"
type textarea "La"
type textarea "x"
type textarea "Lac"
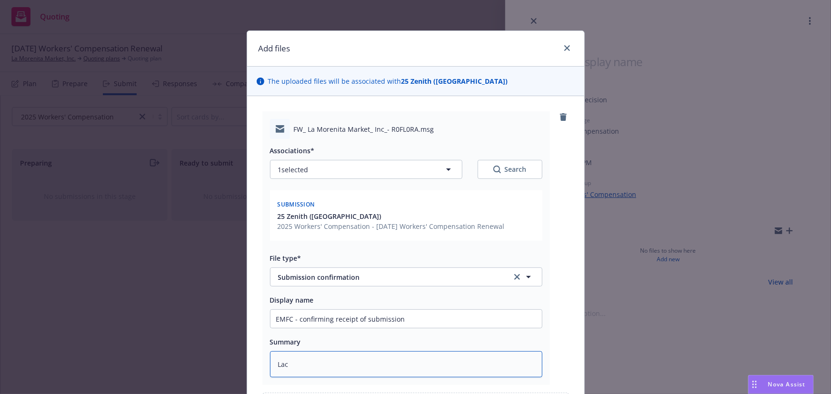
type textarea "x"
type textarea "Lace"
type textarea "x"
type textarea "Lacey"
type textarea "x"
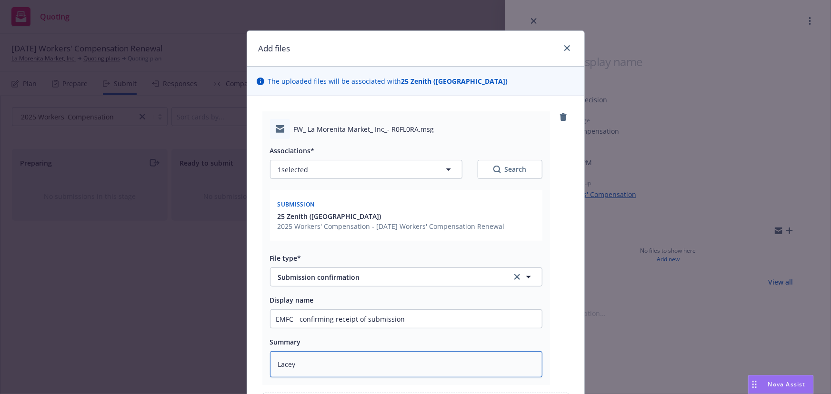
type textarea "Lacey r"
type textarea "x"
type textarea "Lacey re"
type textarea "x"
type textarea "Lacey req"
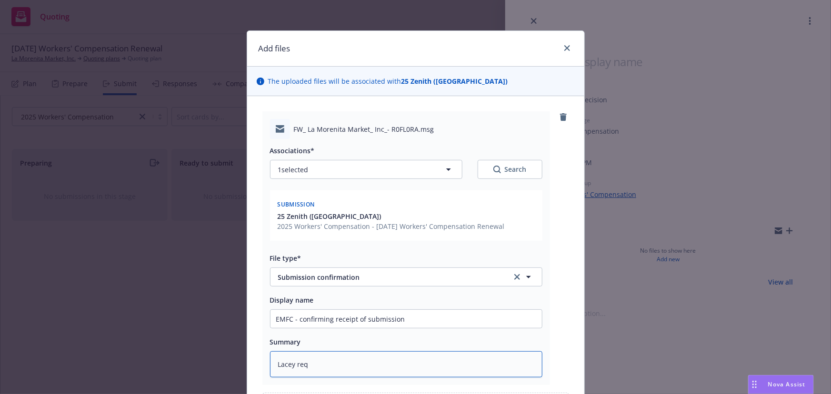
type textarea "x"
type textarea "Lacey req'"
type textarea "x"
type textarea "Lacey req'd"
type textarea "x"
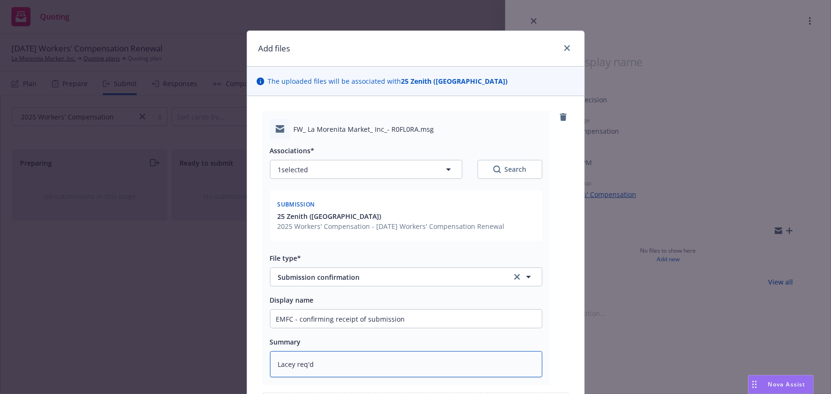
type textarea "Lacey req'd"
type textarea "x"
type textarea "Lacey req'd $"
type textarea "x"
type textarea "Lacey req'd $1"
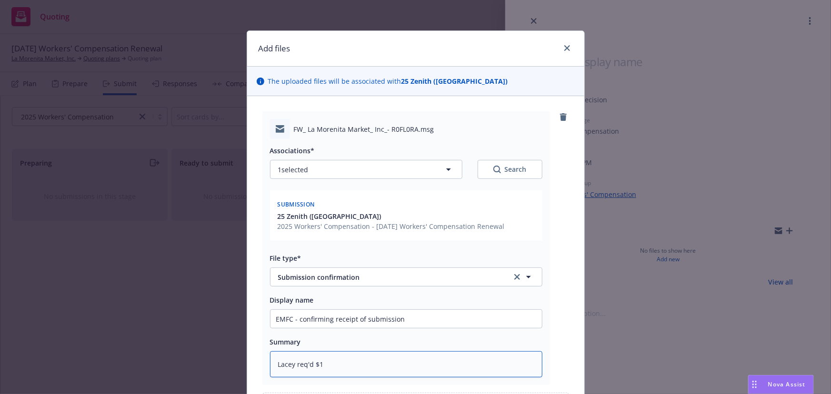
type textarea "x"
type textarea "Lacey req'd $15"
type textarea "x"
type textarea "Lacey req'd $150"
type textarea "x"
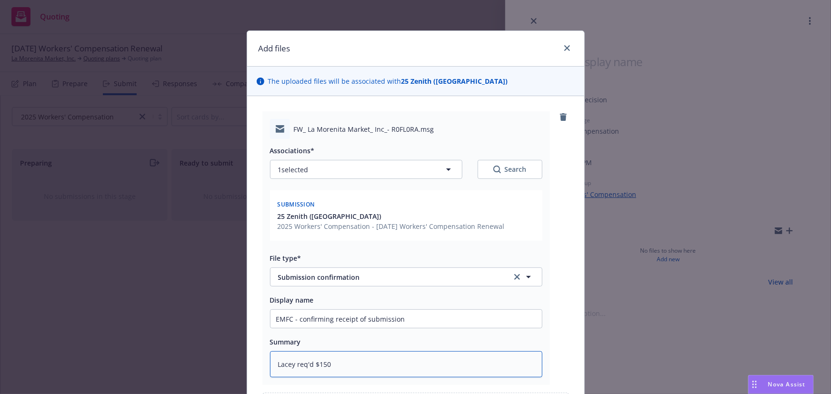
type textarea "Lacey req'd $150k"
type textarea "x"
type textarea "Lacey req'd $150k"
type textarea "x"
type textarea "Lacey req'd $150k al"
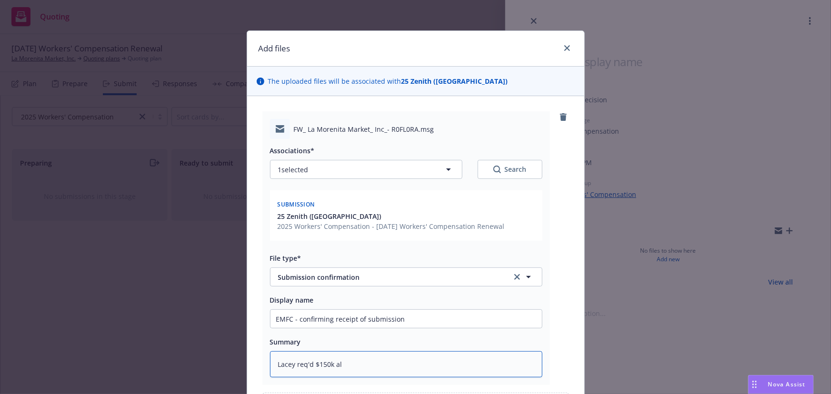
type textarea "x"
type textarea "Lacey req'd $150k all"
type textarea "x"
type textarea "Lacey req'd $150k all"
type textarea "x"
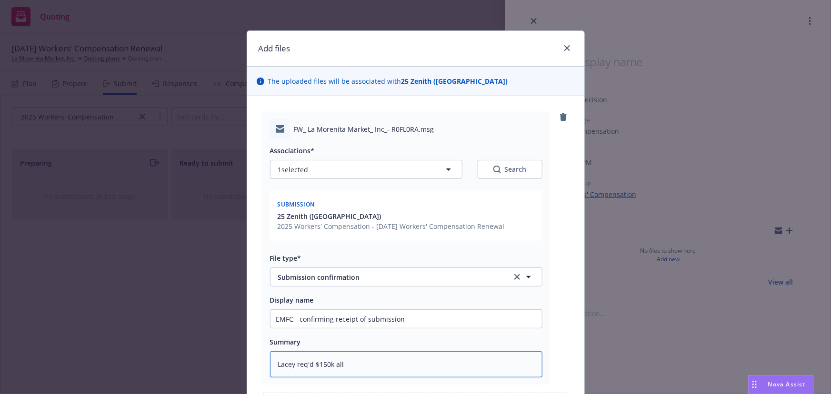
type textarea "Lacey req'd $150k all i"
type textarea "x"
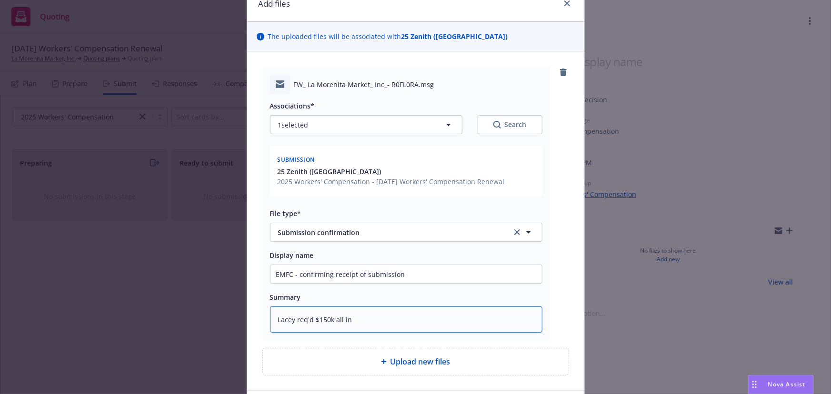
scroll to position [114, 0]
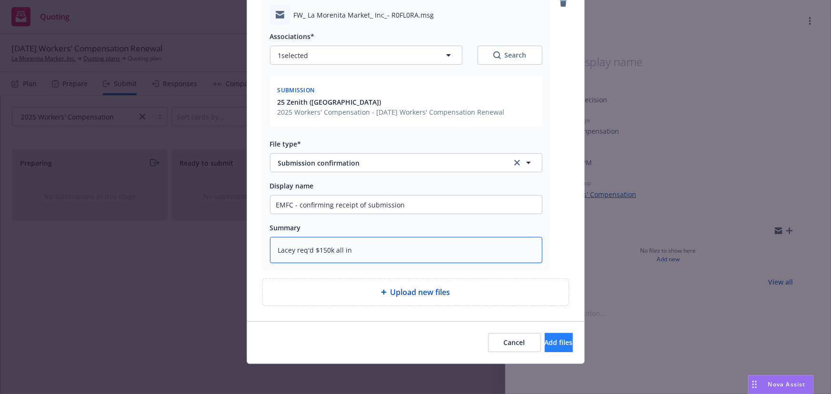
type textarea "Lacey req'd $150k all in"
click at [554, 348] on button "Add files" at bounding box center [559, 342] width 28 height 19
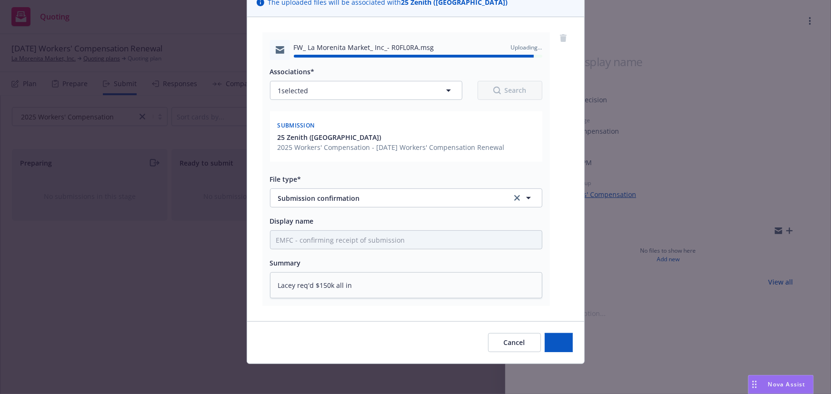
type textarea "x"
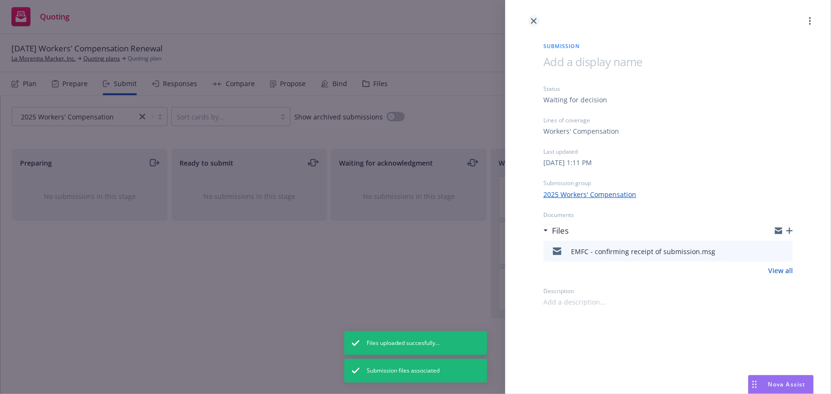
click at [533, 20] on icon "close" at bounding box center [534, 21] width 6 height 6
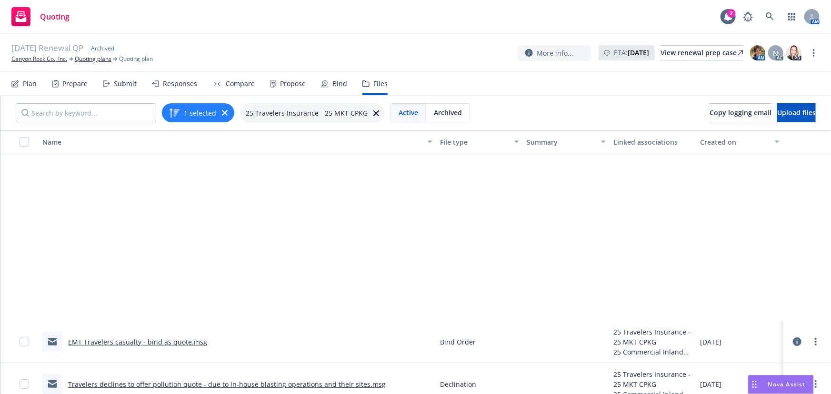
scroll to position [215, 0]
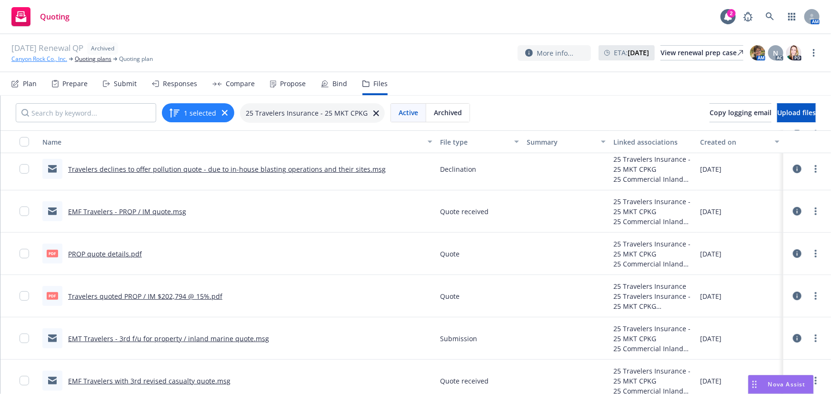
click at [38, 59] on link "Canyon Rock Co., Inc." at bounding box center [39, 59] width 56 height 9
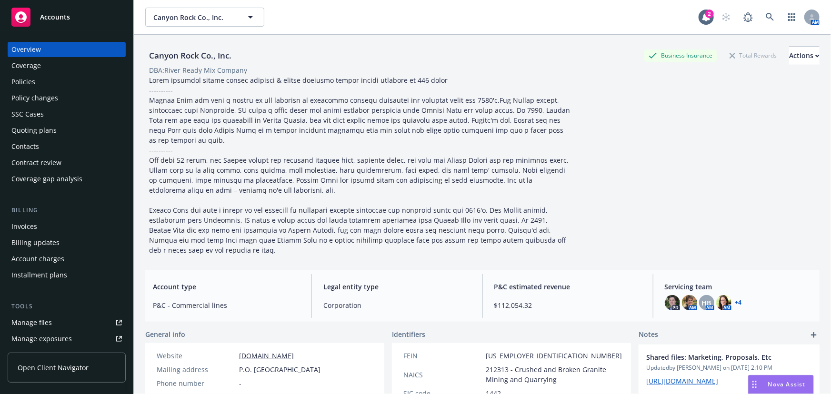
click at [60, 20] on span "Accounts" at bounding box center [55, 17] width 30 height 8
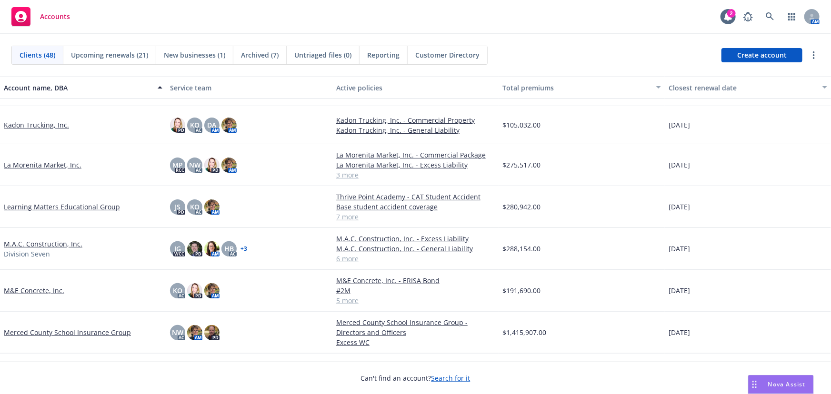
scroll to position [736, 0]
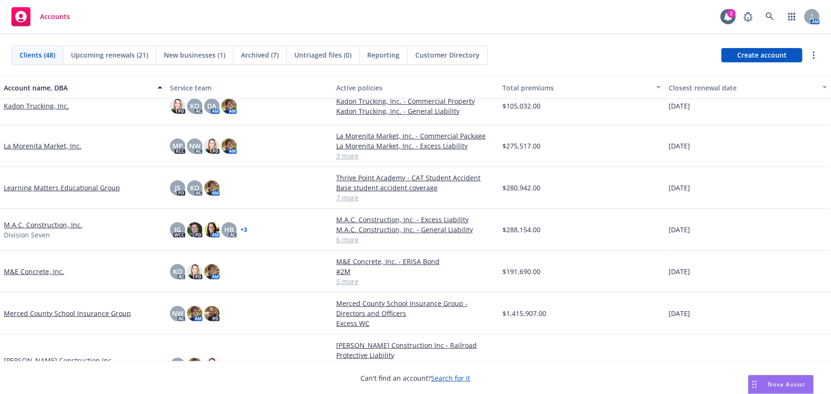
click at [62, 190] on link "Learning Matters Educational Group" at bounding box center [62, 188] width 116 height 10
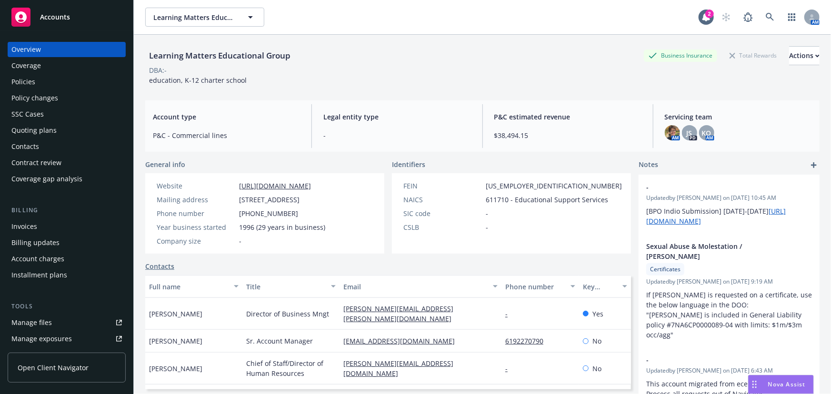
click at [27, 84] on div "Policies" at bounding box center [23, 81] width 24 height 15
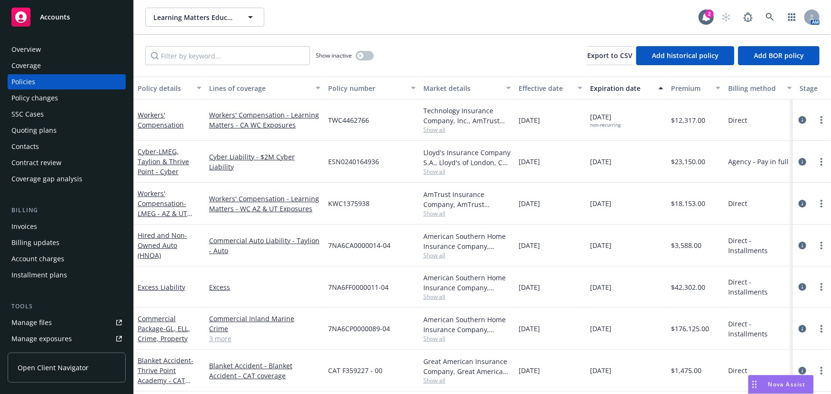
click at [48, 20] on span "Accounts" at bounding box center [55, 17] width 30 height 8
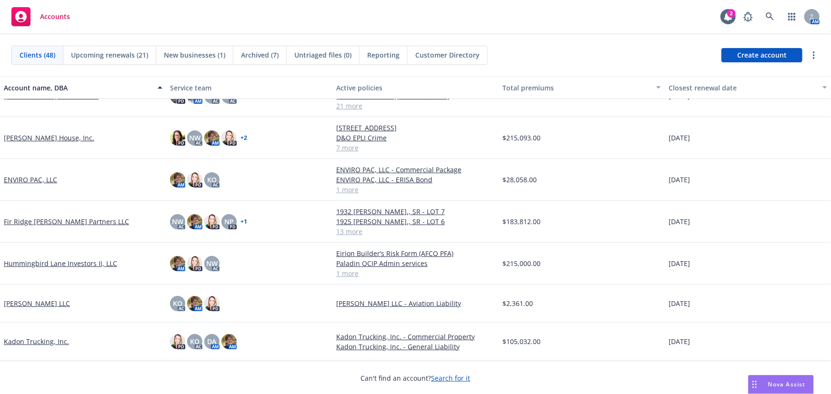
scroll to position [606, 0]
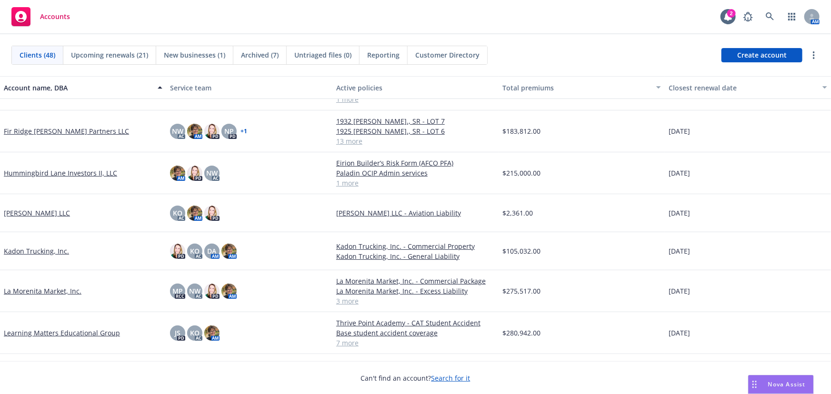
click at [35, 293] on link "La Morenita Market, Inc." at bounding box center [43, 291] width 78 height 10
